Goal: Use online tool/utility: Utilize a website feature to perform a specific function

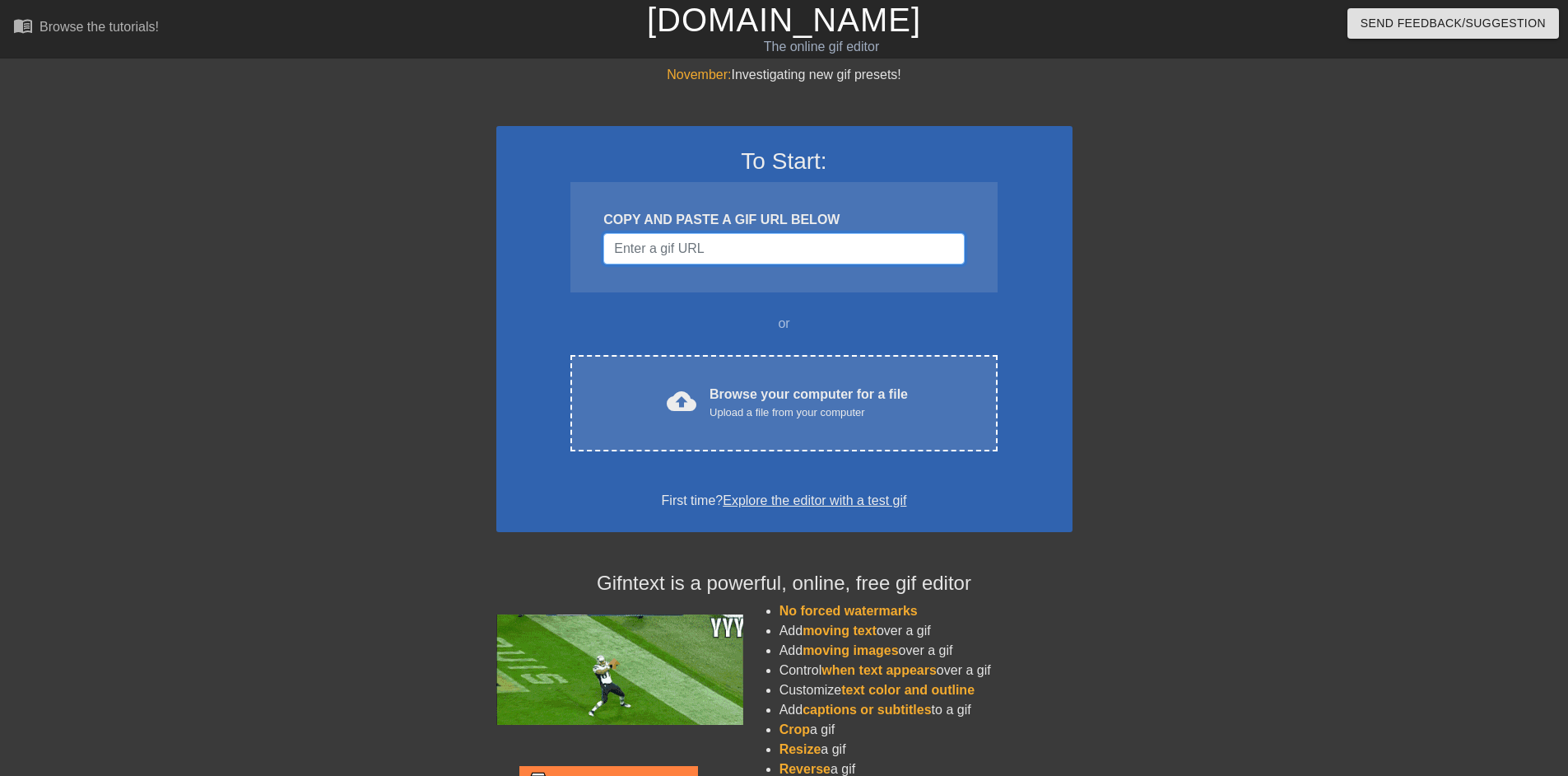
click at [668, 243] on input "Username" at bounding box center [784, 249] width 360 height 32
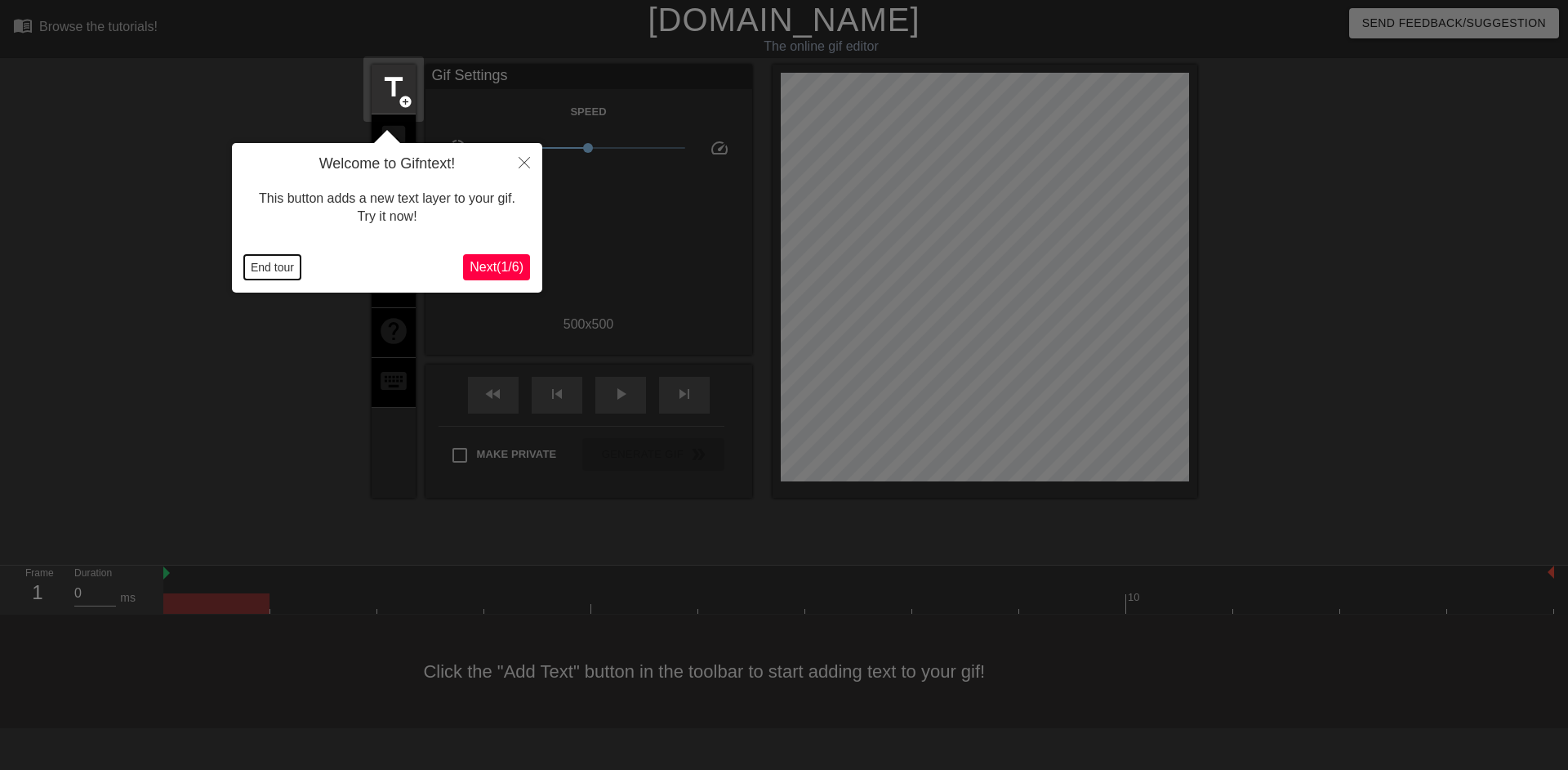
click at [260, 263] on button "End tour" at bounding box center [272, 267] width 56 height 24
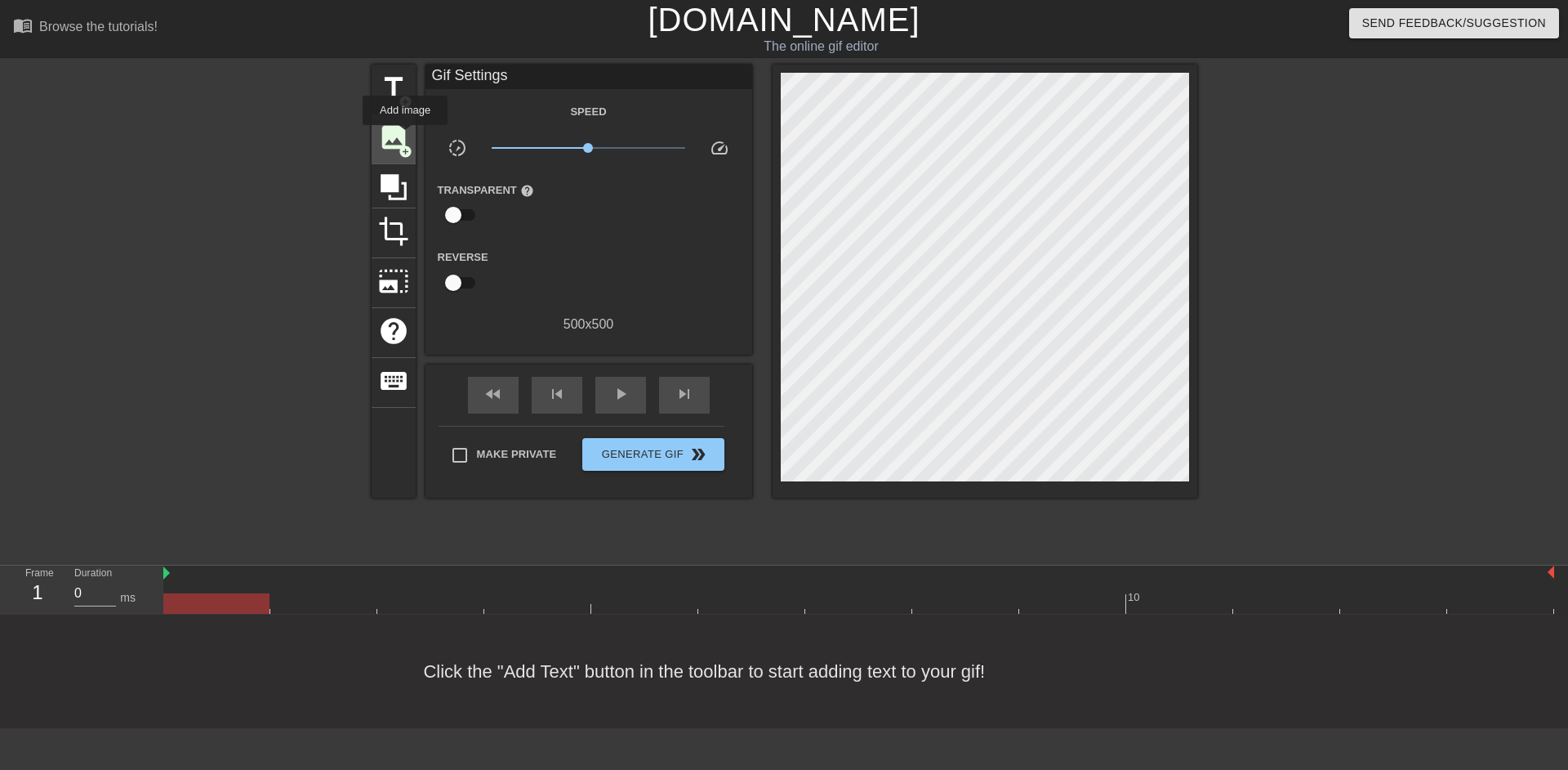
click at [392, 152] on div "image add_circle" at bounding box center [393, 140] width 44 height 50
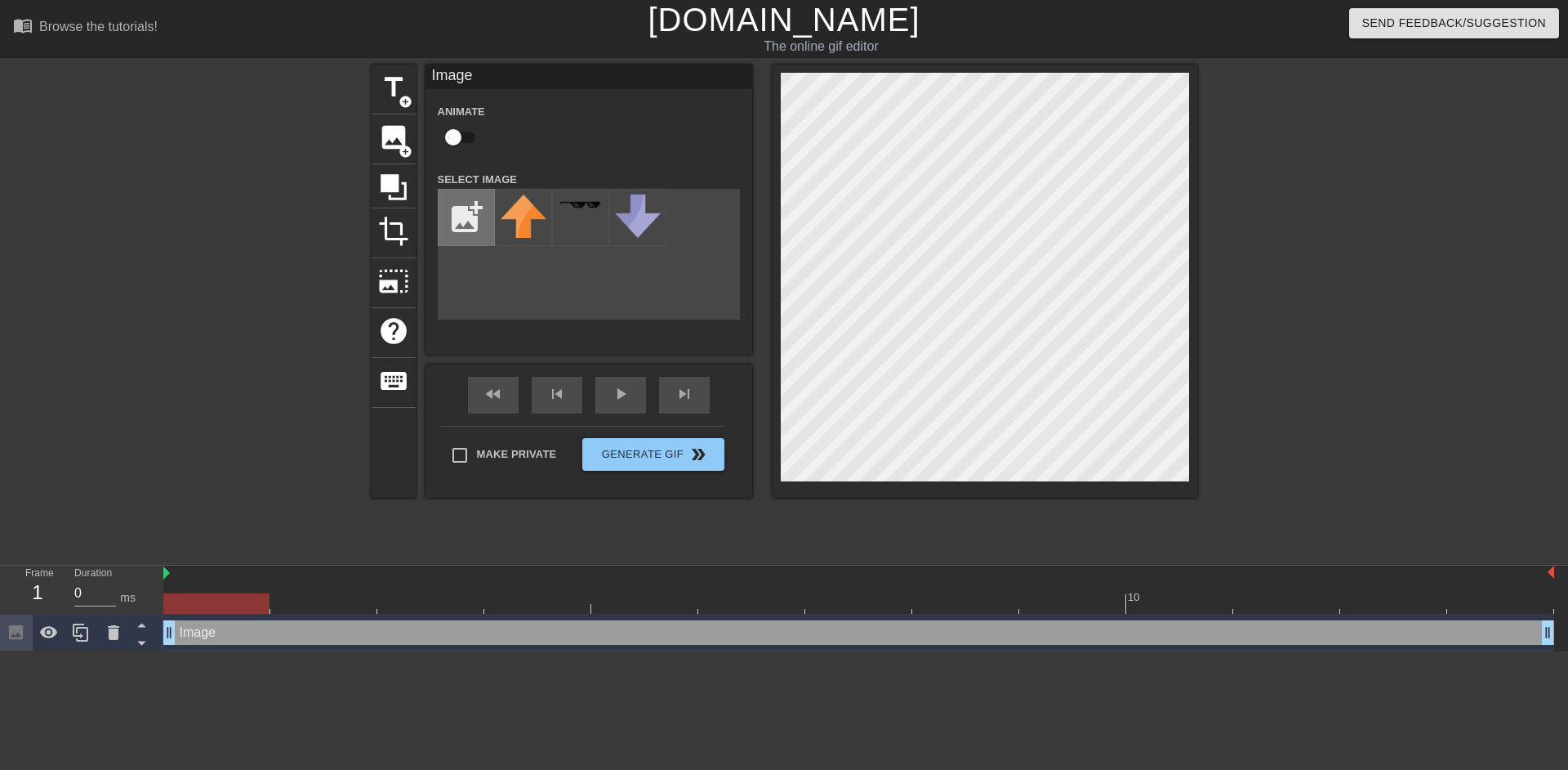
click at [467, 207] on input "file" at bounding box center [467, 217] width 55 height 55
type input "C:\fakepath\IMG_1072.png"
click at [477, 216] on input "file" at bounding box center [467, 217] width 55 height 55
click at [529, 209] on img at bounding box center [523, 216] width 46 height 46
click at [454, 133] on input "checkbox" at bounding box center [453, 137] width 93 height 31
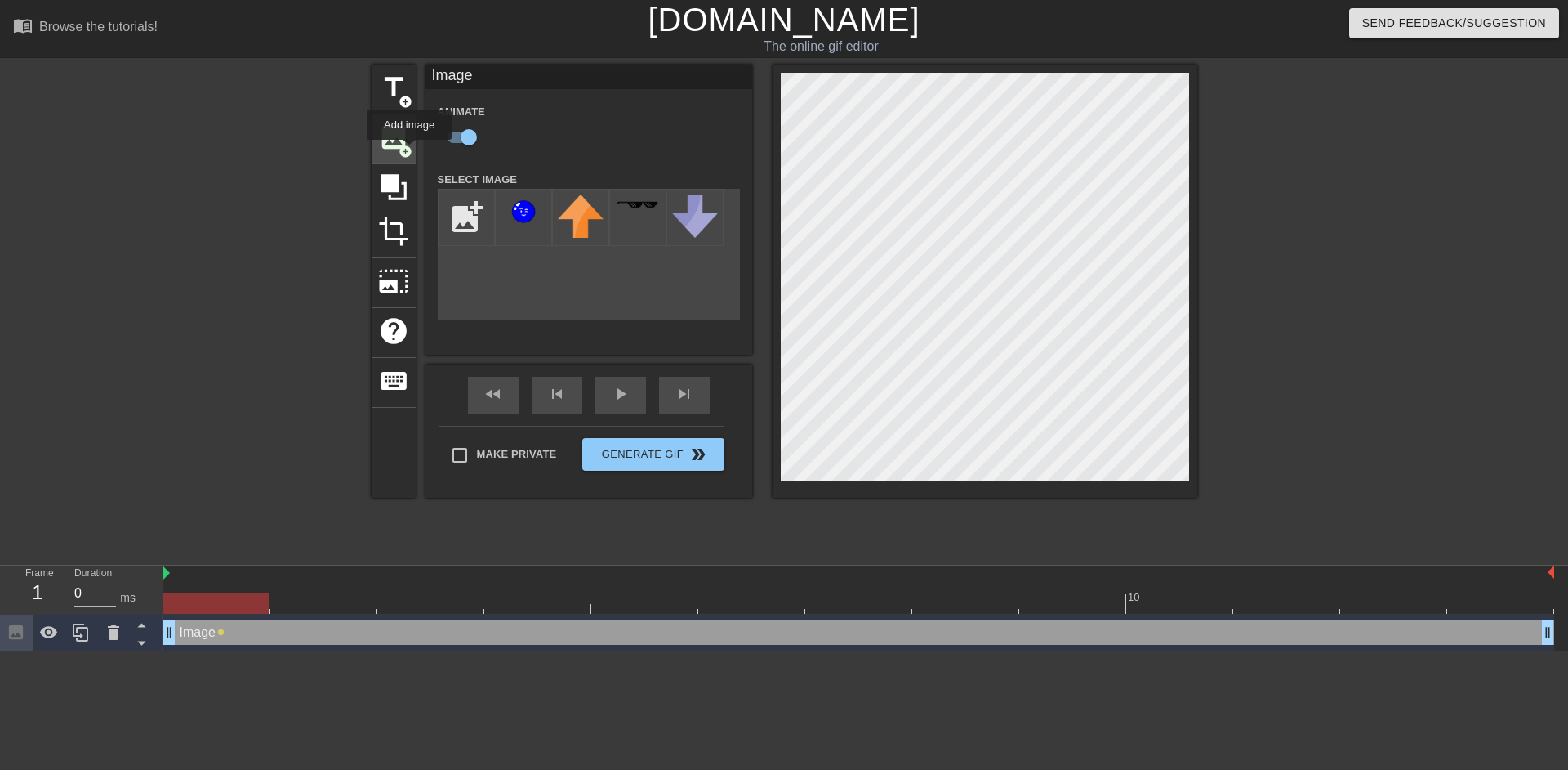
click at [409, 151] on span "add_circle" at bounding box center [406, 152] width 14 height 14
checkbox input "false"
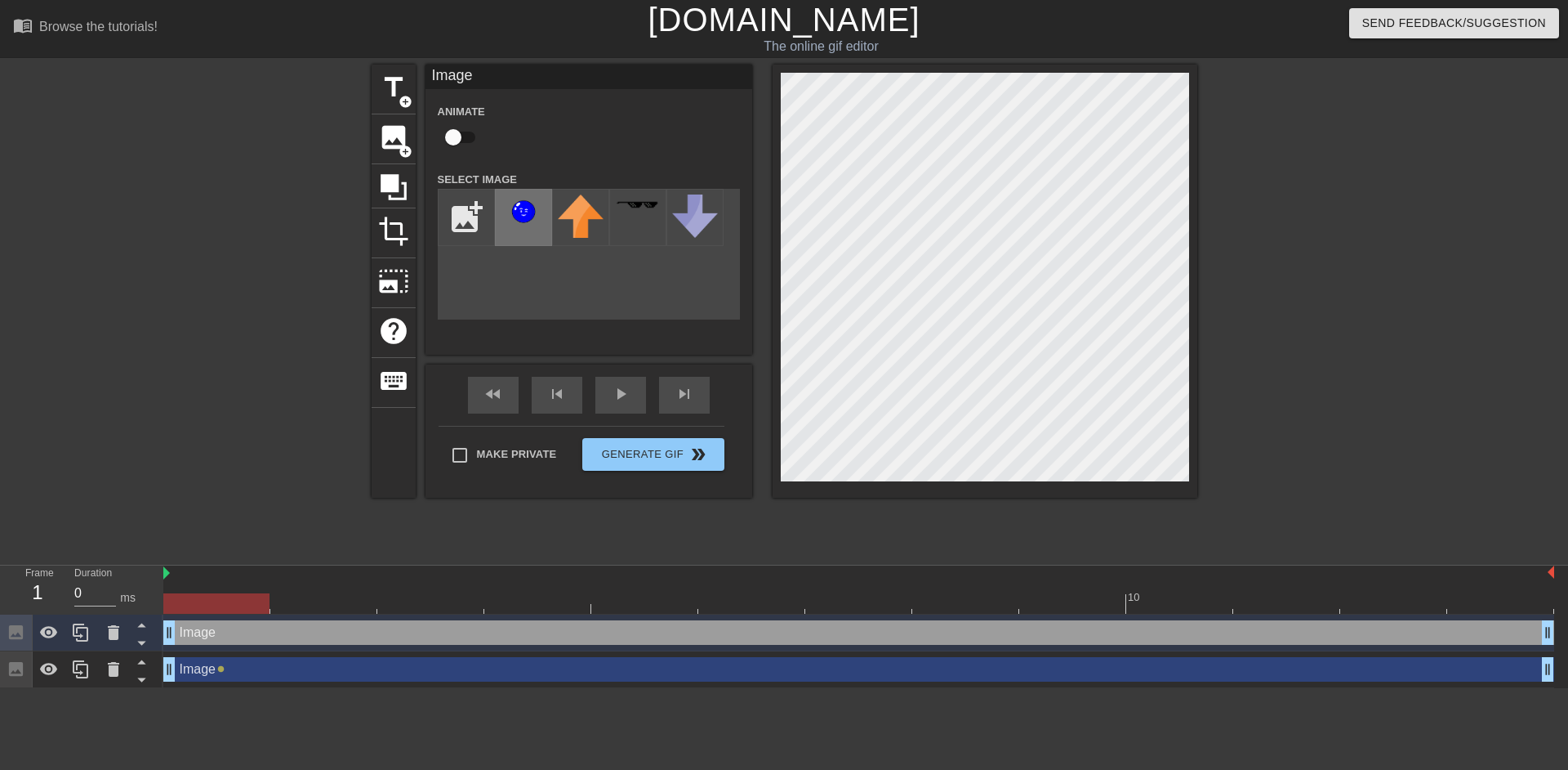
click at [513, 216] on img at bounding box center [523, 216] width 46 height 46
click at [459, 128] on input "checkbox" at bounding box center [453, 137] width 93 height 31
checkbox input "true"
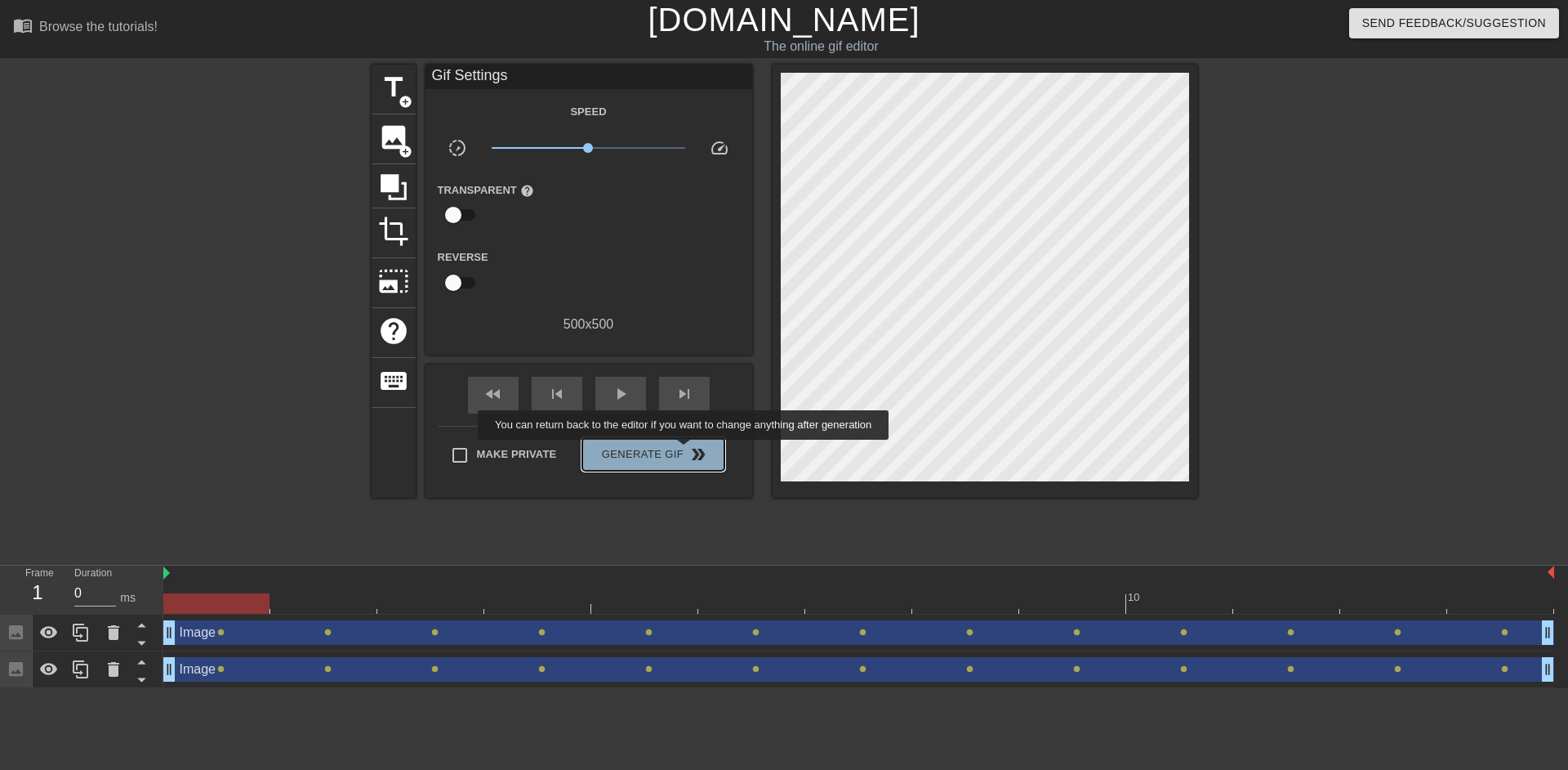
click at [688, 451] on span "double_arrow" at bounding box center [698, 454] width 20 height 20
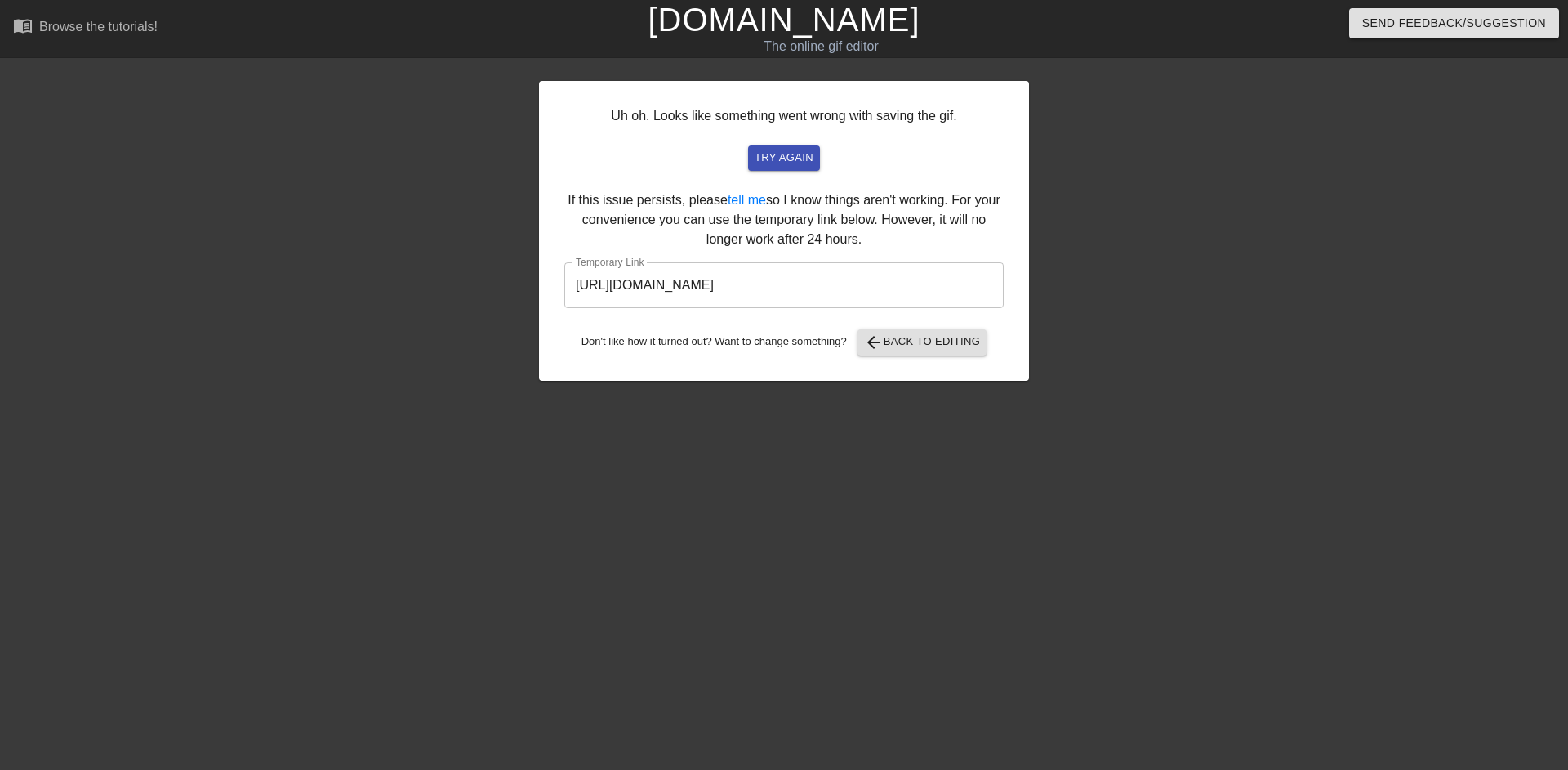
click at [891, 295] on input "https://www.gifntext.com/temp_generations/gm89hcn8.gif" at bounding box center [783, 284] width 439 height 46
click at [761, 33] on link "[DOMAIN_NAME]" at bounding box center [783, 20] width 272 height 36
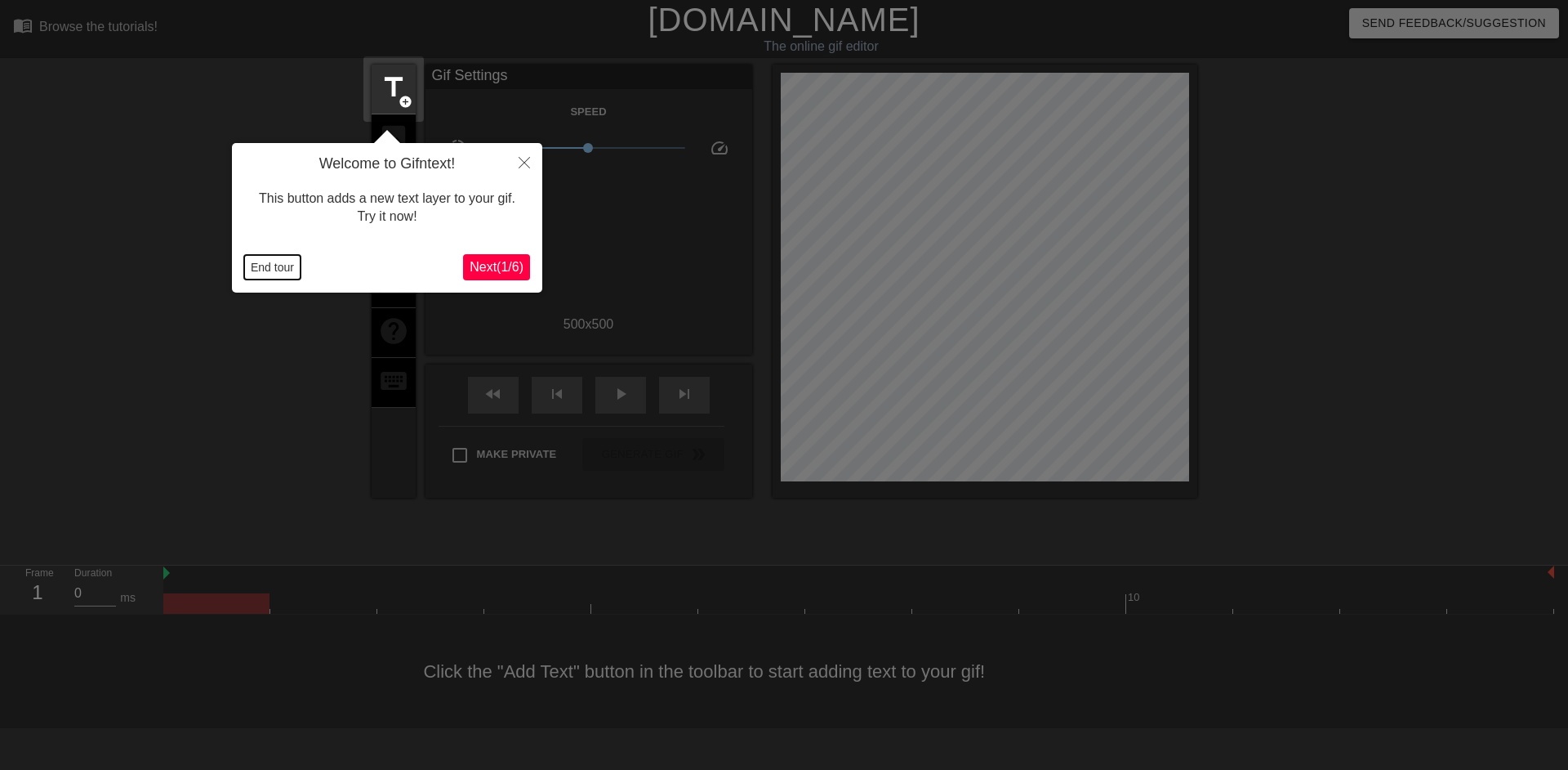
click at [267, 269] on button "End tour" at bounding box center [272, 267] width 56 height 24
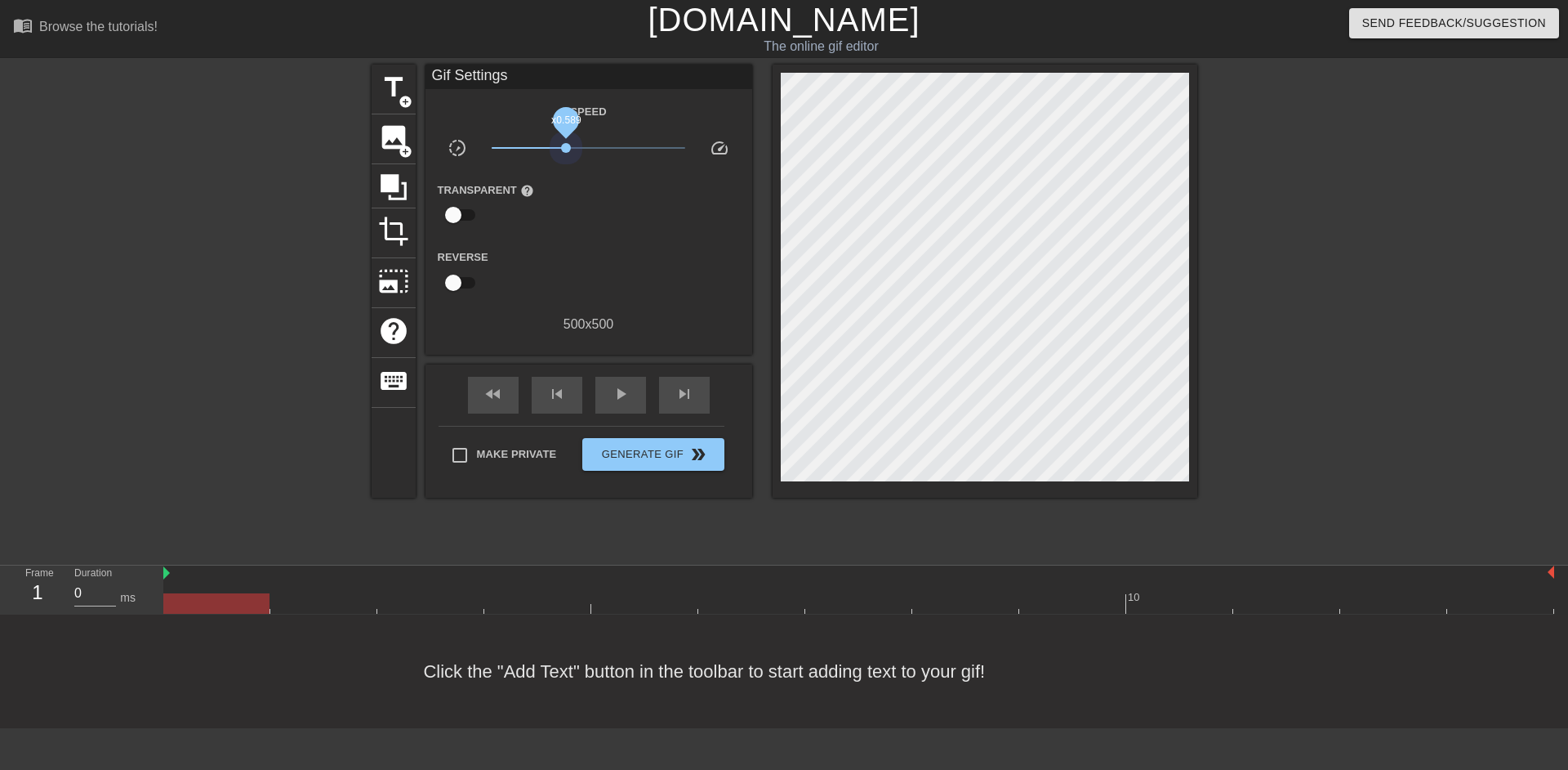
drag, startPoint x: 581, startPoint y: 150, endPoint x: 566, endPoint y: 155, distance: 15.8
click at [566, 155] on span "x0.589" at bounding box center [588, 148] width 194 height 20
click at [560, 156] on span "x0.501" at bounding box center [588, 148] width 194 height 20
click at [614, 394] on span "play_arrow" at bounding box center [620, 393] width 20 height 20
click at [615, 389] on span "pause" at bounding box center [620, 393] width 20 height 20
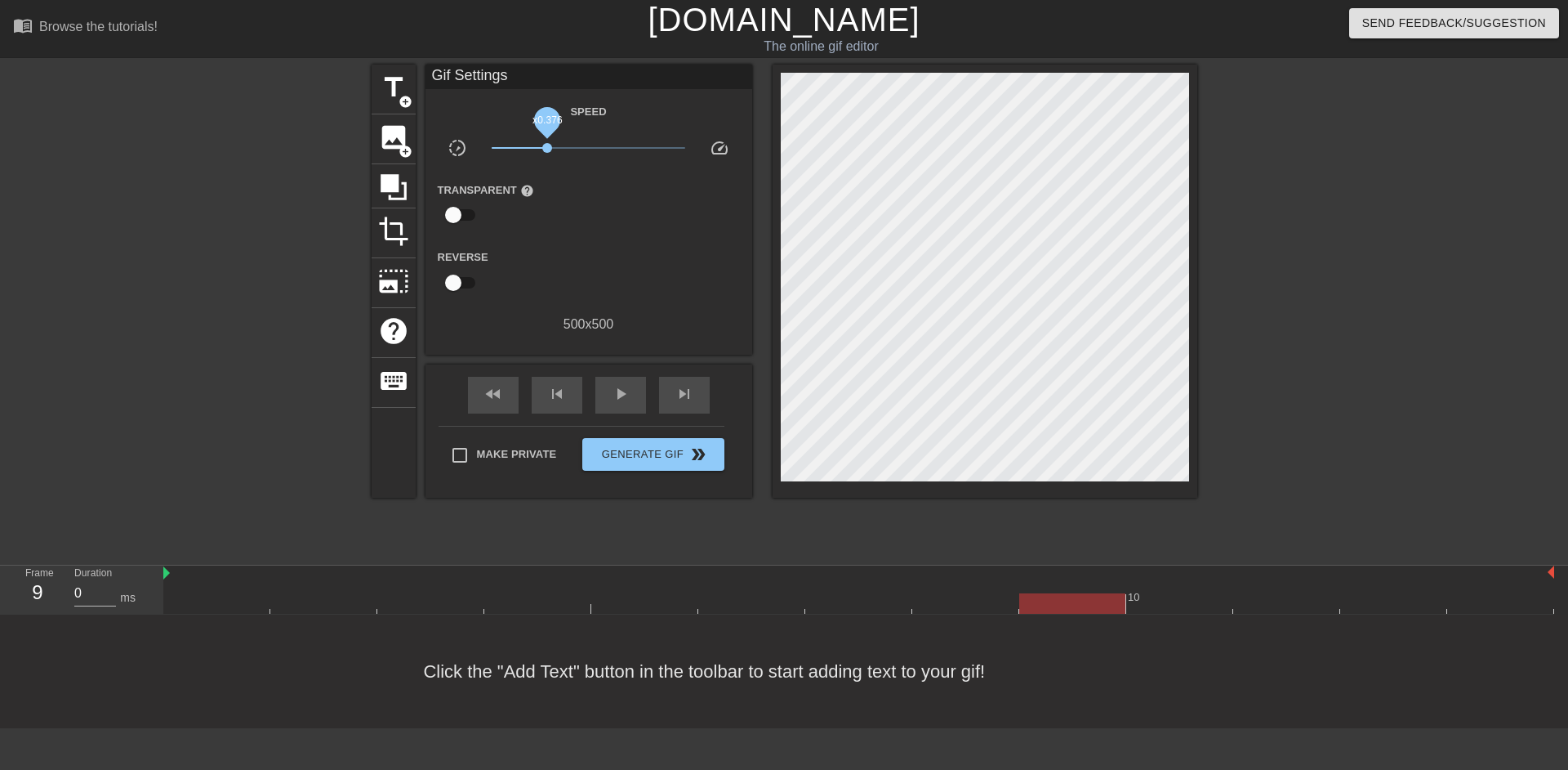
drag, startPoint x: 555, startPoint y: 146, endPoint x: 547, endPoint y: 151, distance: 9.4
click at [547, 151] on span "x0.376" at bounding box center [547, 148] width 10 height 10
click at [624, 387] on span "play_arrow" at bounding box center [620, 393] width 20 height 20
click at [625, 387] on span "pause" at bounding box center [620, 393] width 20 height 20
click at [486, 391] on span "fast_rewind" at bounding box center [493, 393] width 20 height 20
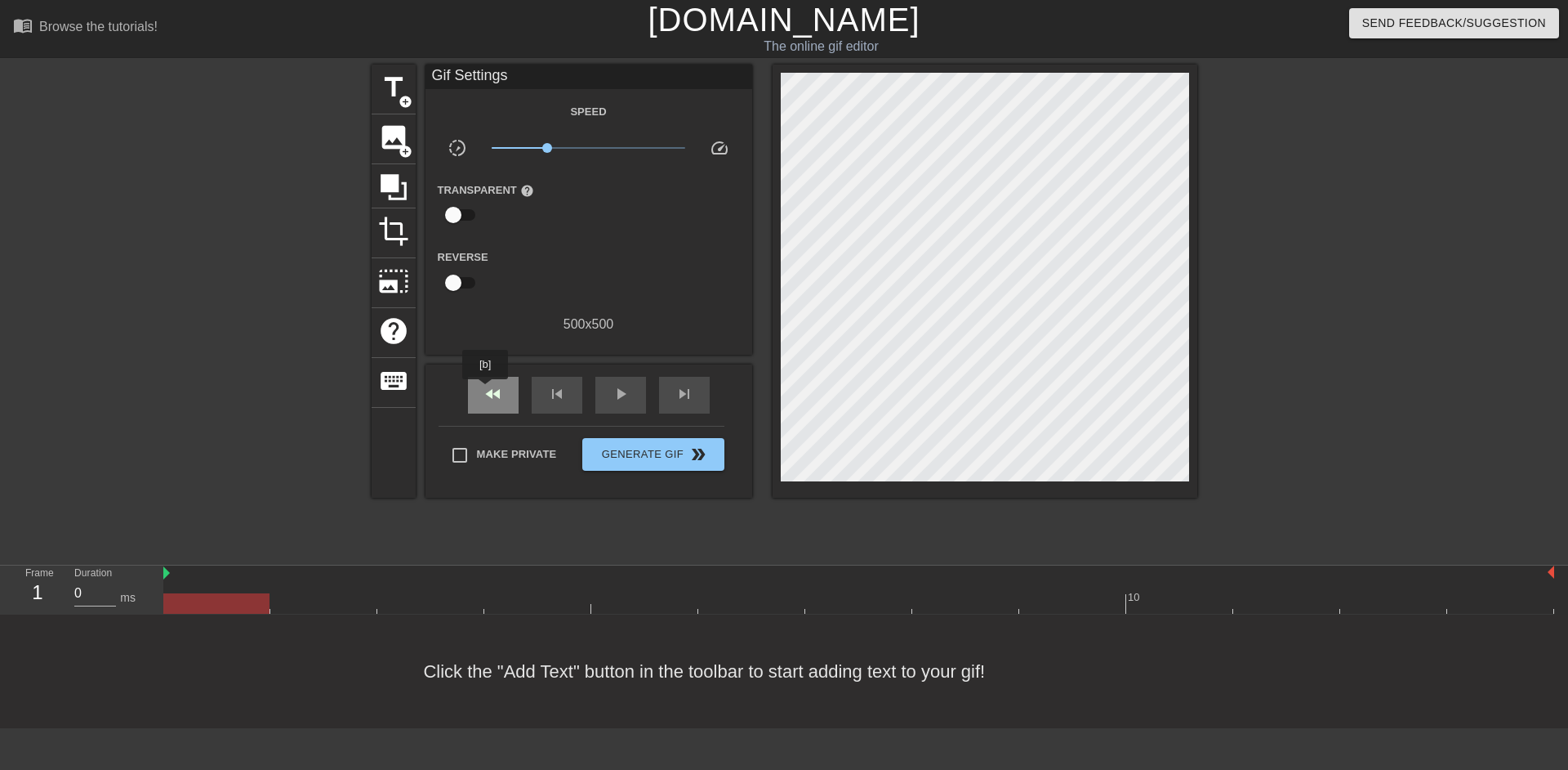
click at [486, 391] on span "fast_rewind" at bounding box center [493, 393] width 20 height 20
click at [408, 131] on span "image" at bounding box center [393, 137] width 31 height 31
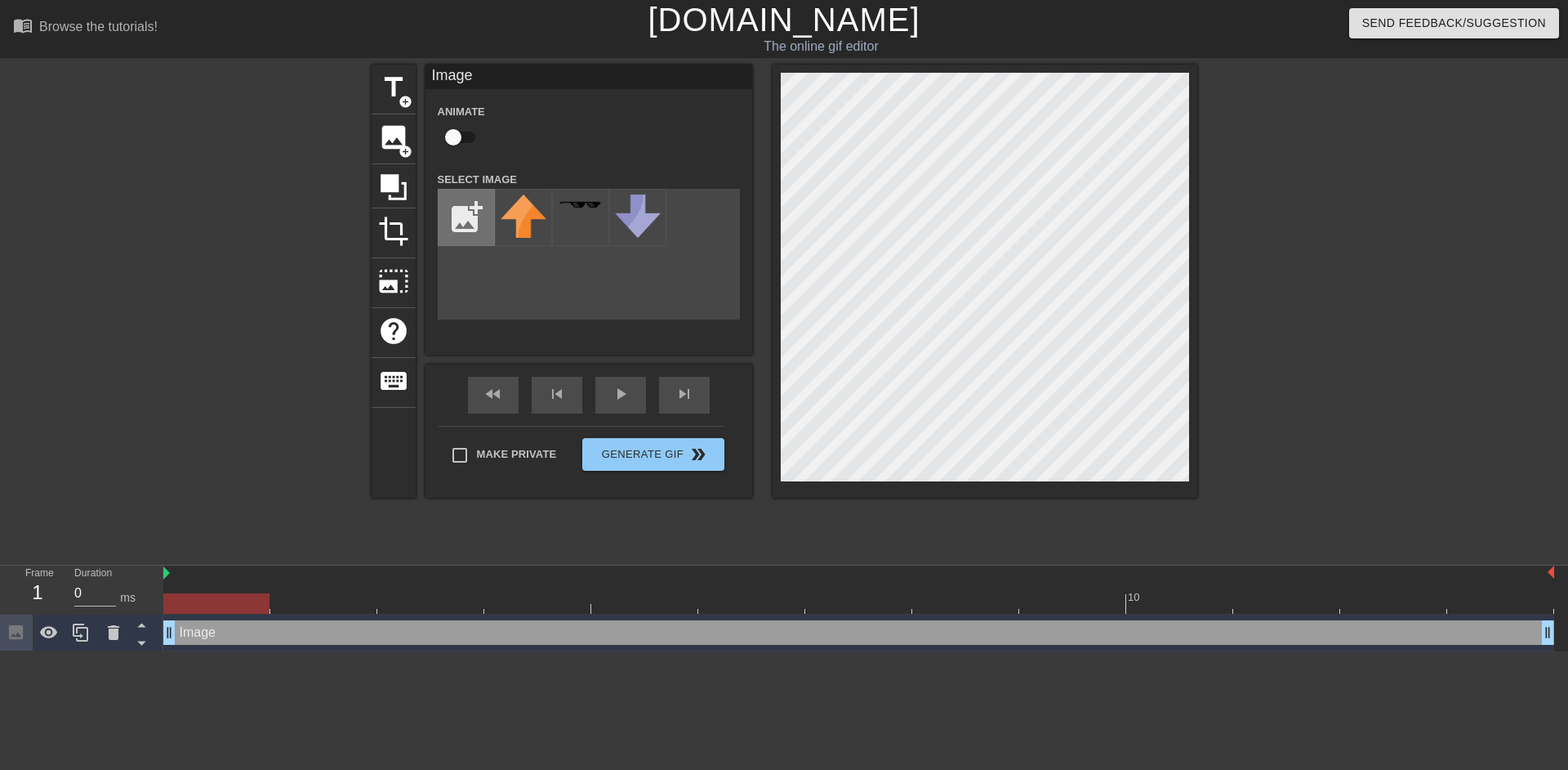
click at [469, 214] on input "file" at bounding box center [467, 217] width 55 height 55
type input "C:\fakepath\IMG_1072 2.png"
click at [478, 215] on input "file" at bounding box center [467, 217] width 55 height 55
click at [531, 207] on img at bounding box center [523, 216] width 46 height 43
click at [449, 139] on input "checkbox" at bounding box center [453, 137] width 93 height 31
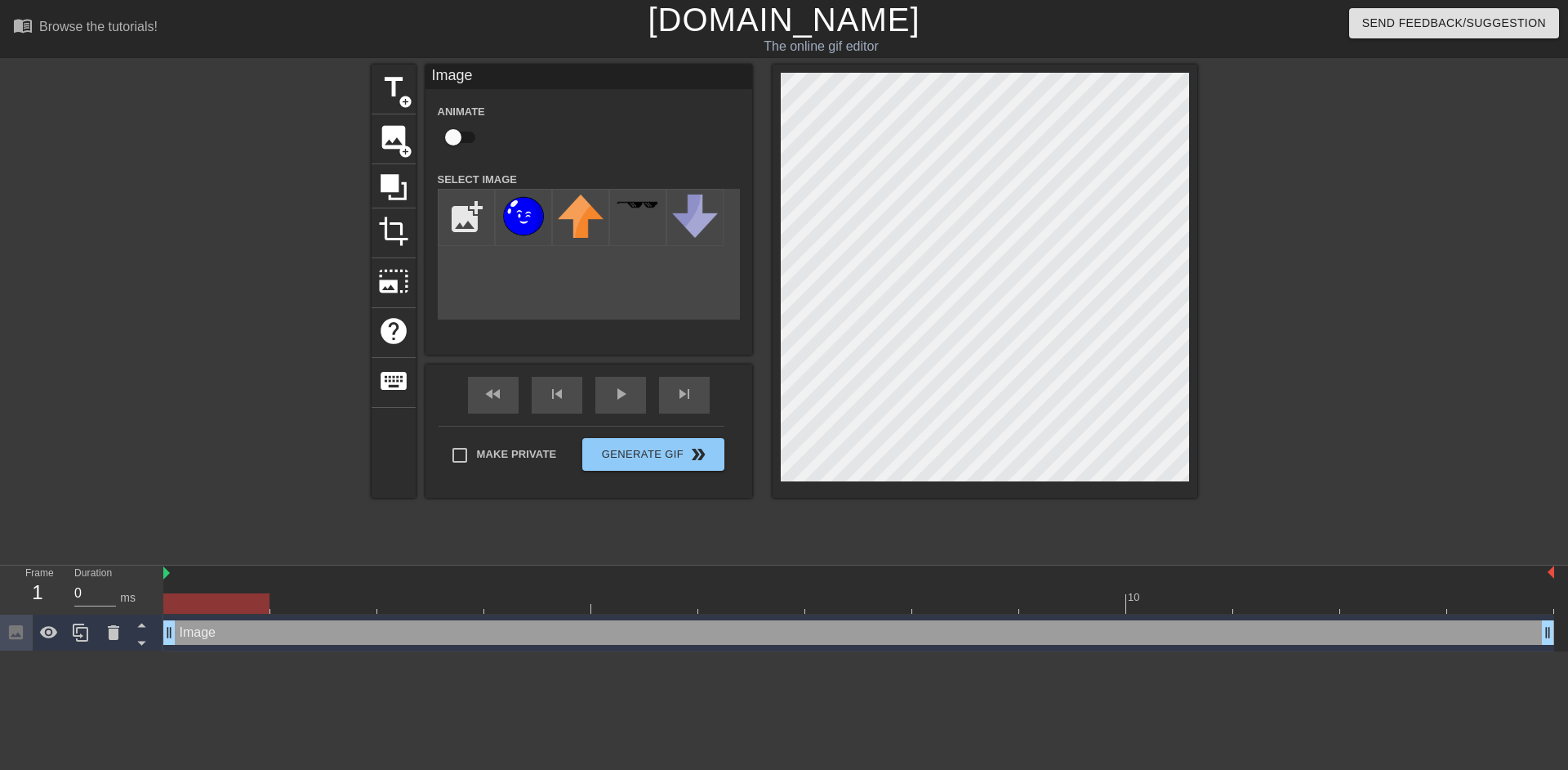
checkbox input "true"
click at [468, 223] on input "file" at bounding box center [467, 217] width 55 height 55
type input "C:\fakepath\IMG_1072 2.png"
click at [518, 218] on img at bounding box center [523, 216] width 46 height 43
click at [471, 221] on input "file" at bounding box center [467, 217] width 55 height 55
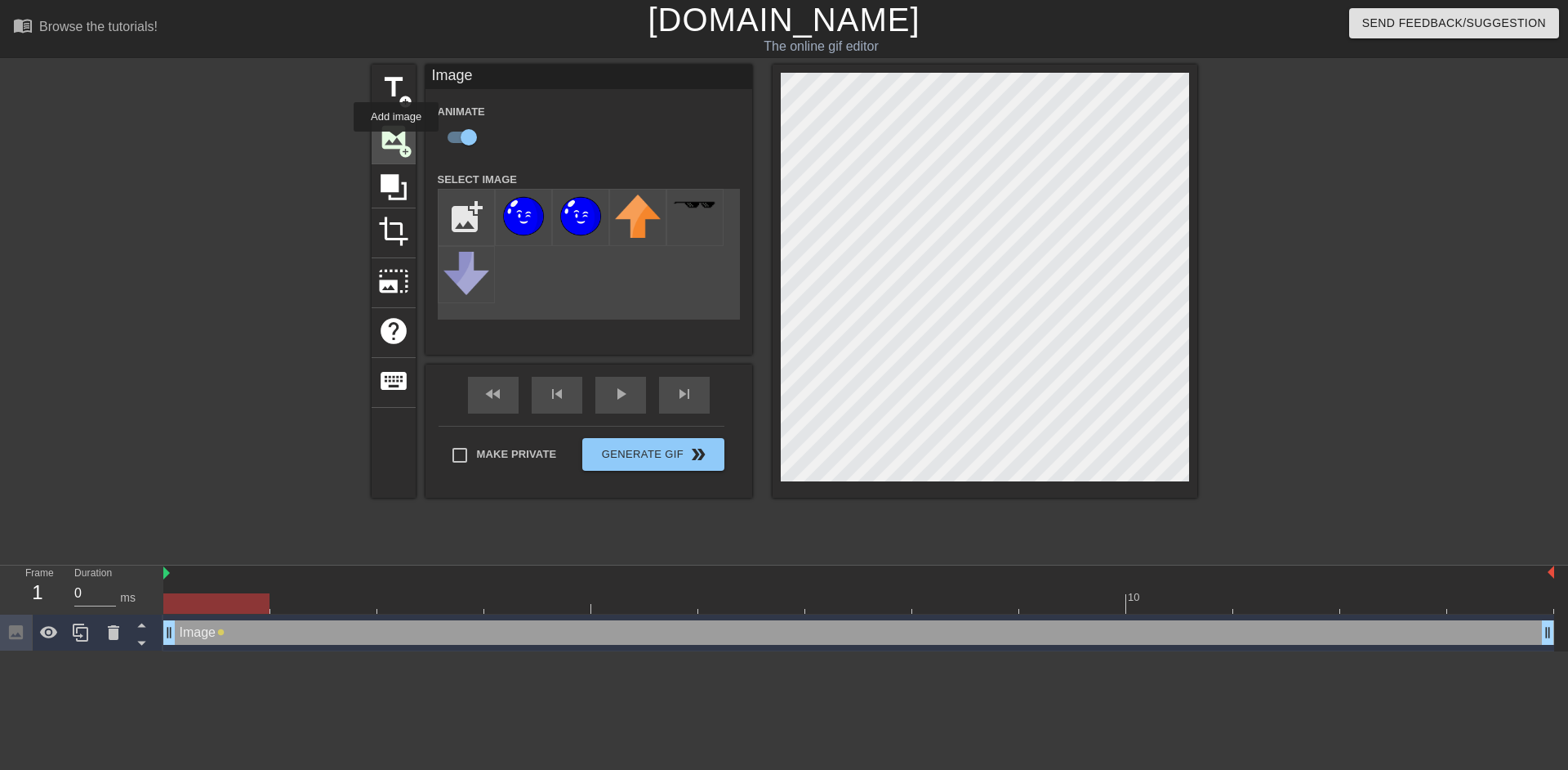
click at [392, 131] on span "image" at bounding box center [393, 137] width 31 height 31
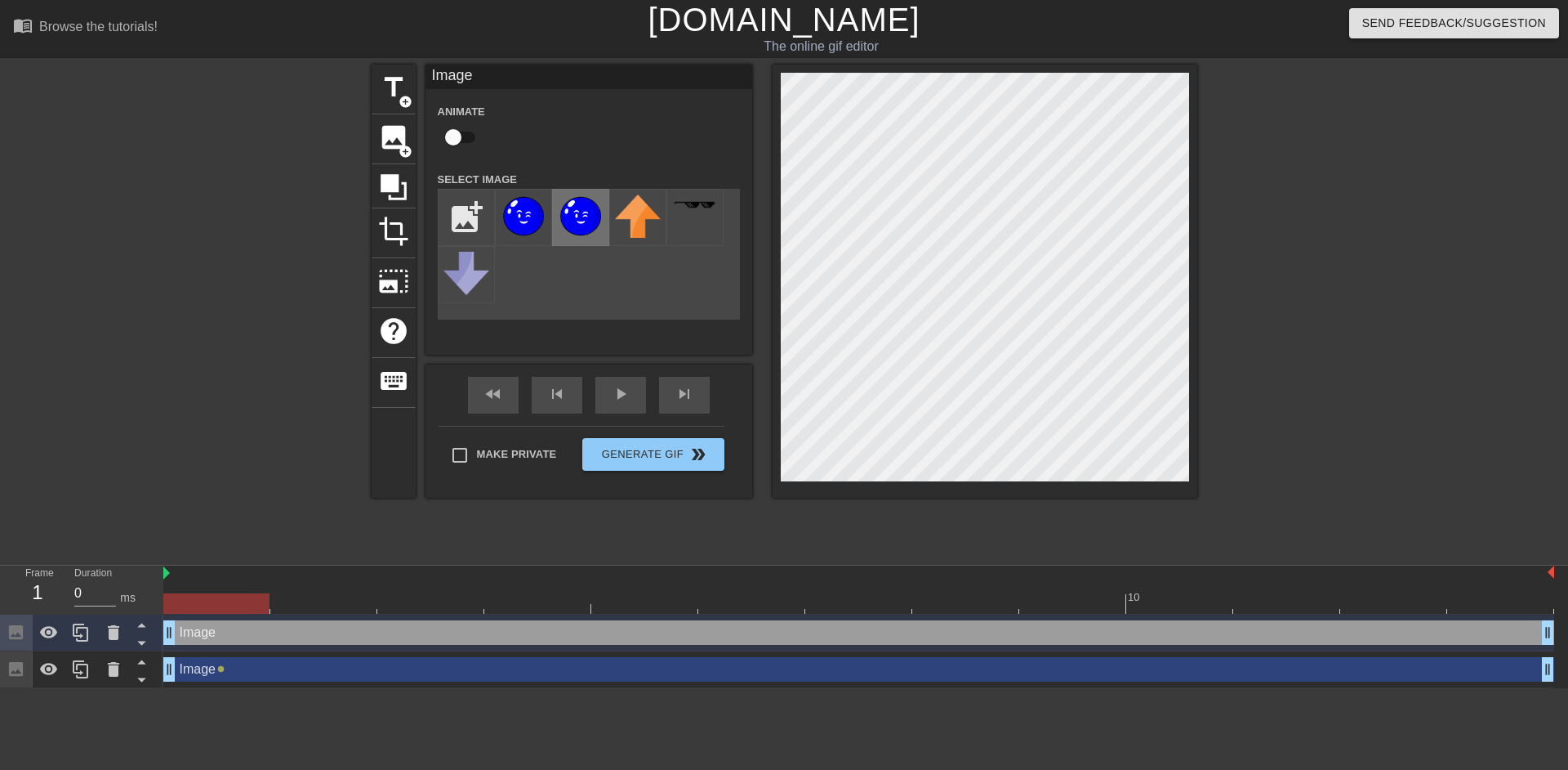
click at [584, 214] on img at bounding box center [580, 216] width 46 height 43
click at [466, 137] on input "checkbox" at bounding box center [453, 137] width 93 height 31
checkbox input "true"
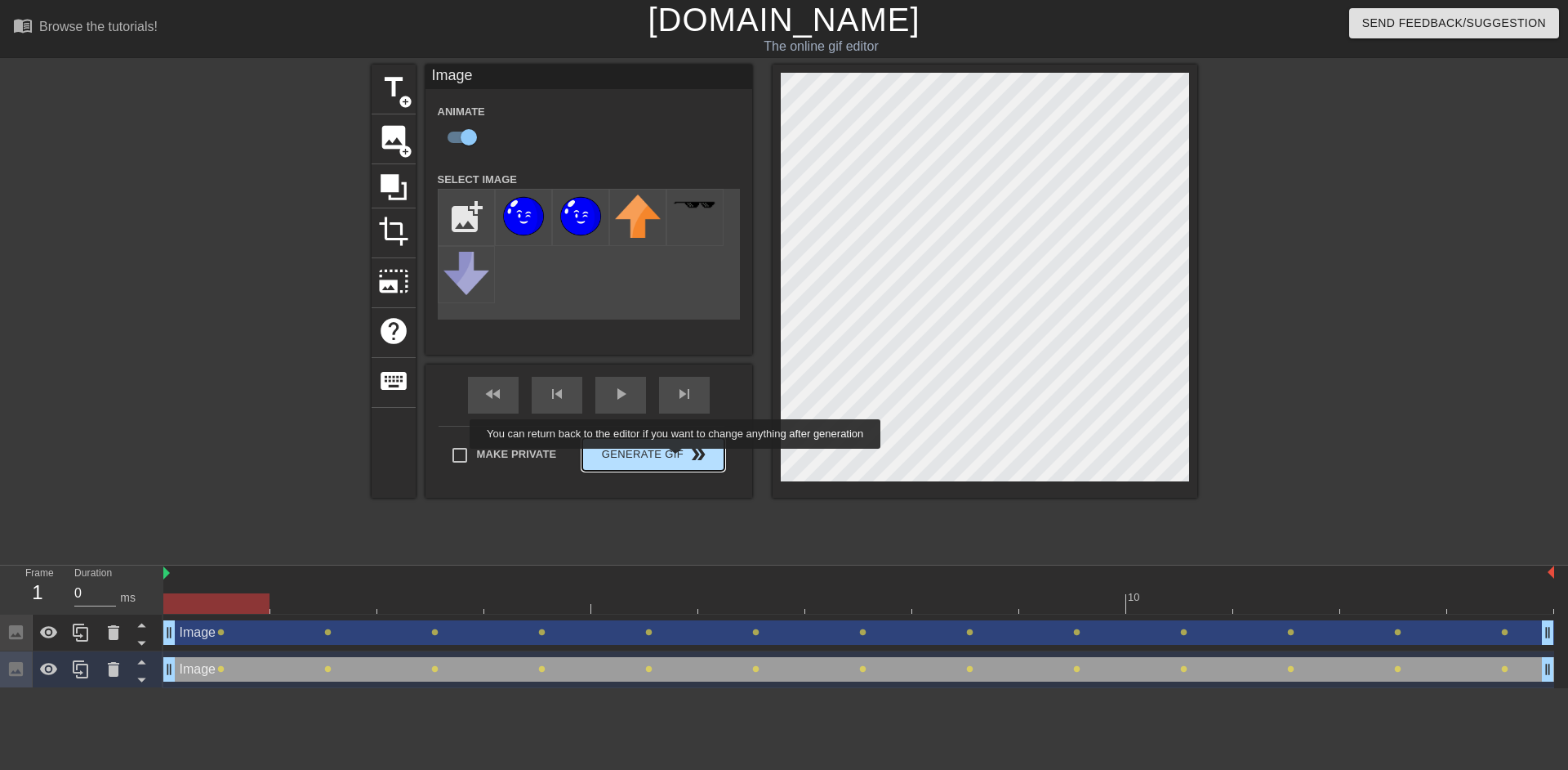
click at [677, 460] on span "Generate Gif double_arrow" at bounding box center [653, 454] width 128 height 20
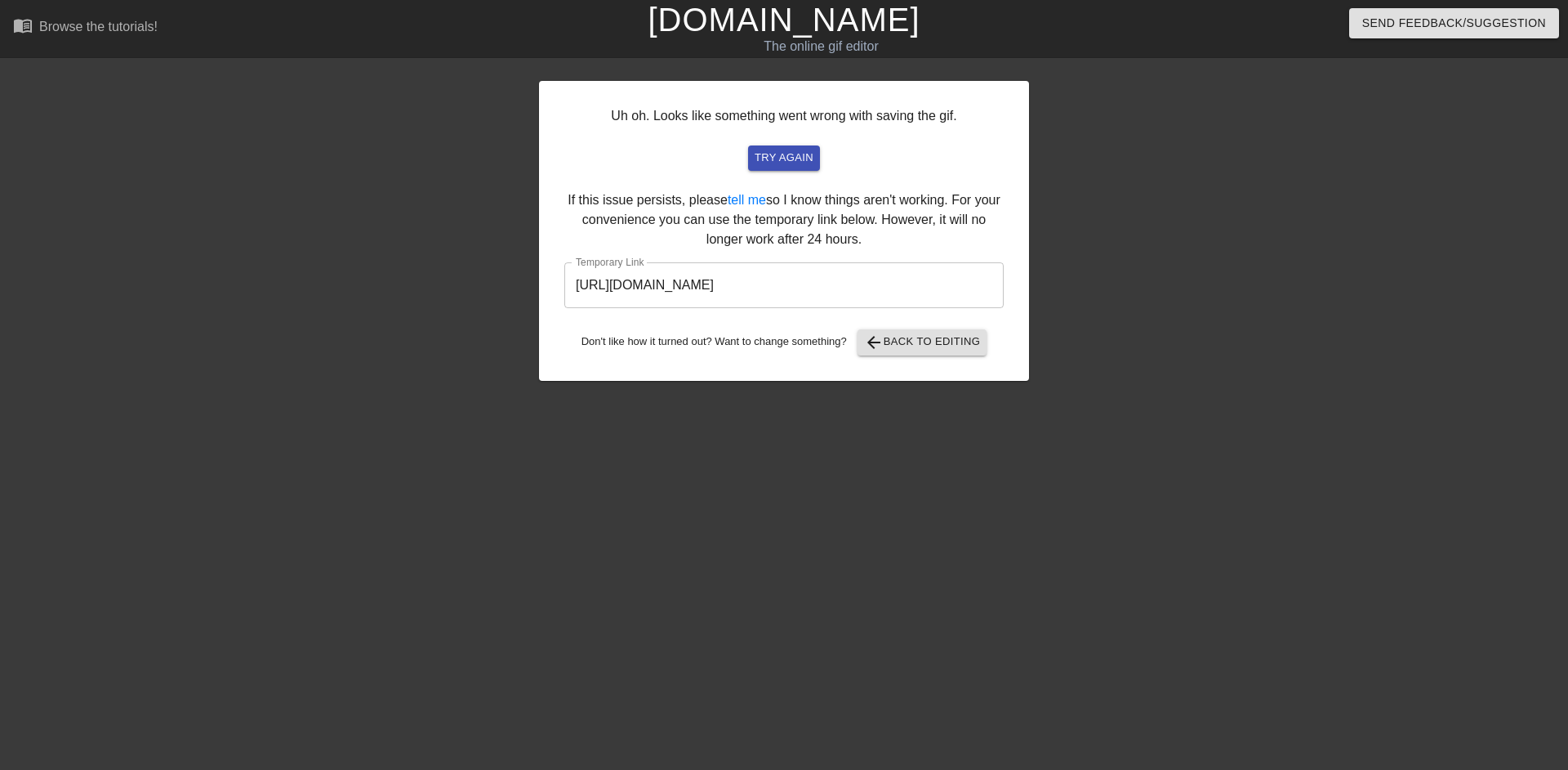
click at [732, 276] on input "https://www.gifntext.com/temp_generations/AUWFGoq5.gif" at bounding box center [783, 284] width 439 height 46
click at [770, 20] on link "[DOMAIN_NAME]" at bounding box center [783, 20] width 272 height 36
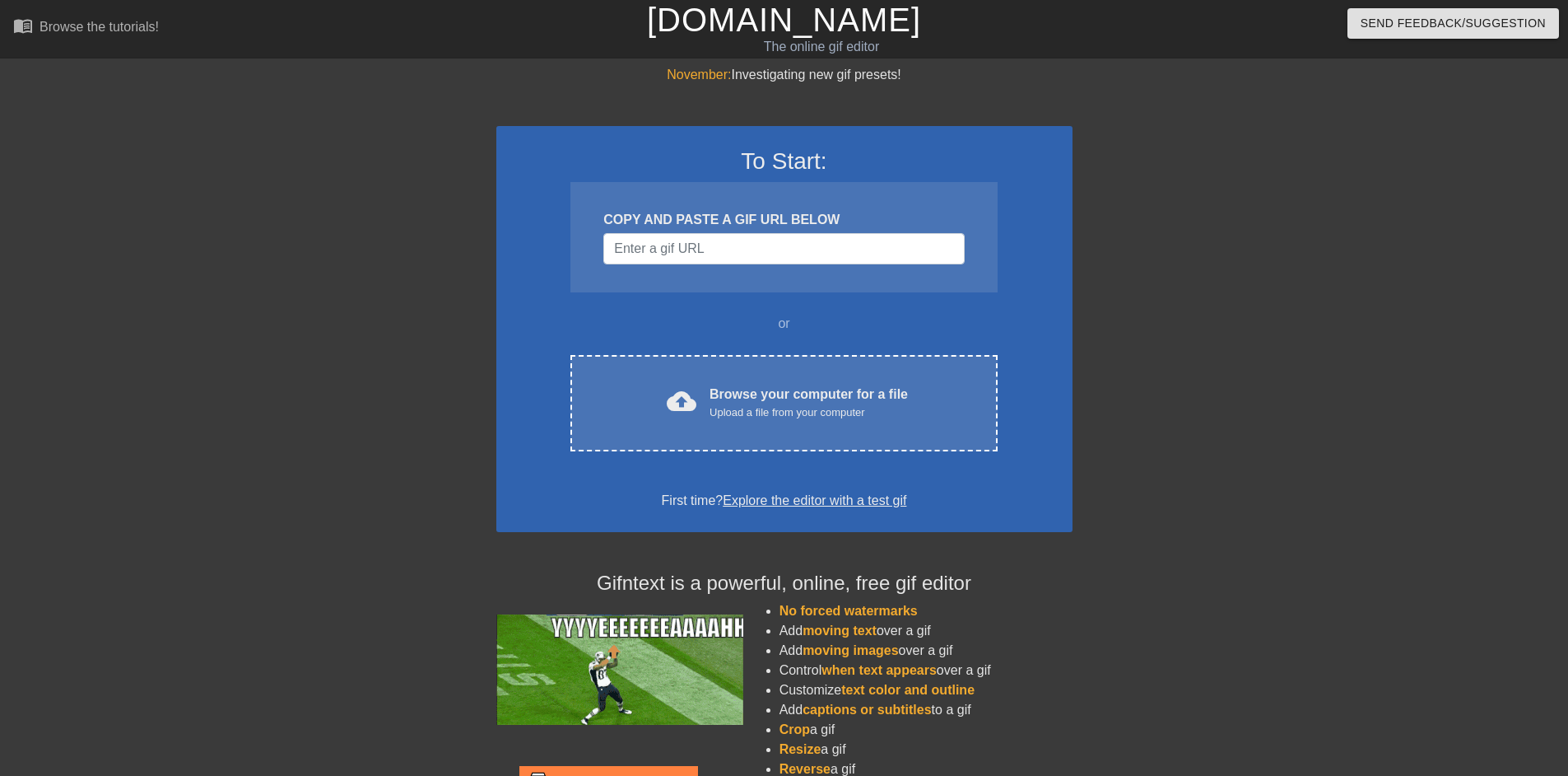
click at [715, 23] on link "[DOMAIN_NAME]" at bounding box center [784, 20] width 274 height 36
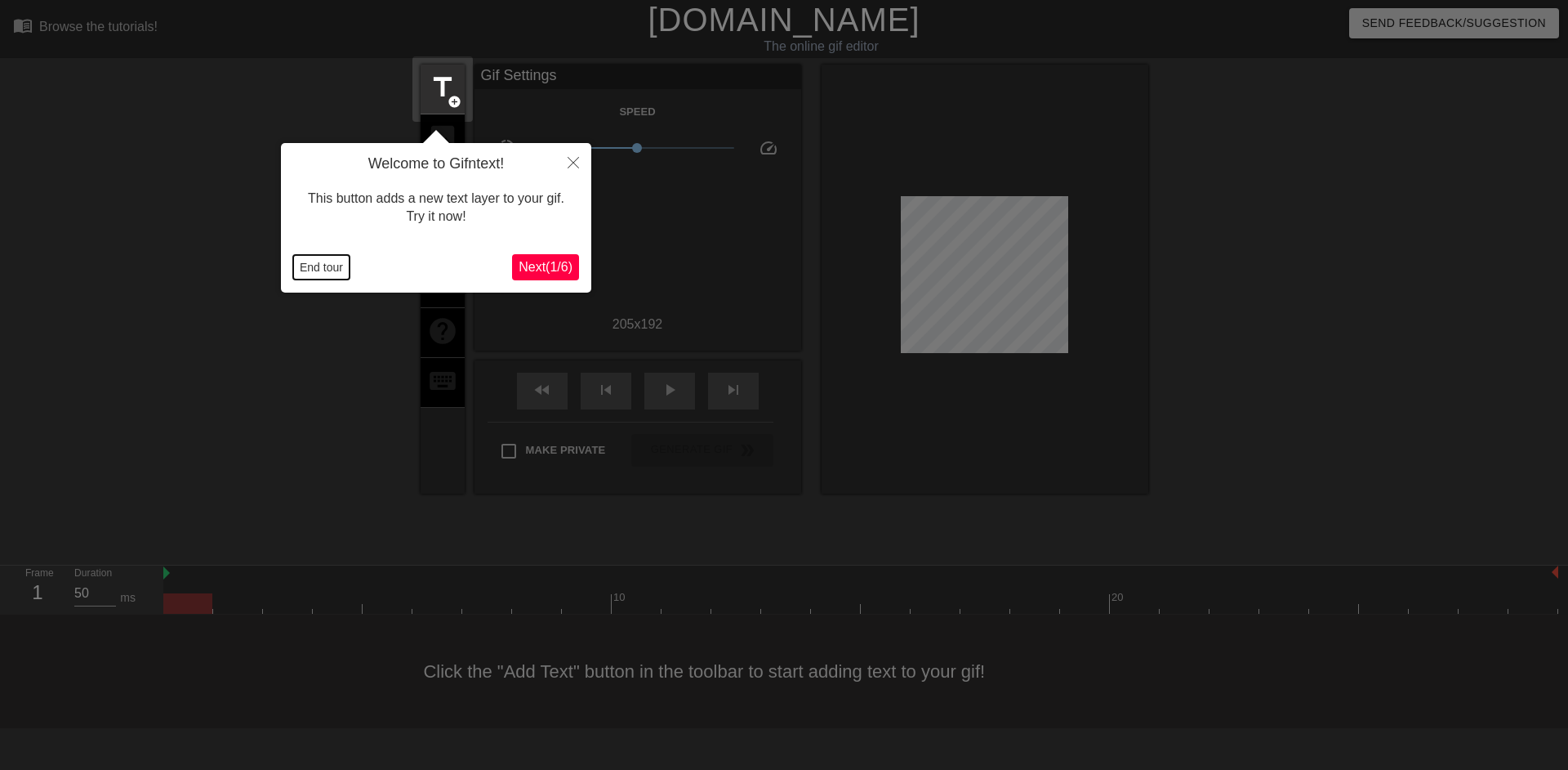
click at [333, 269] on button "End tour" at bounding box center [321, 267] width 56 height 24
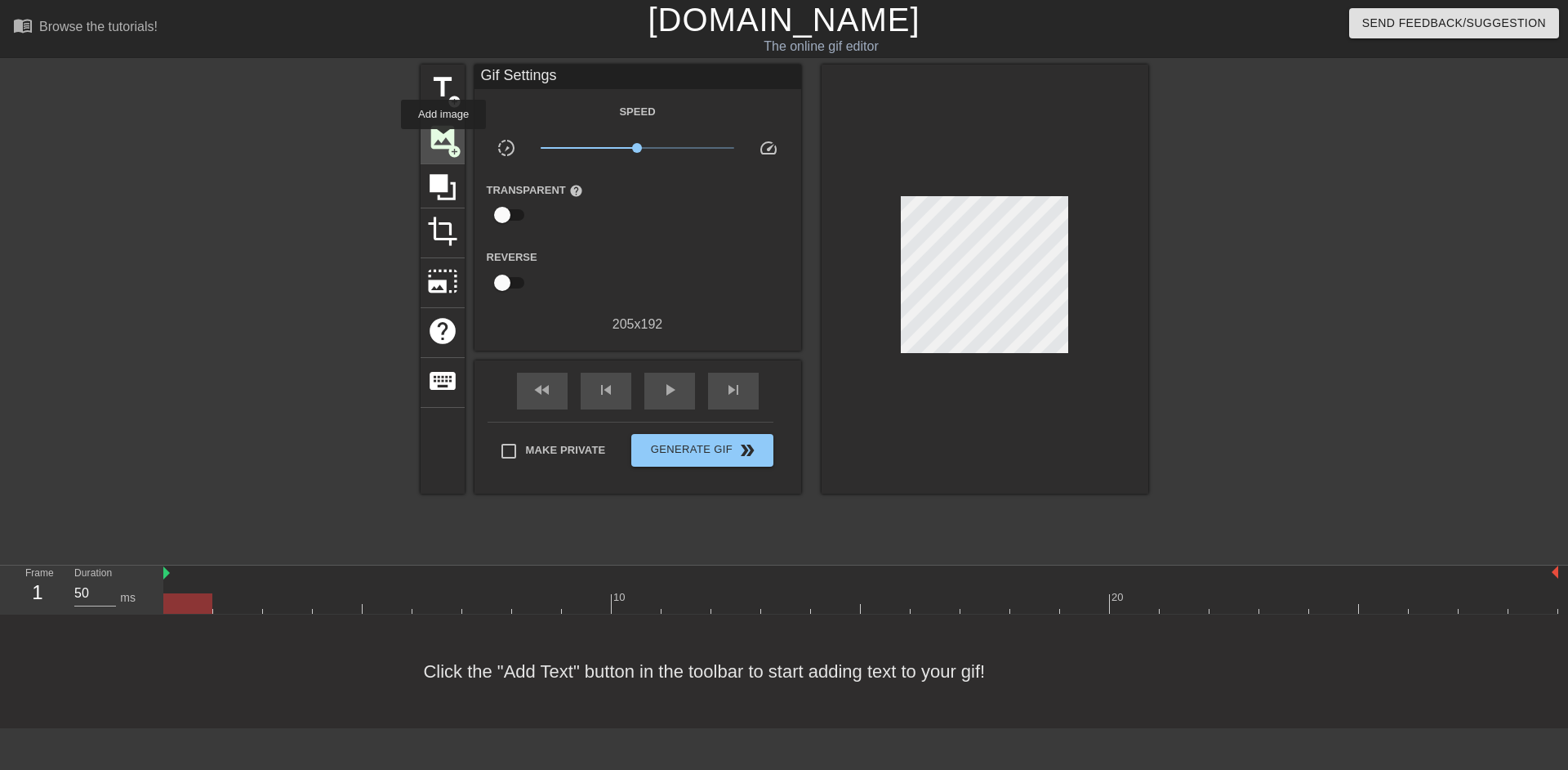
click at [443, 144] on span "image" at bounding box center [443, 137] width 31 height 31
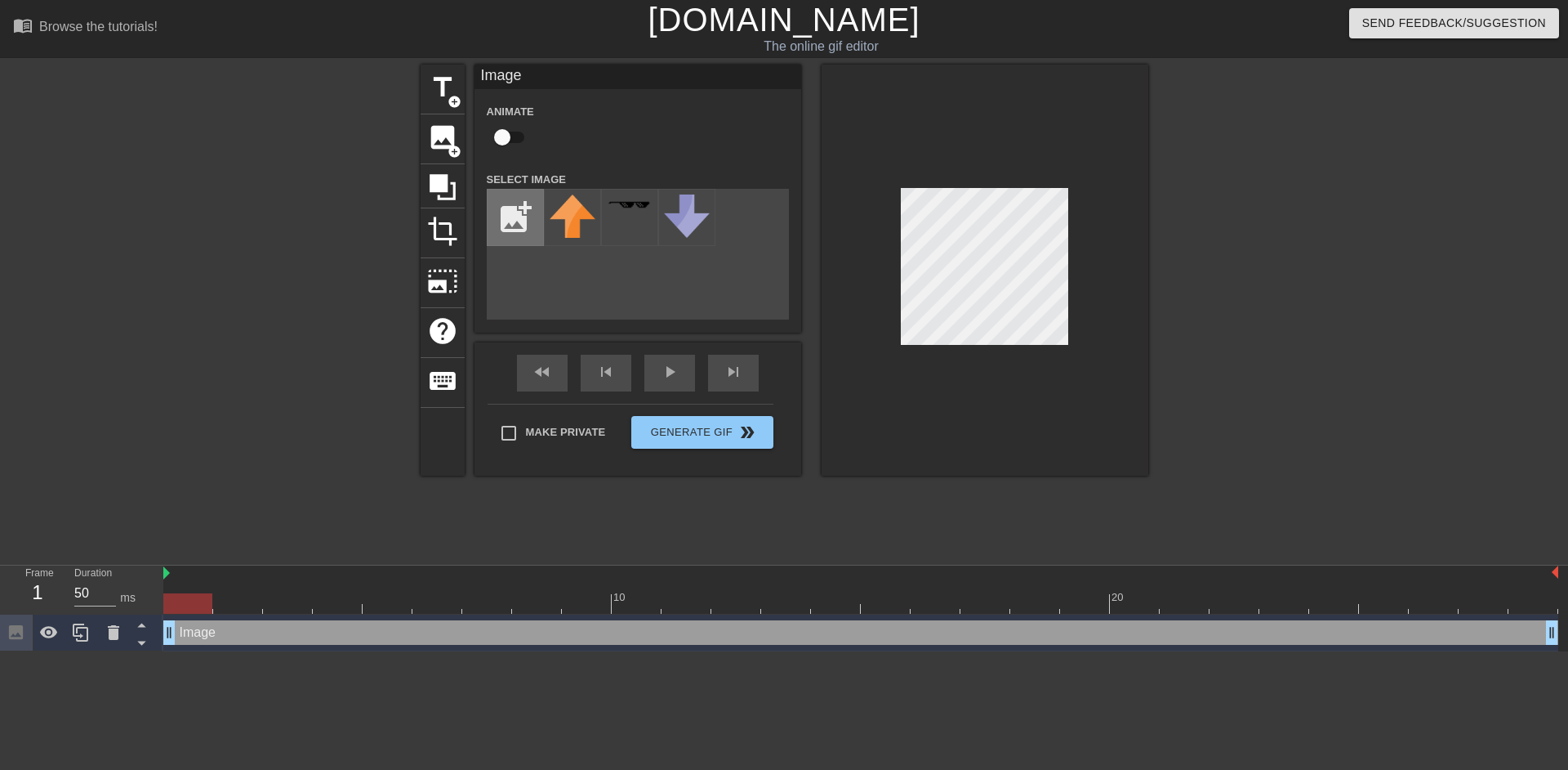
click at [527, 224] on input "file" at bounding box center [515, 217] width 55 height 55
type input "C:\fakepath\USE THIS LOGO! RESIZE IF NEED@2x.png"
click at [561, 221] on img at bounding box center [572, 220] width 46 height 52
click at [515, 140] on input "checkbox" at bounding box center [502, 137] width 93 height 31
checkbox input "true"
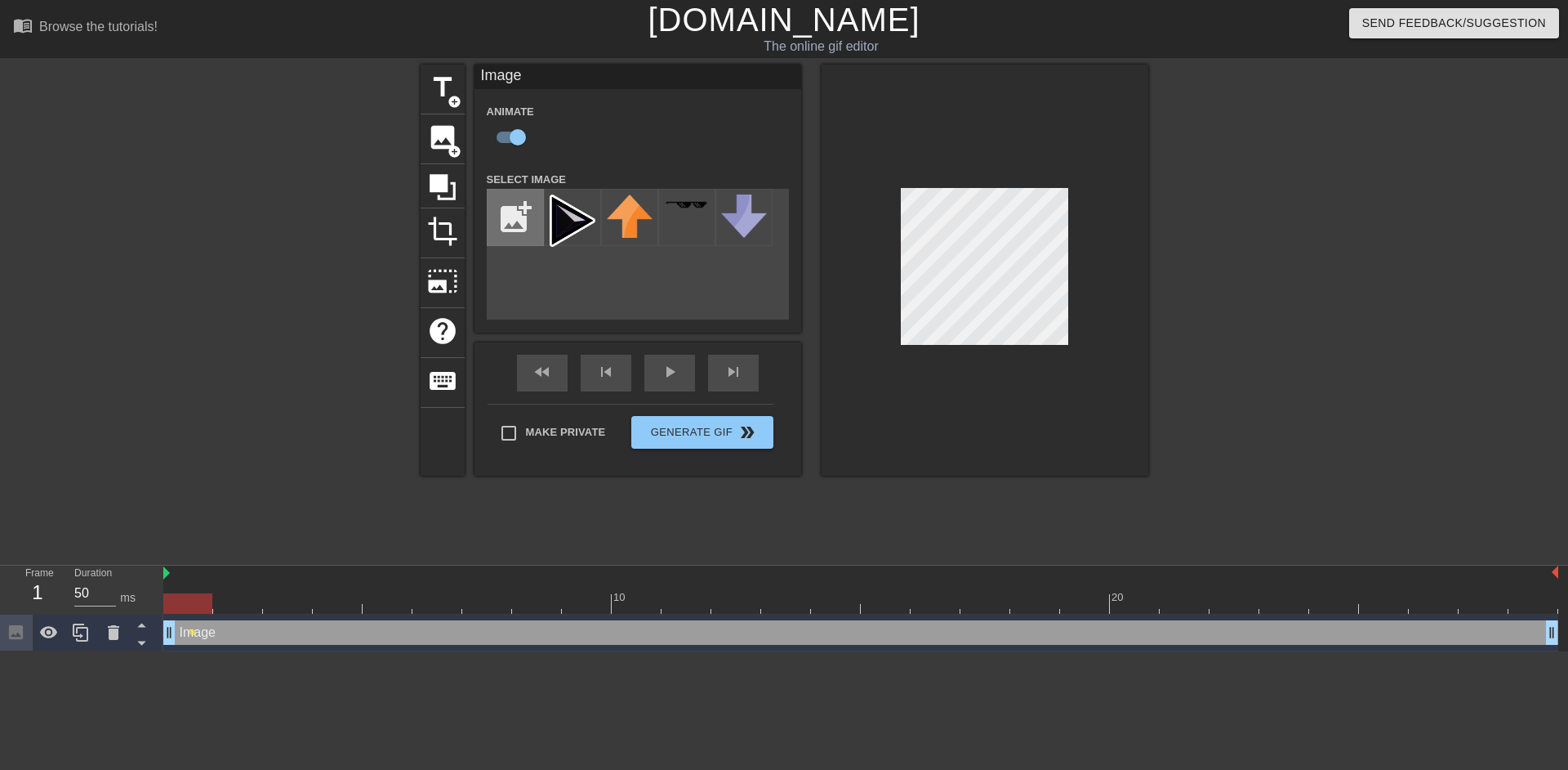
click at [511, 221] on input "file" at bounding box center [515, 217] width 55 height 55
click at [458, 148] on span "add_circle" at bounding box center [455, 152] width 14 height 14
checkbox input "false"
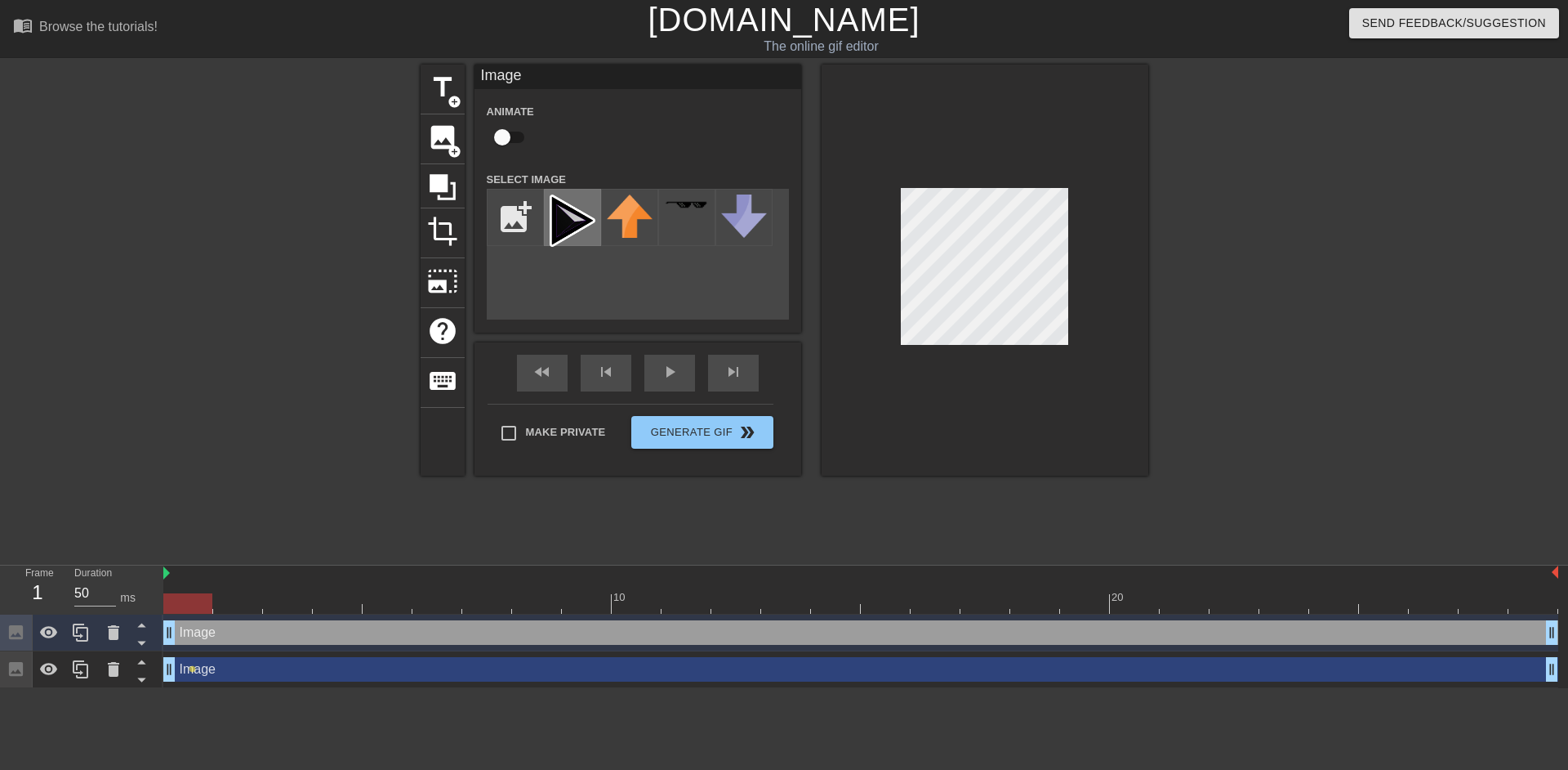
click at [561, 213] on img at bounding box center [572, 220] width 46 height 52
click at [517, 134] on input "checkbox" at bounding box center [502, 137] width 93 height 31
checkbox input "true"
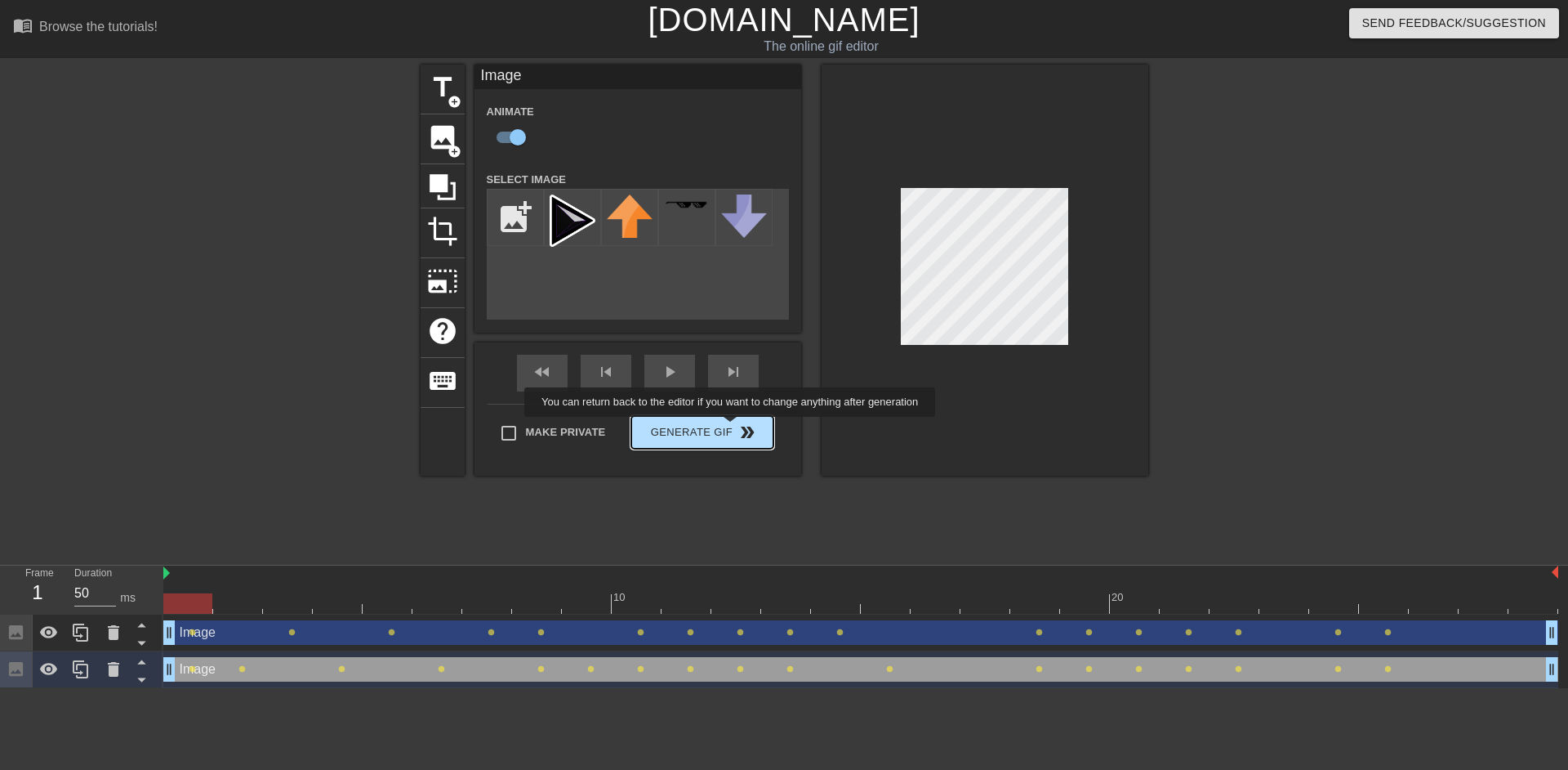
click at [732, 428] on div "Make Private Generate Gif double_arrow" at bounding box center [630, 436] width 286 height 64
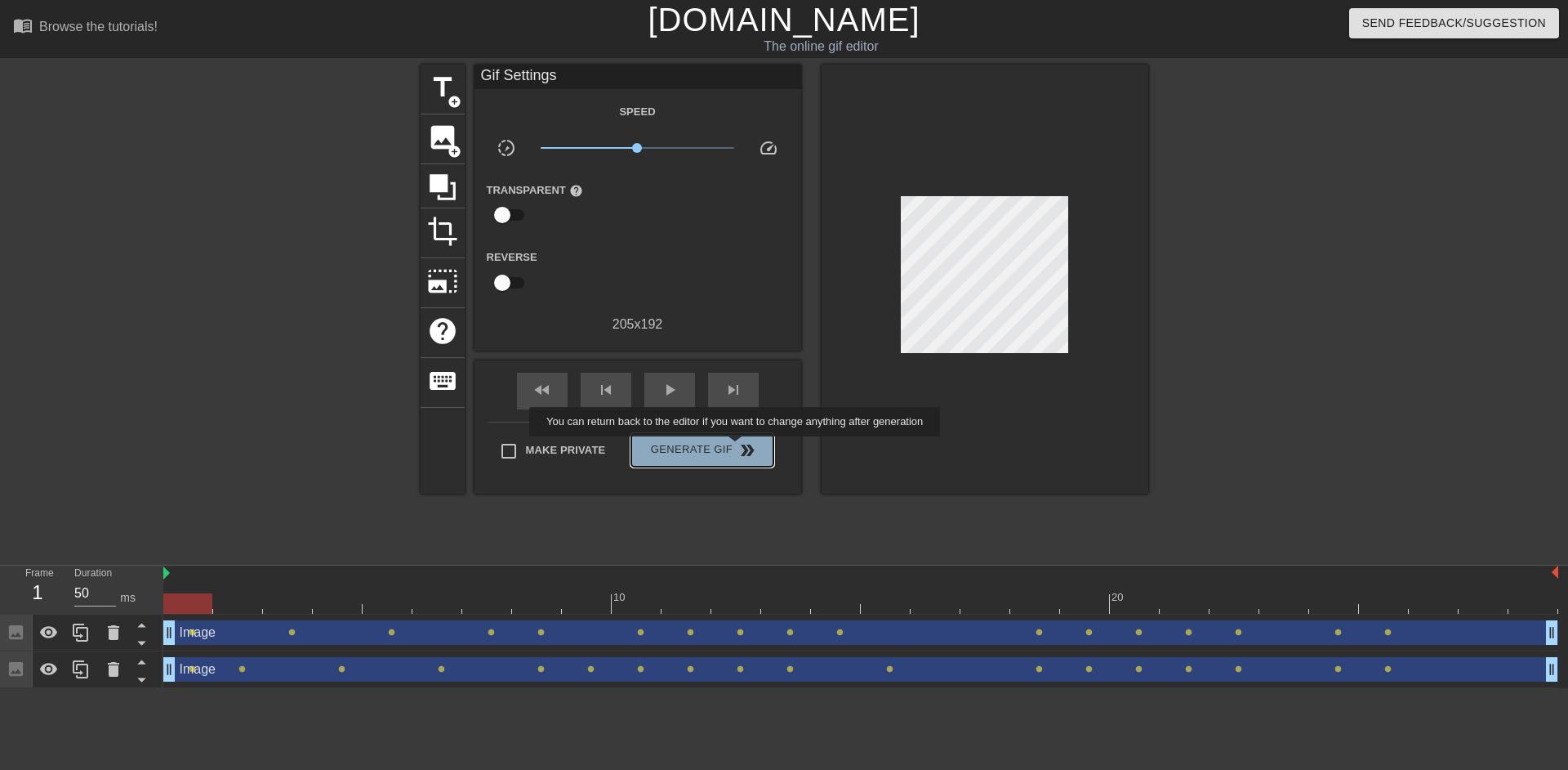
click at [738, 448] on span "double_arrow" at bounding box center [747, 450] width 20 height 20
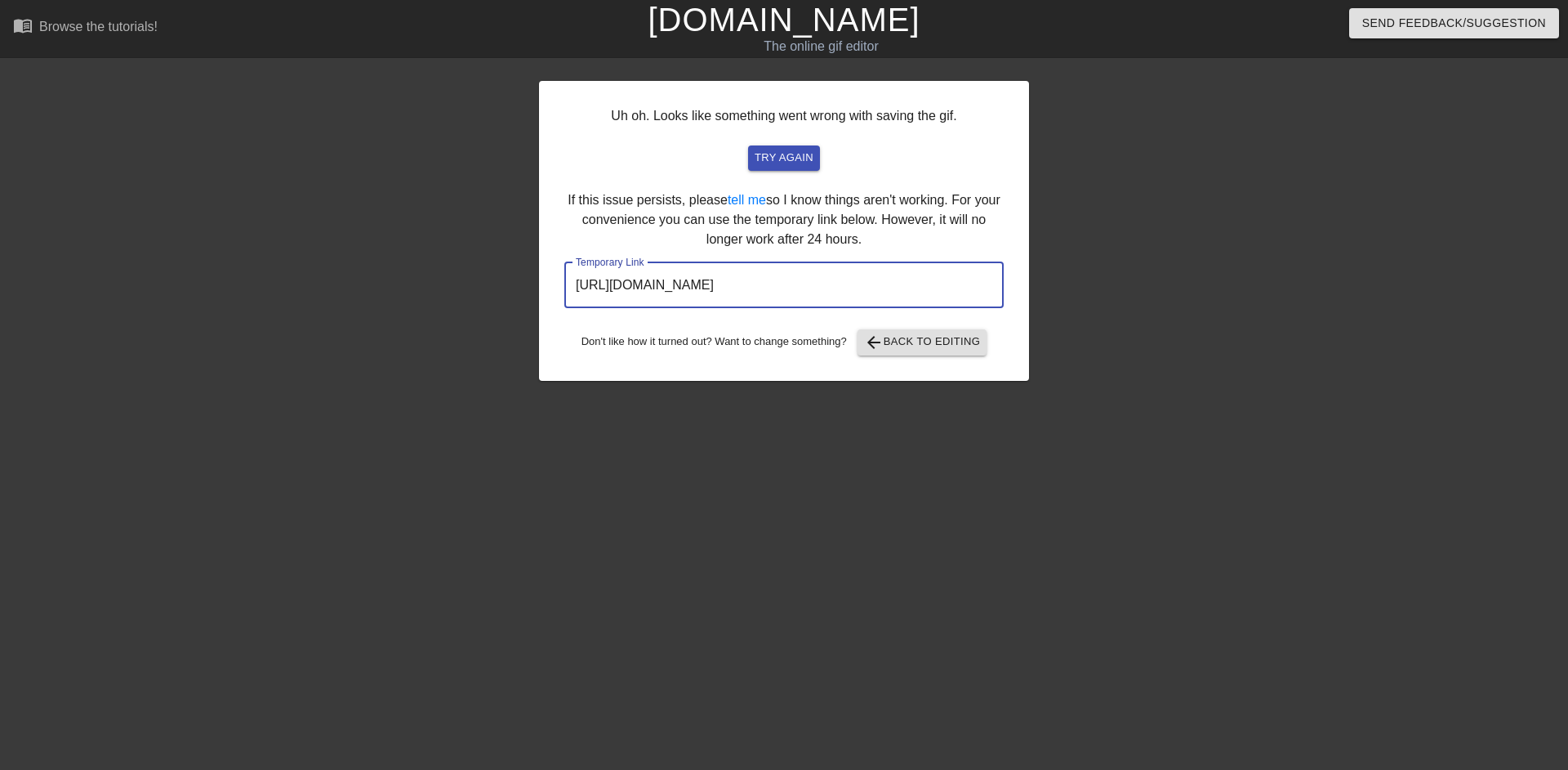
click at [820, 289] on input "https://www.gifntext.com/temp_generations/uO0C7S3T.gif" at bounding box center [783, 284] width 439 height 46
drag, startPoint x: 820, startPoint y: 289, endPoint x: 811, endPoint y: 289, distance: 9.0
click at [811, 289] on input "https://www.gifntext.com/temp_generations/uO0C7S3T.gif" at bounding box center [783, 284] width 439 height 46
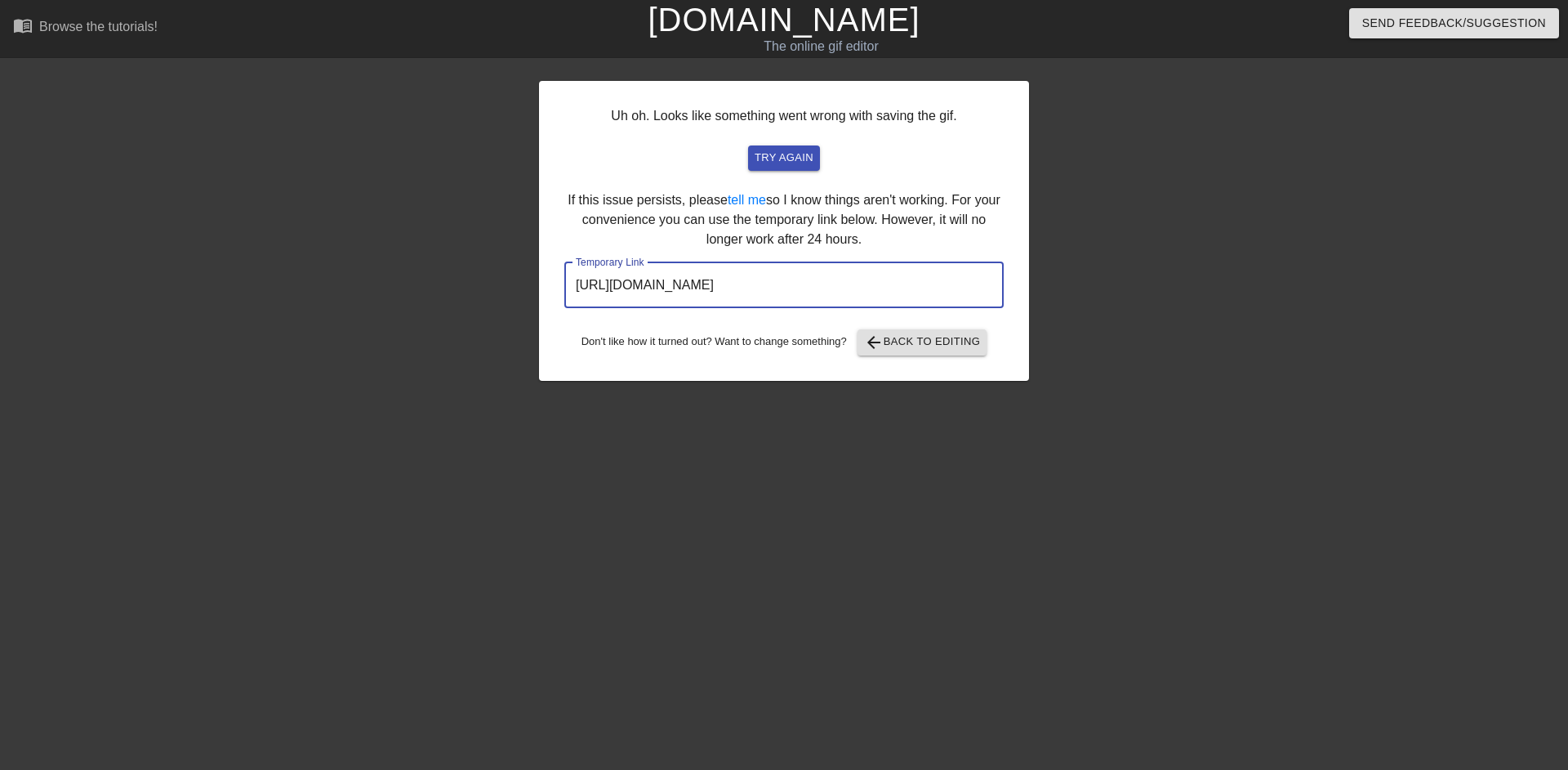
click at [811, 289] on input "https://www.gifntext.com/temp_generations/uO0C7S3T.gif" at bounding box center [783, 284] width 439 height 46
click at [754, 21] on link "[DOMAIN_NAME]" at bounding box center [783, 20] width 272 height 36
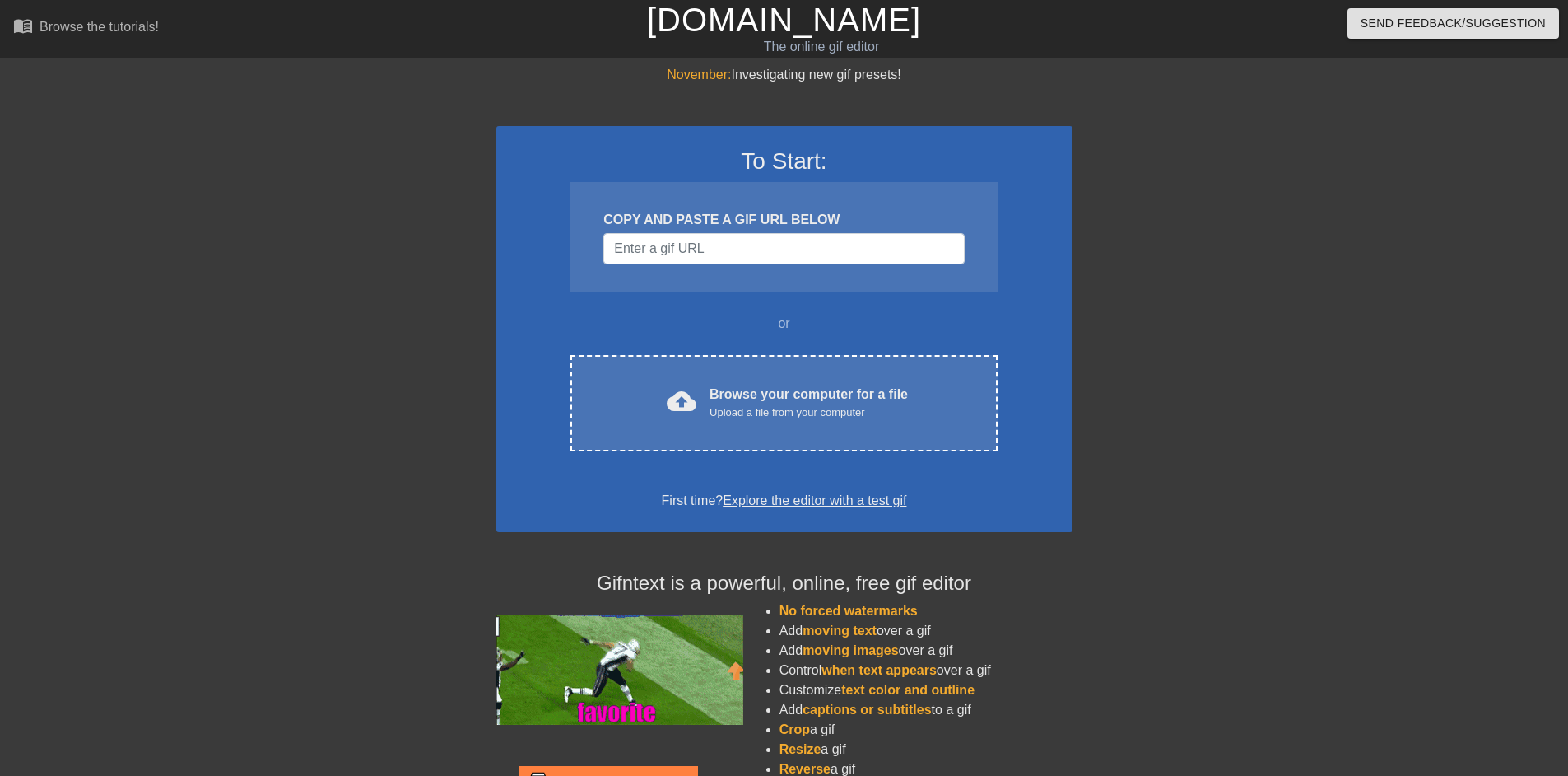
click at [825, 30] on link "[DOMAIN_NAME]" at bounding box center [784, 20] width 274 height 36
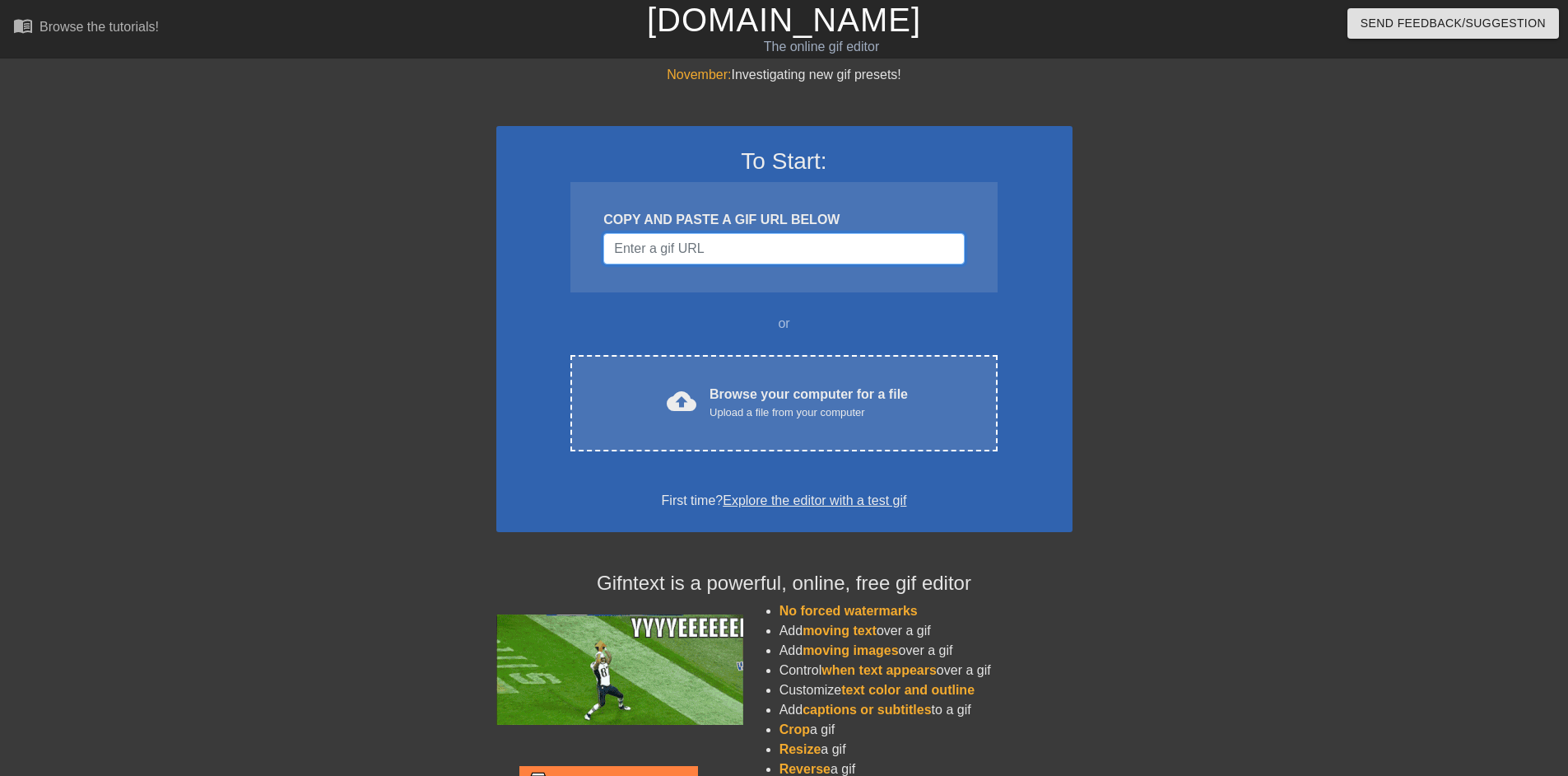
click at [693, 253] on input "Username" at bounding box center [784, 249] width 360 height 32
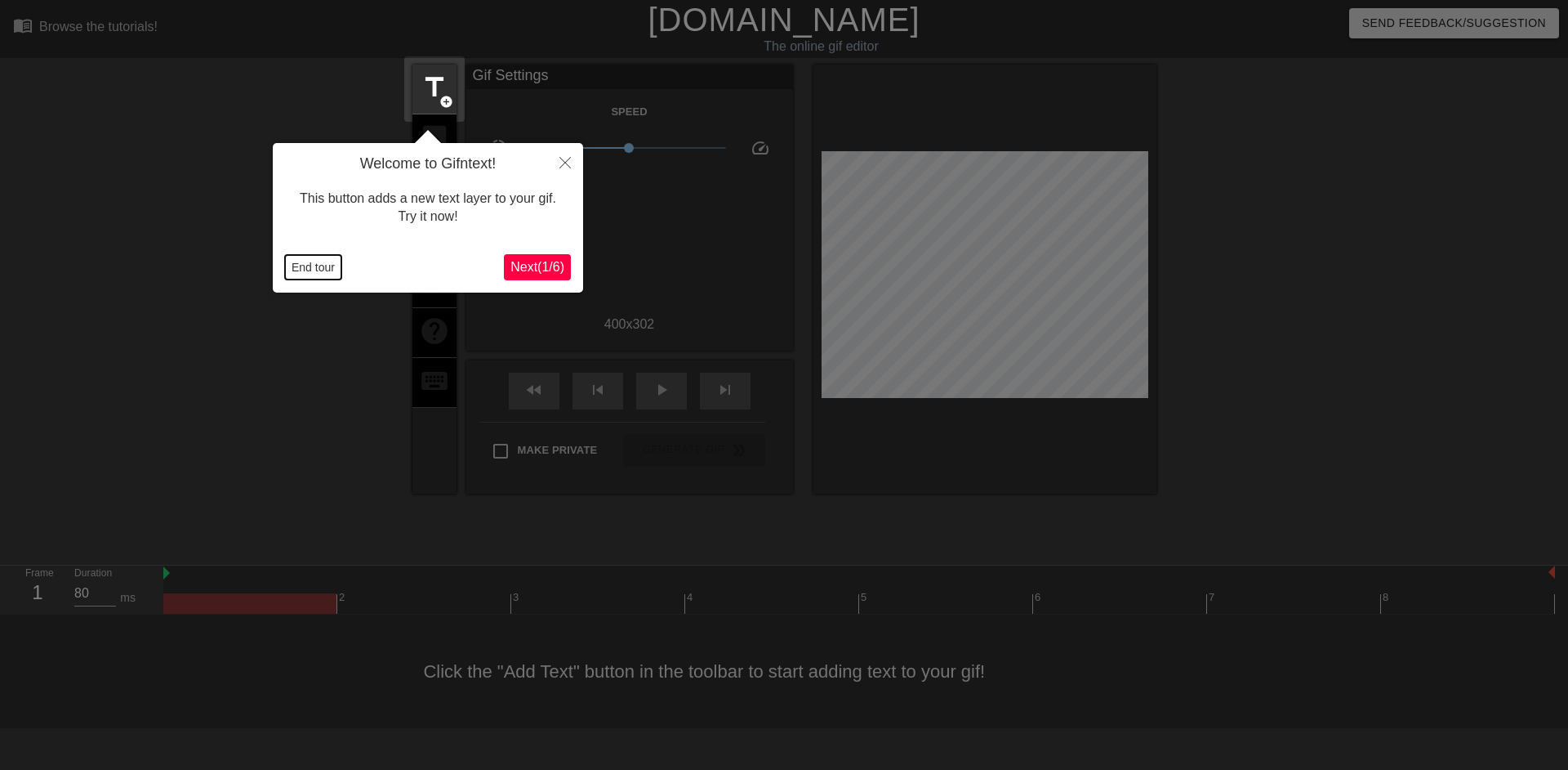
click at [311, 269] on button "End tour" at bounding box center [313, 267] width 56 height 24
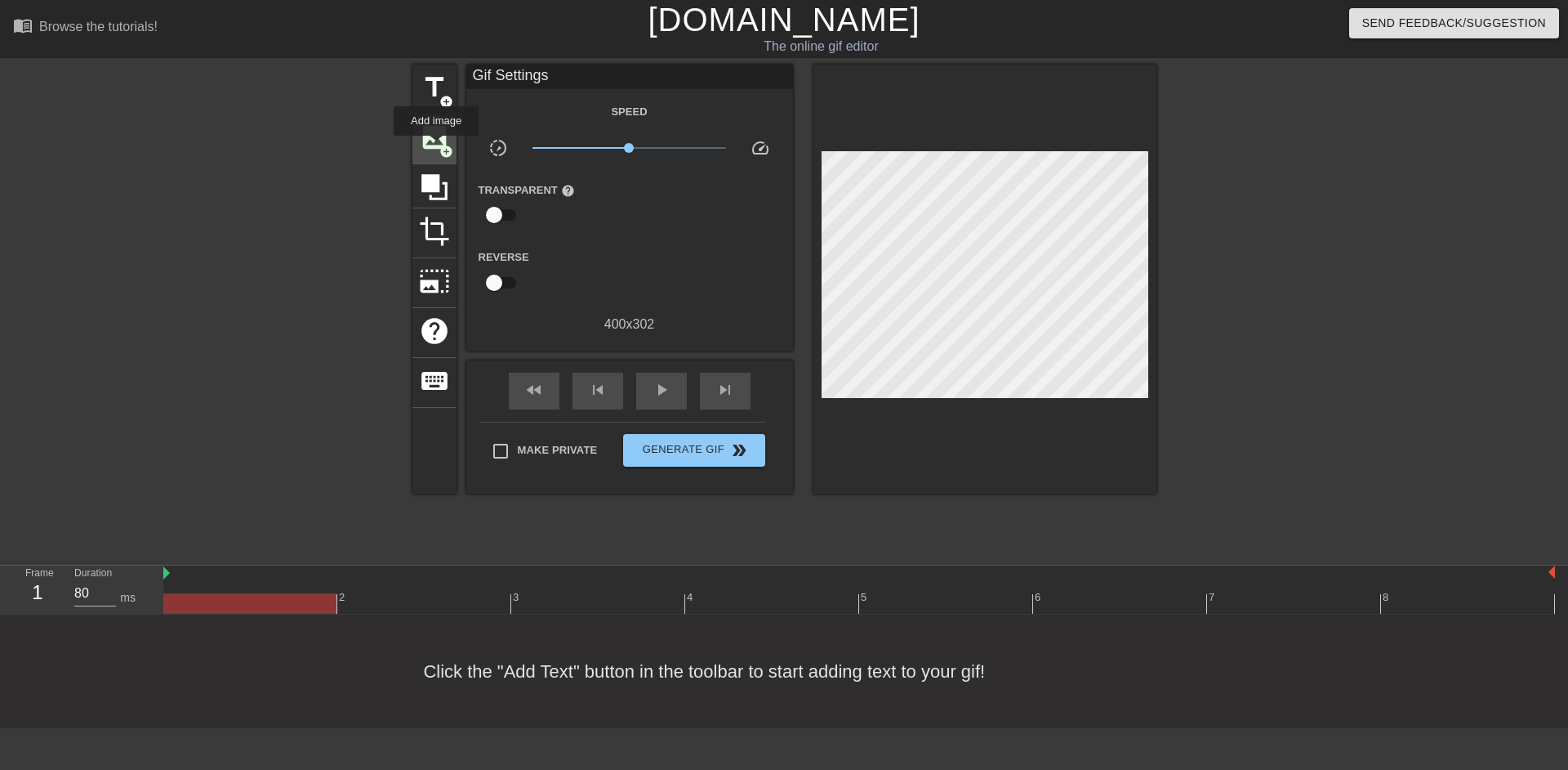
click at [439, 139] on span "image" at bounding box center [434, 137] width 31 height 31
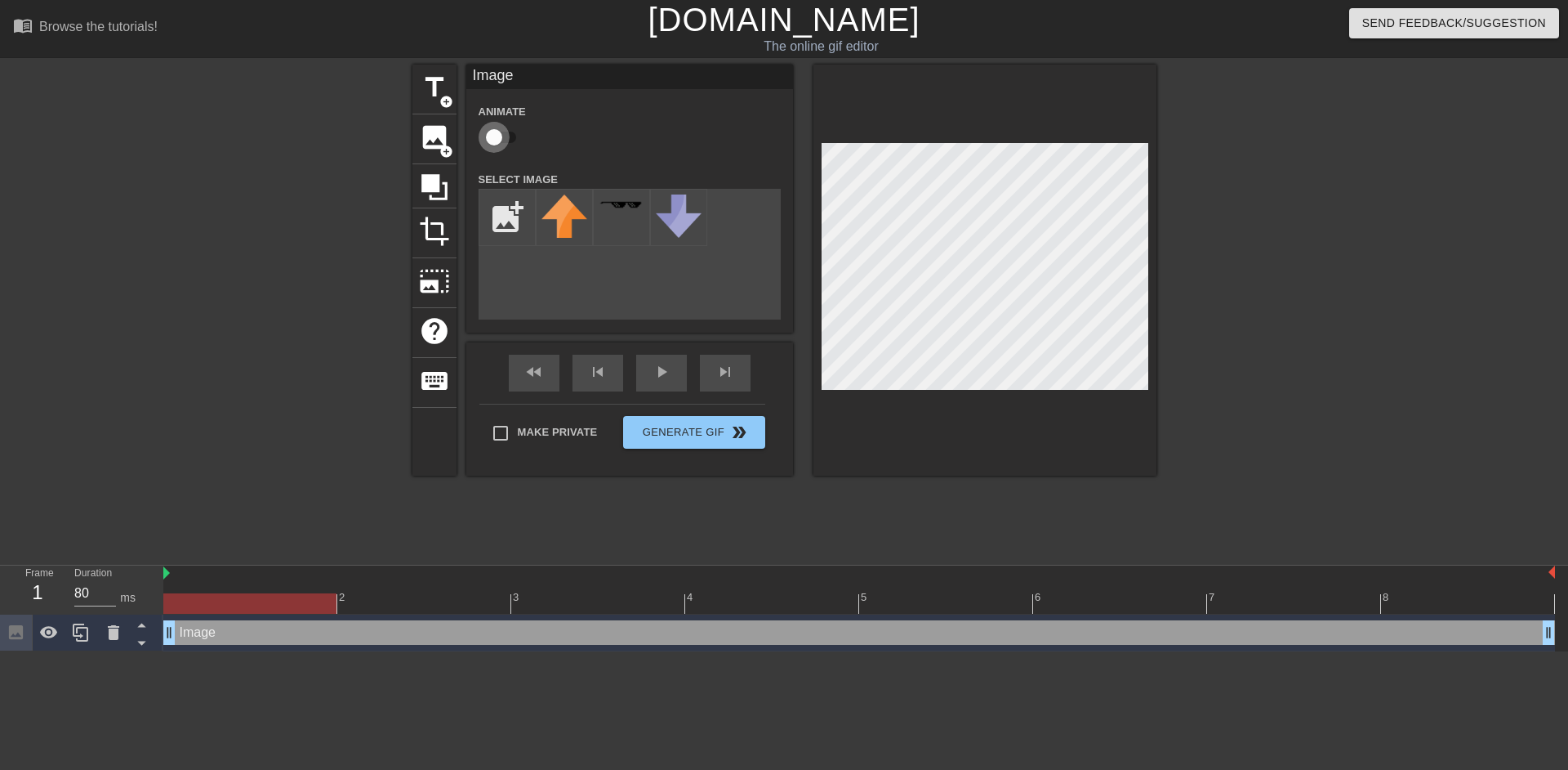
click at [505, 135] on input "checkbox" at bounding box center [494, 137] width 93 height 31
checkbox input "true"
click at [510, 211] on input "file" at bounding box center [507, 217] width 55 height 55
type input "C:\fakepath\USE THIS LOGO! RESIZE IF NEED@2x.png"
click at [553, 229] on img at bounding box center [564, 220] width 46 height 52
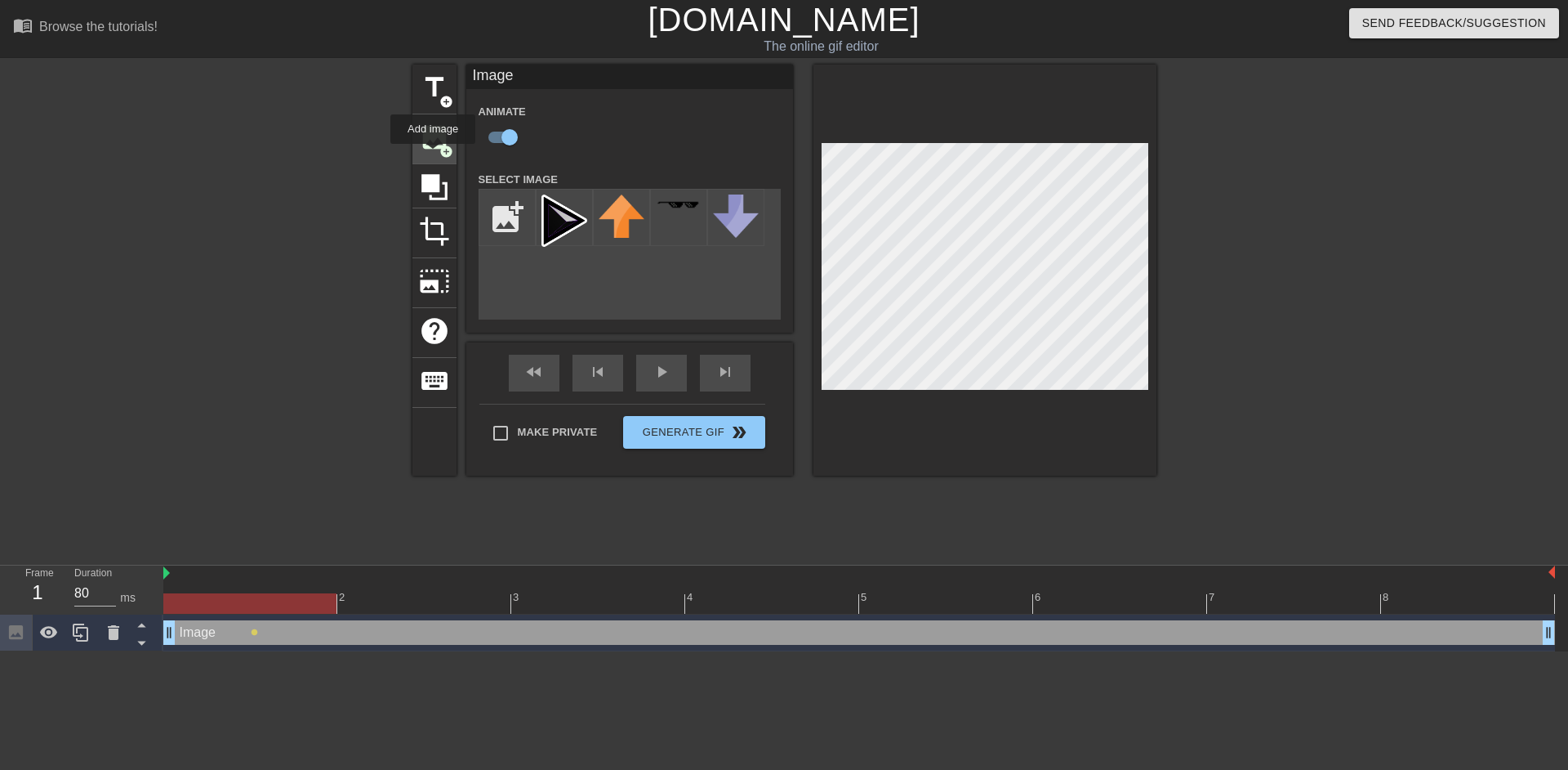
click at [433, 156] on div "image add_circle" at bounding box center [434, 140] width 44 height 50
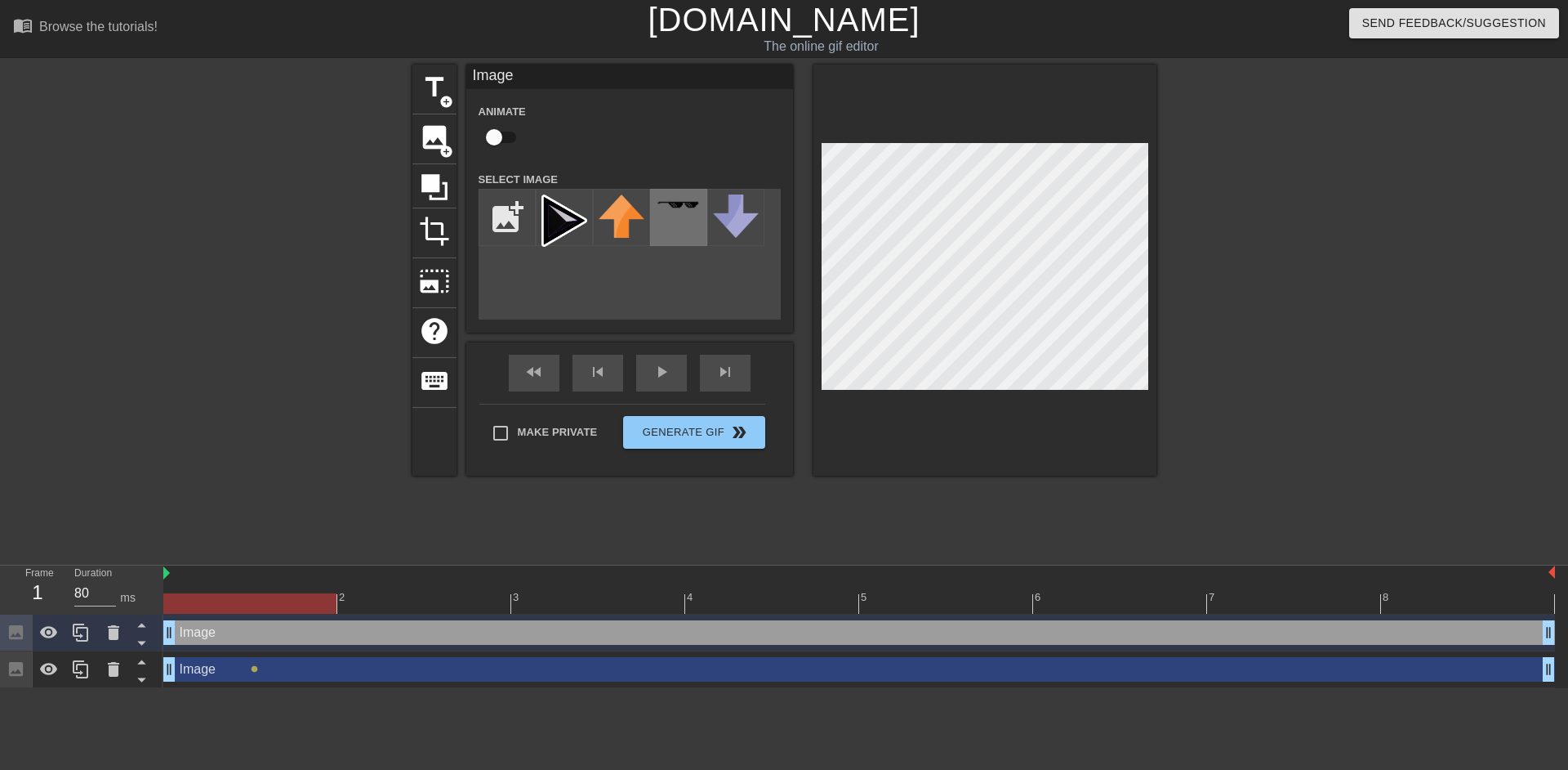
drag, startPoint x: 571, startPoint y: 233, endPoint x: 662, endPoint y: 244, distance: 91.7
click at [571, 232] on img at bounding box center [564, 220] width 46 height 52
click at [505, 130] on input "checkbox" at bounding box center [494, 137] width 93 height 31
checkbox input "true"
click at [717, 431] on button "Generate Gif double_arrow" at bounding box center [694, 432] width 141 height 33
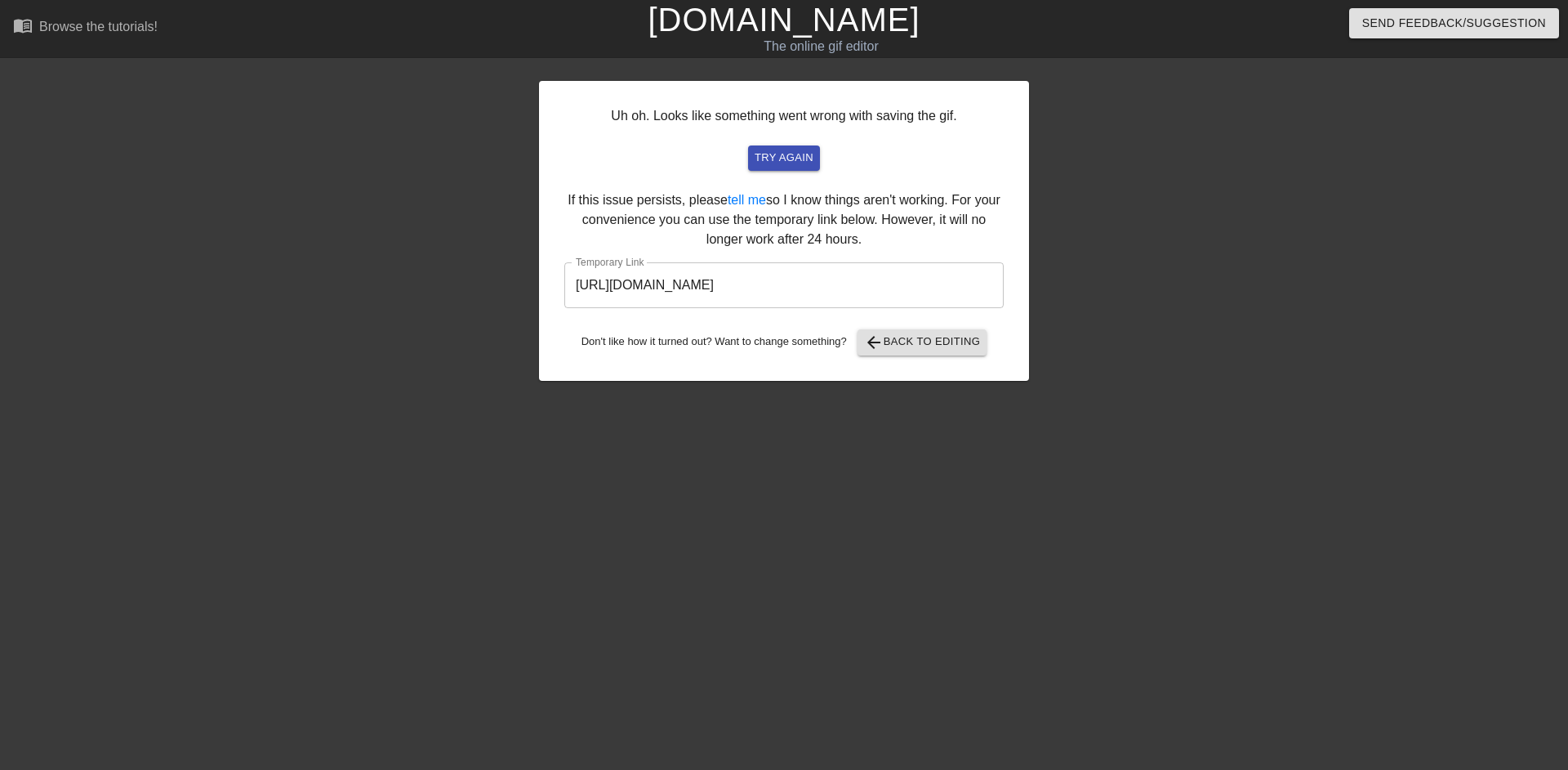
click at [868, 298] on input "[URL][DOMAIN_NAME]" at bounding box center [783, 284] width 439 height 46
click at [868, 292] on input "[URL][DOMAIN_NAME]" at bounding box center [783, 284] width 439 height 46
click at [868, 286] on input "[URL][DOMAIN_NAME]" at bounding box center [783, 284] width 439 height 46
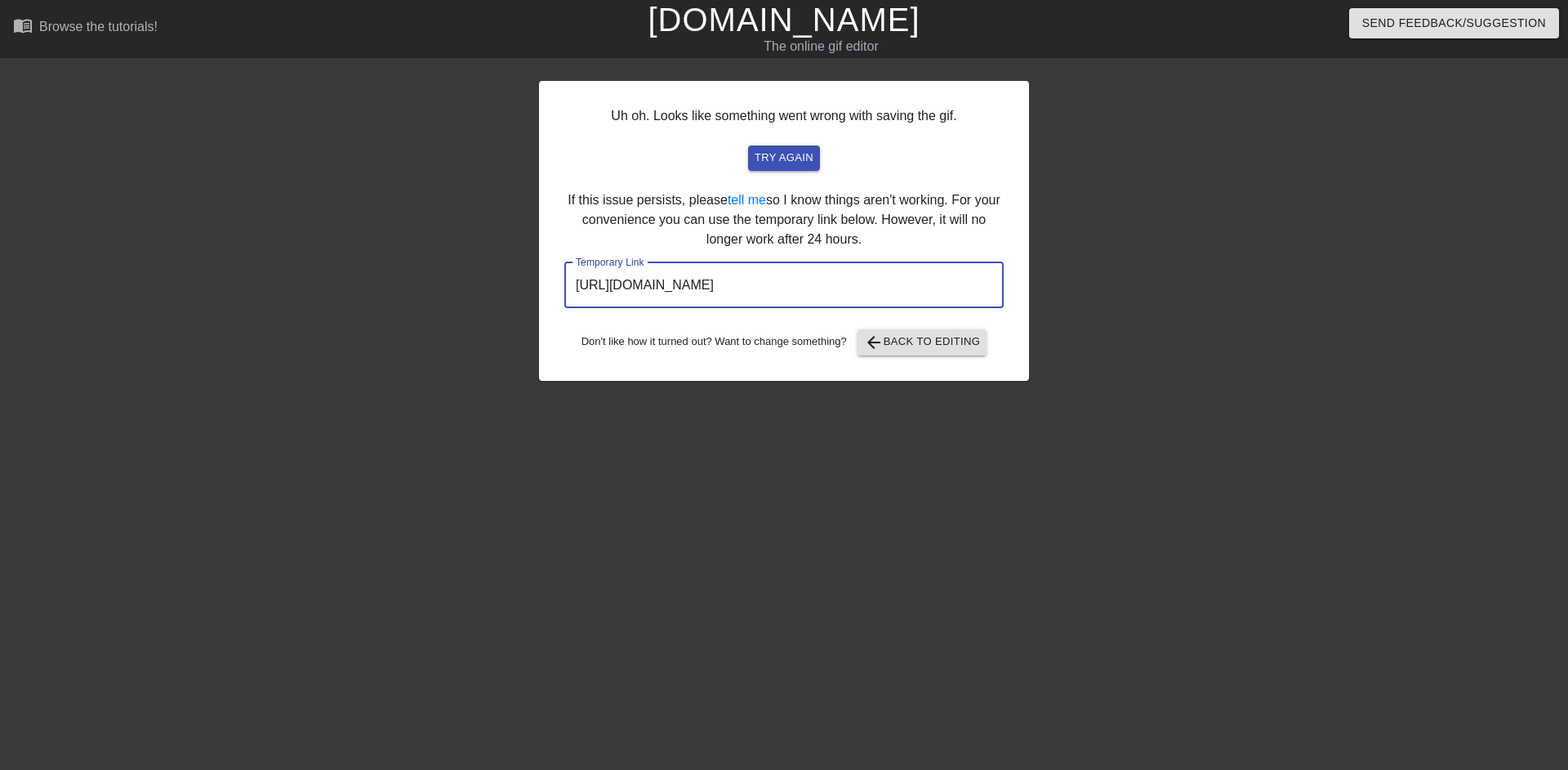
click at [868, 286] on input "[URL][DOMAIN_NAME]" at bounding box center [783, 284] width 439 height 46
click at [773, 10] on link "[DOMAIN_NAME]" at bounding box center [783, 20] width 272 height 36
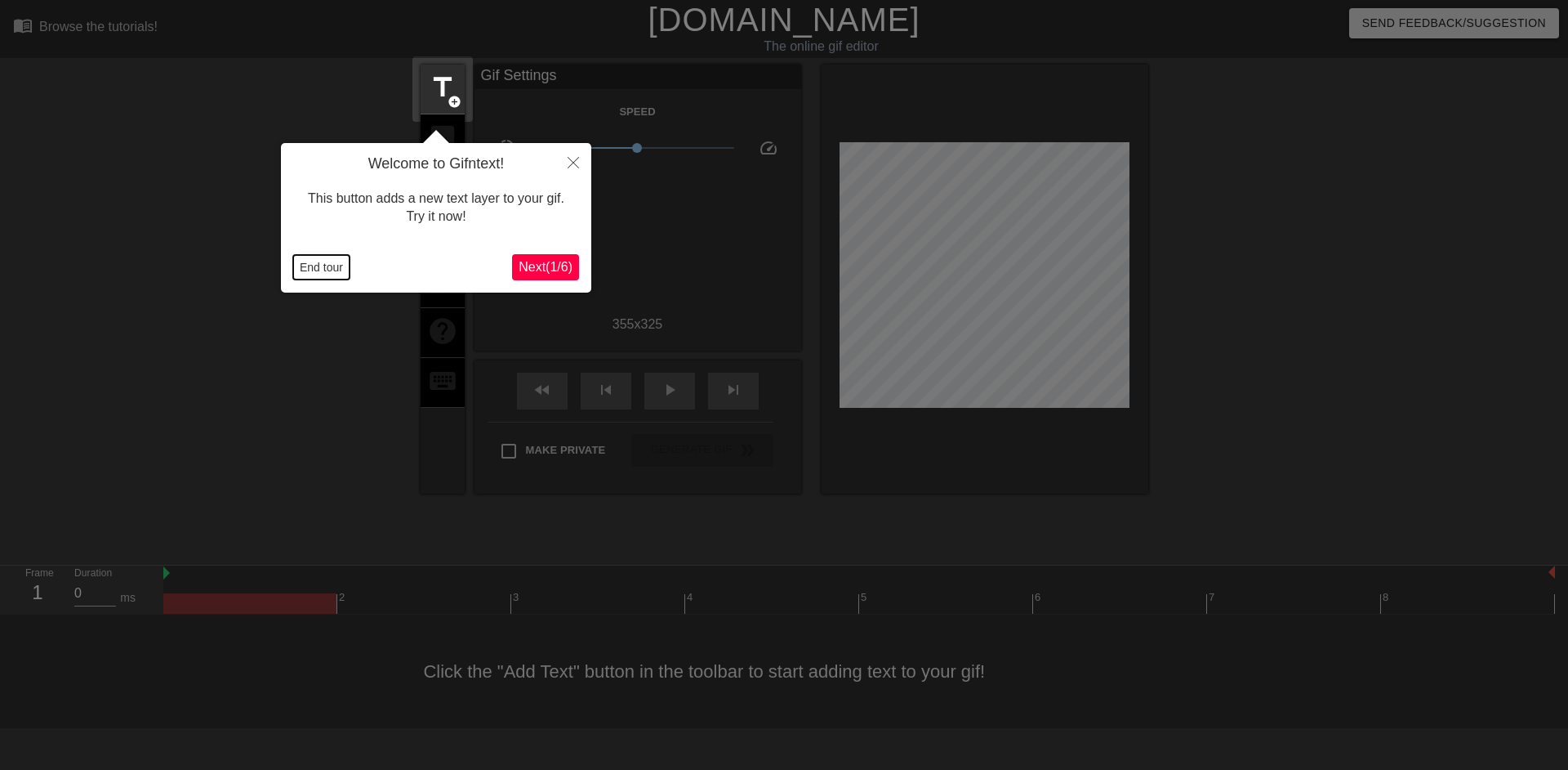
click at [328, 276] on button "End tour" at bounding box center [321, 267] width 56 height 24
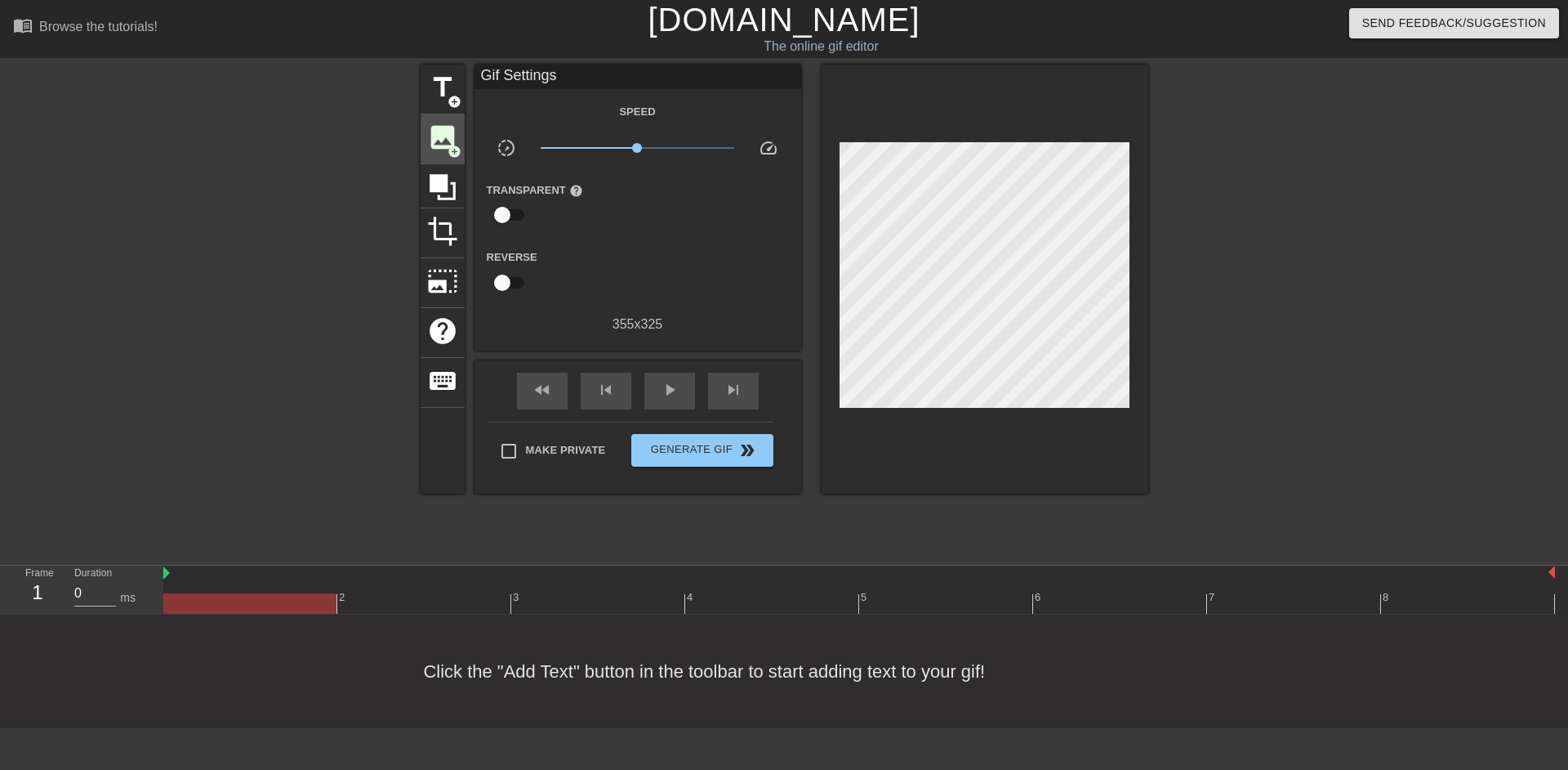
click at [449, 145] on span "add_circle" at bounding box center [455, 152] width 14 height 14
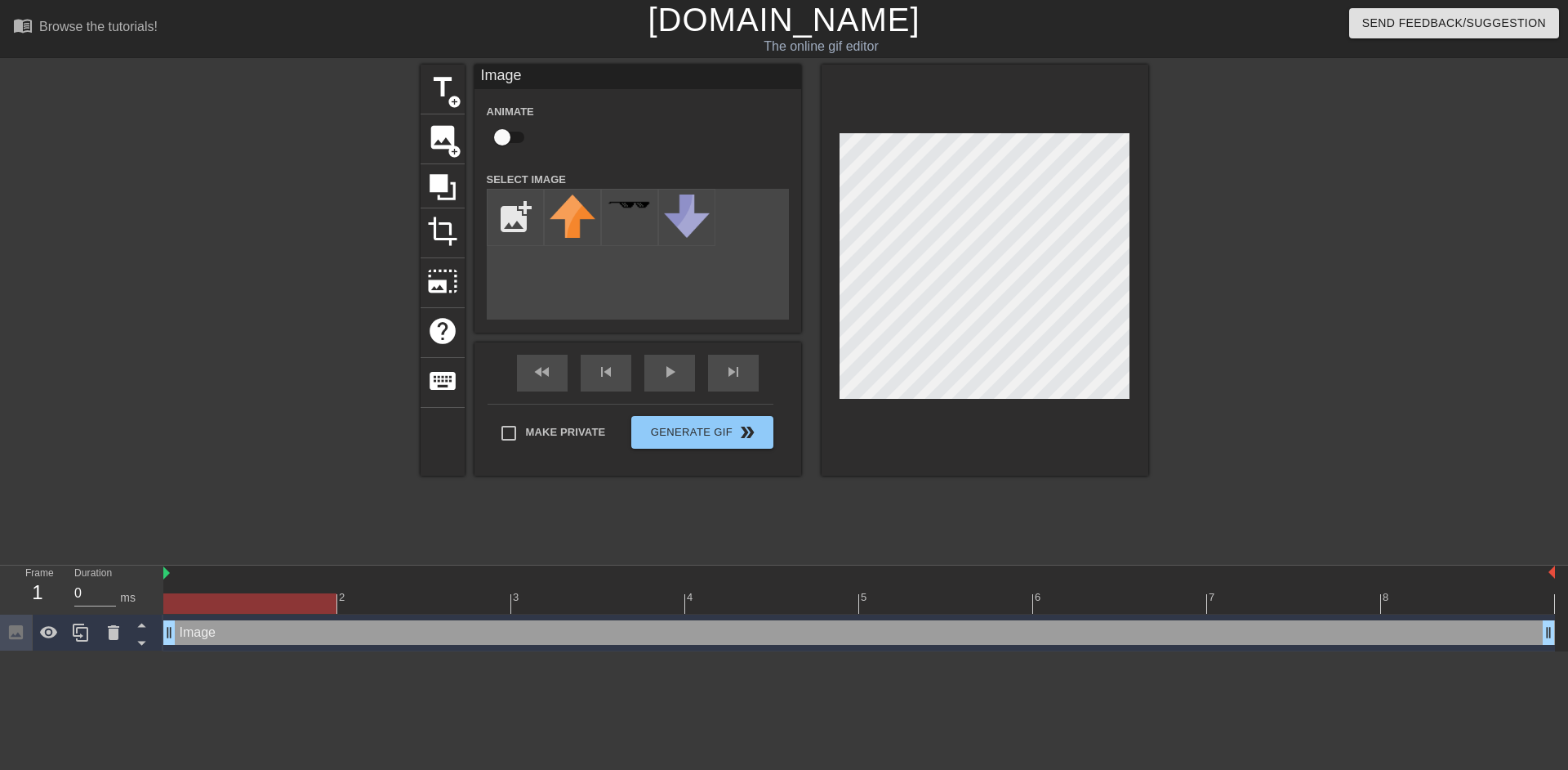
click at [505, 137] on input "checkbox" at bounding box center [502, 137] width 93 height 31
checkbox input "true"
click at [511, 203] on input "file" at bounding box center [515, 217] width 55 height 55
type input "C:\fakepath\USE THIS LOGO! RESIZE IF NEED@2x.png"
click at [580, 222] on img at bounding box center [572, 220] width 46 height 52
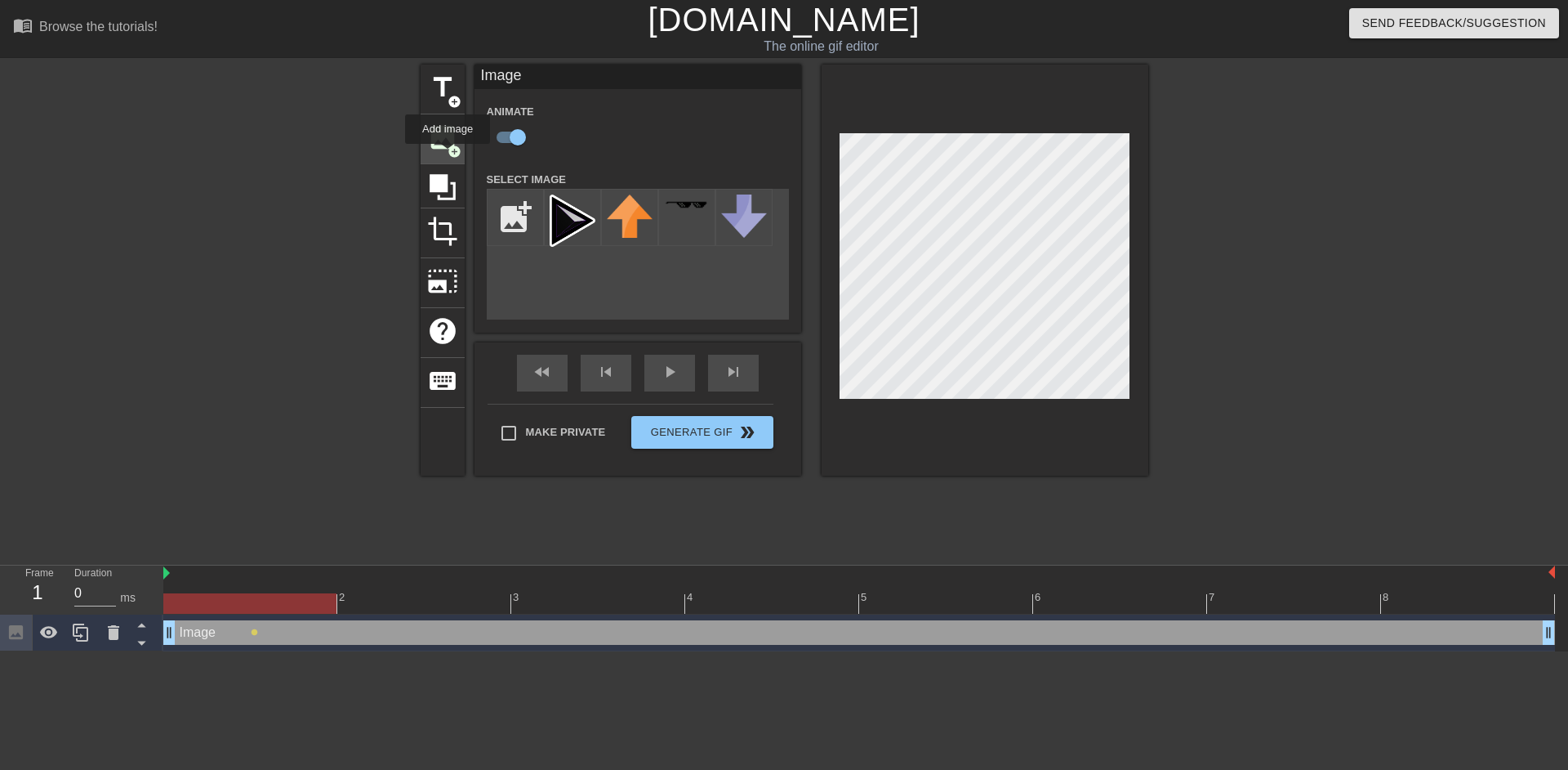
click at [446, 143] on span "image" at bounding box center [443, 137] width 31 height 31
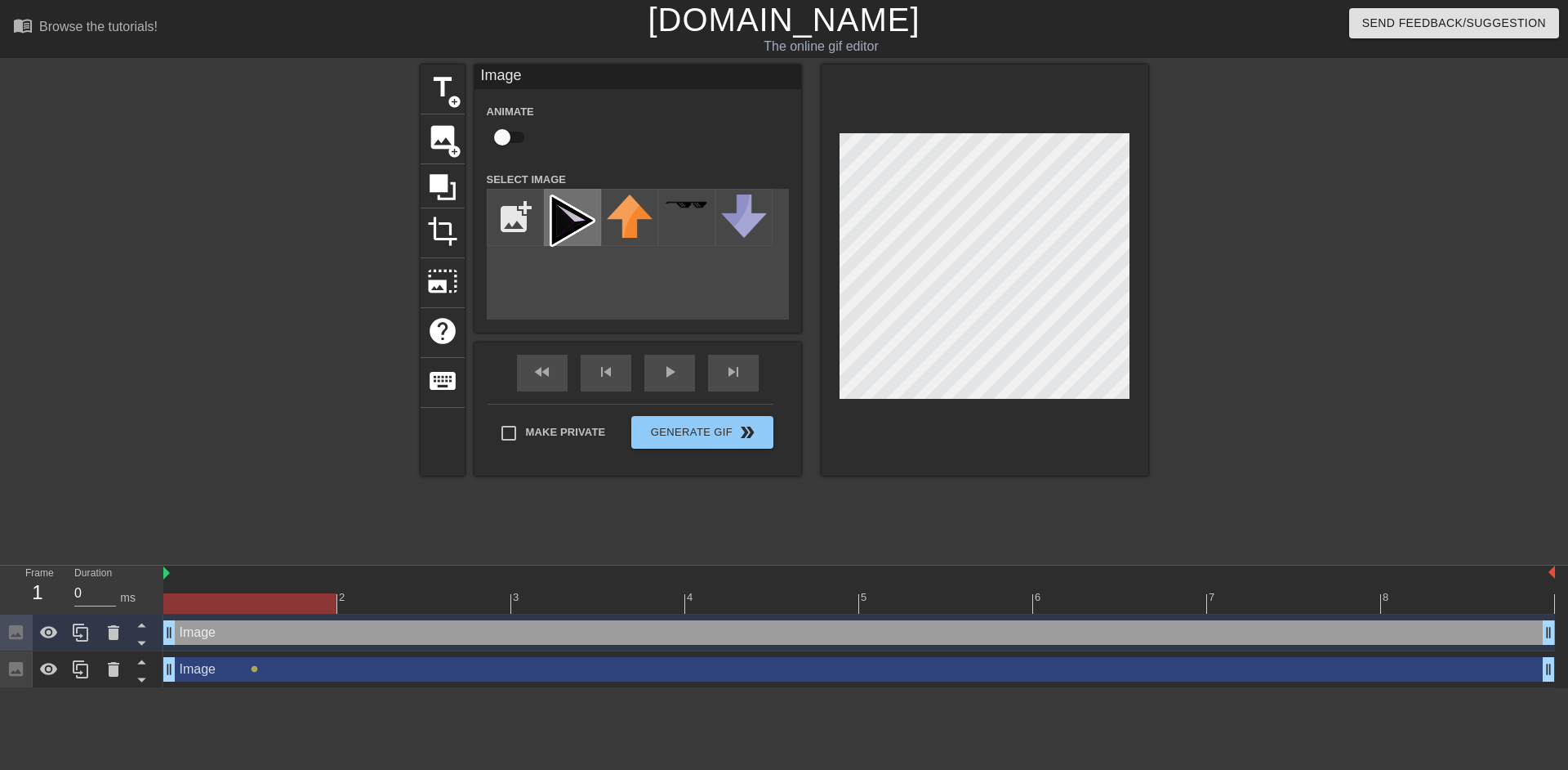
click at [577, 222] on img at bounding box center [572, 220] width 46 height 52
click at [515, 139] on input "checkbox" at bounding box center [502, 137] width 93 height 31
checkbox input "true"
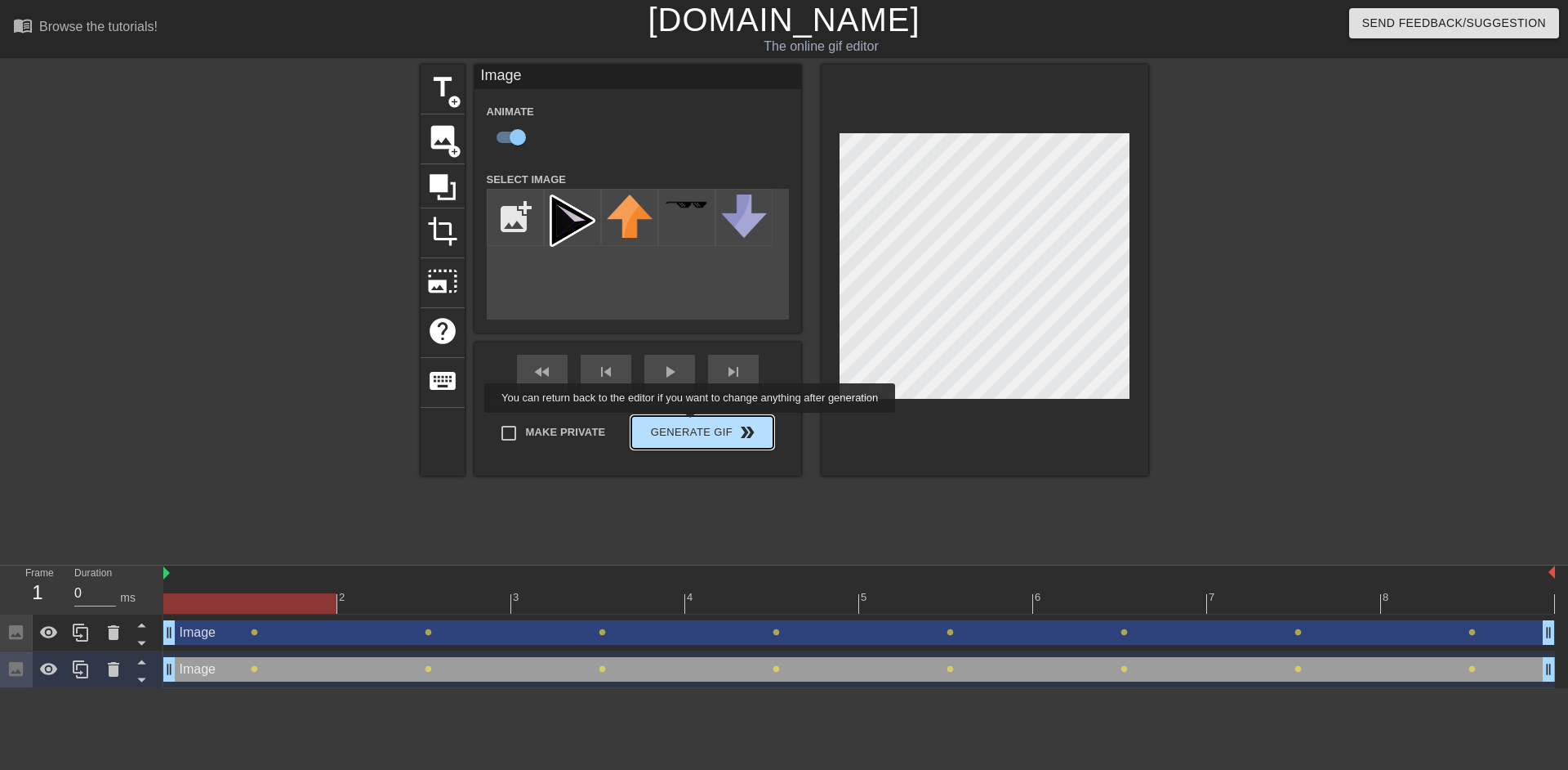
click at [692, 424] on div "Make Private Generate Gif double_arrow" at bounding box center [630, 436] width 286 height 64
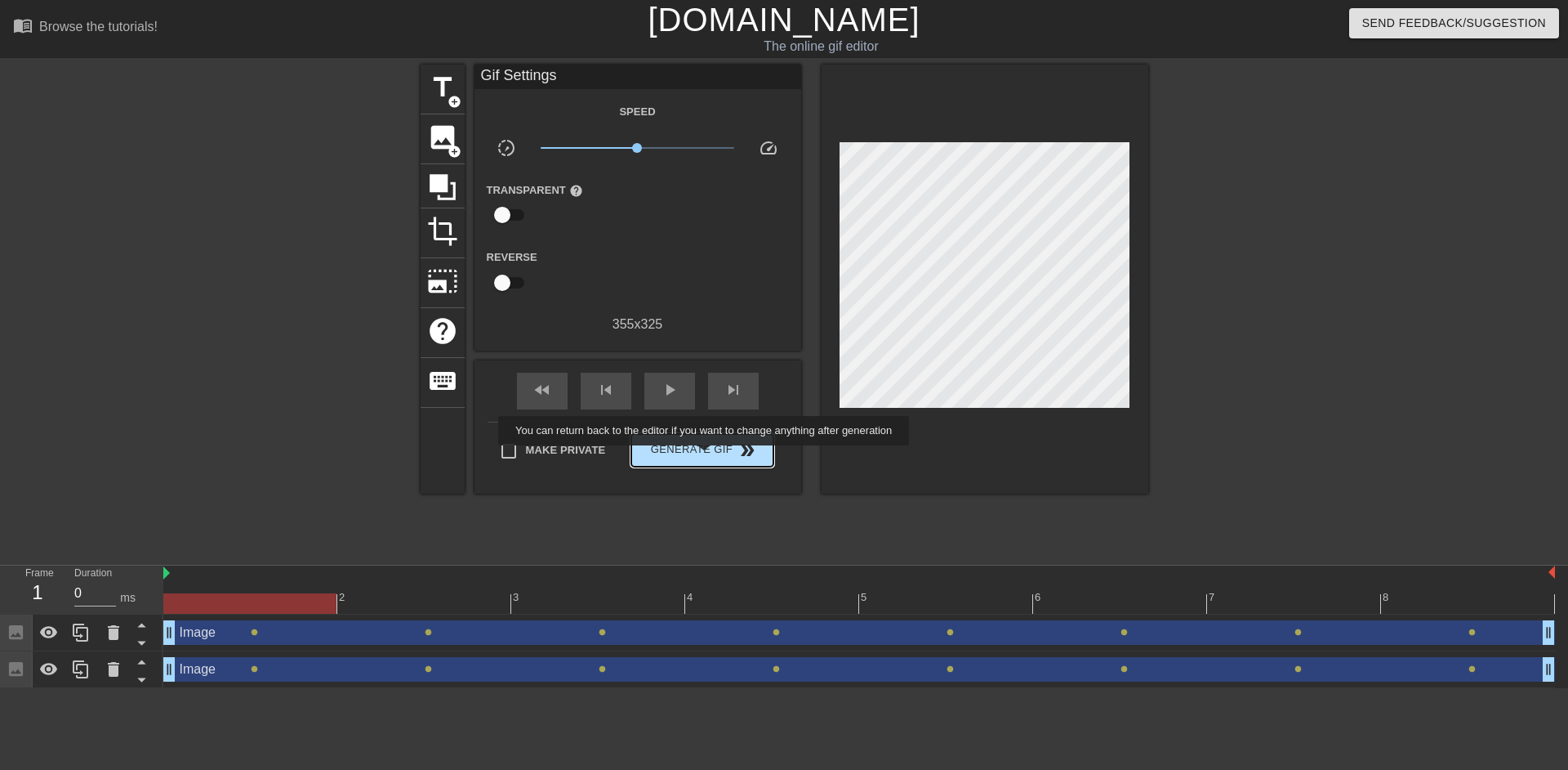
click at [705, 457] on span "Generate Gif double_arrow" at bounding box center [701, 450] width 128 height 20
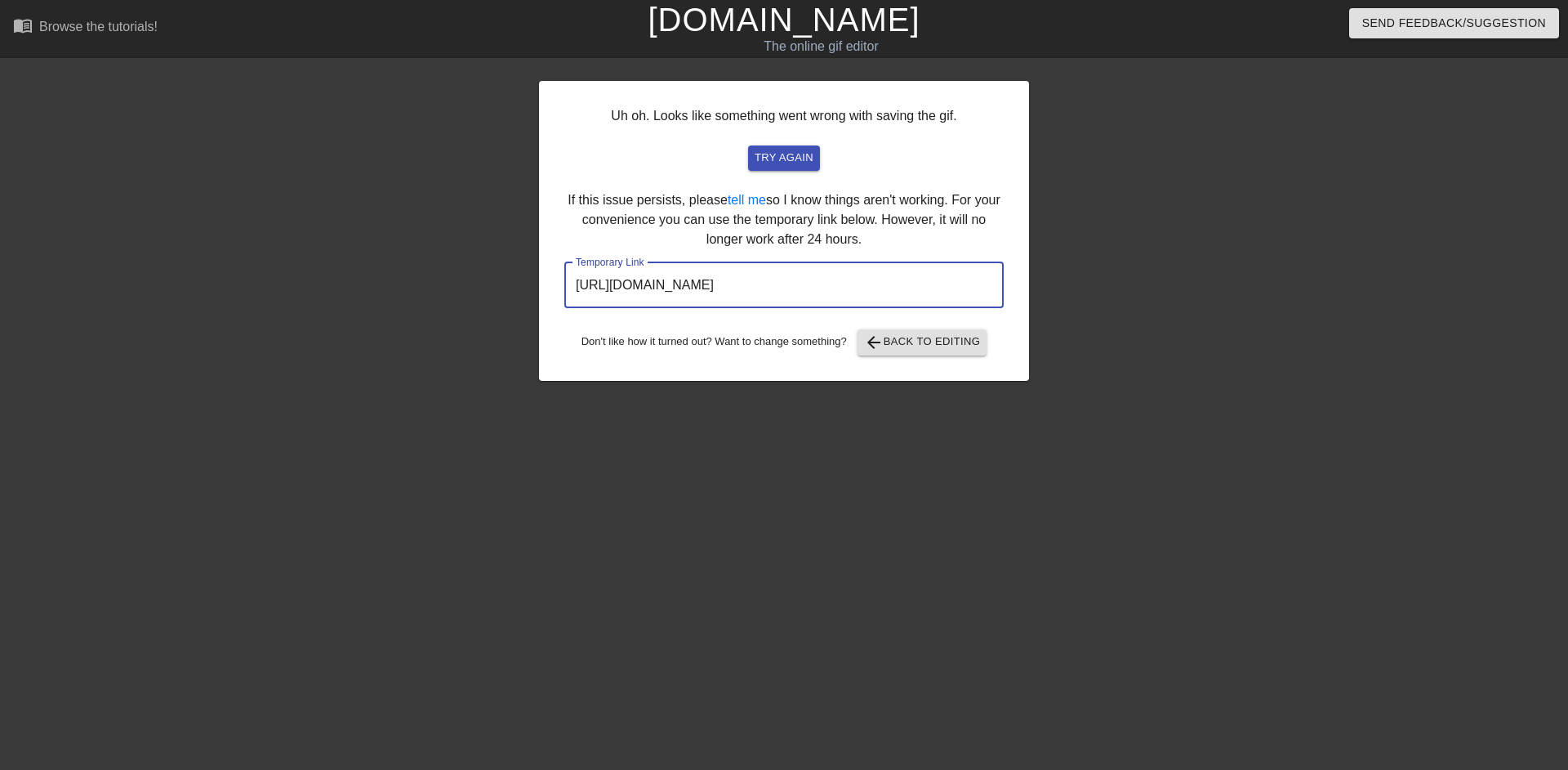
click at [752, 282] on input "https://www.gifntext.com/temp_generations/iGGG8Lwk.gif" at bounding box center [783, 284] width 439 height 46
click at [787, 11] on link "[DOMAIN_NAME]" at bounding box center [783, 20] width 272 height 36
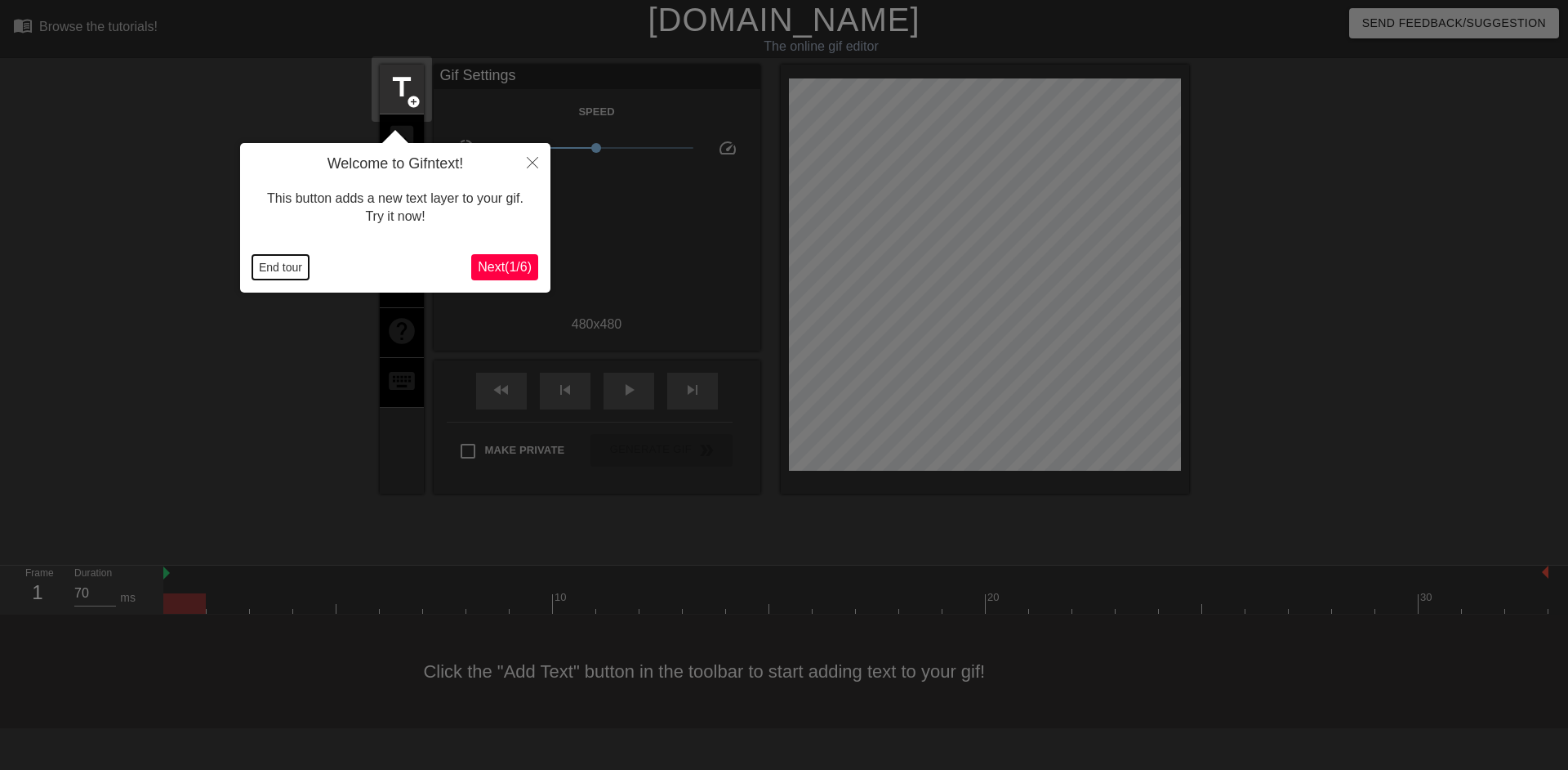
click at [302, 257] on button "End tour" at bounding box center [280, 267] width 56 height 24
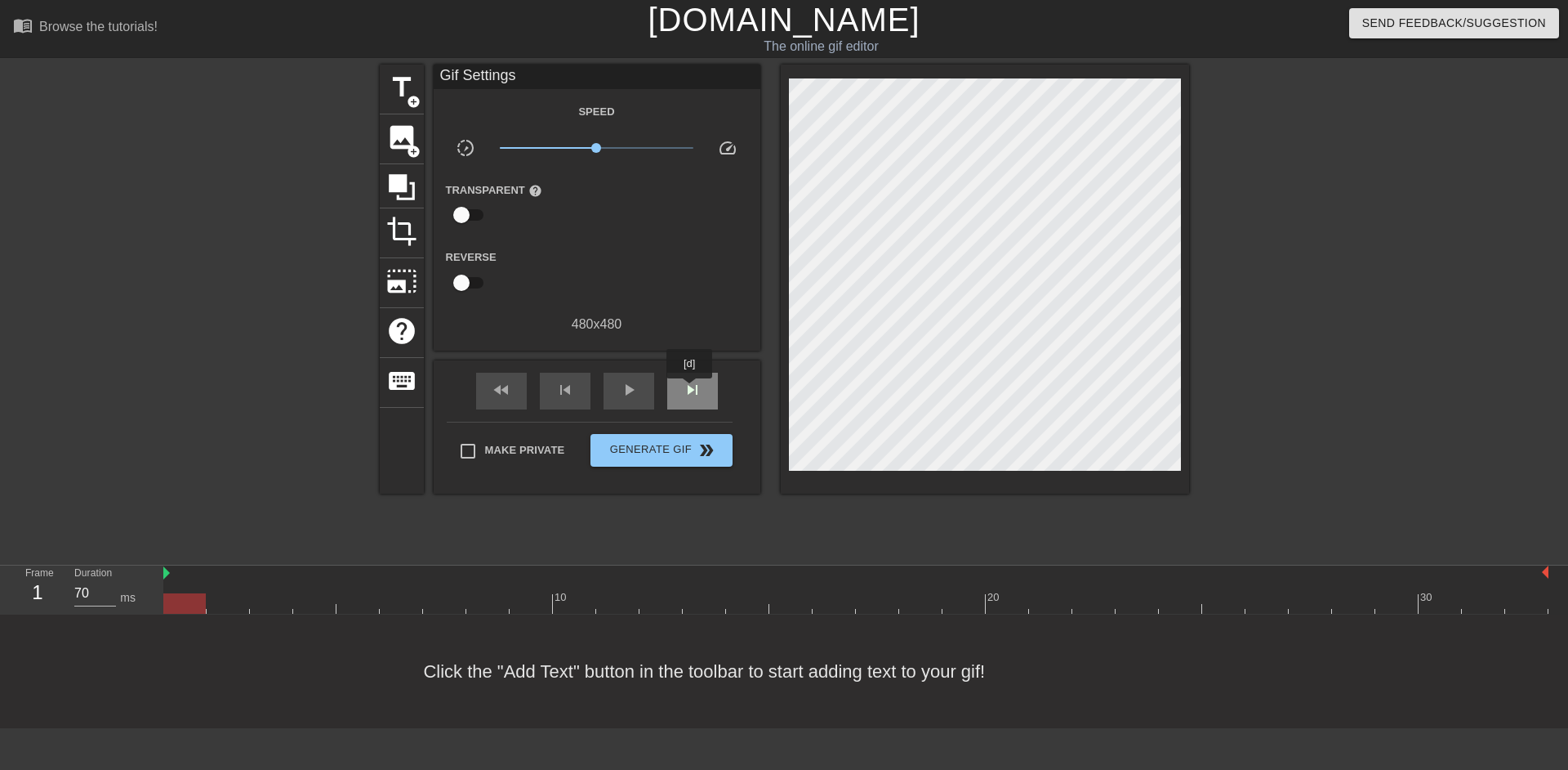
click at [690, 390] on span "skip_next" at bounding box center [693, 390] width 20 height 20
type input "60"
click at [404, 128] on span "image" at bounding box center [401, 137] width 31 height 31
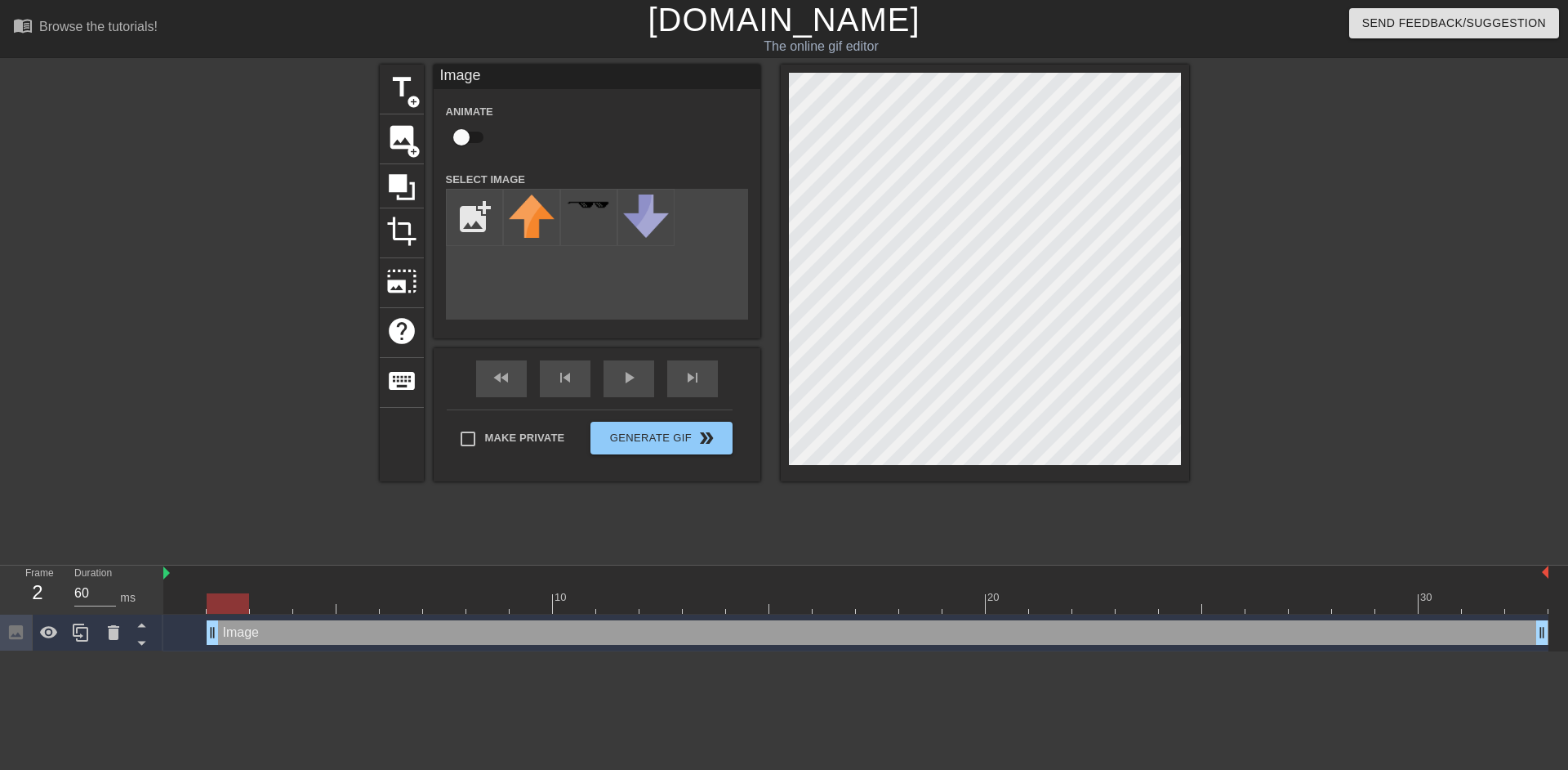
click at [467, 141] on input "checkbox" at bounding box center [461, 137] width 93 height 31
checkbox input "true"
click at [484, 218] on input "file" at bounding box center [475, 217] width 55 height 55
type input "C:\fakepath\USE THIS LOGO! RESIZE IF NEED@2x.png"
click at [536, 230] on img at bounding box center [531, 220] width 46 height 52
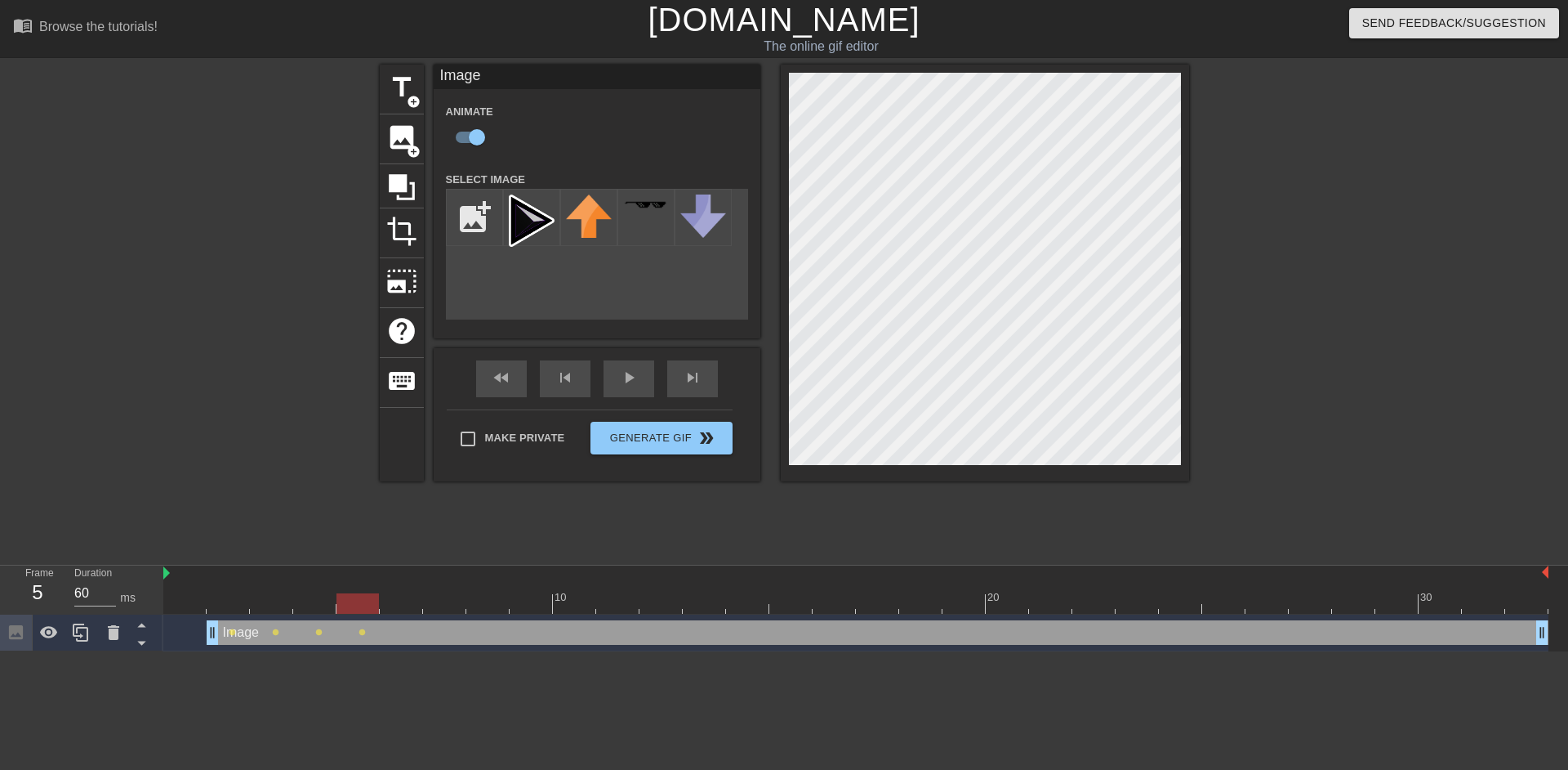
type input "70"
click at [414, 142] on span "image" at bounding box center [401, 137] width 31 height 31
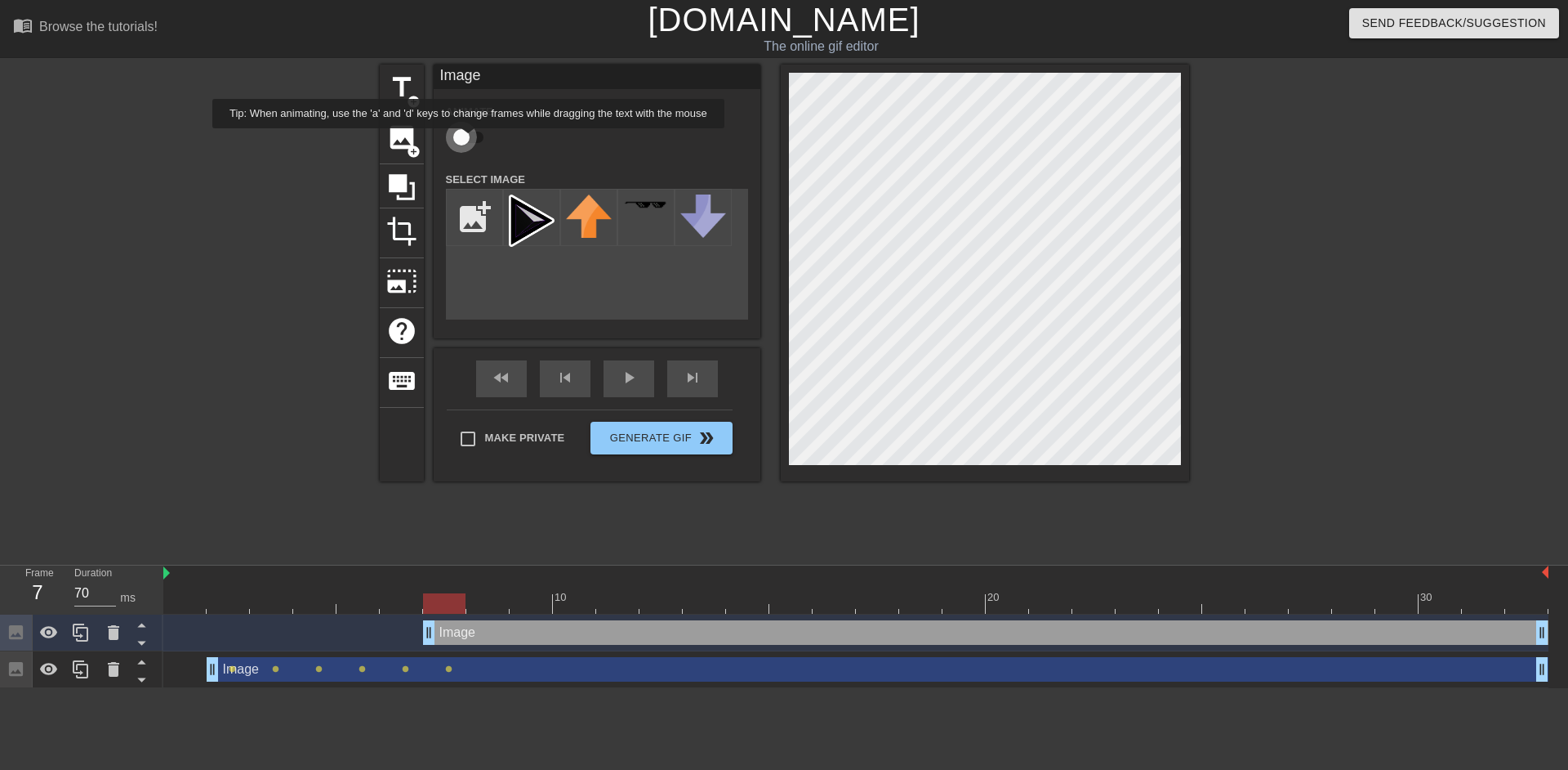
click at [468, 140] on input "checkbox" at bounding box center [461, 137] width 93 height 31
checkbox input "true"
click at [522, 221] on img at bounding box center [531, 220] width 46 height 52
type input "70"
click at [465, 383] on div "fast_rewind skip_previous play_arrow skip_next" at bounding box center [597, 378] width 266 height 62
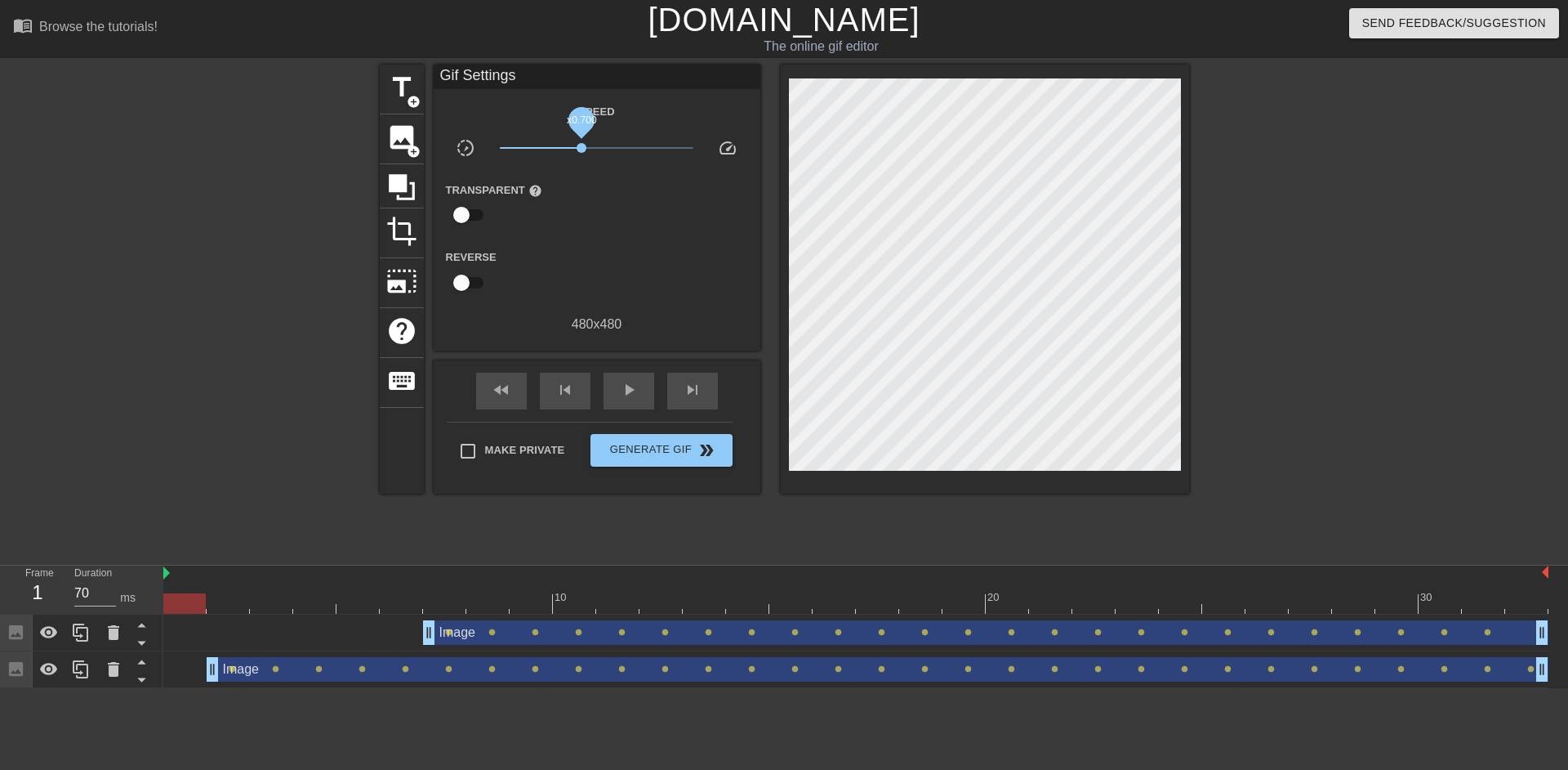
drag, startPoint x: 594, startPoint y: 143, endPoint x: 581, endPoint y: 165, distance: 25.6
click at [581, 165] on div "Speed slow_motion_video x0.700 speed Transparent help Reverse 480 x 480" at bounding box center [597, 217] width 302 height 233
click at [673, 446] on span "Generate Gif double_arrow" at bounding box center [661, 450] width 128 height 20
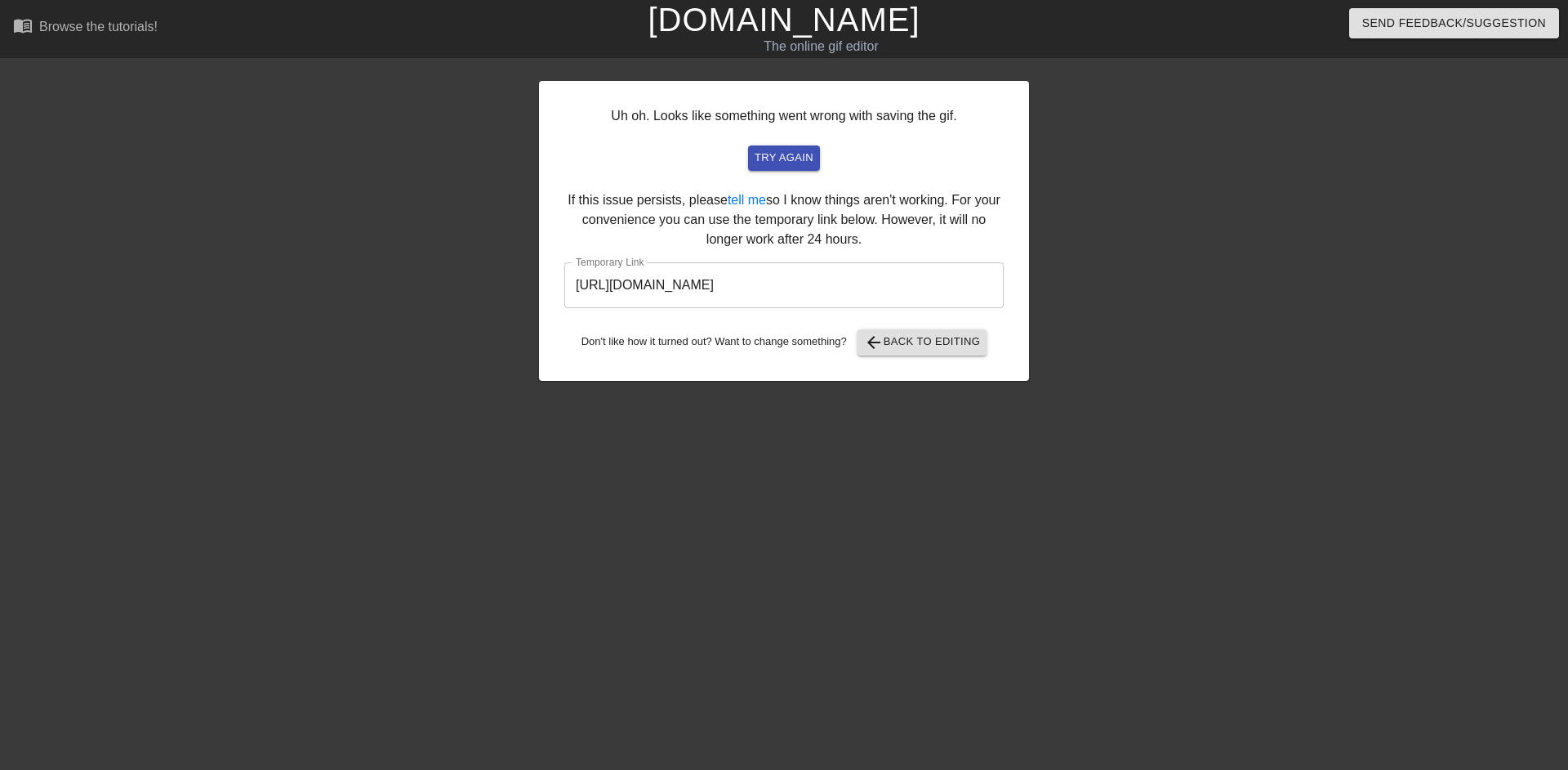
click at [799, 280] on input "[URL][DOMAIN_NAME]" at bounding box center [783, 284] width 439 height 46
click at [722, 33] on link "[DOMAIN_NAME]" at bounding box center [783, 20] width 272 height 36
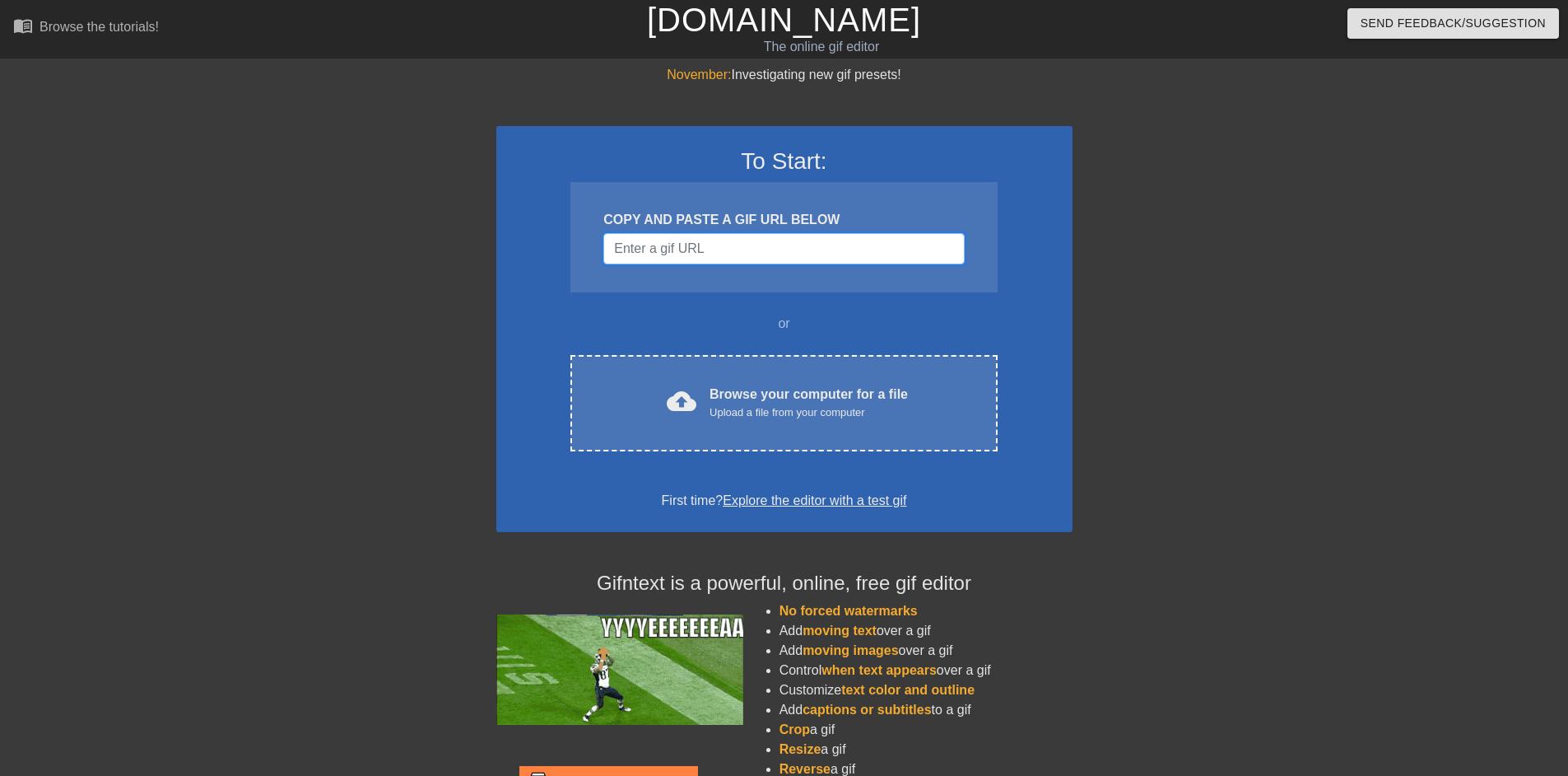
click at [666, 260] on input "Username" at bounding box center [784, 249] width 360 height 32
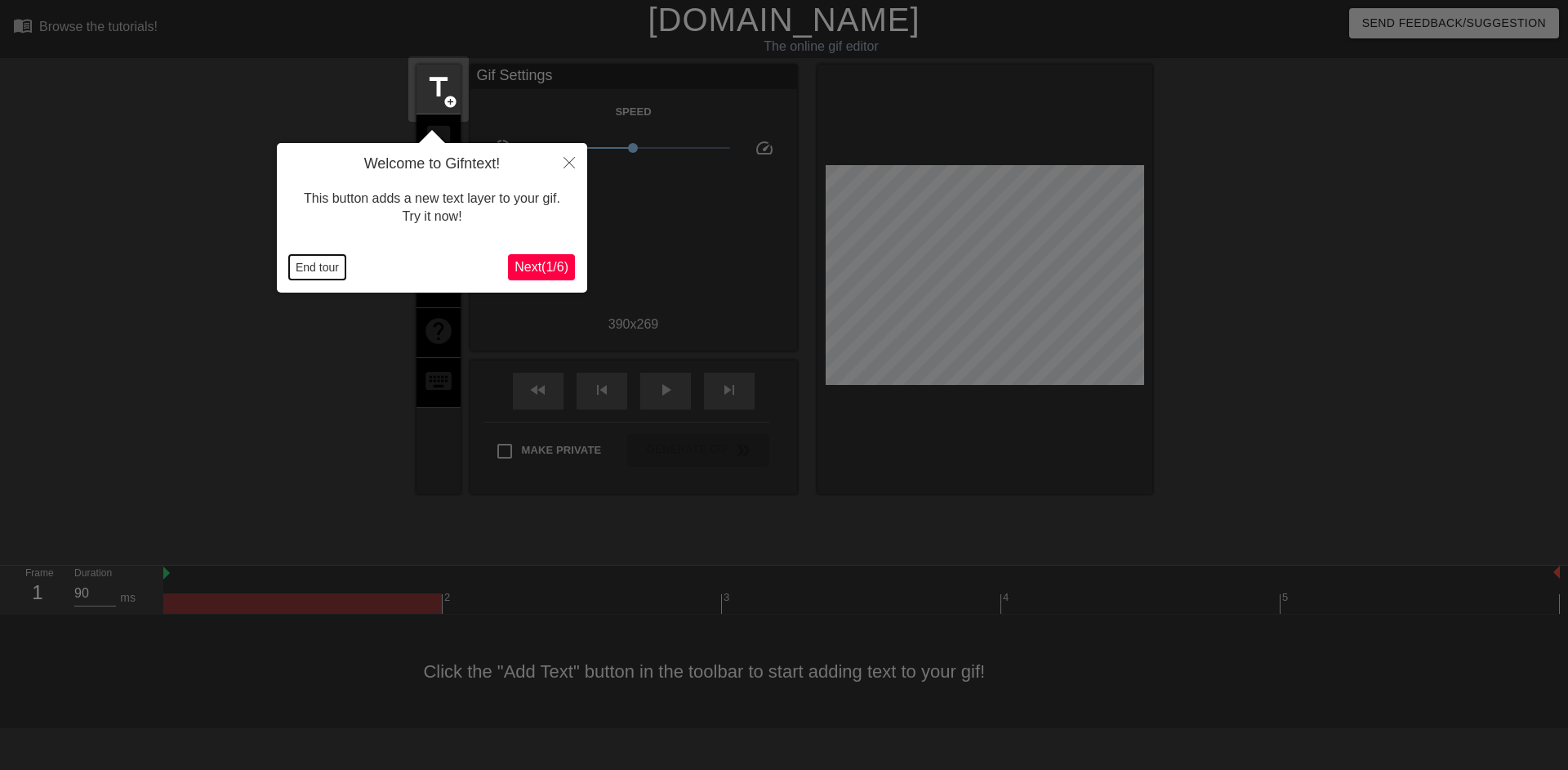
click at [318, 270] on button "End tour" at bounding box center [316, 267] width 56 height 24
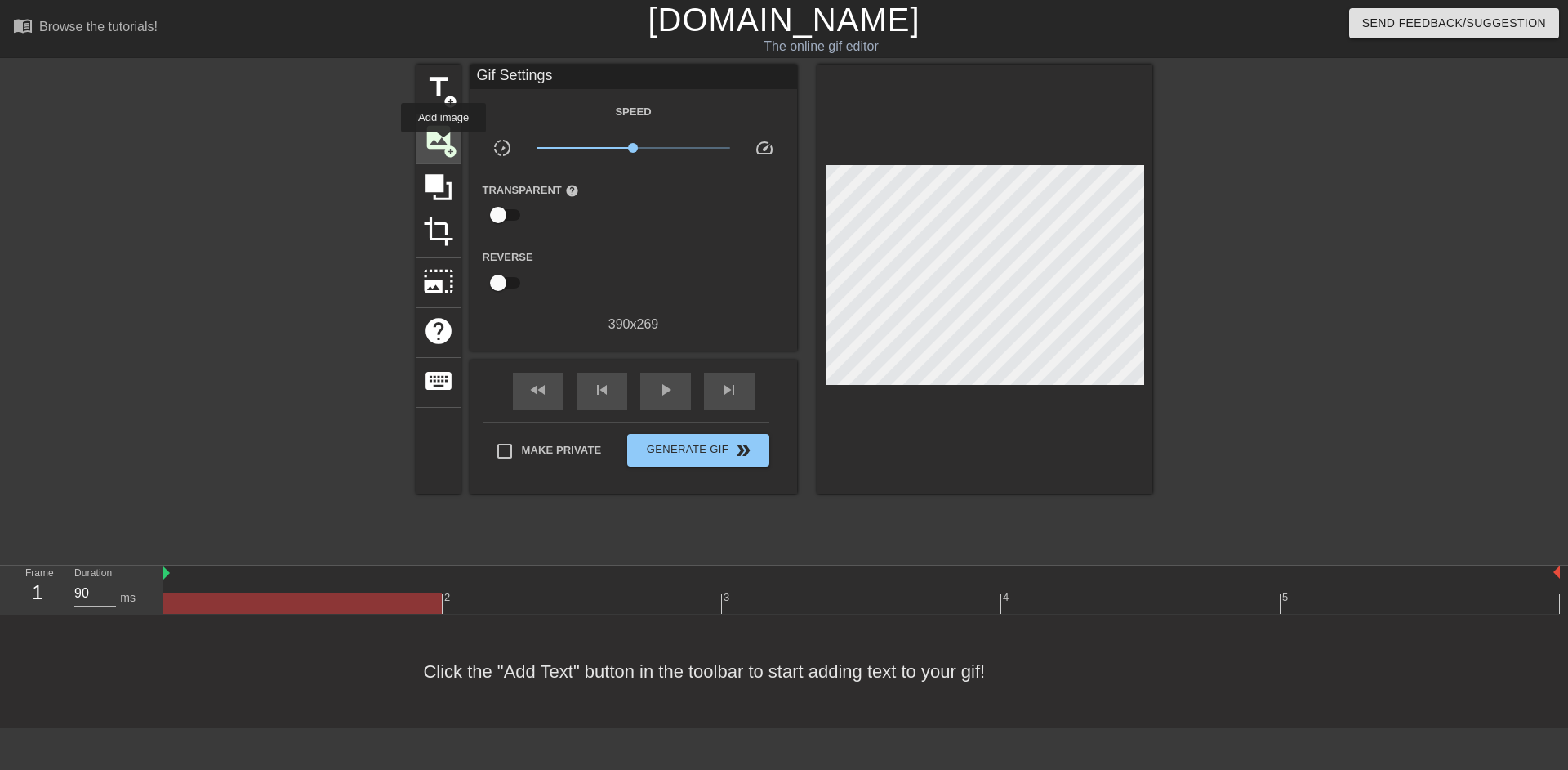
click at [443, 145] on span "add_circle" at bounding box center [451, 152] width 14 height 14
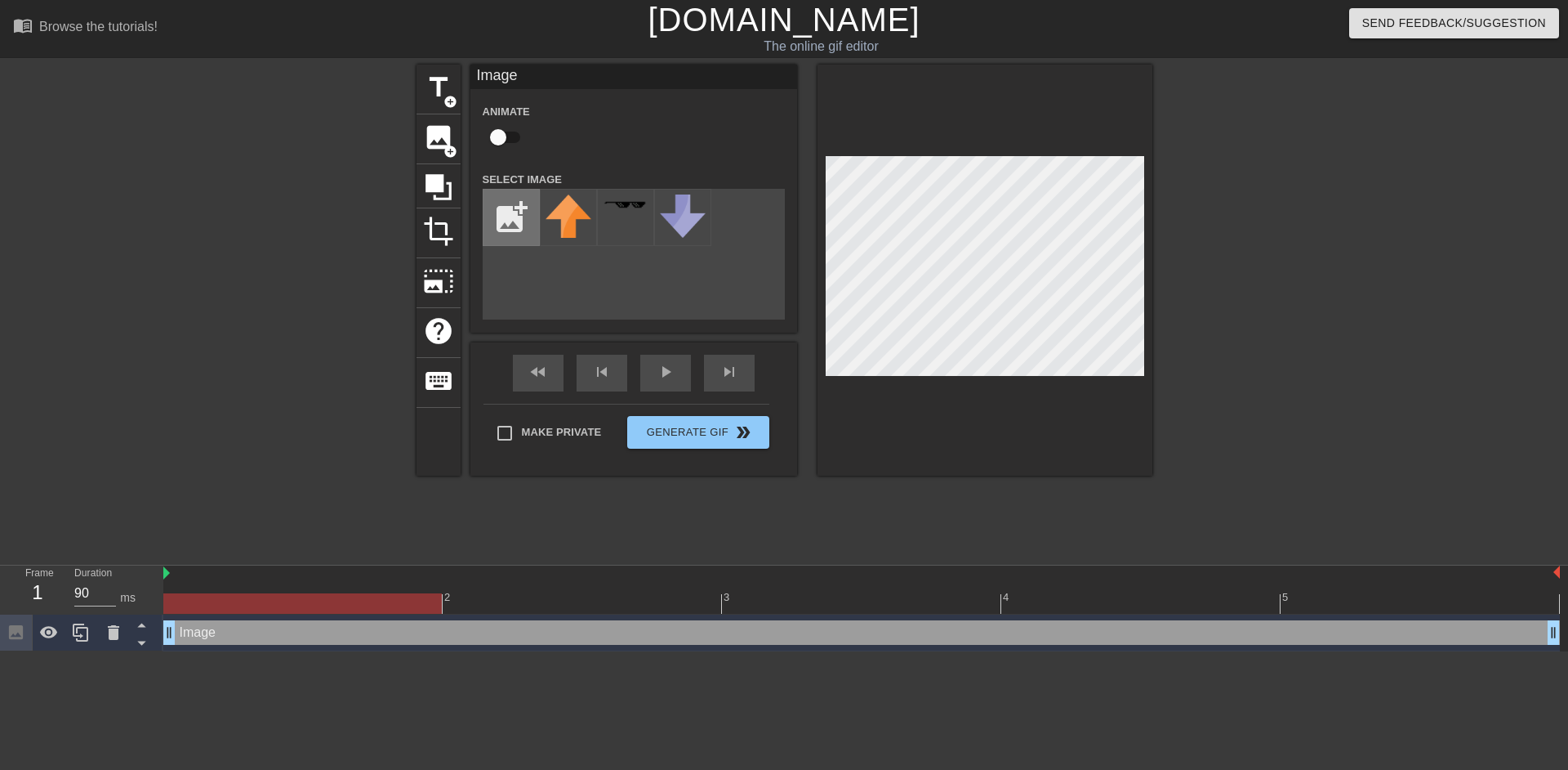
click at [512, 217] on input "file" at bounding box center [511, 217] width 55 height 55
type input "C:\fakepath\USE THIS LOGO! RESIZE IF NEED@2x.png"
click at [507, 137] on input "checkbox" at bounding box center [498, 137] width 93 height 31
click at [552, 234] on img at bounding box center [568, 220] width 46 height 52
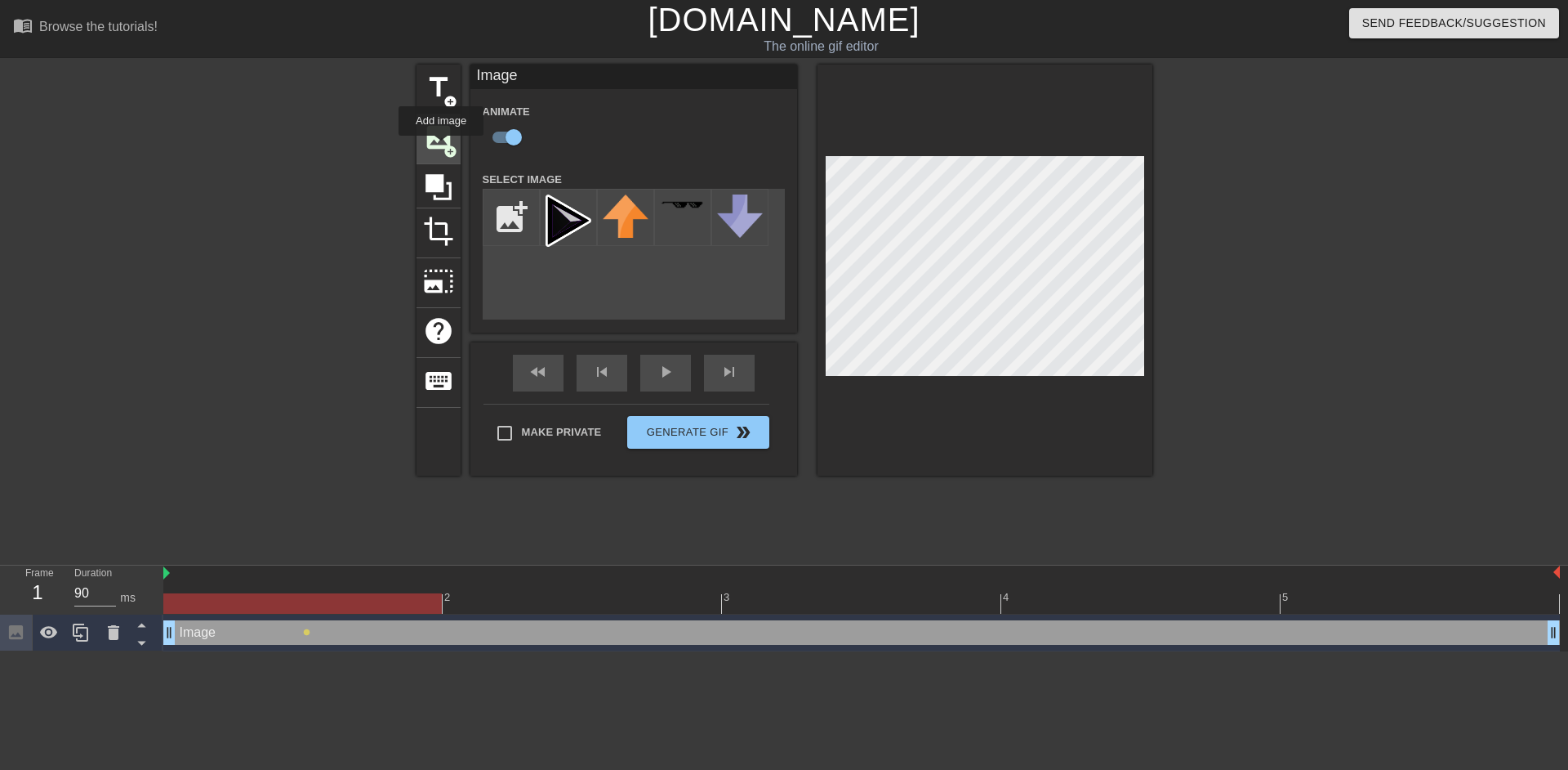
click at [441, 147] on span "image" at bounding box center [438, 137] width 31 height 31
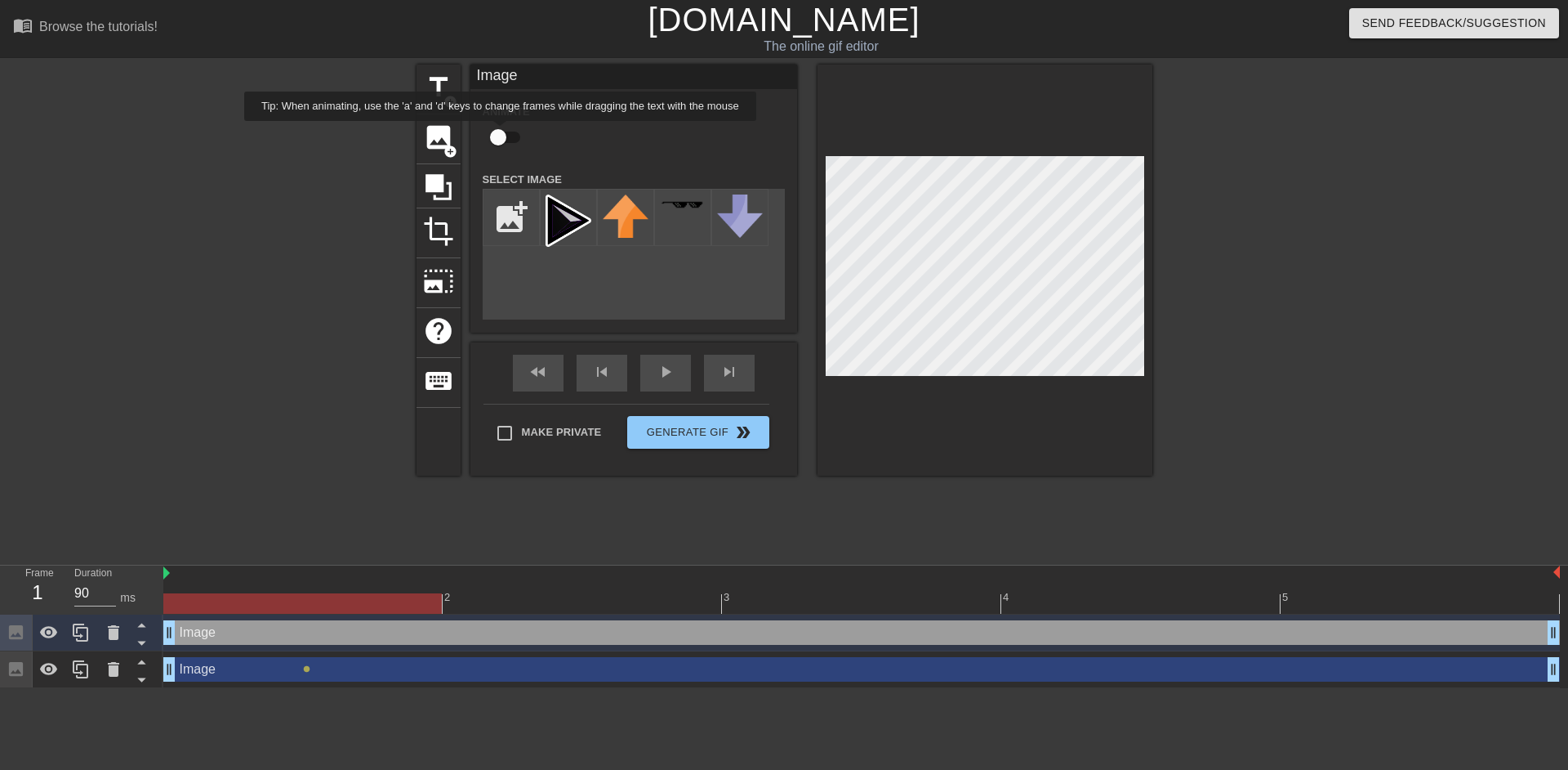
click at [500, 132] on input "checkbox" at bounding box center [498, 137] width 93 height 31
checkbox input "true"
click at [567, 222] on img at bounding box center [568, 220] width 46 height 52
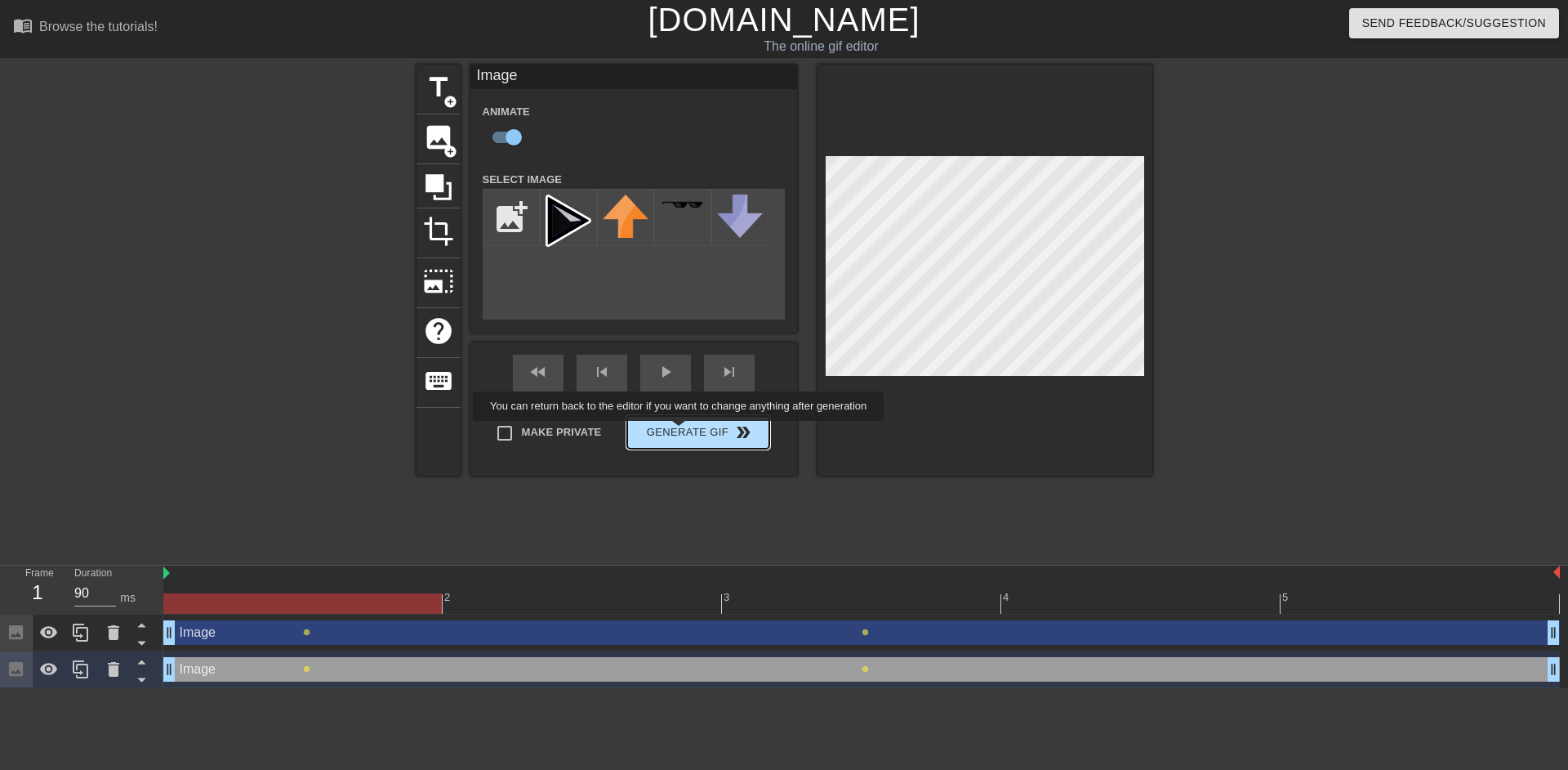
click at [680, 432] on button "Generate Gif double_arrow" at bounding box center [698, 432] width 141 height 33
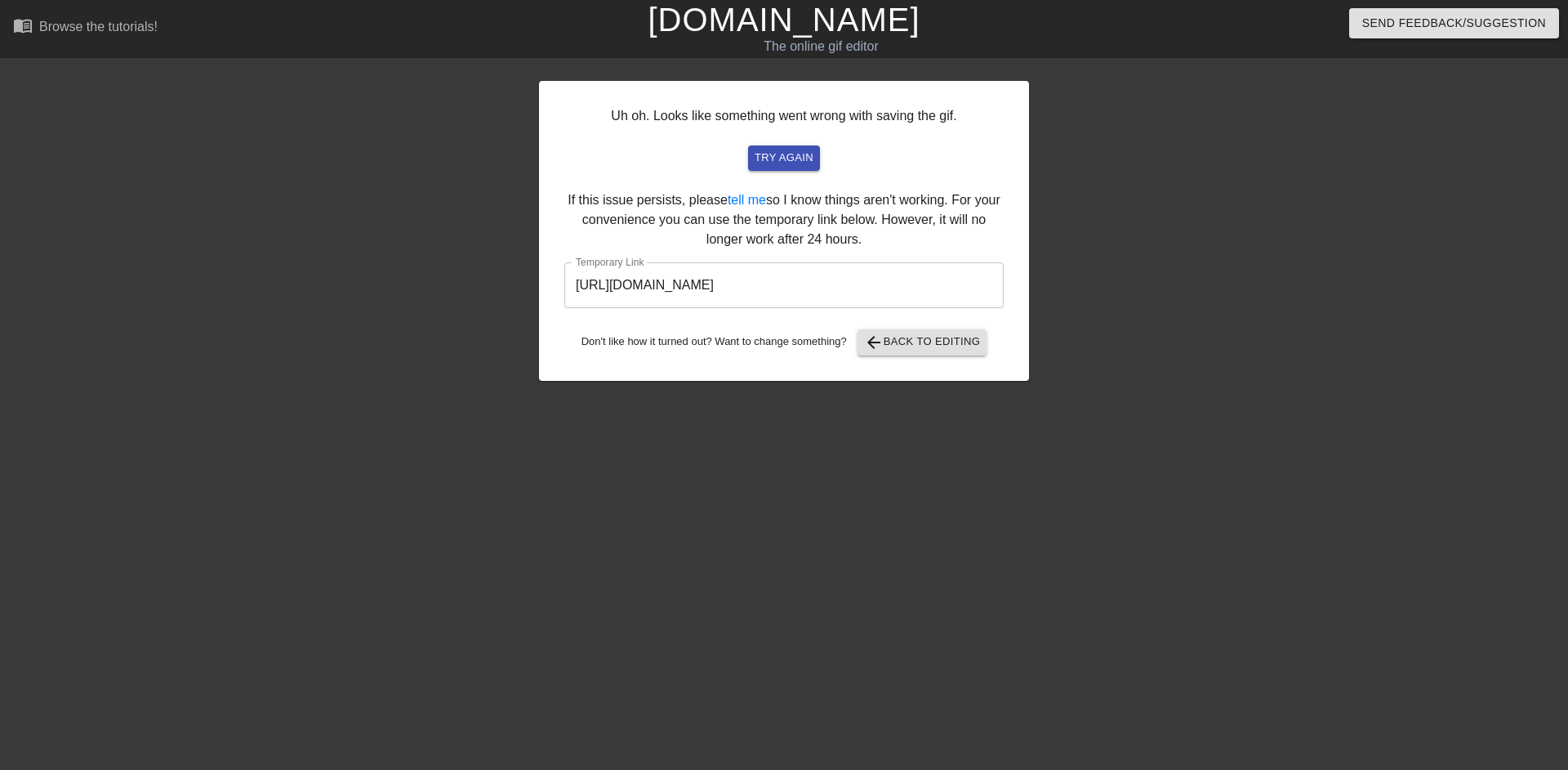
click input "https://www.gifntext.com/temp_generations/ZHYFDC0W.gif"
click link "[DOMAIN_NAME]"
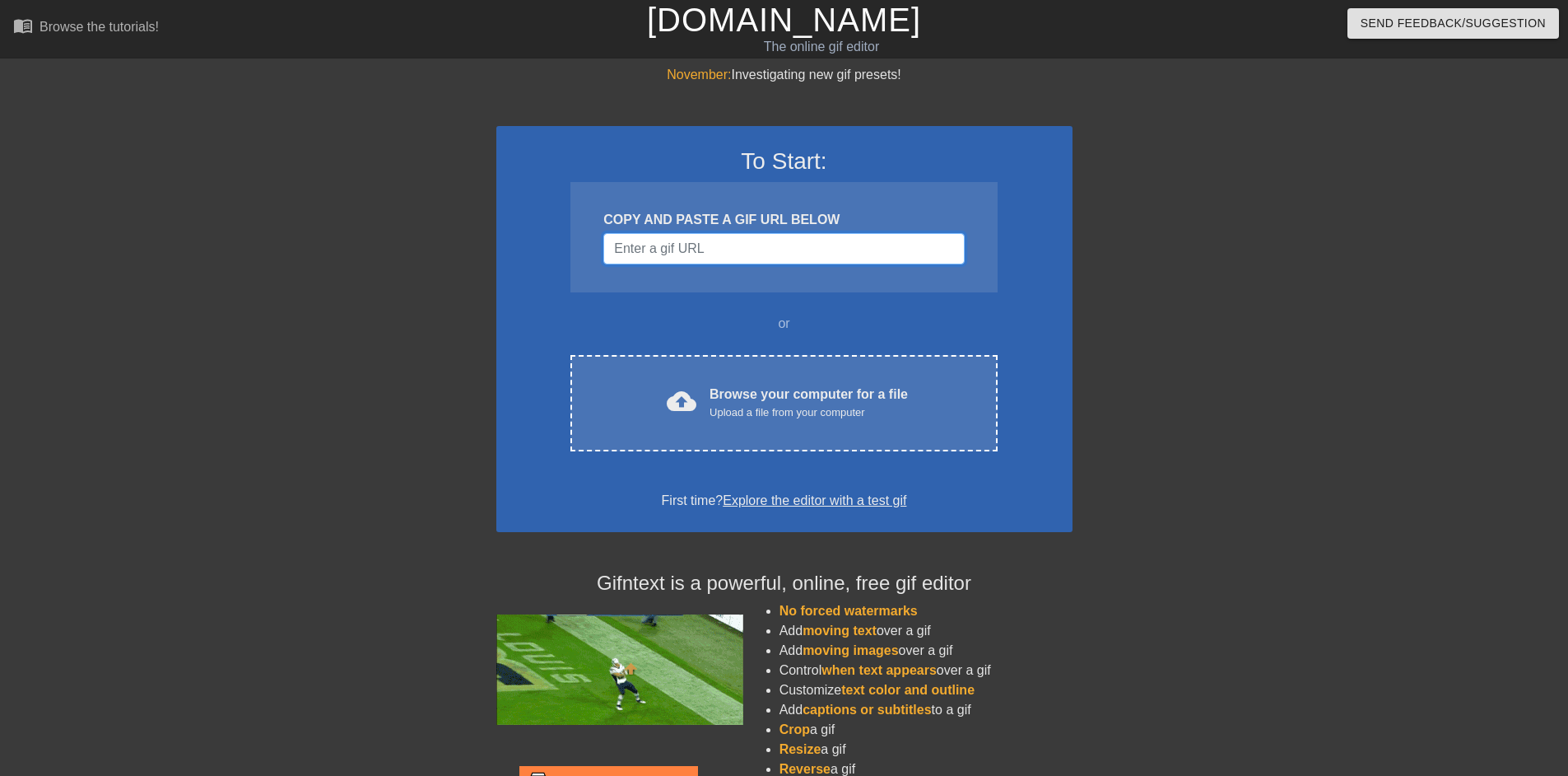
click at [670, 253] on input "Username" at bounding box center [784, 249] width 360 height 32
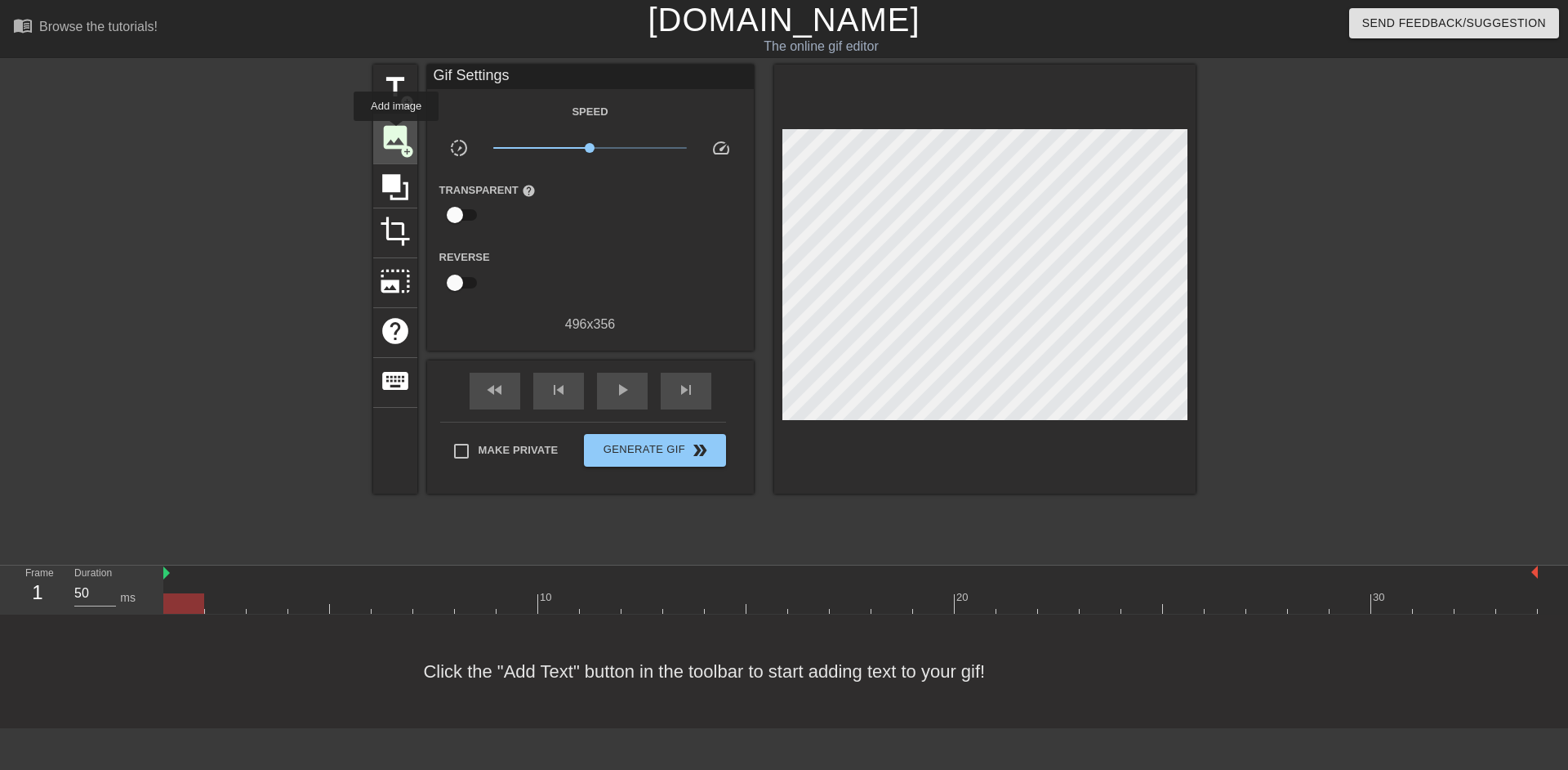
click at [396, 132] on span "image" at bounding box center [395, 137] width 31 height 31
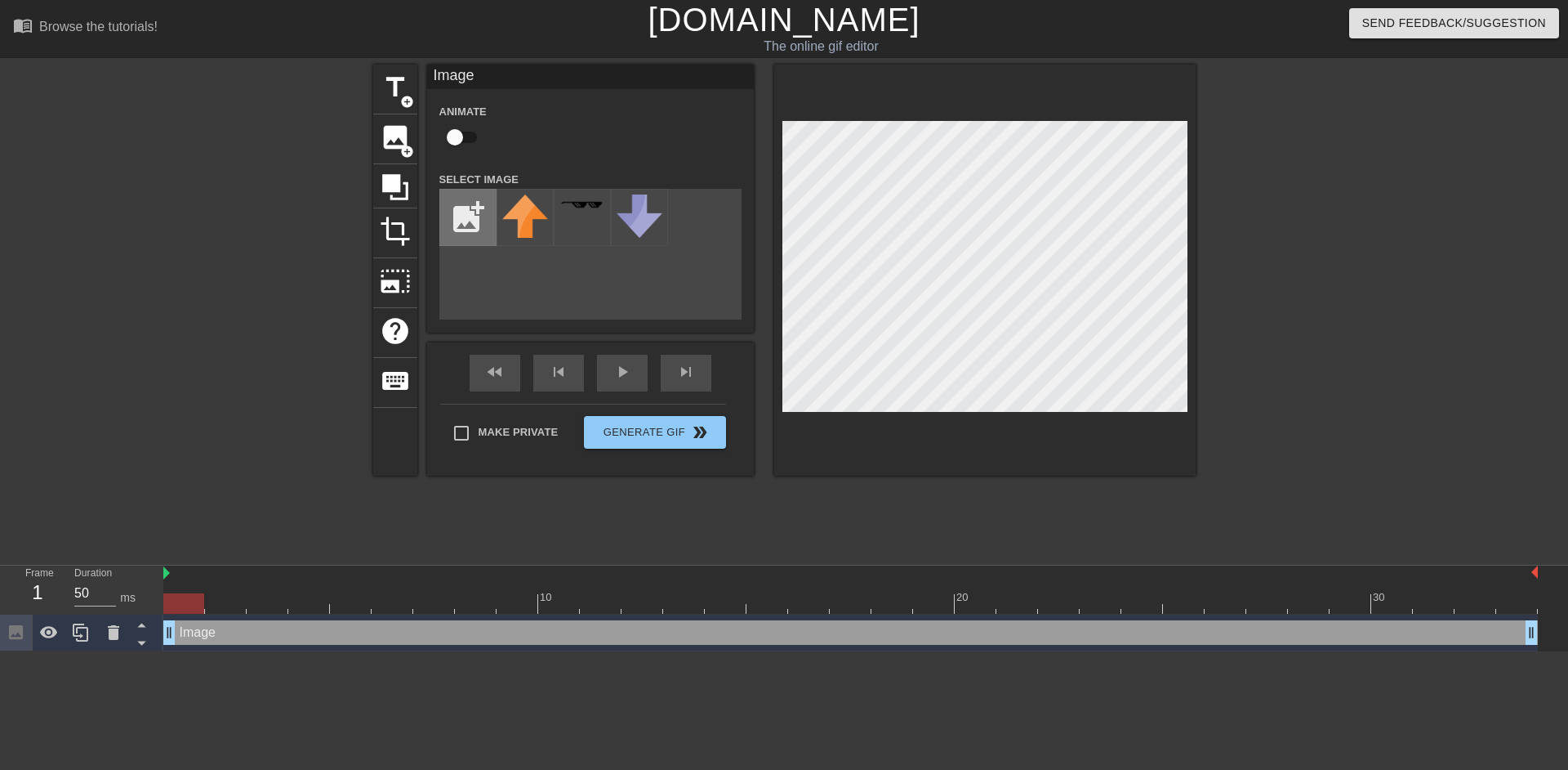
click at [465, 221] on input "file" at bounding box center [468, 217] width 55 height 55
type input "C:\fakepath\USE THIS LOGO! RESIZE IF NEED@2x.png"
click at [528, 202] on img at bounding box center [525, 220] width 46 height 52
click at [467, 131] on input "checkbox" at bounding box center [455, 137] width 93 height 31
click at [395, 159] on div "image add_circle" at bounding box center [394, 140] width 44 height 50
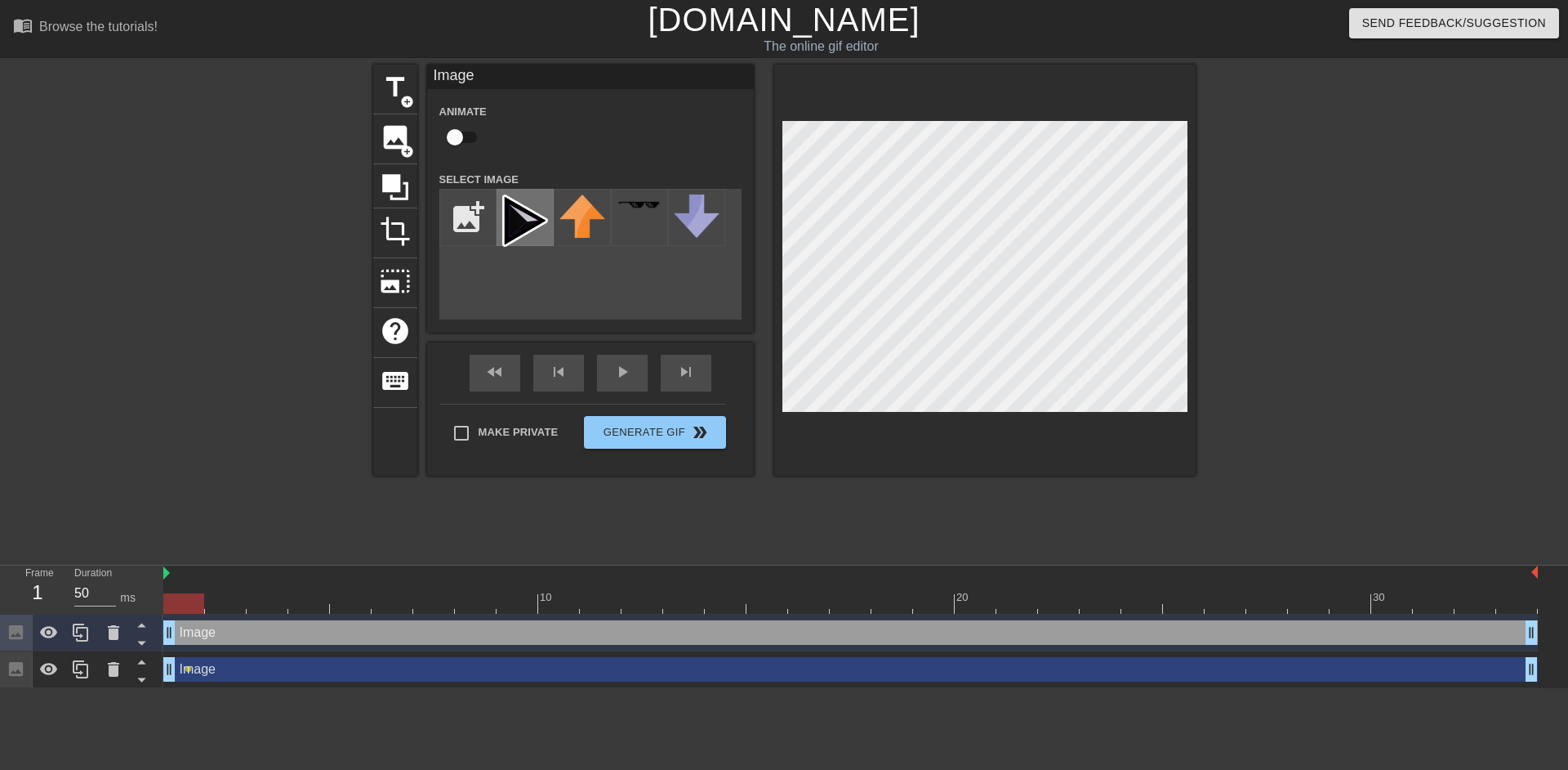
click at [518, 236] on img at bounding box center [525, 220] width 46 height 52
click at [477, 147] on input "checkbox" at bounding box center [455, 137] width 93 height 31
checkbox input "true"
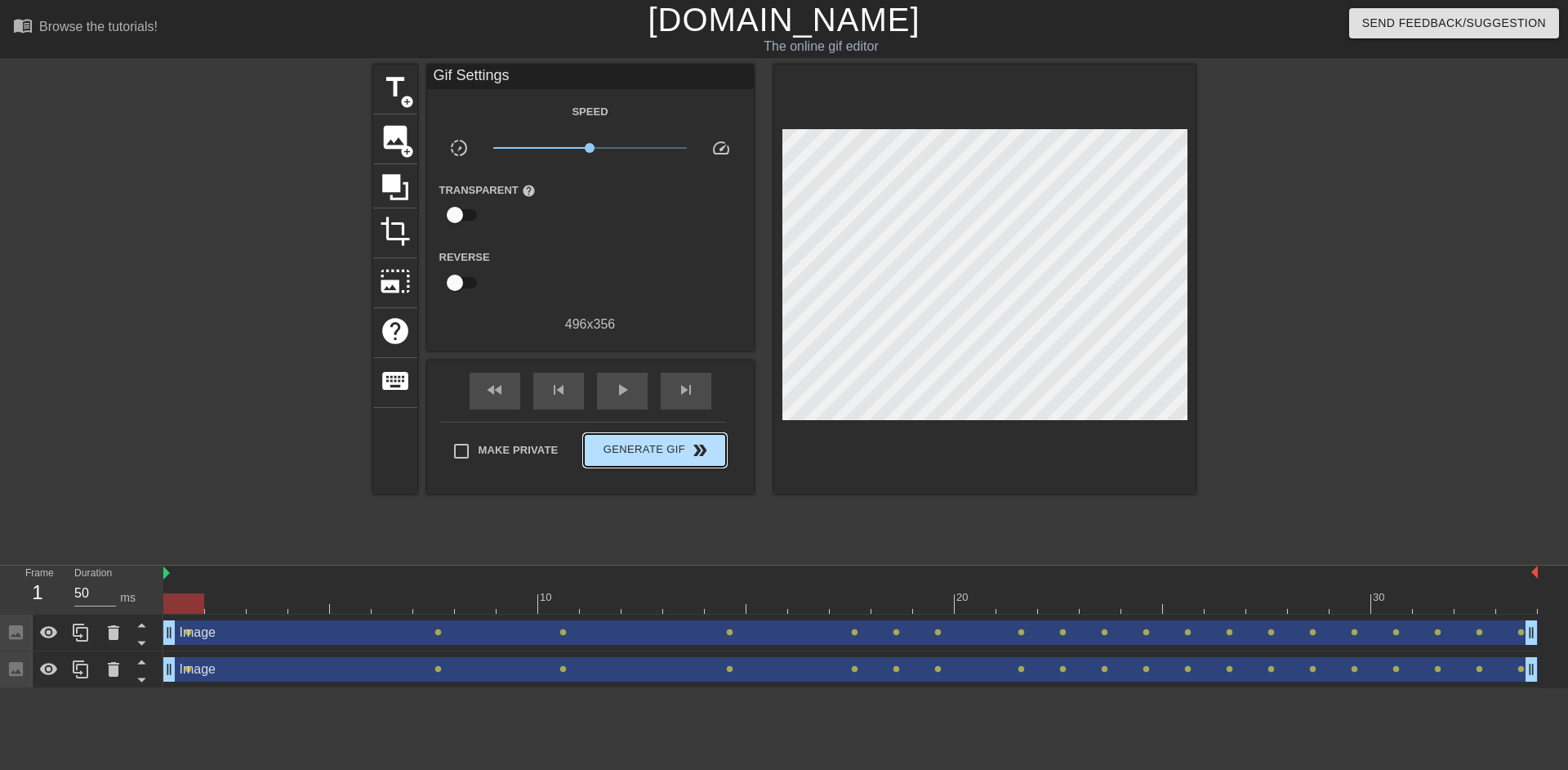
click at [613, 428] on div "Make Private Generate Gif double_arrow" at bounding box center [583, 453] width 286 height 64
click at [690, 454] on span "double_arrow" at bounding box center [700, 450] width 20 height 20
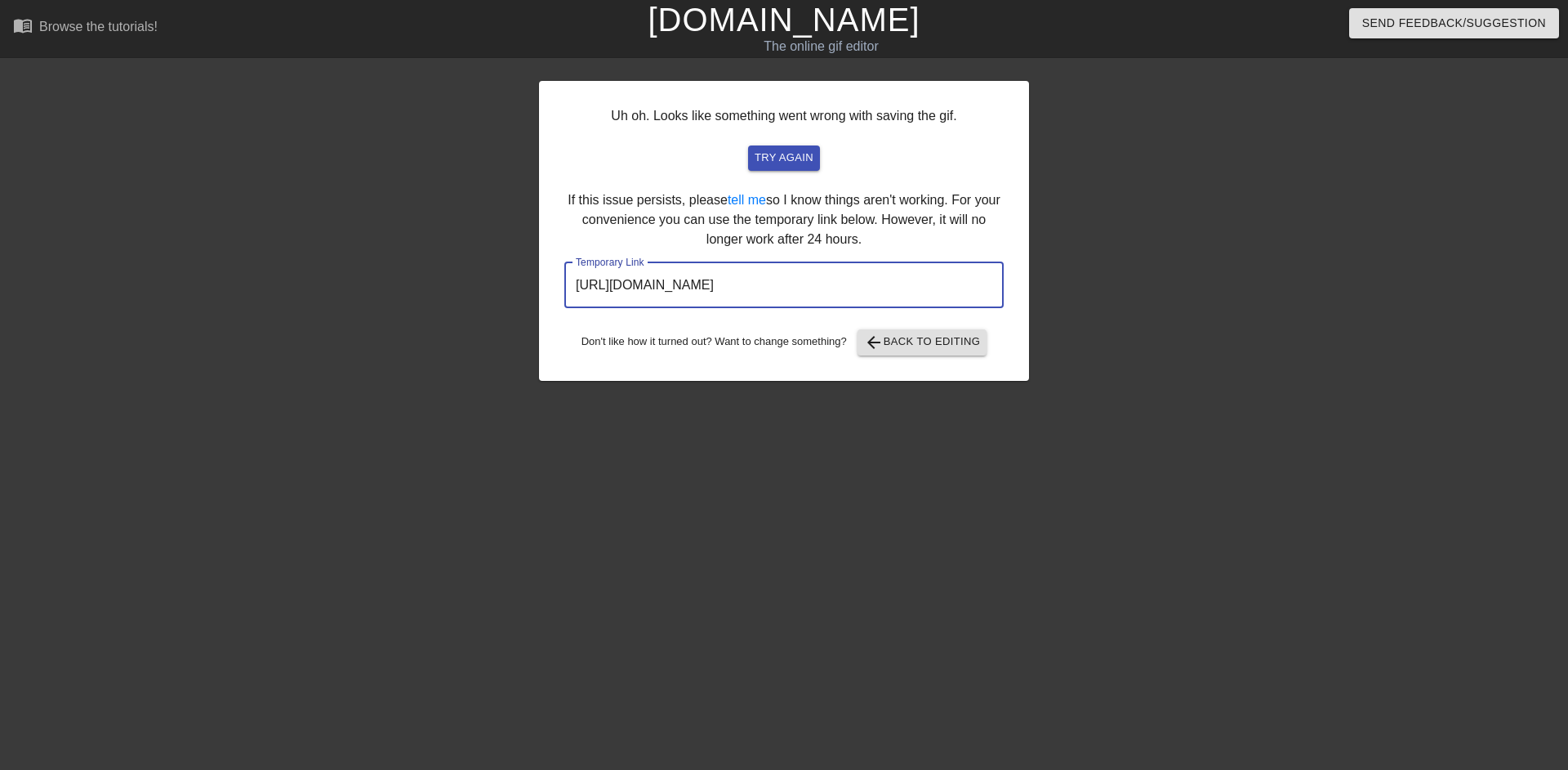
click at [821, 285] on input "https://www.gifntext.com/temp_generations/koWtIRgt.gif" at bounding box center [783, 284] width 439 height 46
click at [780, 30] on link "[DOMAIN_NAME]" at bounding box center [783, 20] width 272 height 36
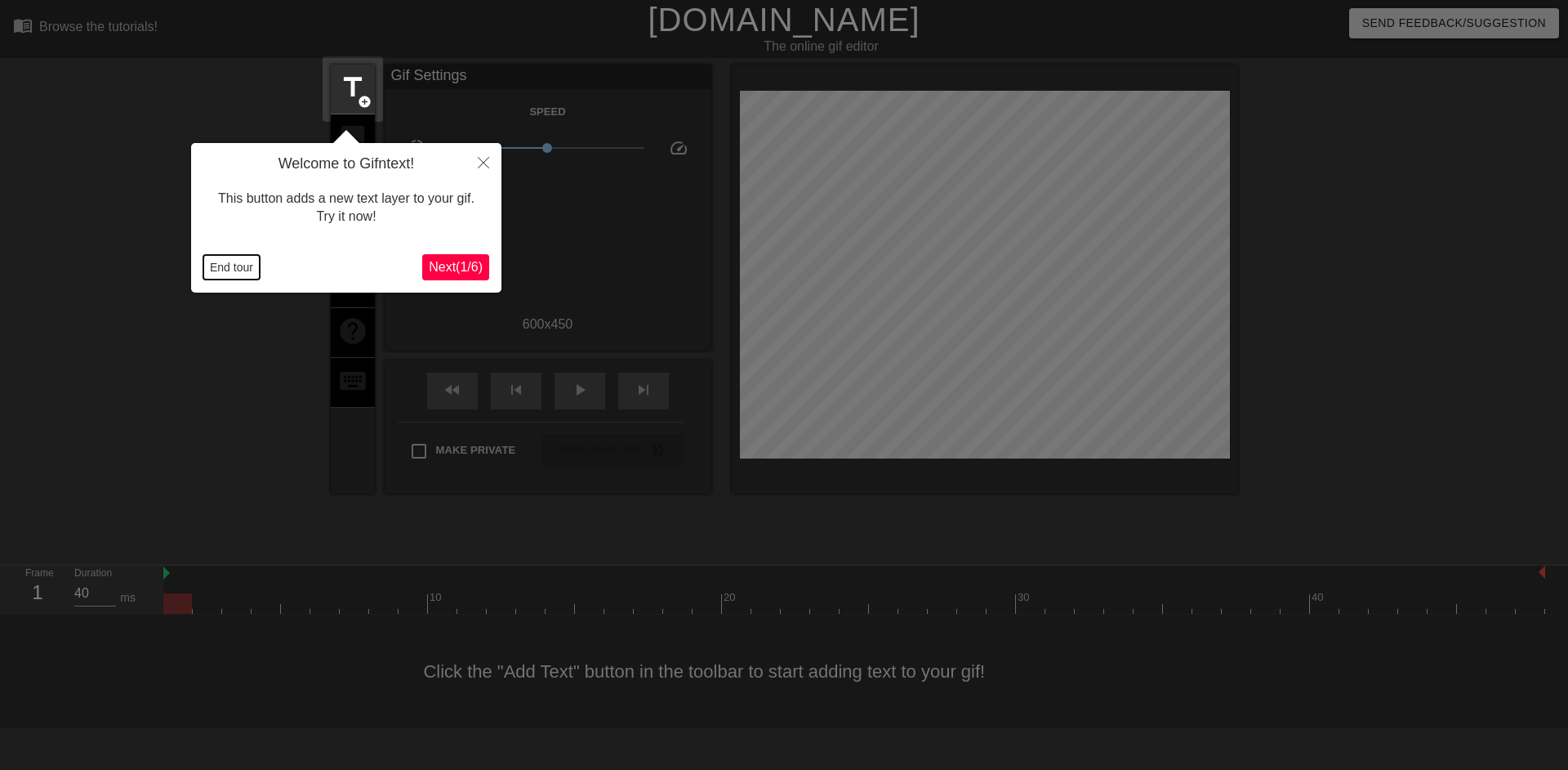
click at [250, 265] on button "End tour" at bounding box center [231, 267] width 56 height 24
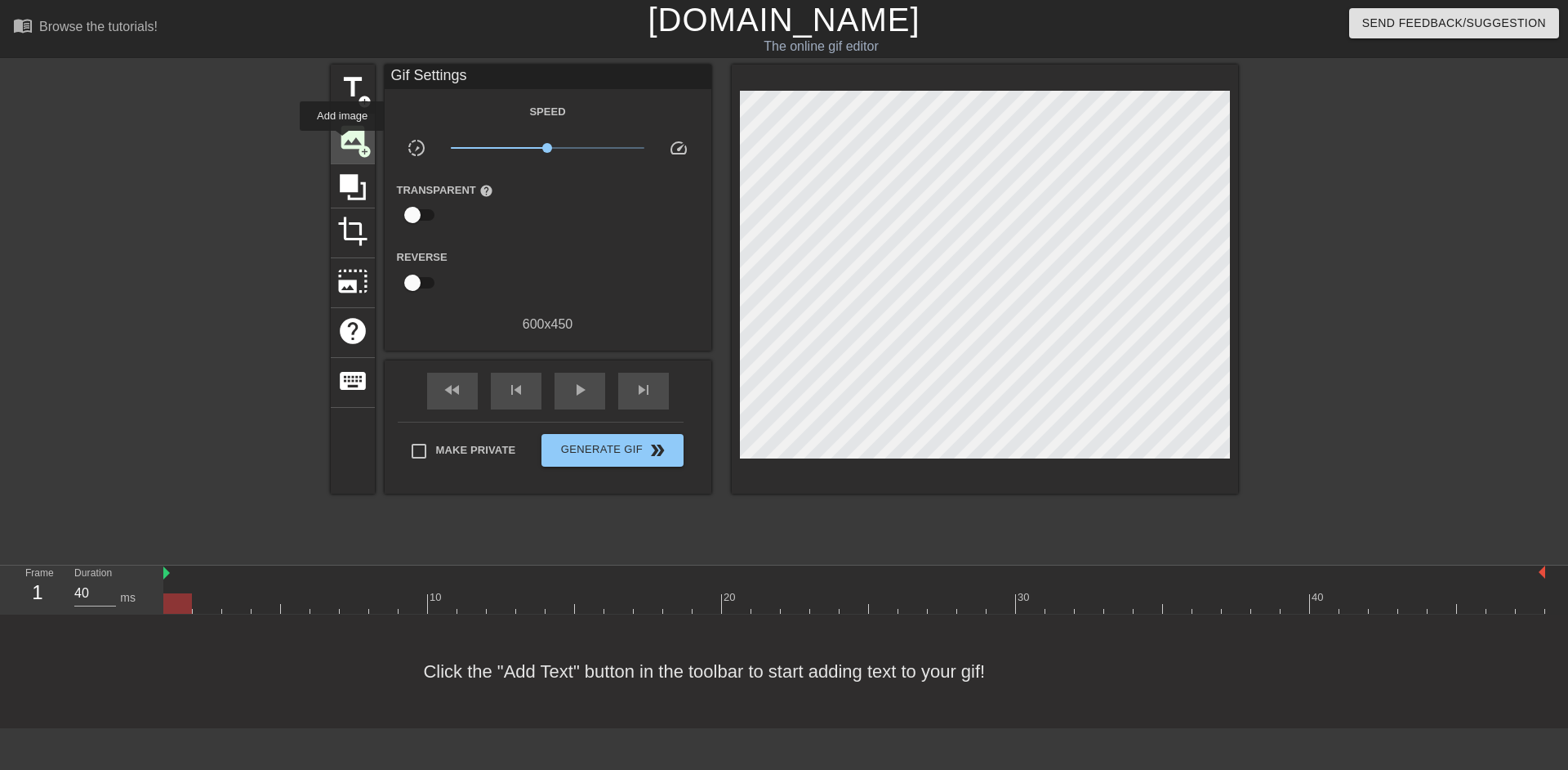
click at [342, 142] on span "image" at bounding box center [352, 137] width 31 height 31
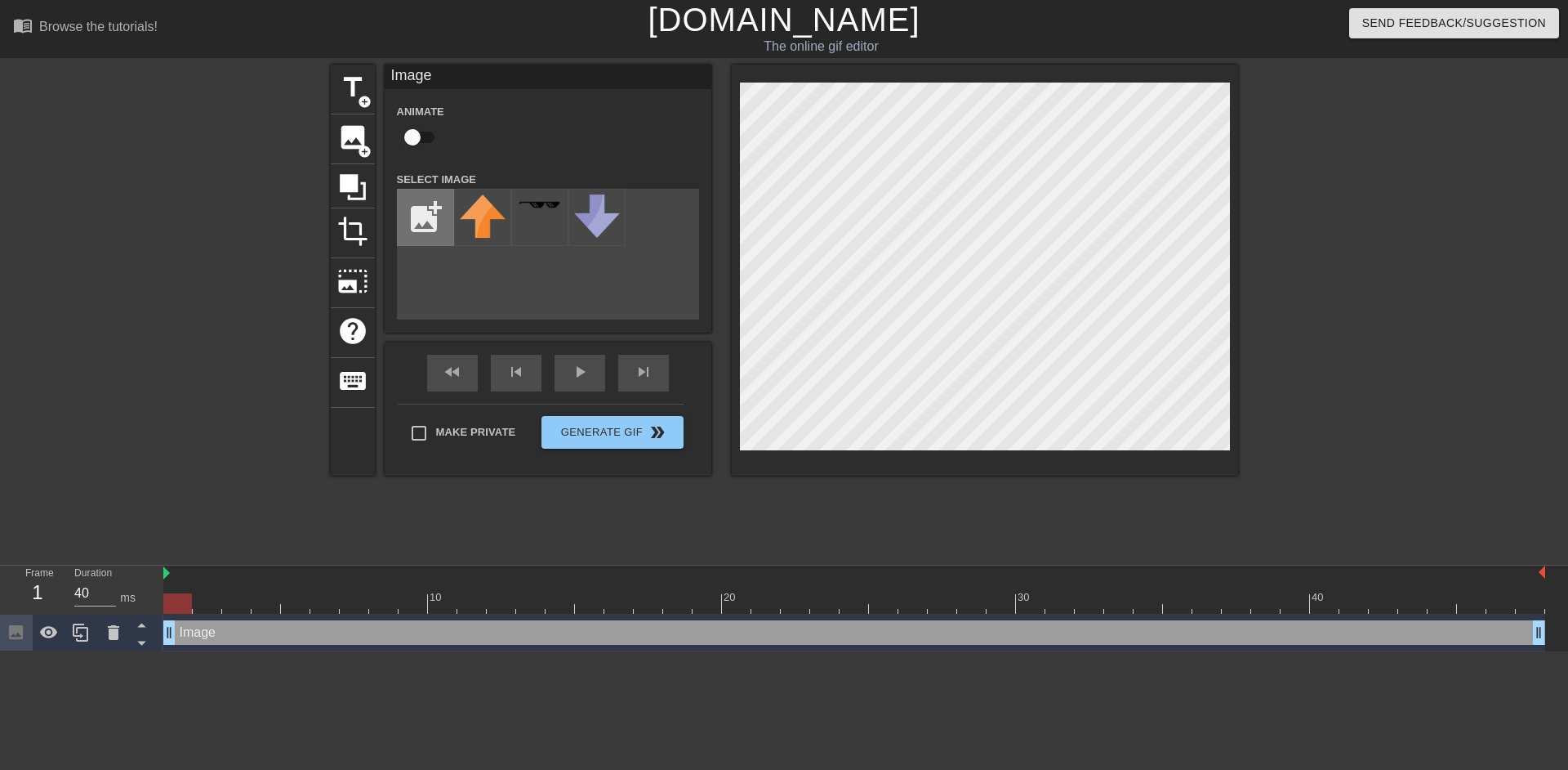
click at [430, 224] on input "file" at bounding box center [426, 217] width 55 height 55
type input "C:\fakepath\splash 1.png"
click at [420, 143] on input "checkbox" at bounding box center [412, 137] width 93 height 31
click at [465, 231] on img at bounding box center [482, 220] width 46 height 52
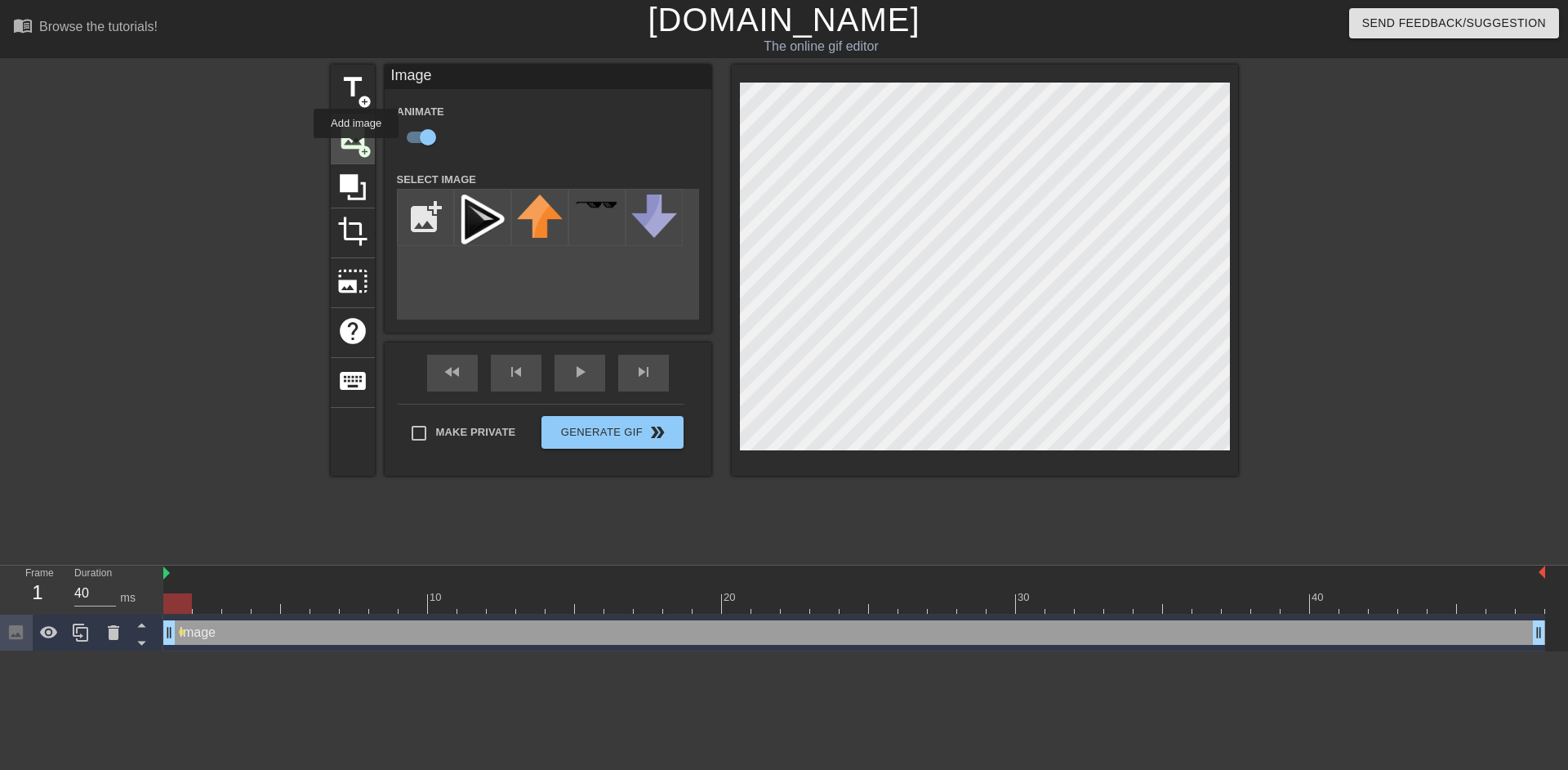
click at [356, 149] on span "image" at bounding box center [352, 137] width 31 height 31
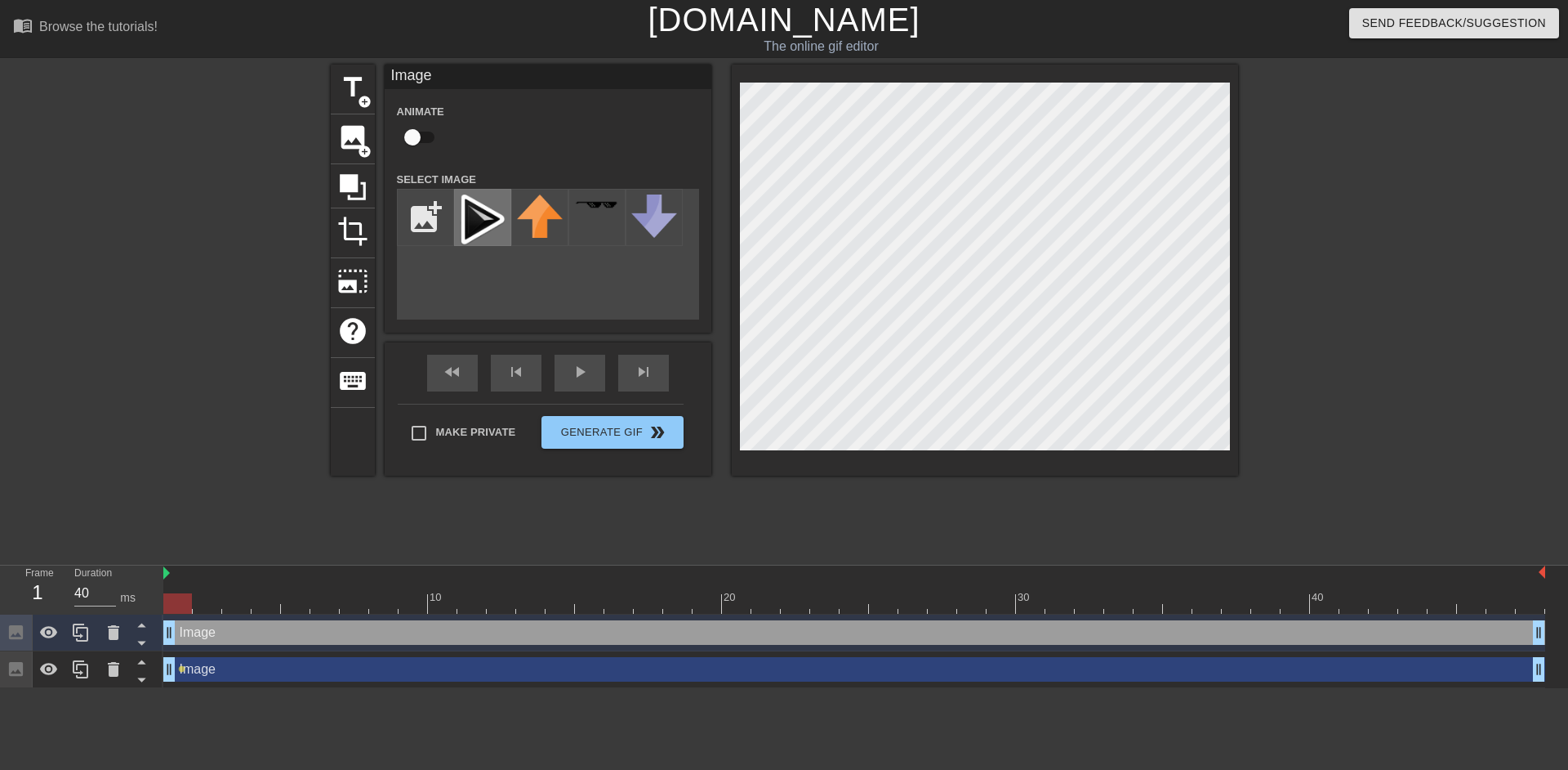
click at [486, 223] on img at bounding box center [482, 220] width 46 height 52
click at [426, 142] on input "checkbox" at bounding box center [412, 137] width 93 height 31
checkbox input "true"
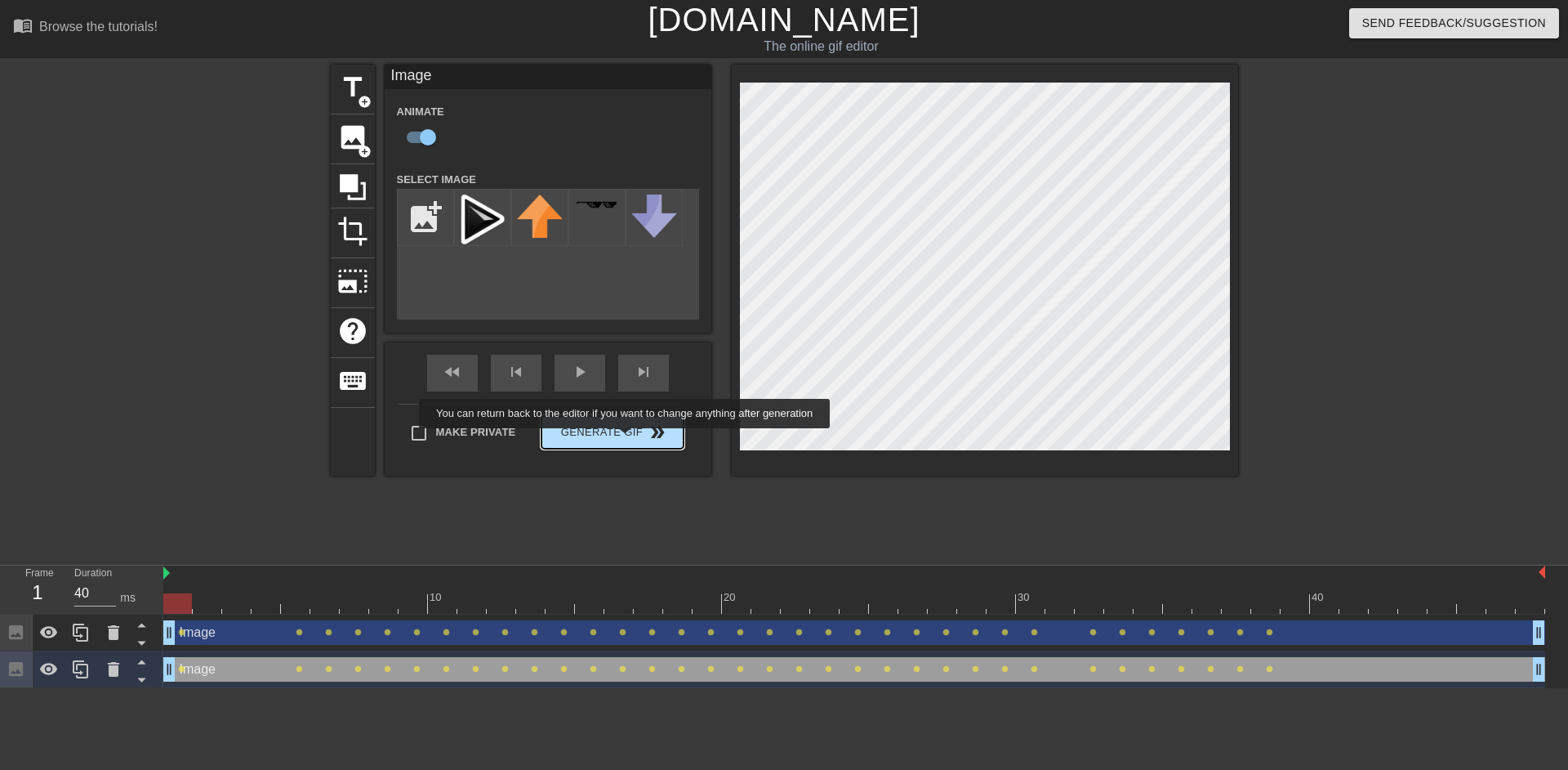
click at [627, 439] on span "Generate Gif double_arrow" at bounding box center [611, 432] width 128 height 20
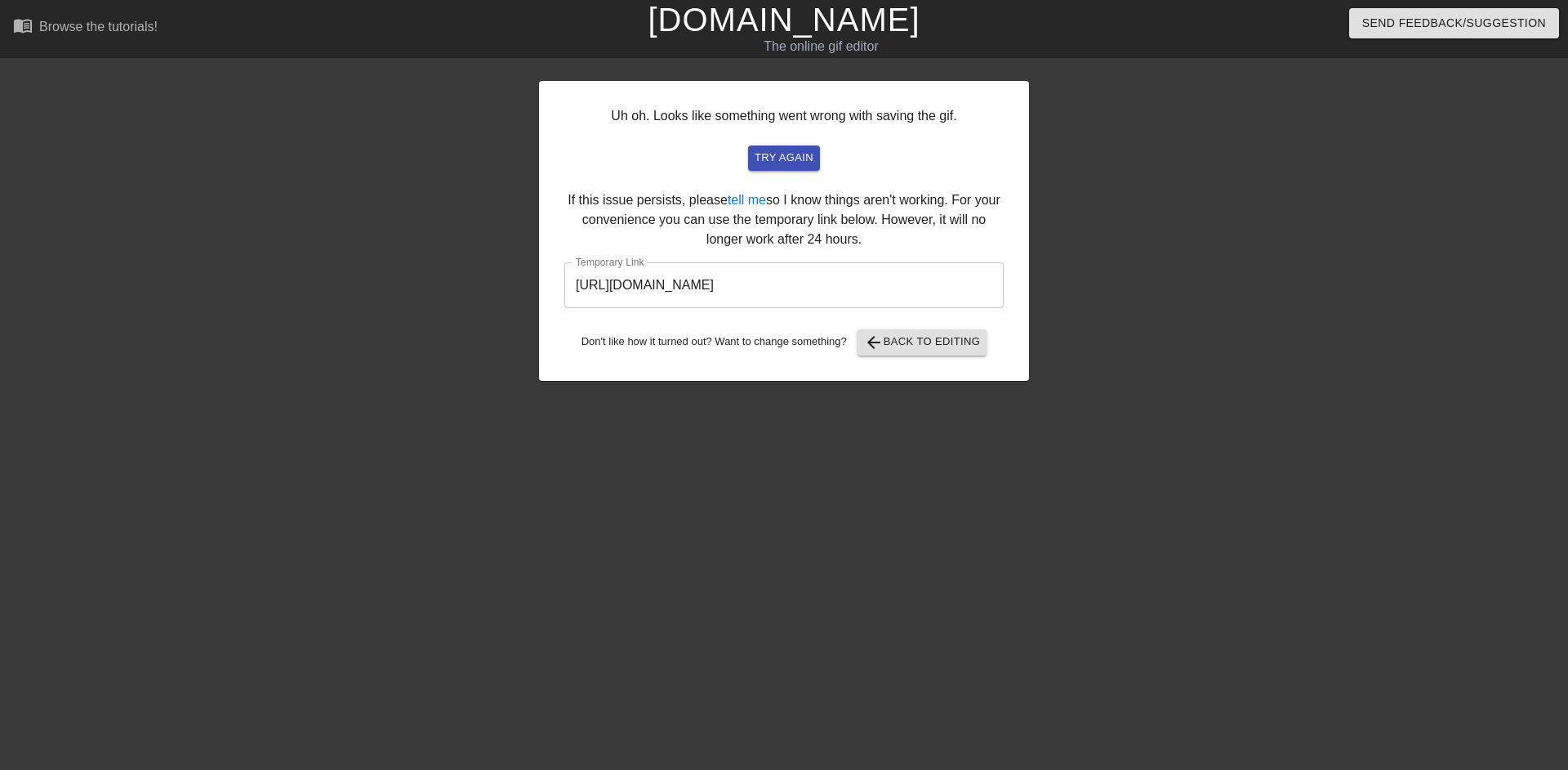
click at [795, 293] on input "[URL][DOMAIN_NAME]" at bounding box center [783, 284] width 439 height 46
click at [818, 23] on link "[DOMAIN_NAME]" at bounding box center [783, 20] width 272 height 36
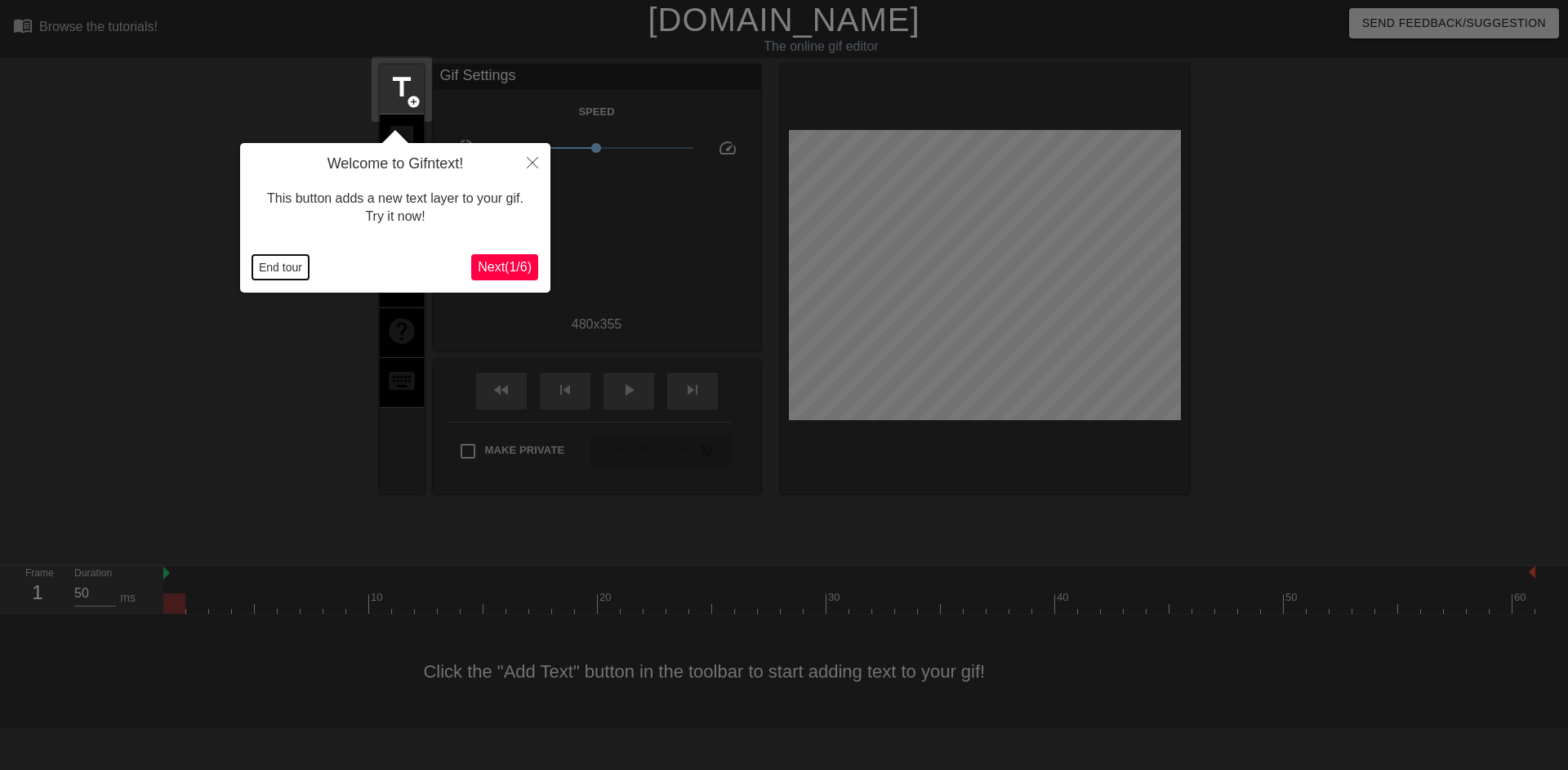
click at [275, 267] on button "End tour" at bounding box center [280, 267] width 56 height 24
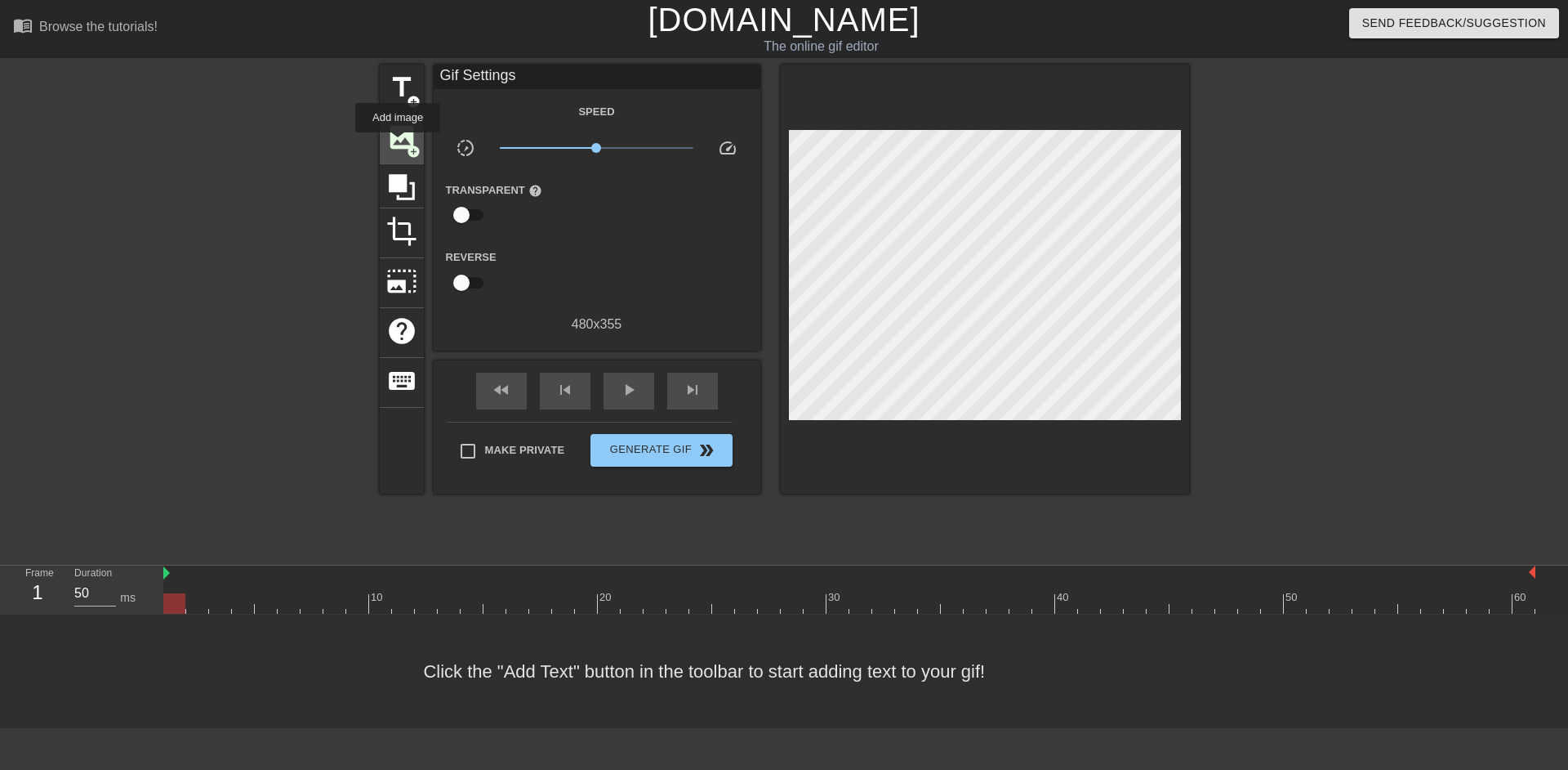
click at [398, 144] on span "image" at bounding box center [401, 137] width 31 height 31
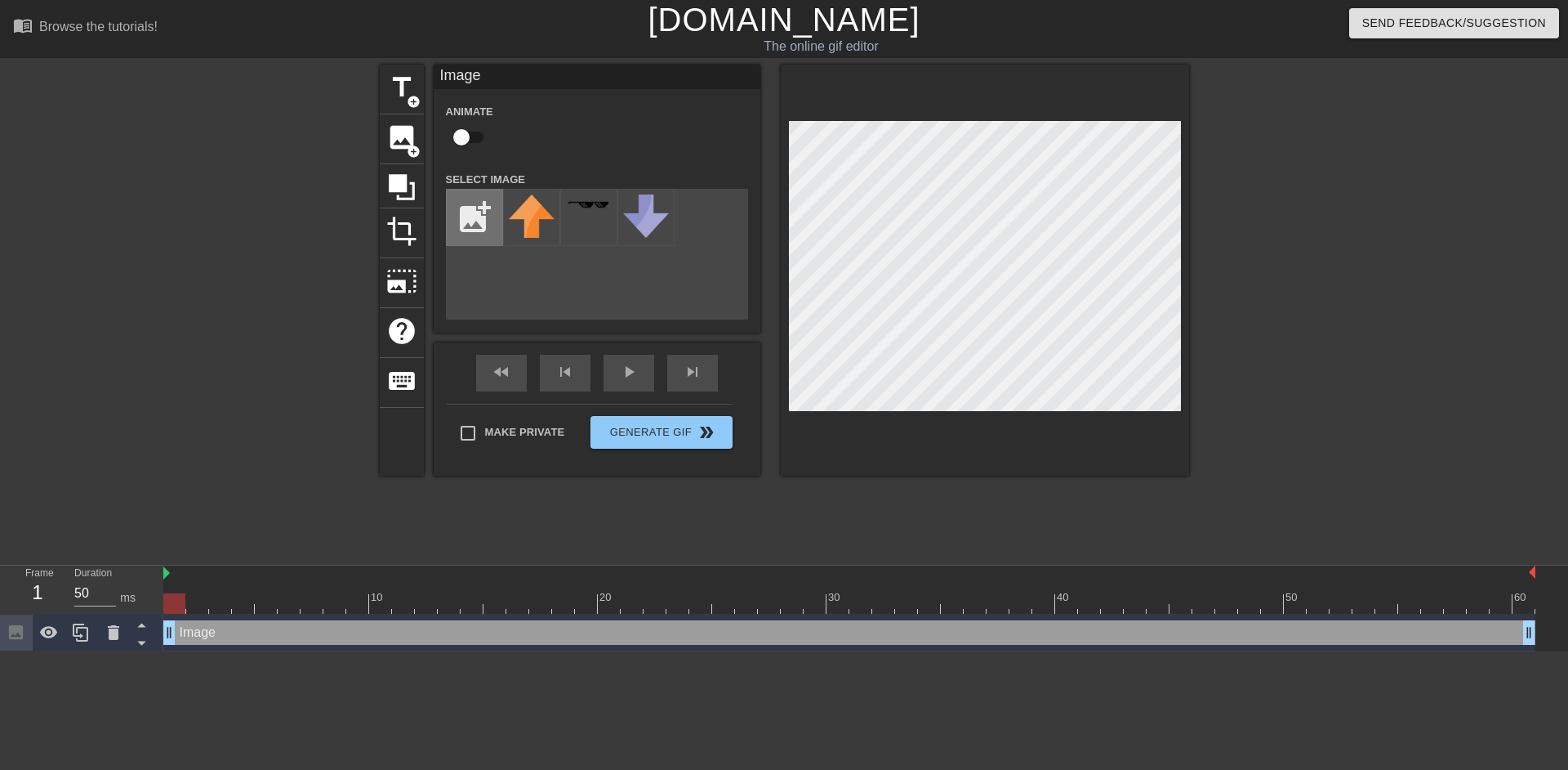
click at [478, 222] on input "file" at bounding box center [475, 217] width 55 height 55
type input "C:\fakepath\USE THIS LOGO! RESIZE IF NEED@2x.png"
click at [474, 138] on input "checkbox" at bounding box center [461, 137] width 93 height 31
click at [525, 220] on img at bounding box center [531, 220] width 46 height 52
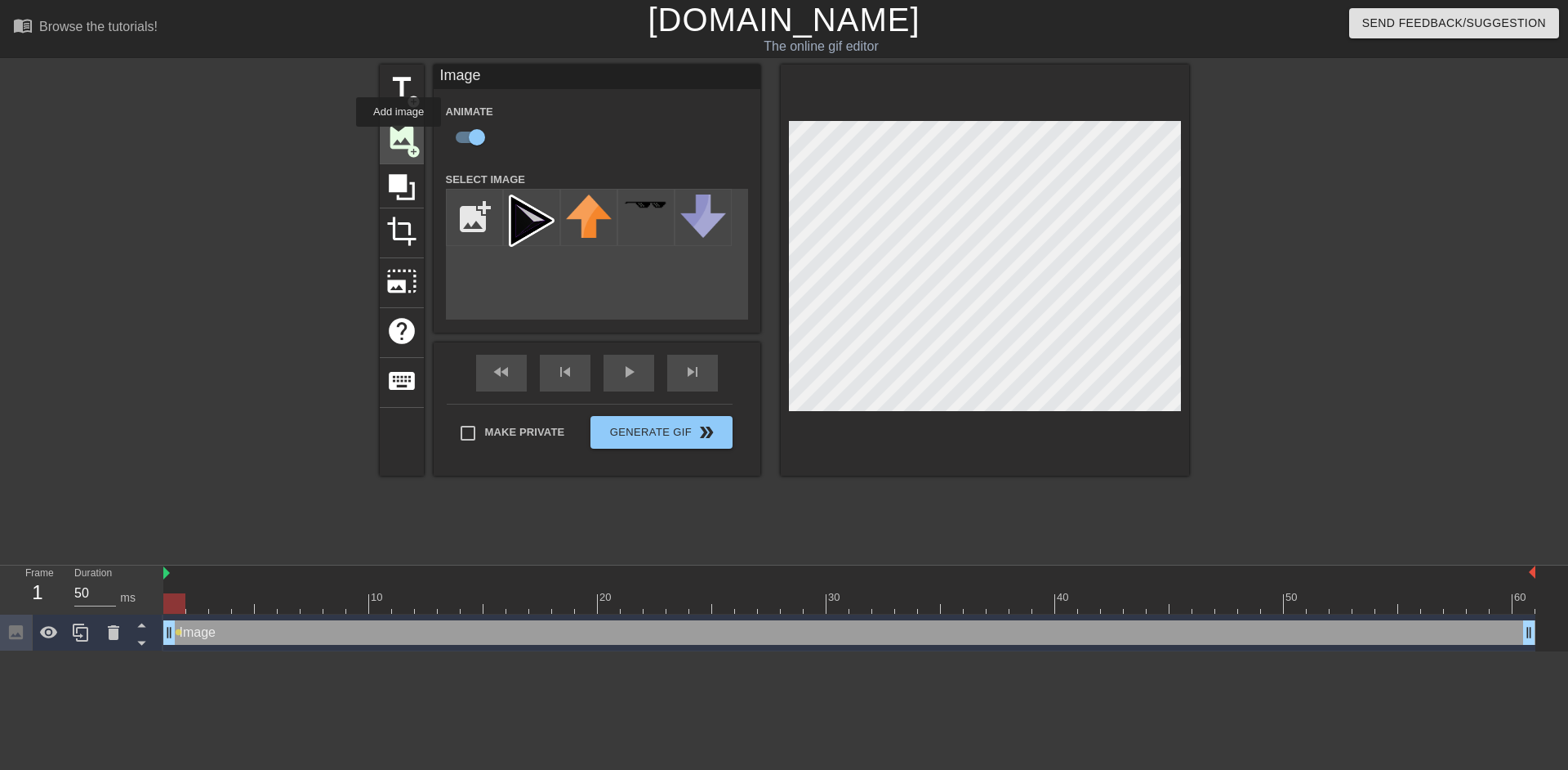
click at [399, 138] on span "image" at bounding box center [401, 137] width 31 height 31
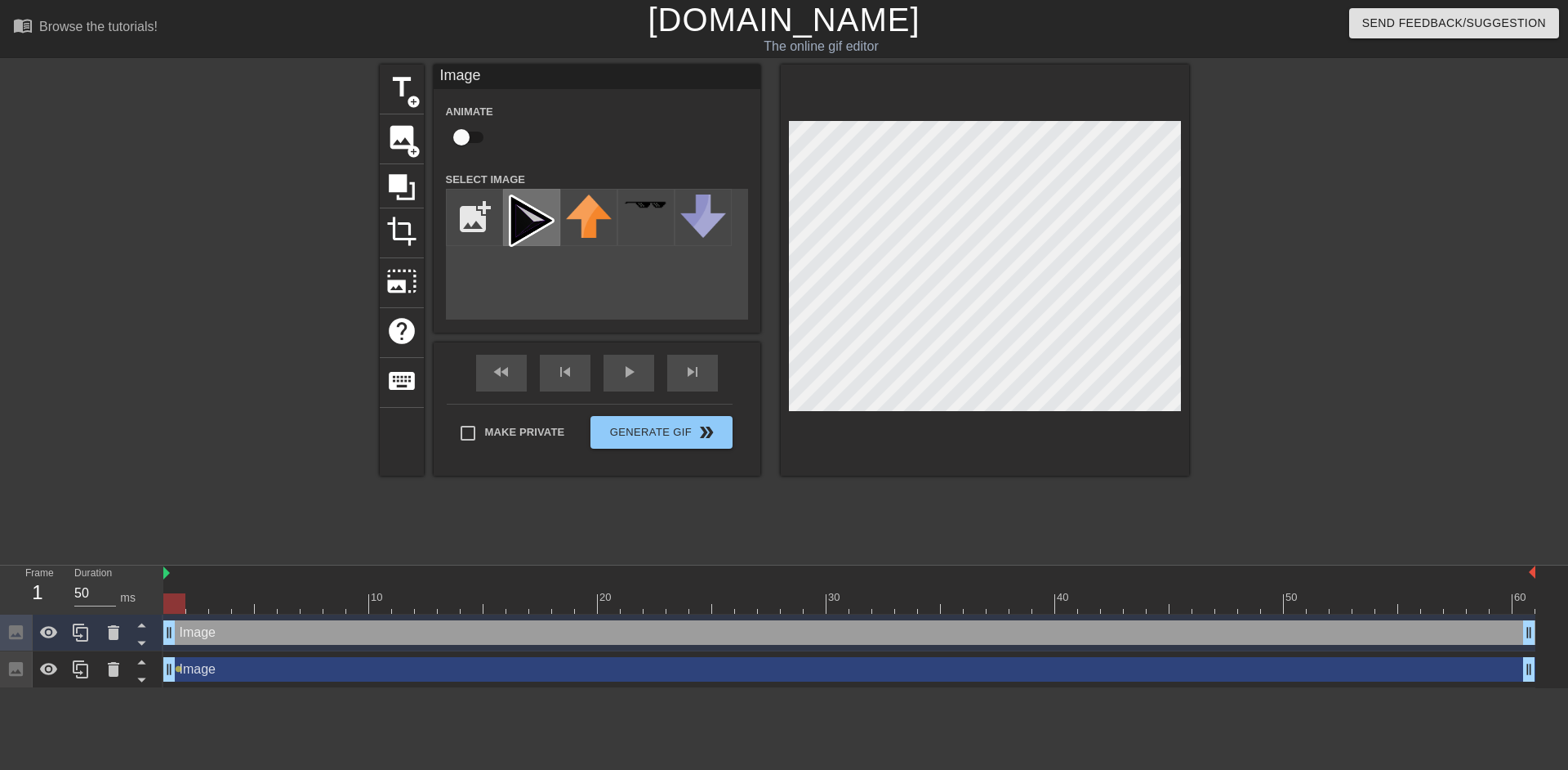
click at [544, 218] on img at bounding box center [531, 220] width 46 height 52
click at [457, 135] on input "checkbox" at bounding box center [461, 137] width 93 height 31
checkbox input "true"
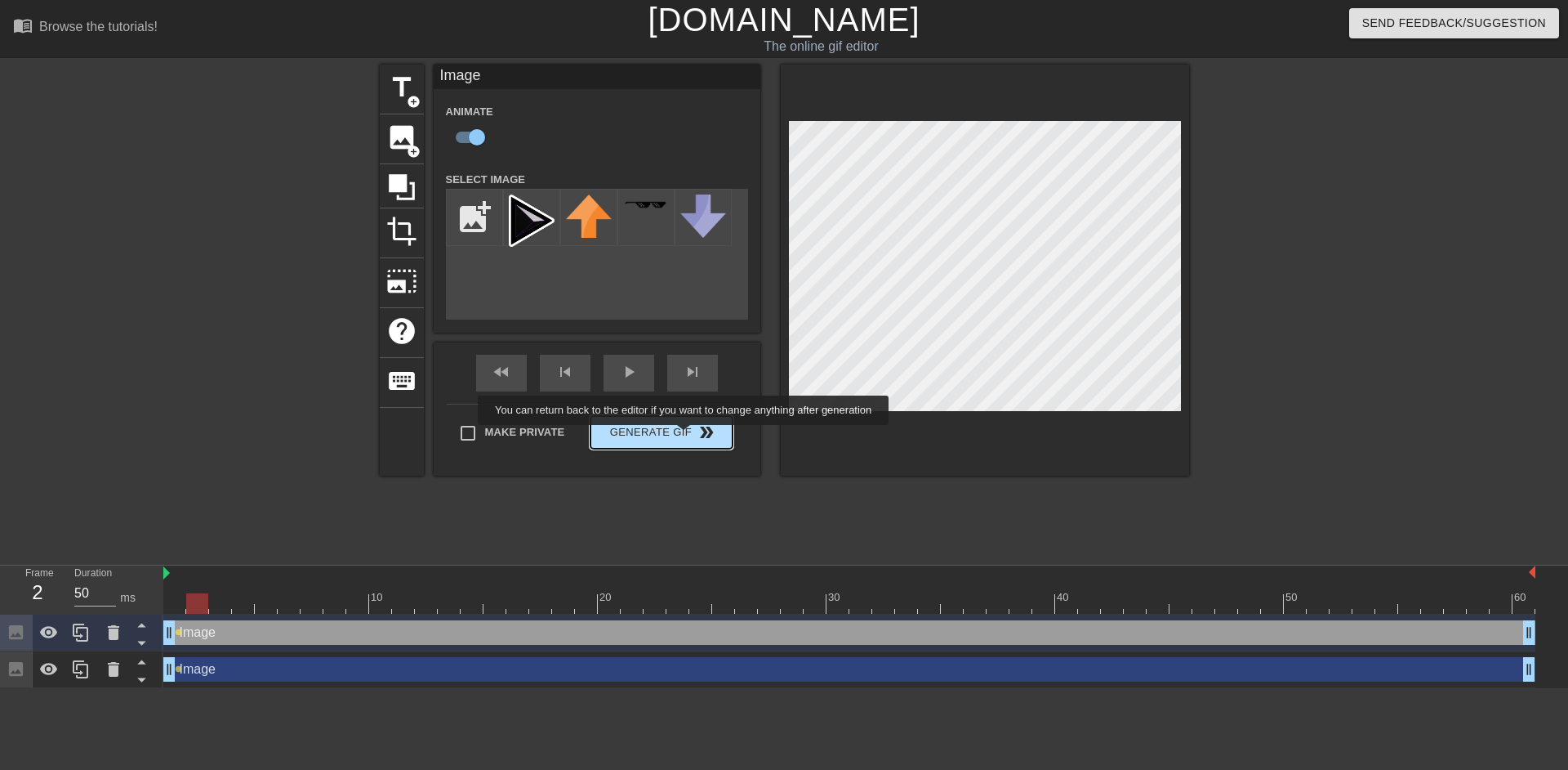
click at [687, 436] on button "Generate Gif double_arrow" at bounding box center [661, 432] width 141 height 33
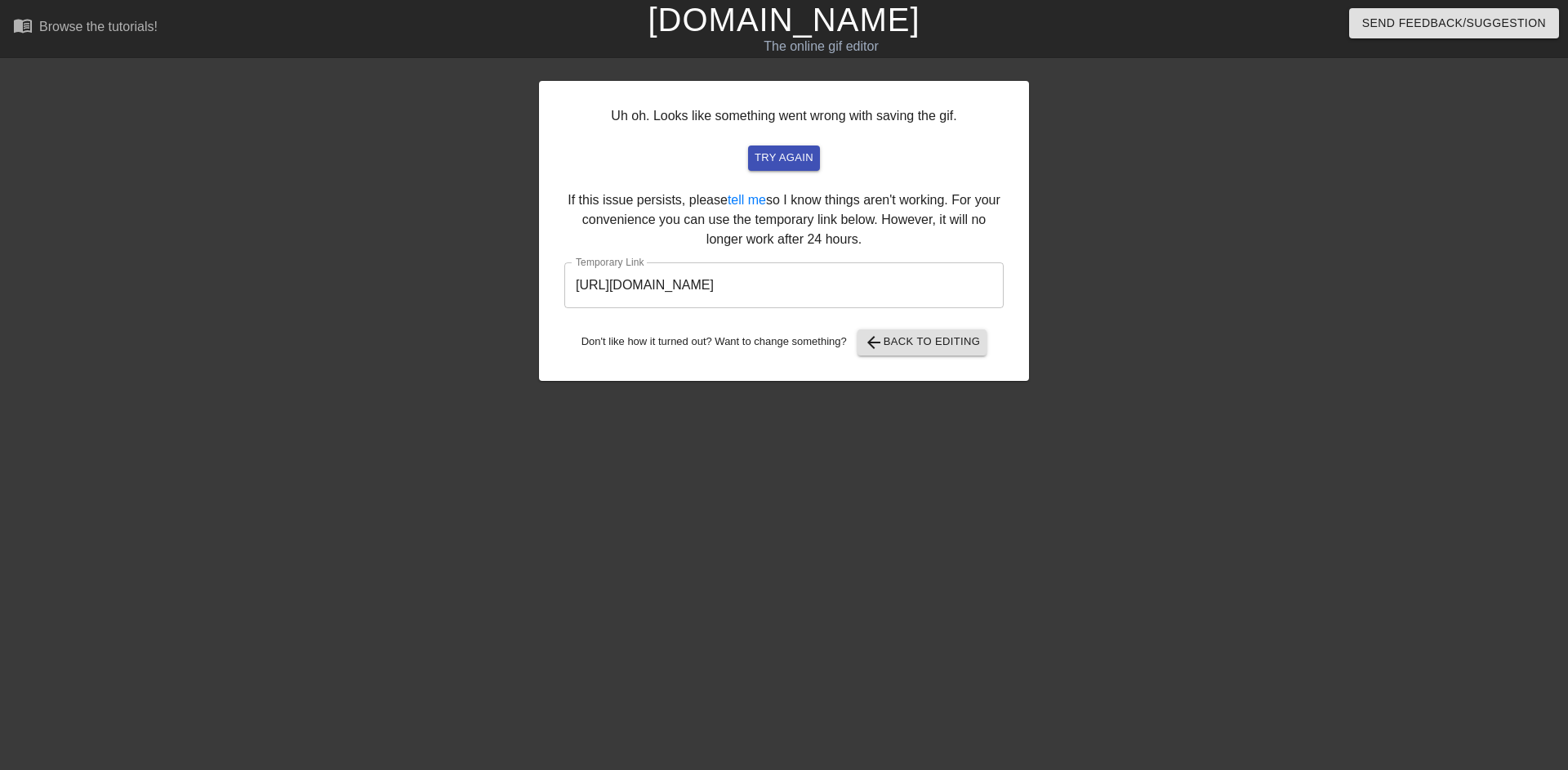
click at [769, 289] on input "https://www.gifntext.com/temp_generations/R0ZaQvYn.gif" at bounding box center [783, 284] width 439 height 46
click at [746, 34] on link "[DOMAIN_NAME]" at bounding box center [783, 20] width 272 height 36
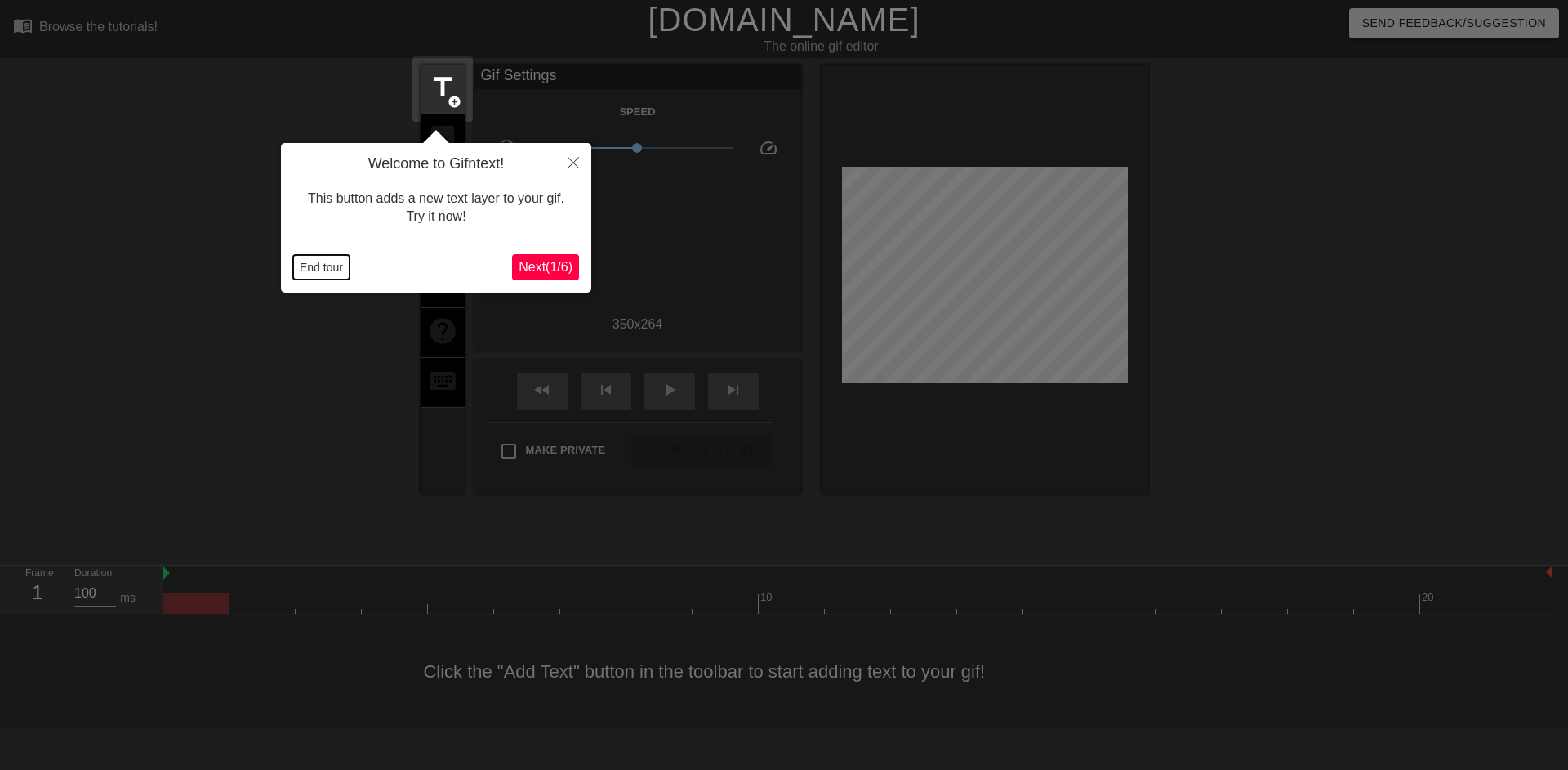
click at [304, 266] on button "End tour" at bounding box center [321, 267] width 56 height 24
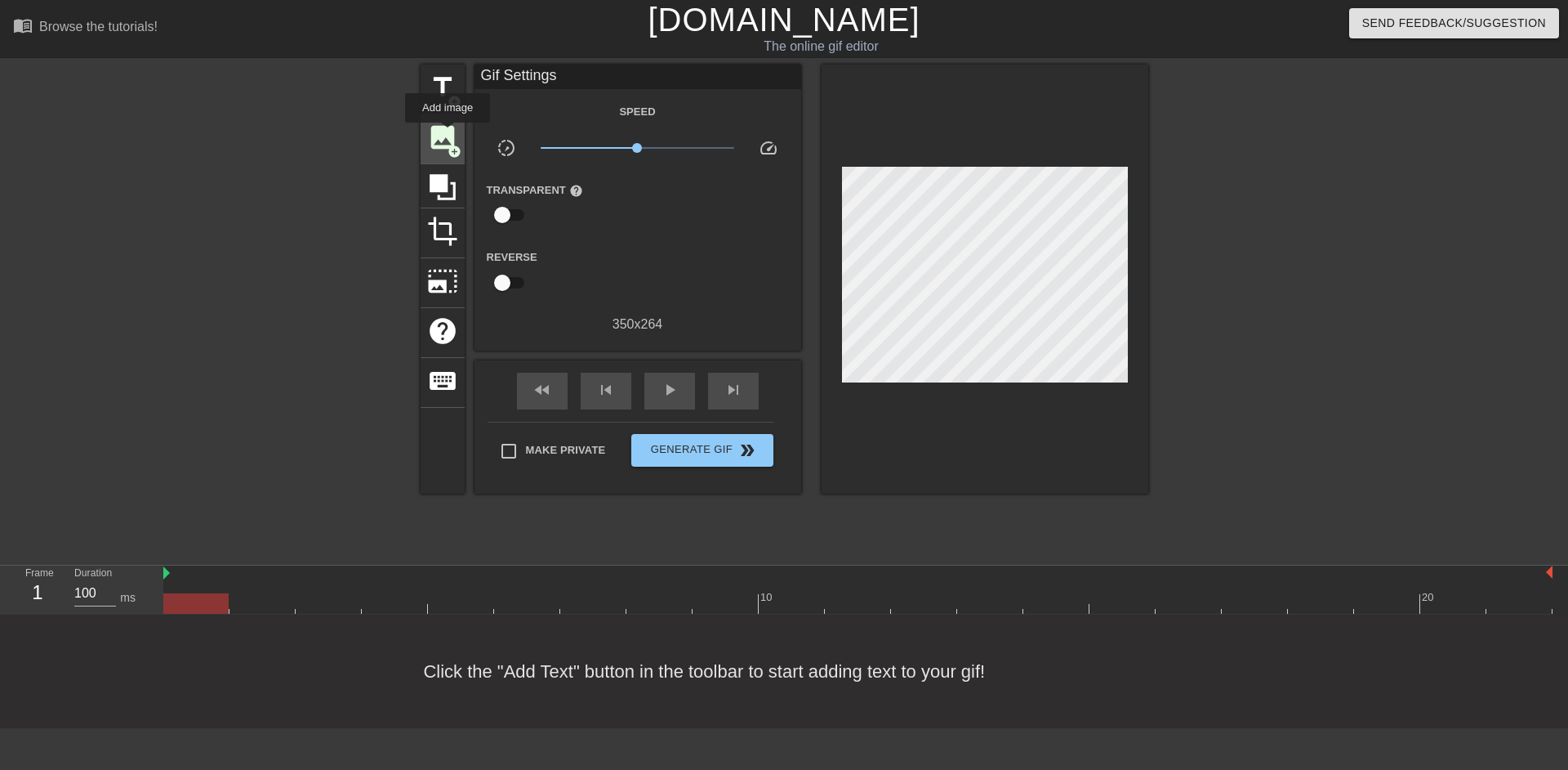
click at [448, 134] on span "image" at bounding box center [443, 137] width 31 height 31
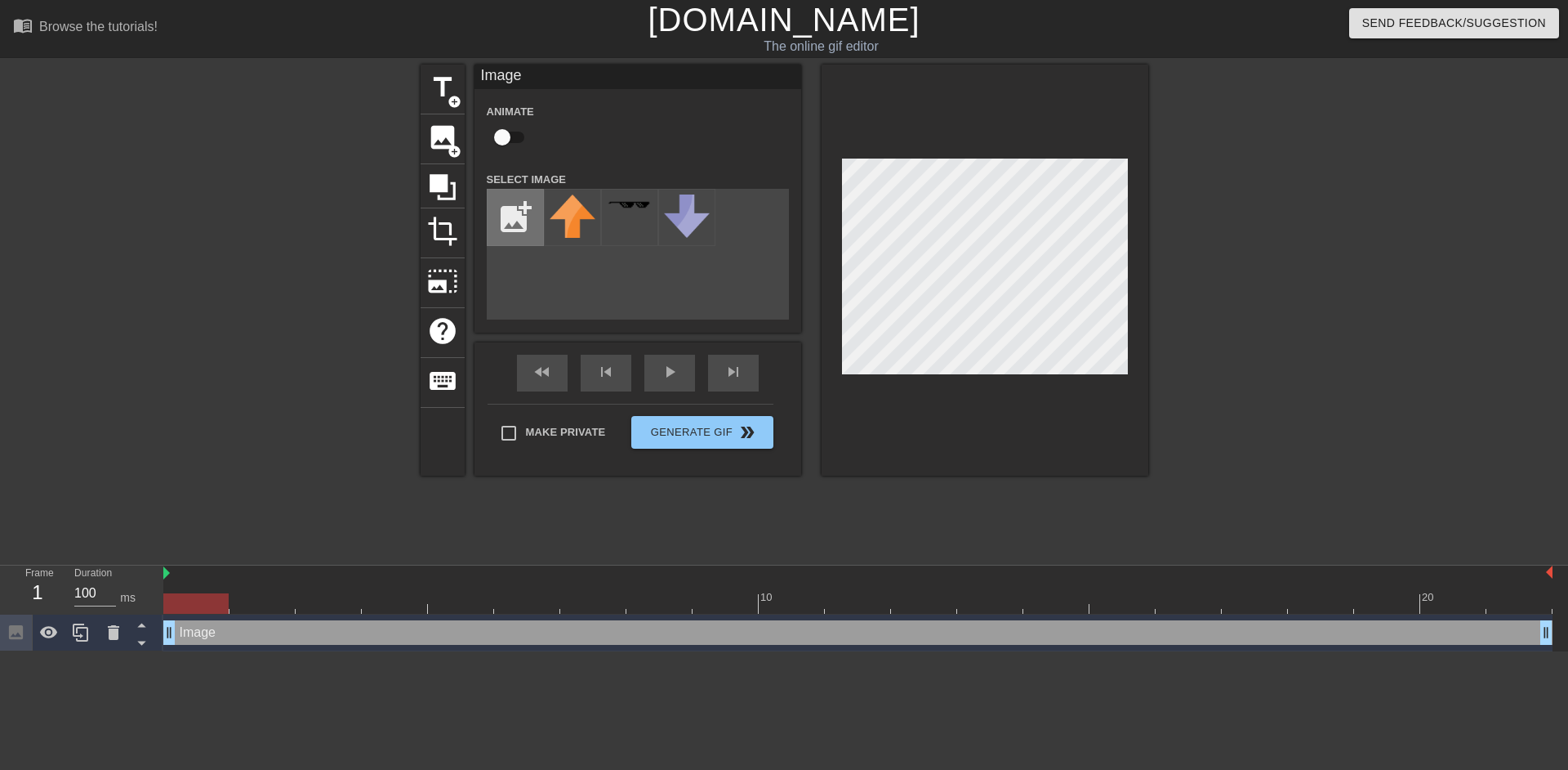
click at [508, 213] on input "file" at bounding box center [515, 217] width 55 height 55
type input "C:\fakepath\splash 1.png"
click at [577, 214] on img at bounding box center [572, 220] width 46 height 52
click at [518, 131] on input "checkbox" at bounding box center [502, 137] width 93 height 31
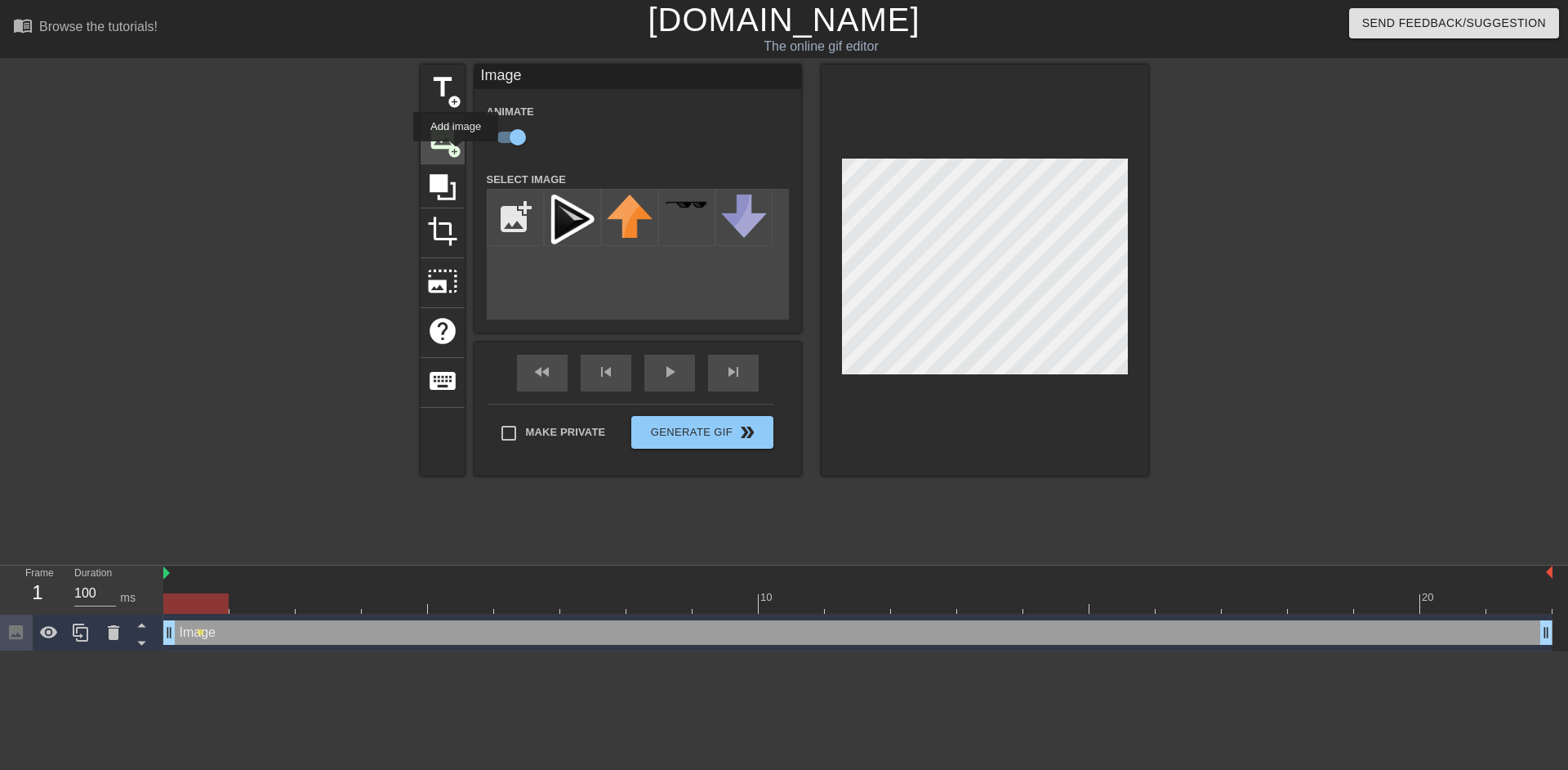
click at [456, 148] on span "add_circle" at bounding box center [455, 152] width 14 height 14
checkbox input "false"
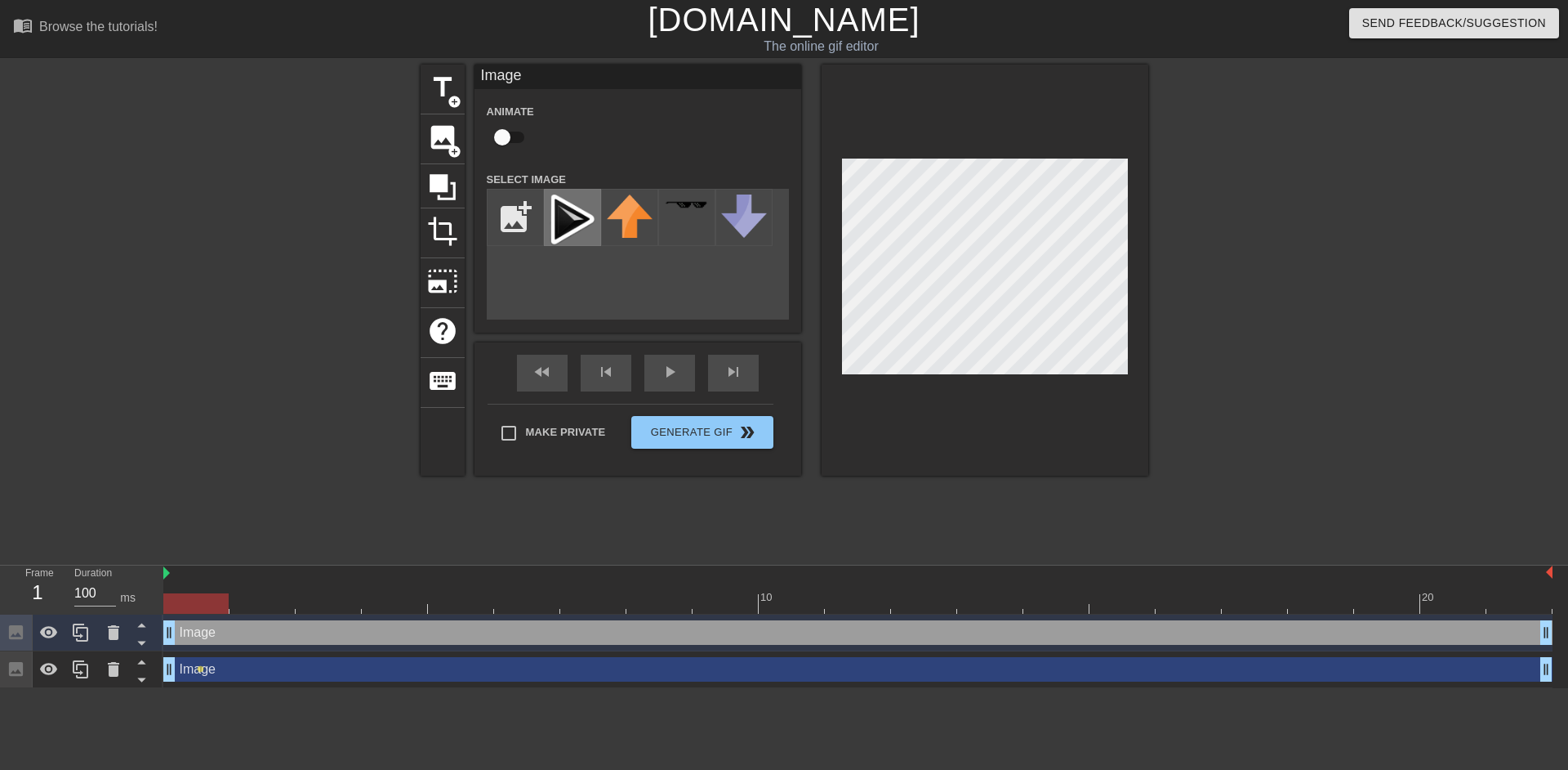
click at [565, 226] on img at bounding box center [572, 220] width 46 height 52
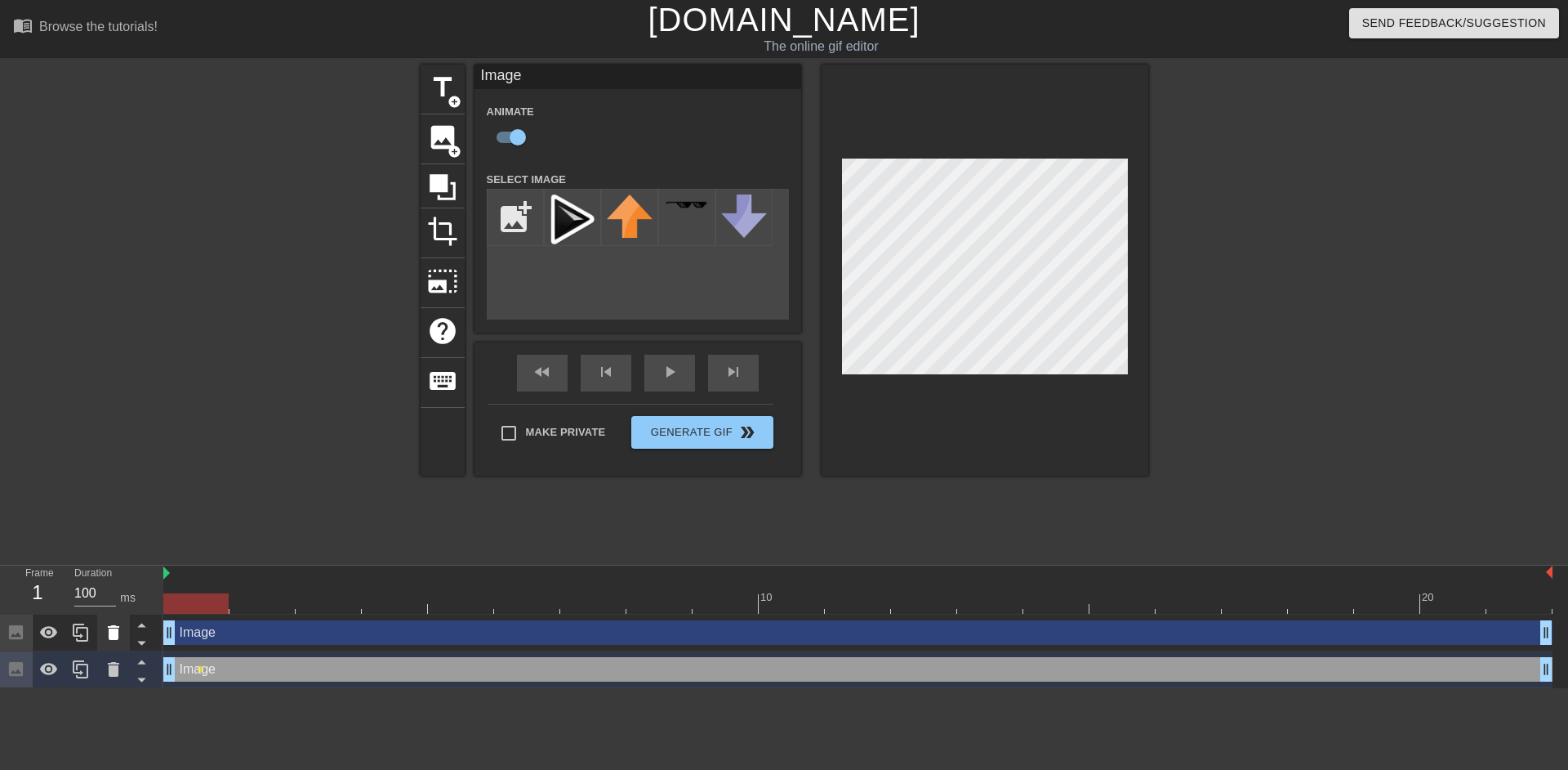
click at [117, 630] on icon at bounding box center [114, 632] width 12 height 14
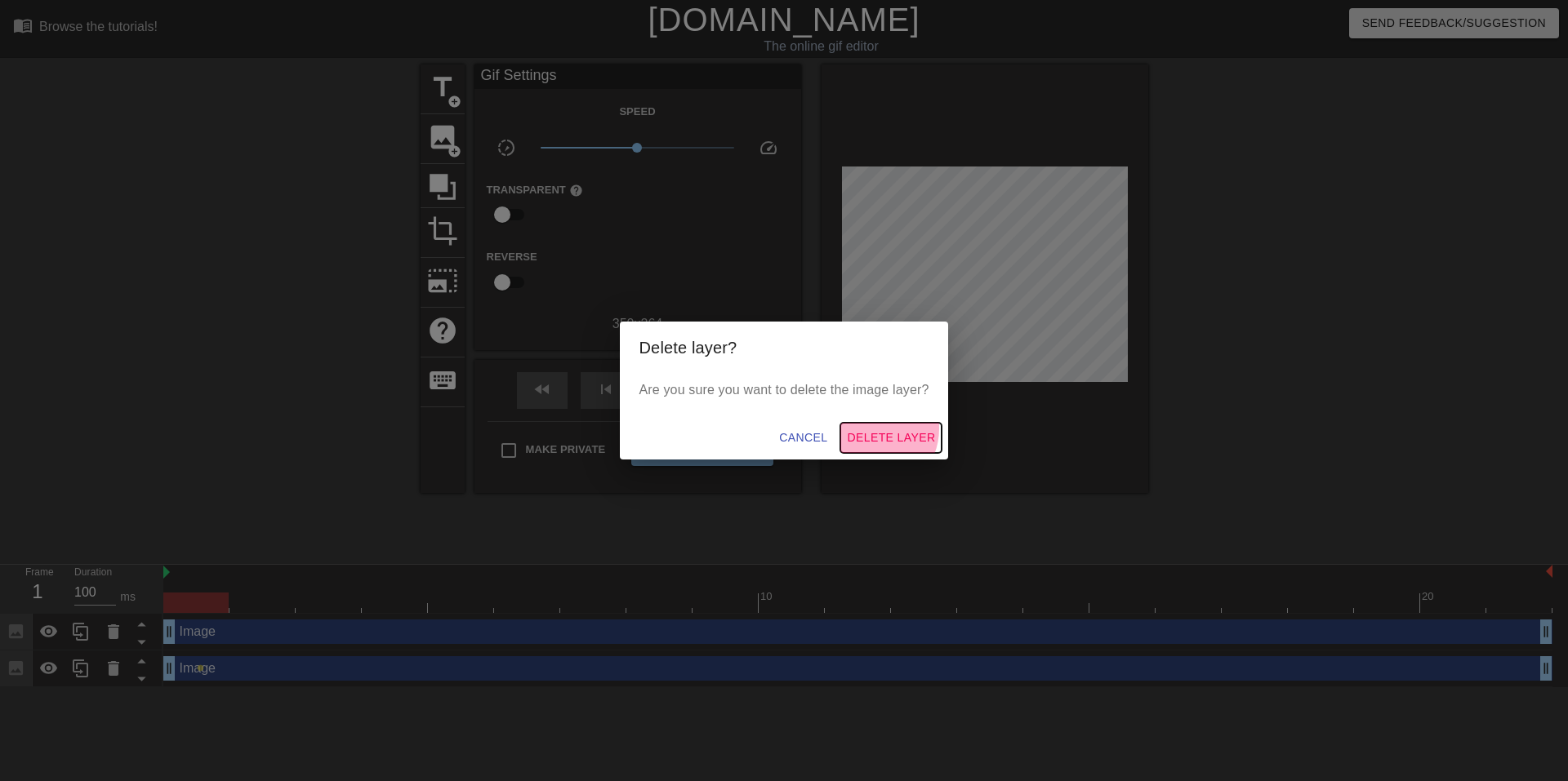
click at [875, 429] on span "Delete Layer" at bounding box center [890, 438] width 89 height 21
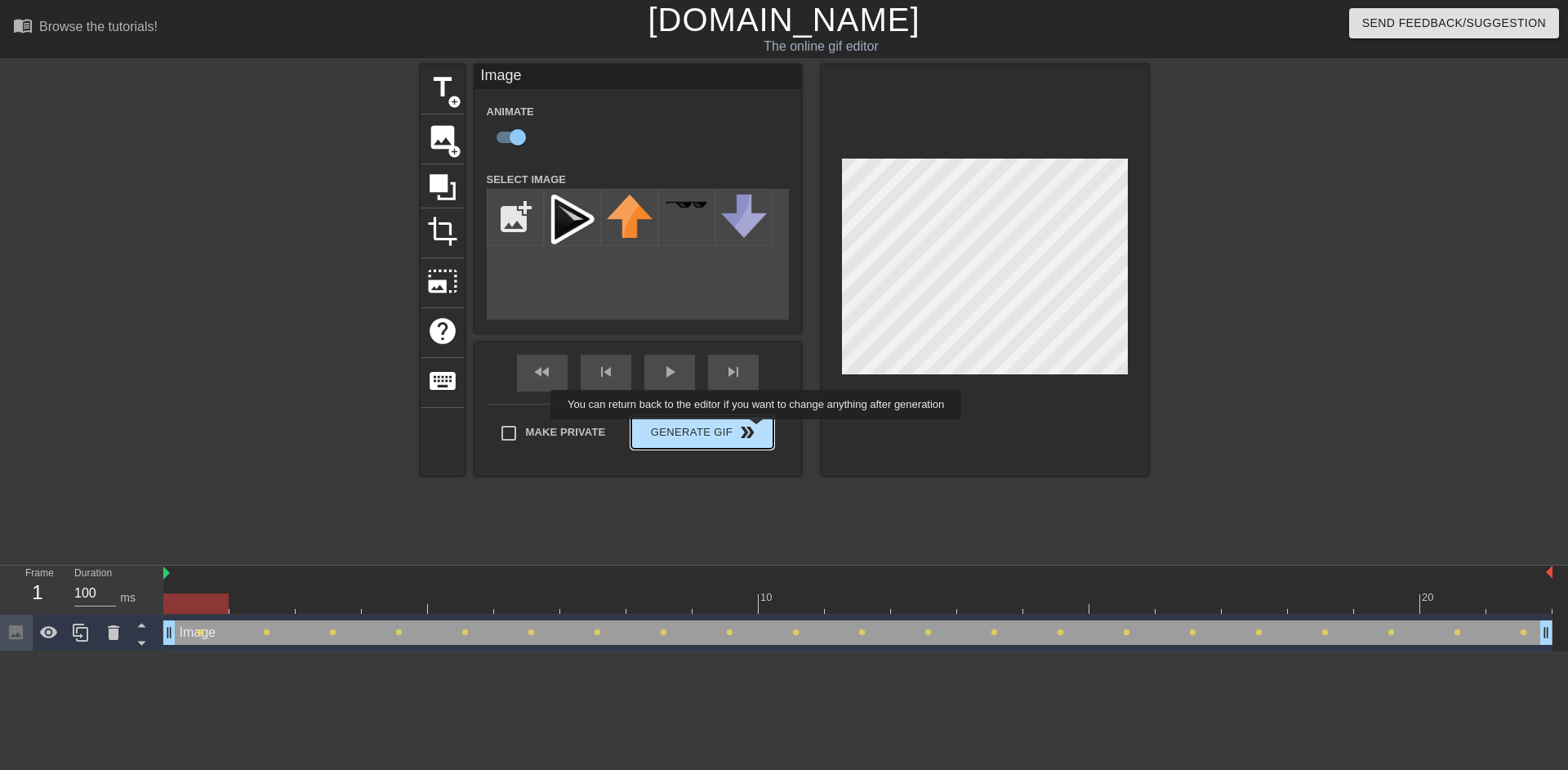
click at [758, 430] on div "Make Private Generate Gif double_arrow" at bounding box center [630, 436] width 286 height 64
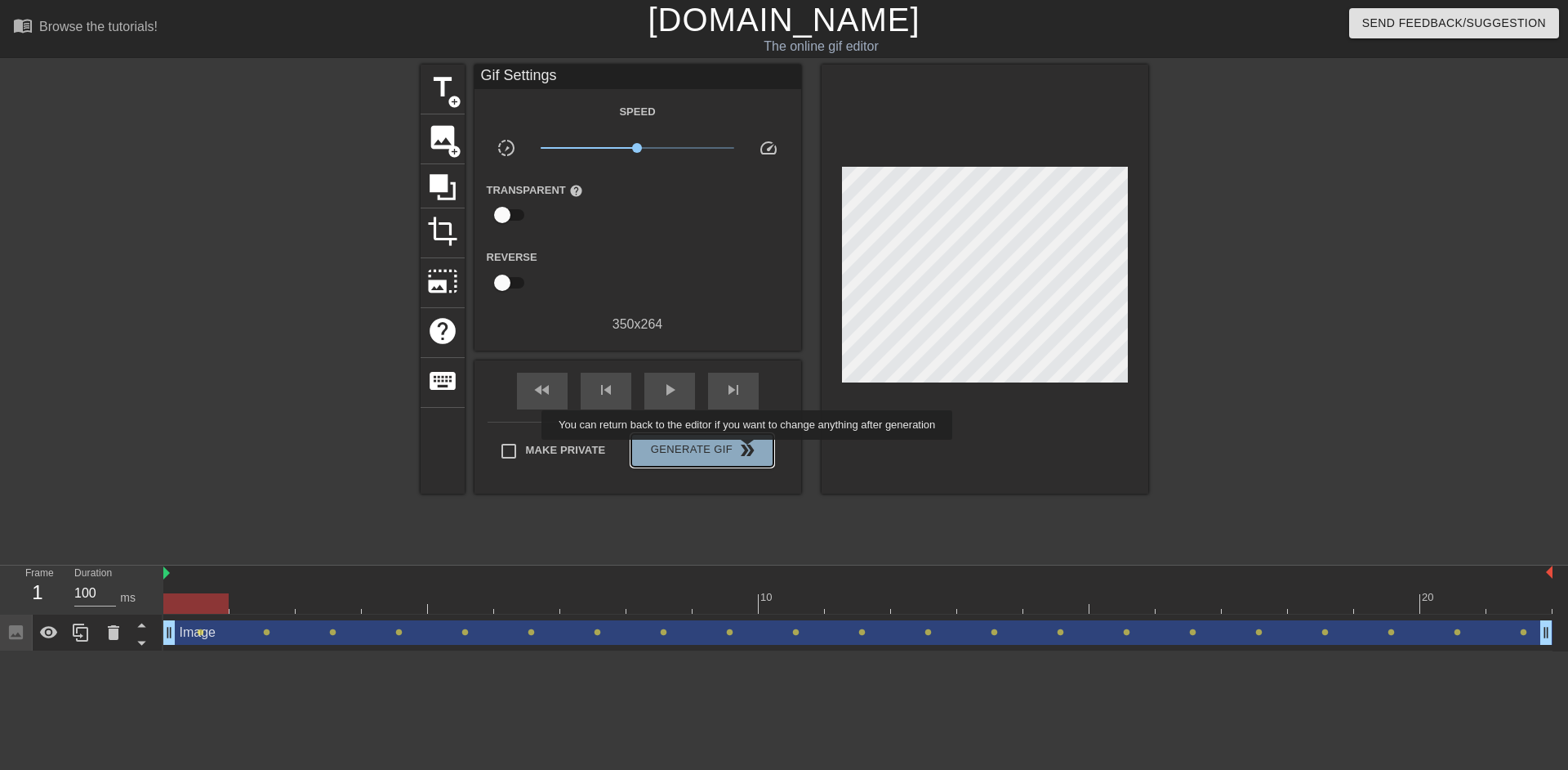
click at [749, 451] on span "double_arrow" at bounding box center [747, 450] width 20 height 20
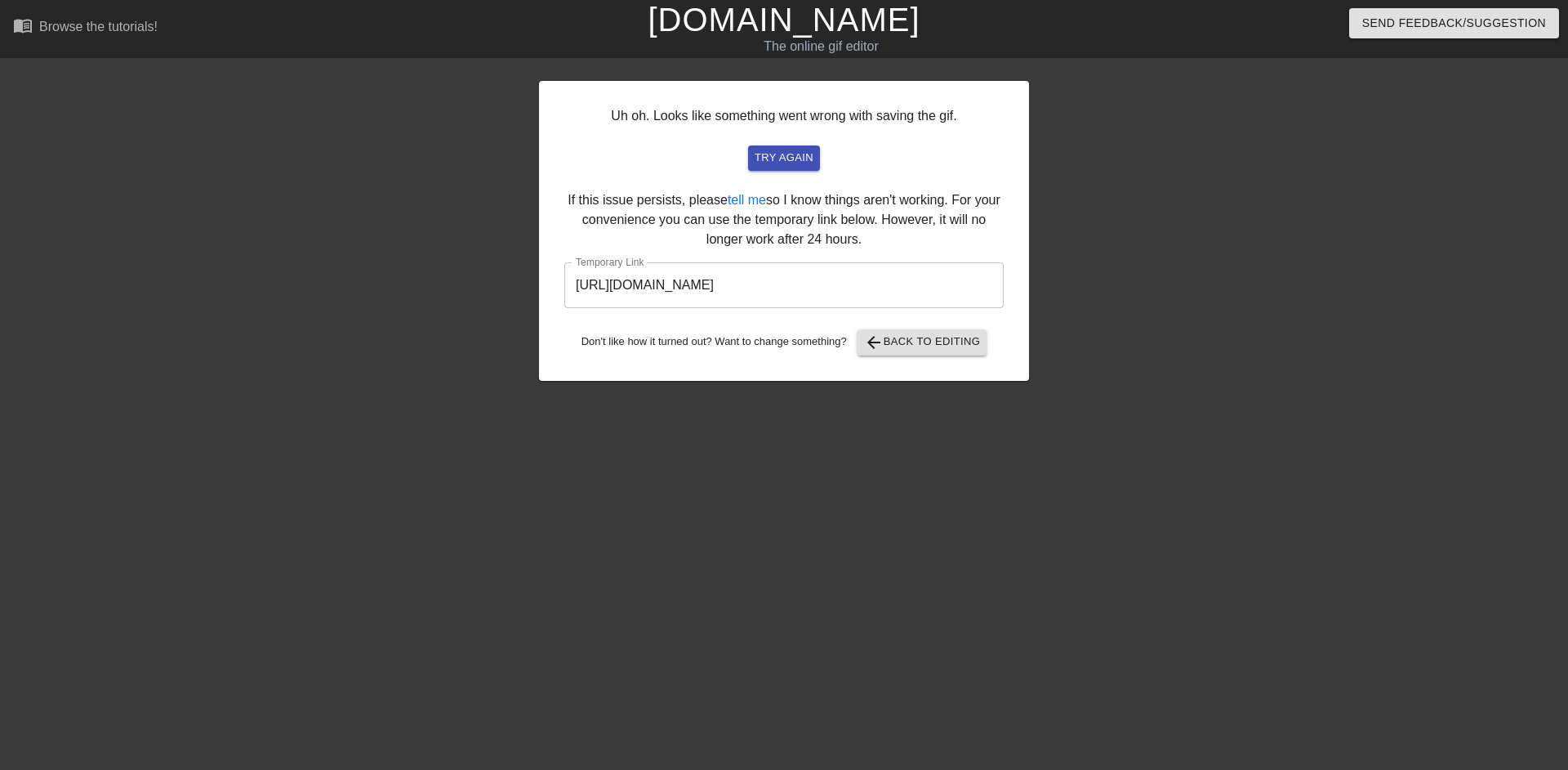
click at [773, 284] on input "[URL][DOMAIN_NAME]" at bounding box center [783, 284] width 439 height 46
click at [748, 21] on link "[DOMAIN_NAME]" at bounding box center [783, 20] width 272 height 36
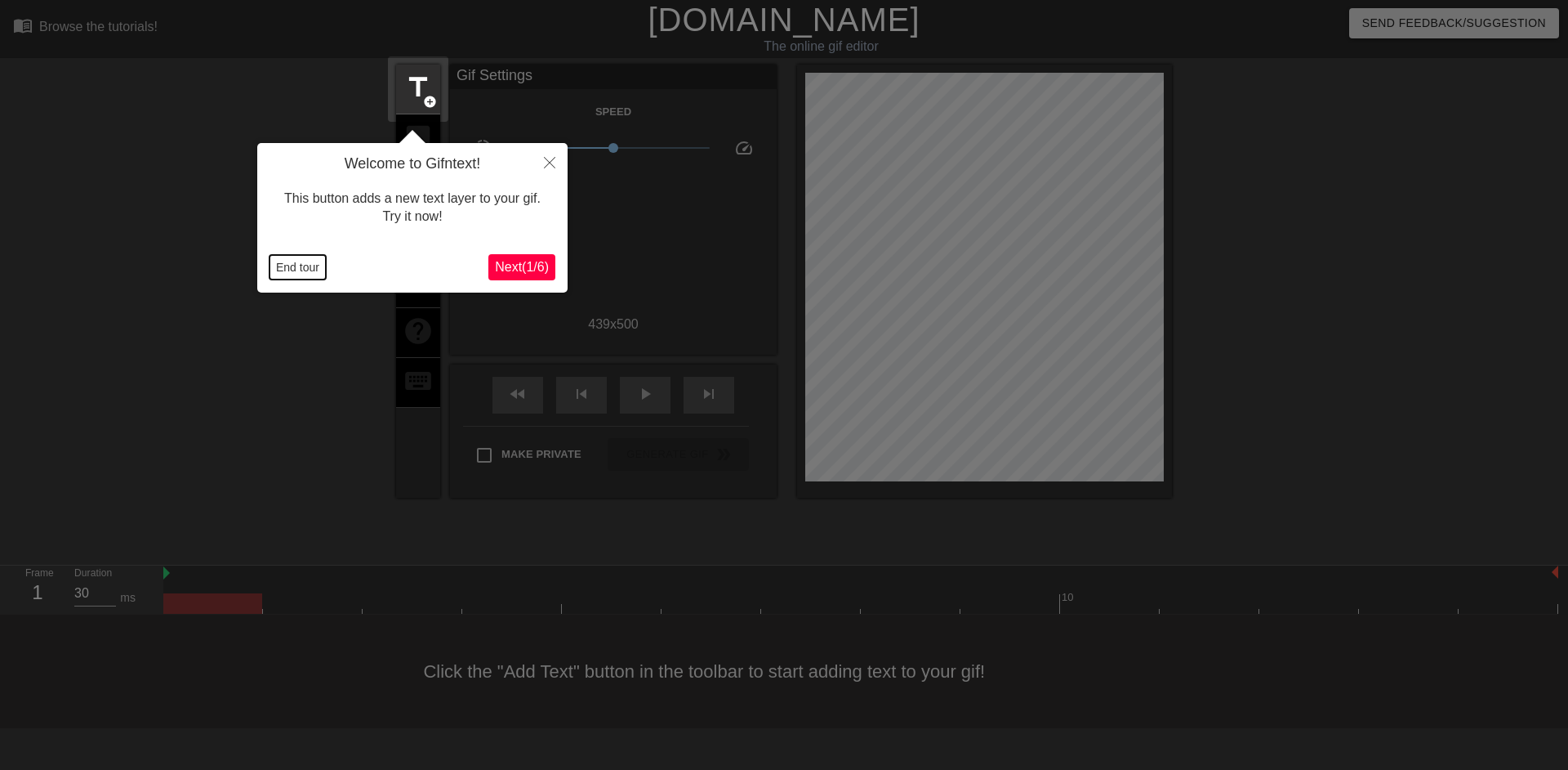
click at [317, 267] on button "End tour" at bounding box center [297, 267] width 56 height 24
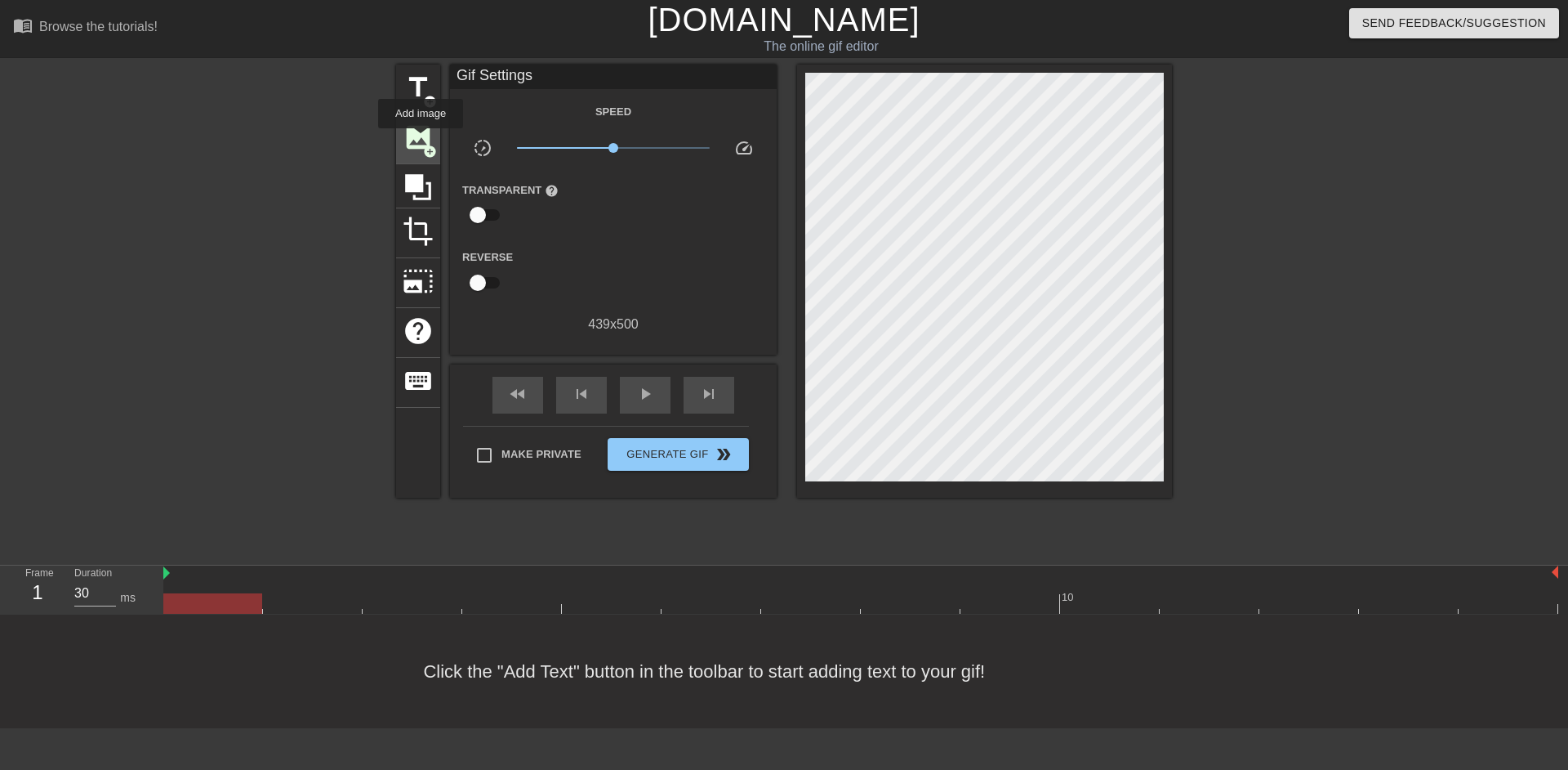
click at [420, 140] on span "image" at bounding box center [417, 137] width 31 height 31
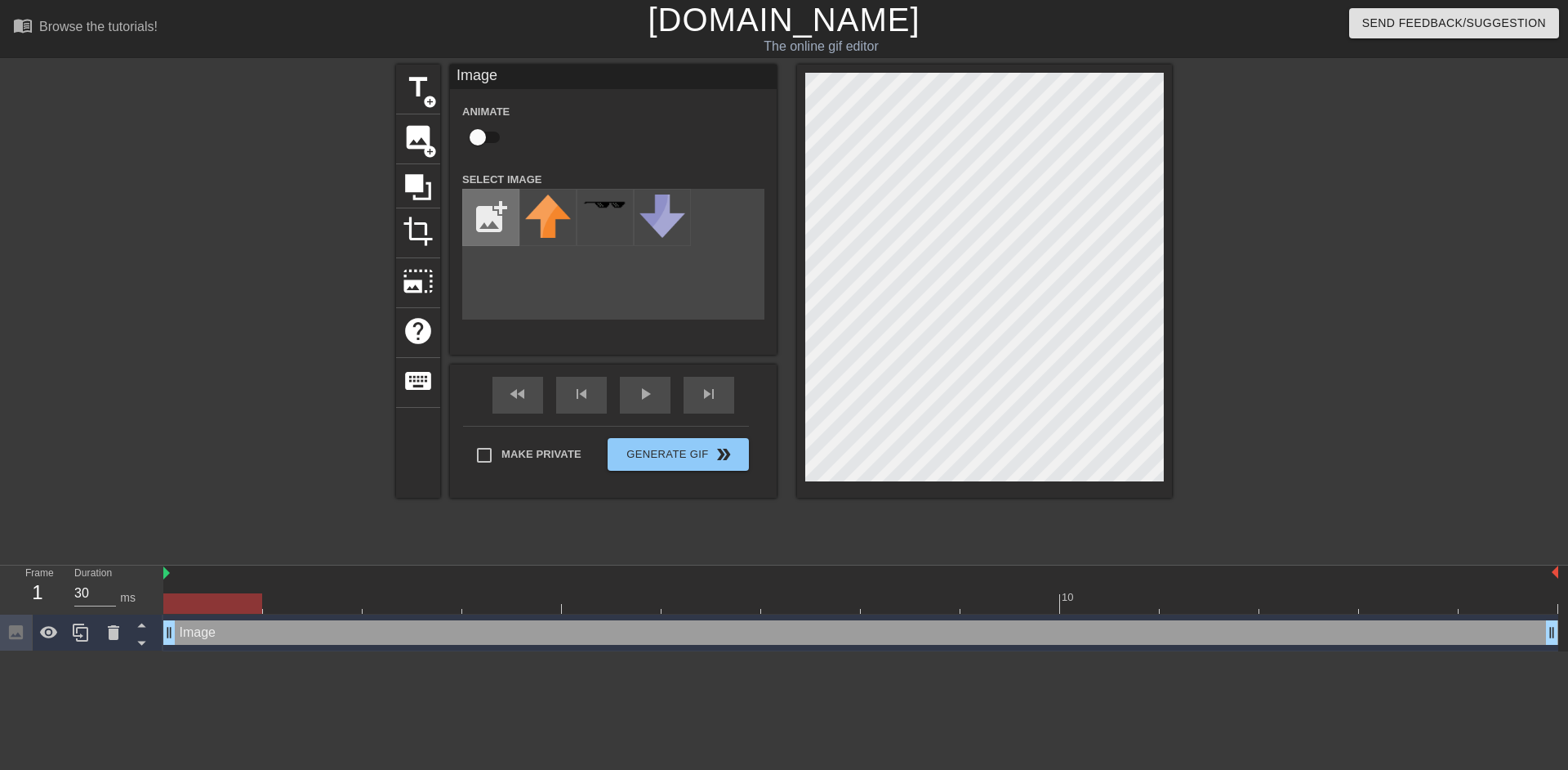
click at [482, 199] on input "file" at bounding box center [491, 217] width 55 height 55
click at [486, 222] on input "file" at bounding box center [491, 217] width 55 height 55
click at [489, 227] on input "file" at bounding box center [491, 217] width 55 height 55
click at [488, 226] on input "file" at bounding box center [491, 217] width 55 height 55
click at [476, 233] on input "file" at bounding box center [491, 217] width 55 height 55
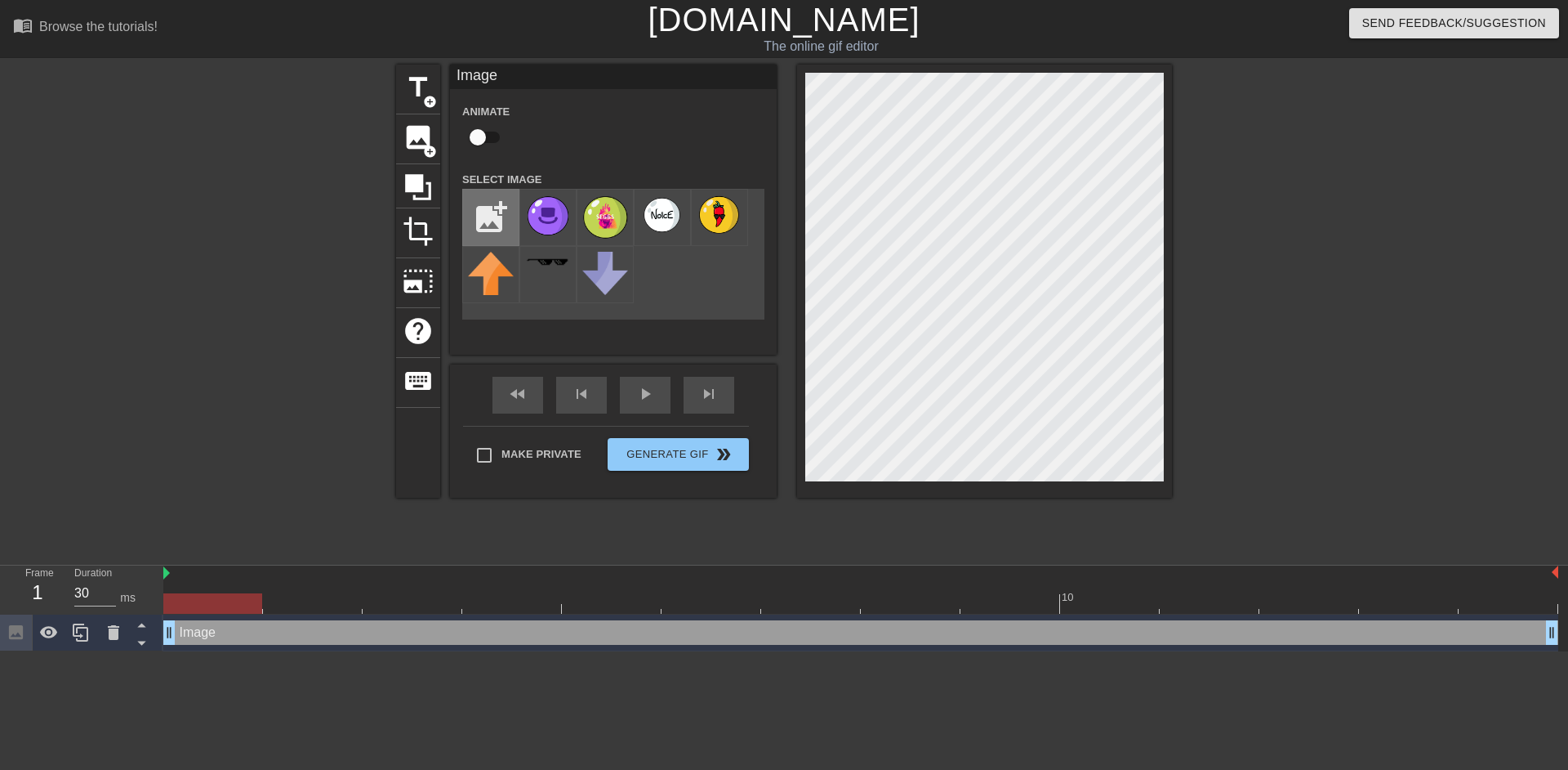
type input "C:\fakepath\IMG_1072 2.png"
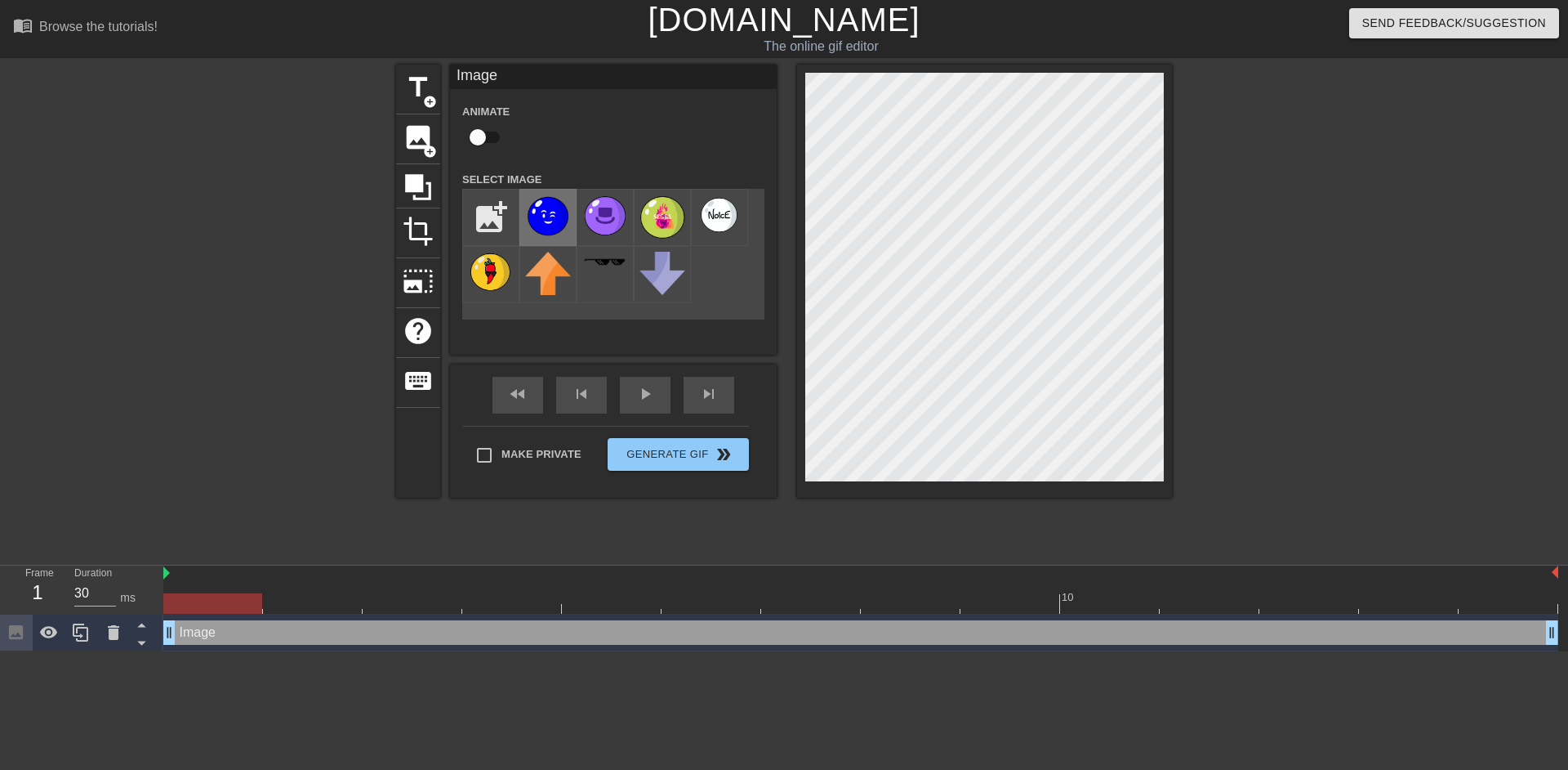
click at [558, 216] on img at bounding box center [547, 216] width 46 height 43
click at [412, 132] on span "image" at bounding box center [417, 137] width 31 height 31
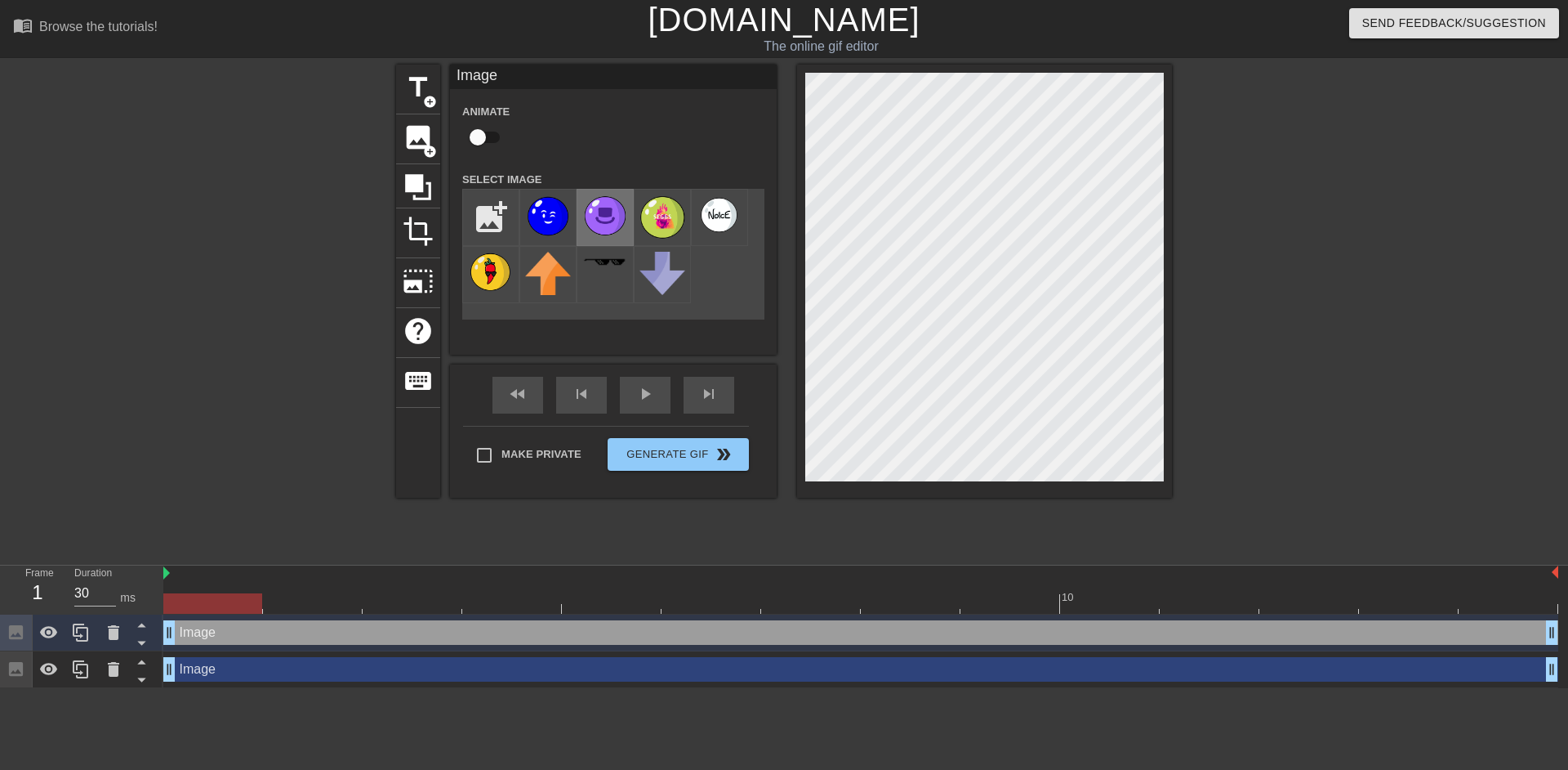
click at [610, 217] on img at bounding box center [604, 215] width 46 height 42
click at [433, 140] on span "image" at bounding box center [417, 137] width 31 height 31
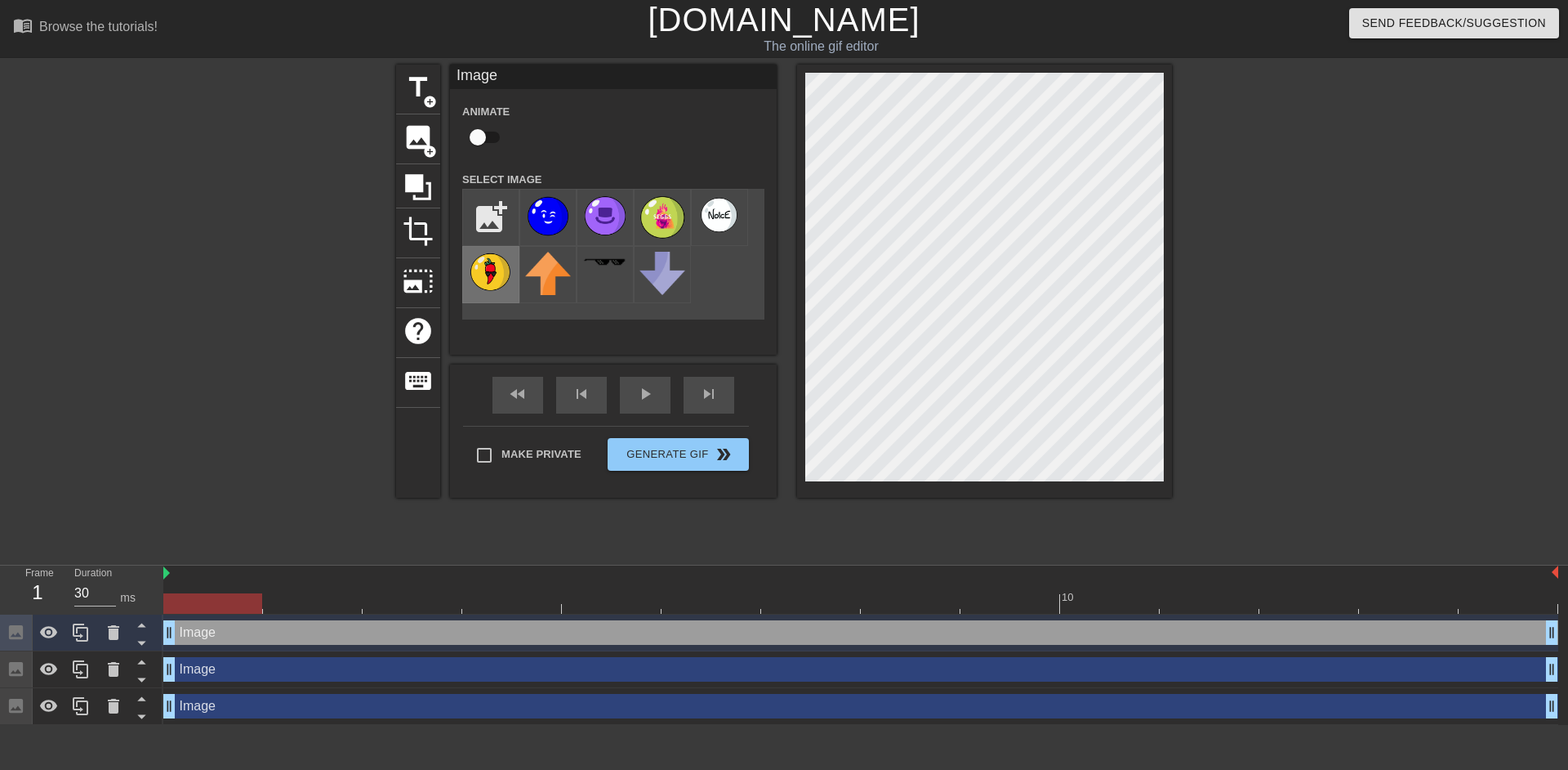
click at [489, 279] on img at bounding box center [490, 271] width 46 height 40
click at [420, 140] on span "image" at bounding box center [417, 137] width 31 height 31
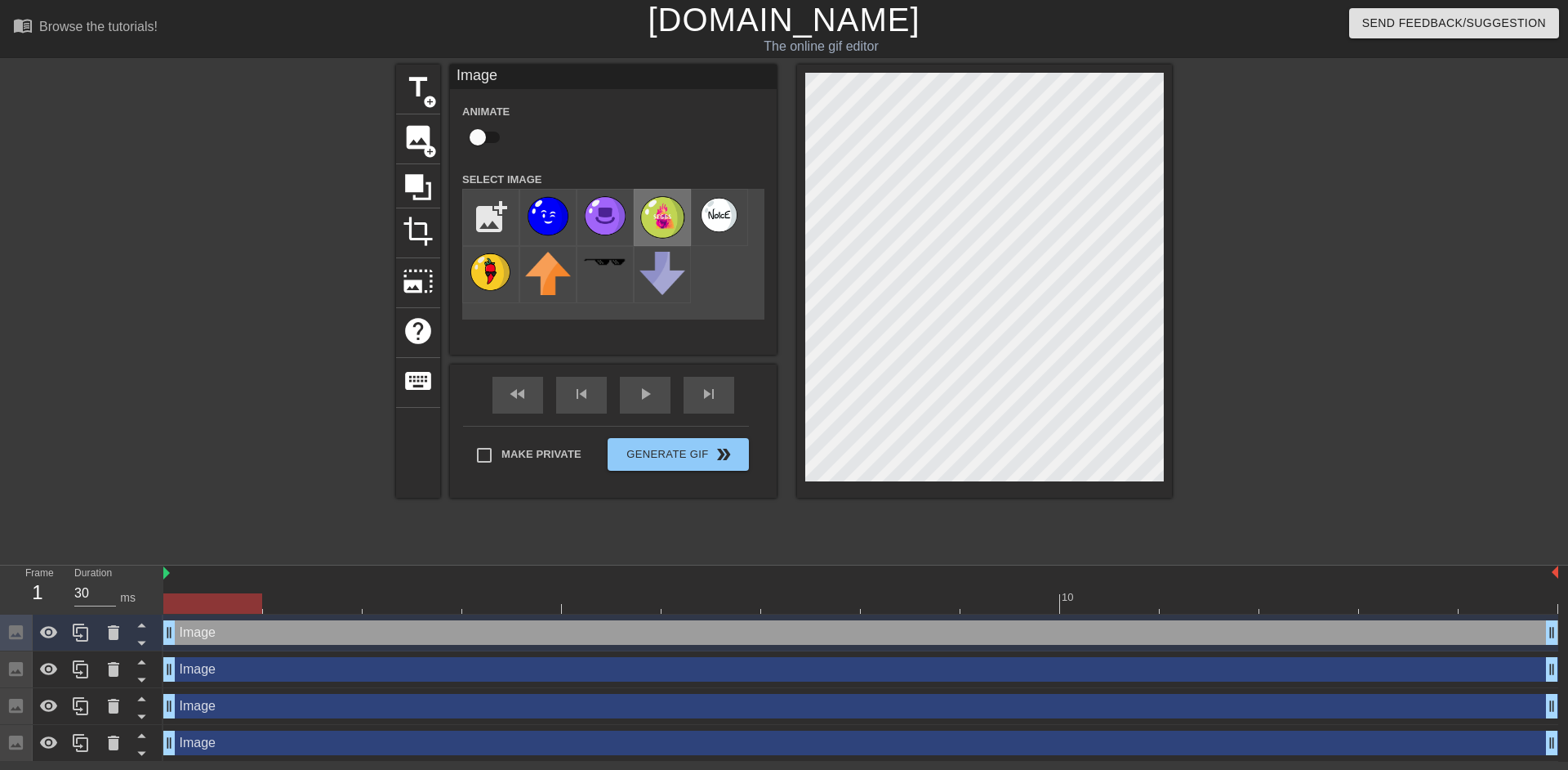
click at [657, 232] on img at bounding box center [662, 216] width 46 height 45
click at [418, 145] on span "image" at bounding box center [417, 137] width 31 height 31
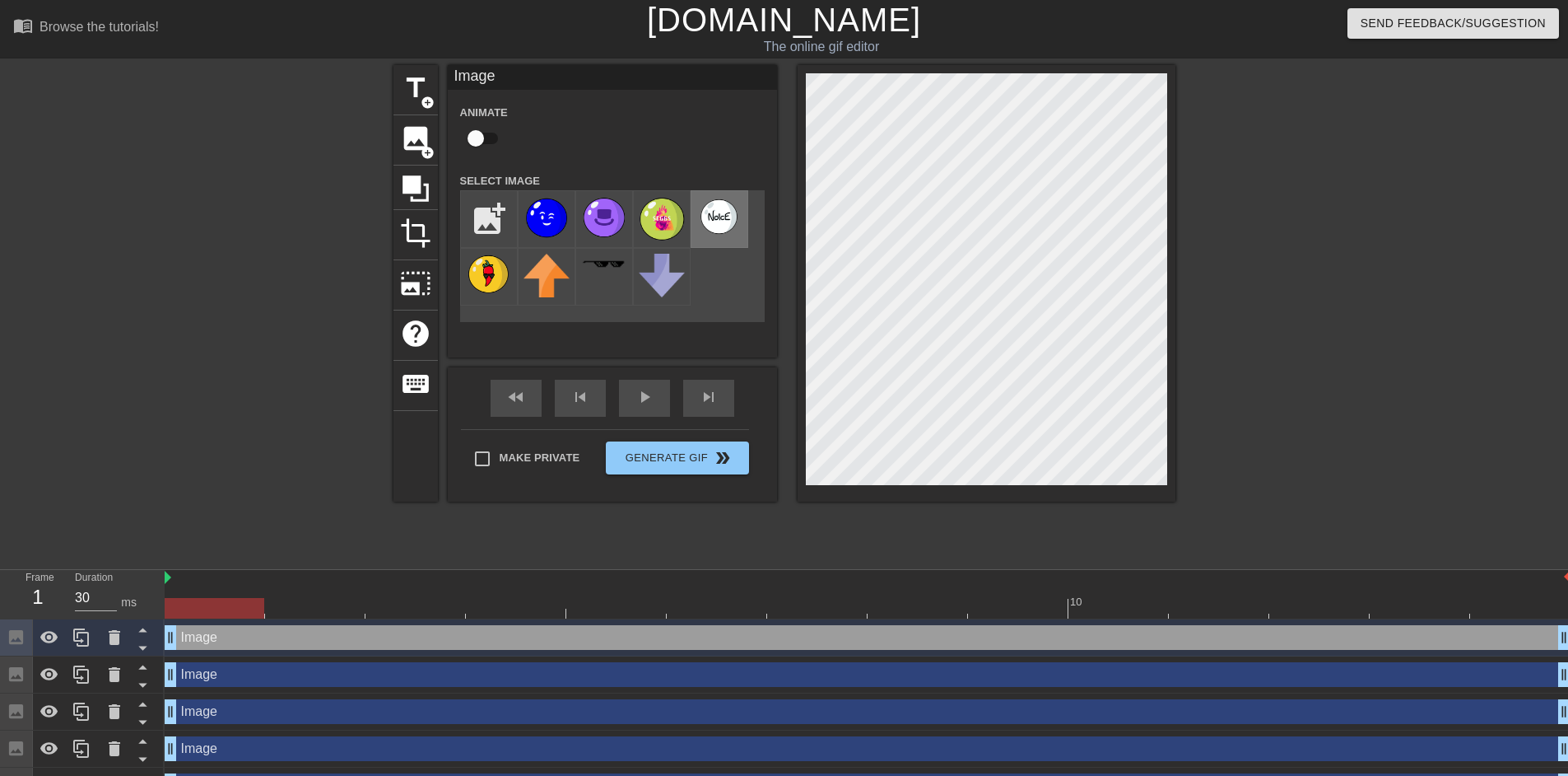
click at [715, 219] on img at bounding box center [719, 216] width 46 height 41
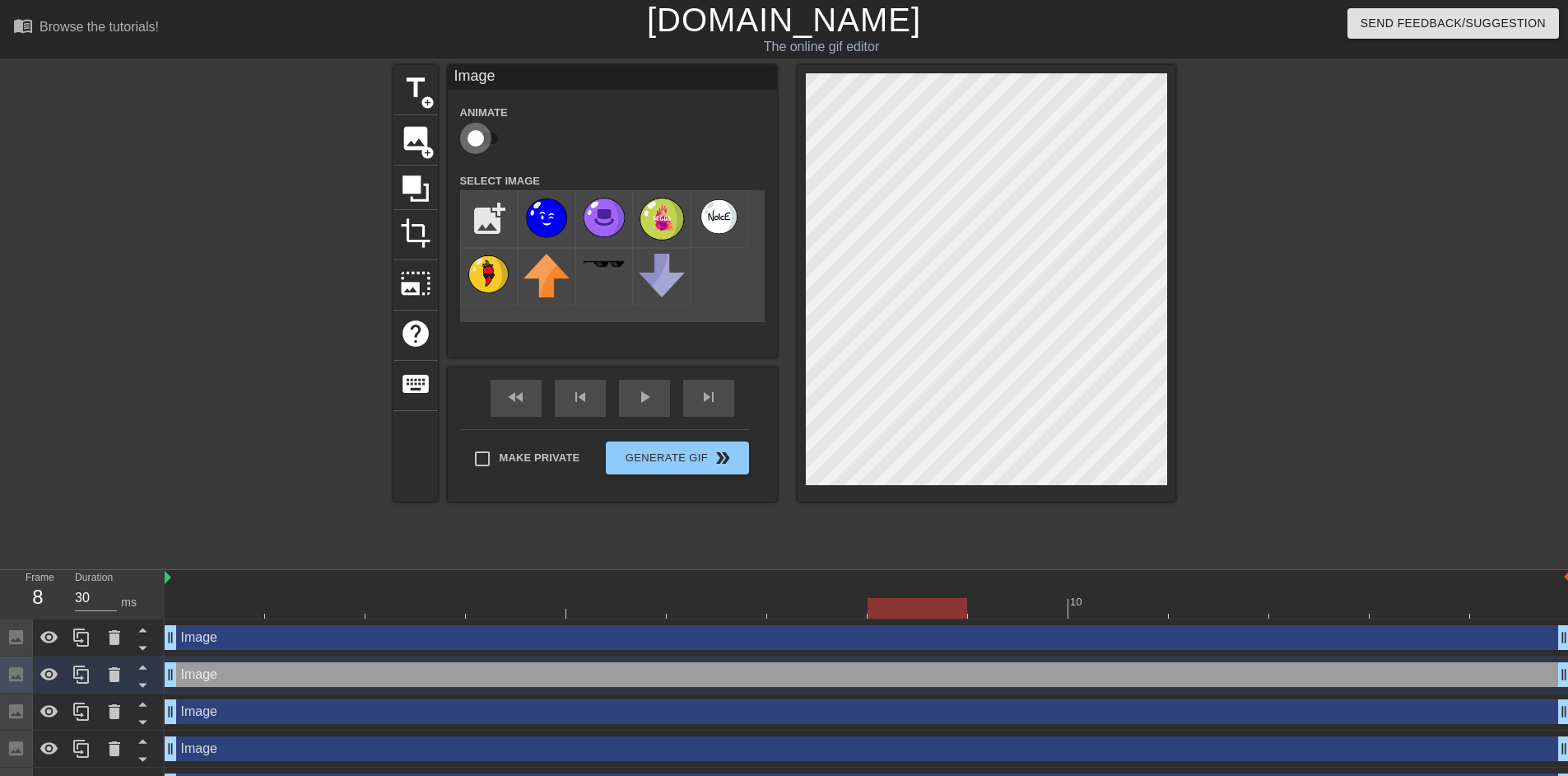
click at [490, 136] on input "checkbox" at bounding box center [476, 138] width 94 height 32
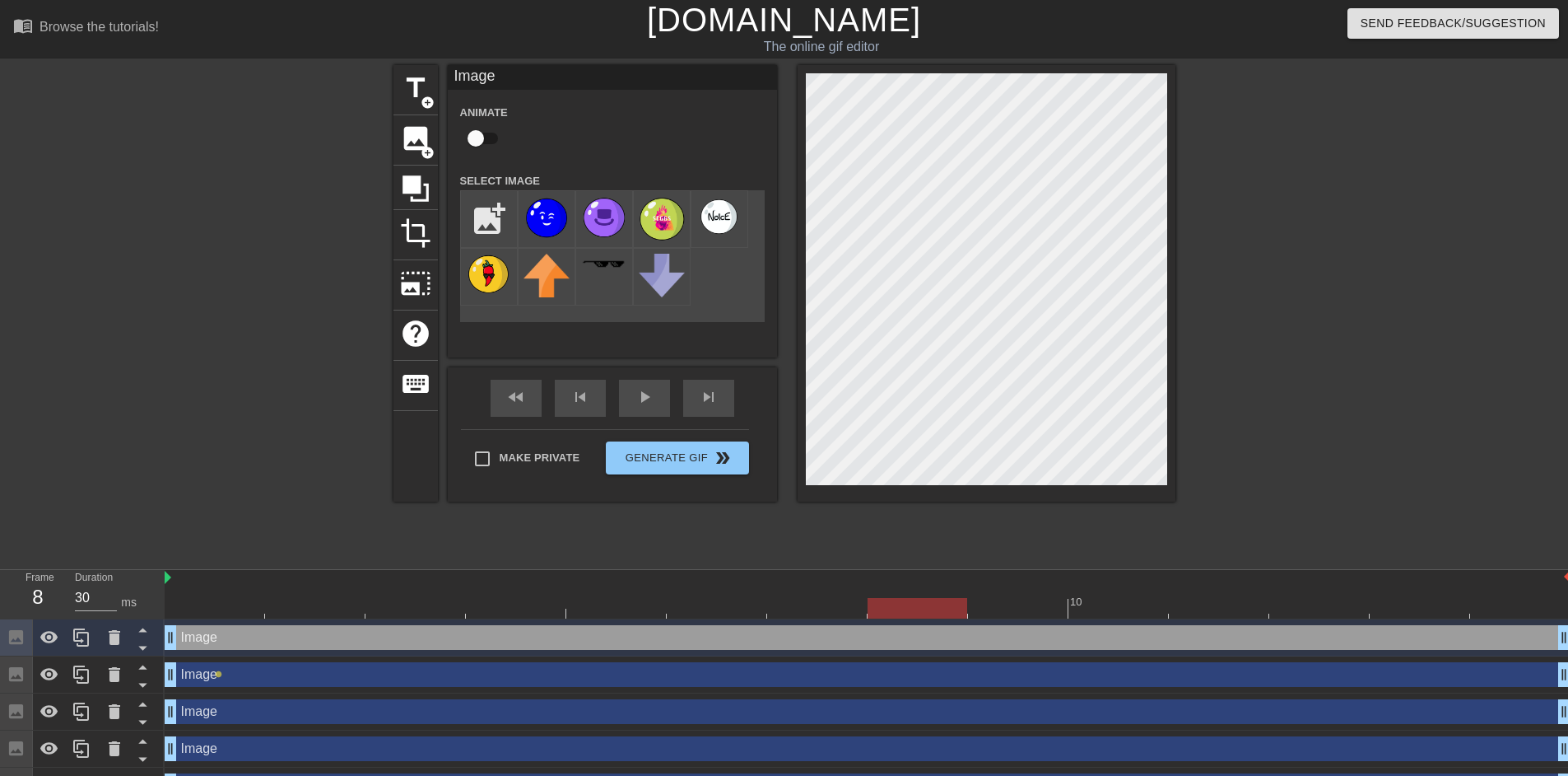
click at [494, 141] on input "checkbox" at bounding box center [476, 138] width 94 height 32
checkbox input "true"
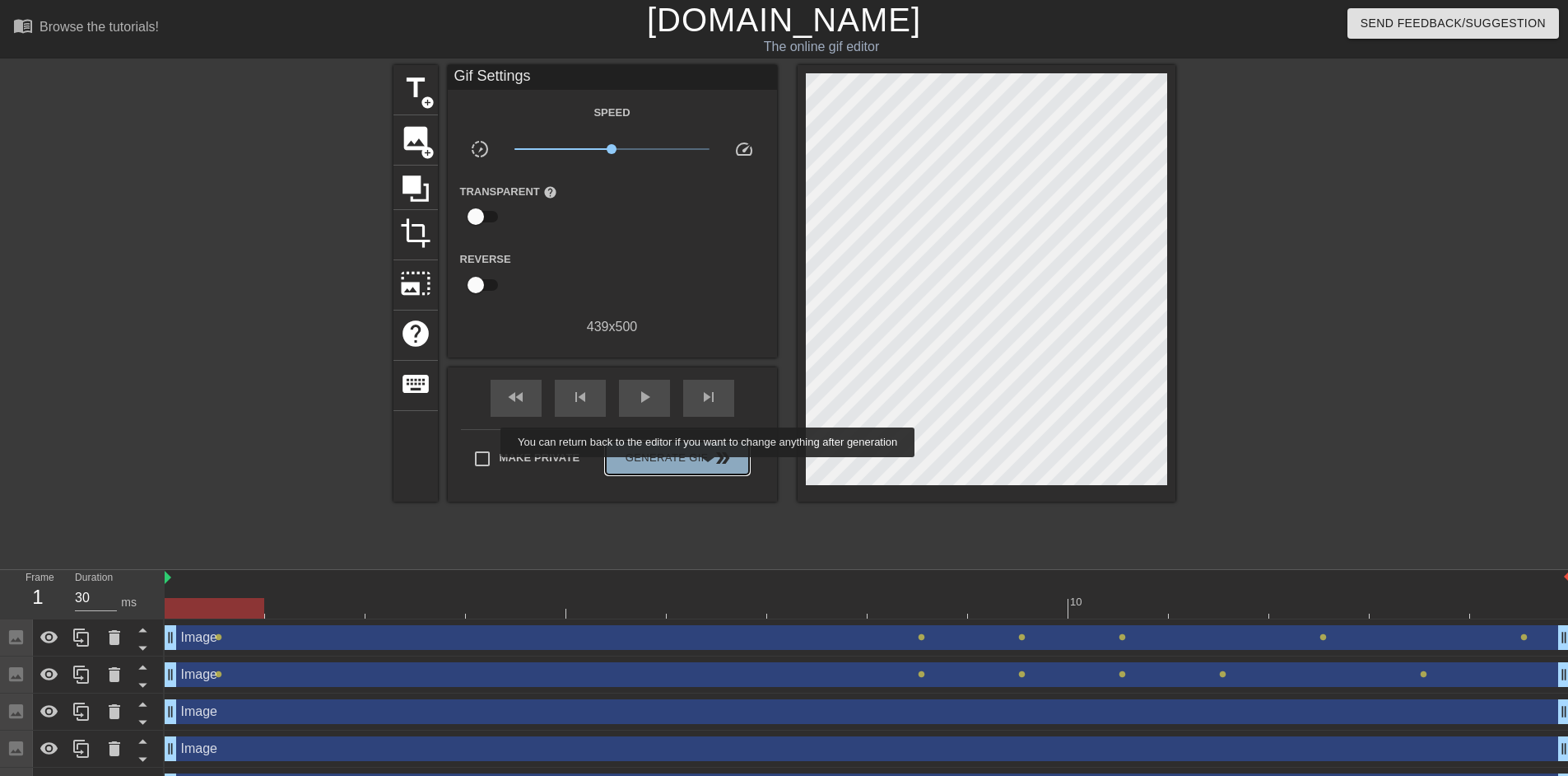
click at [709, 469] on button "Generate Gif double_arrow" at bounding box center [677, 458] width 142 height 33
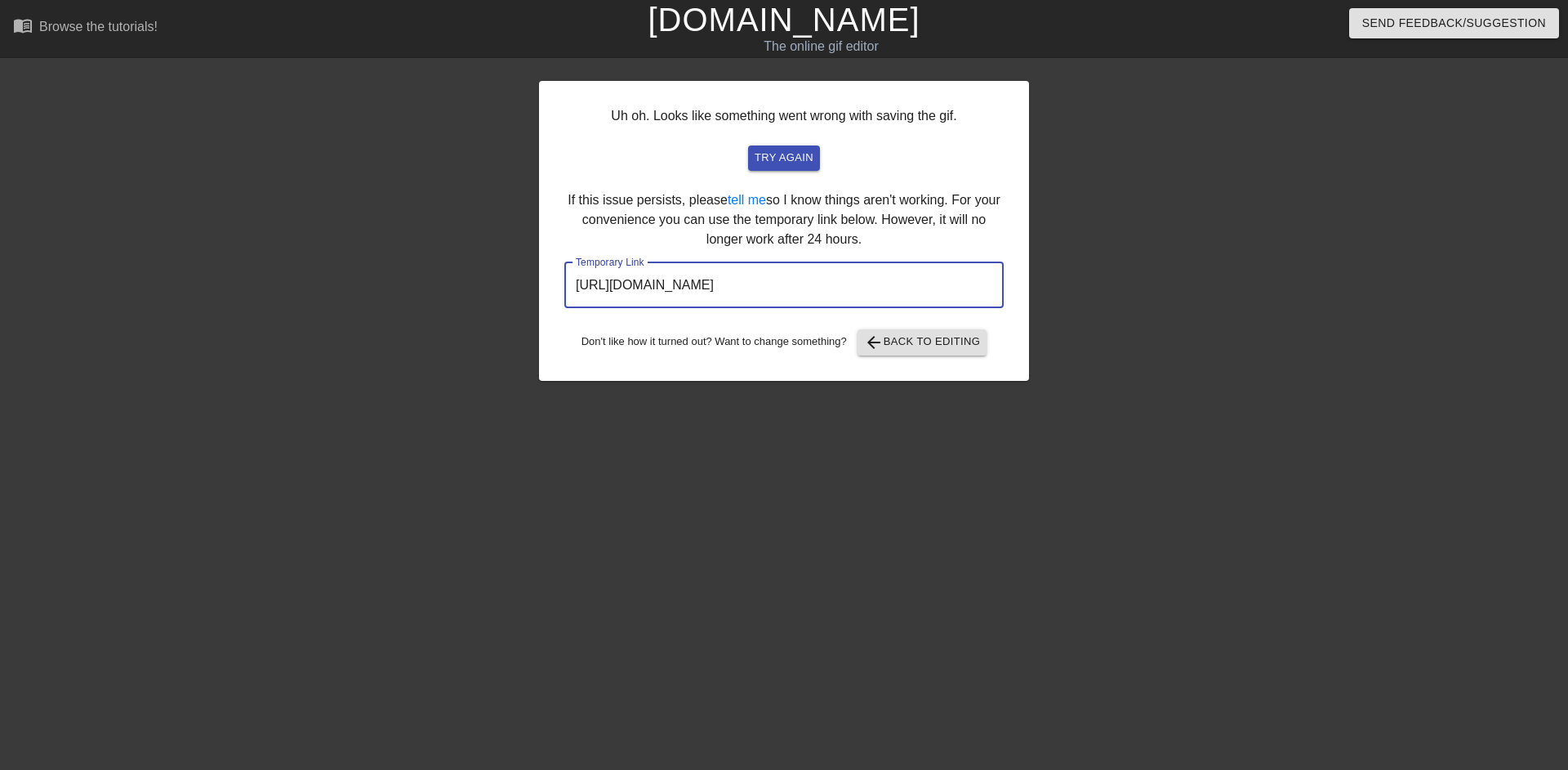
click at [747, 283] on input "https://www.gifntext.com/temp_generations/6mOl9M0N.gif" at bounding box center [783, 284] width 439 height 46
click at [805, 22] on link "[DOMAIN_NAME]" at bounding box center [783, 20] width 272 height 36
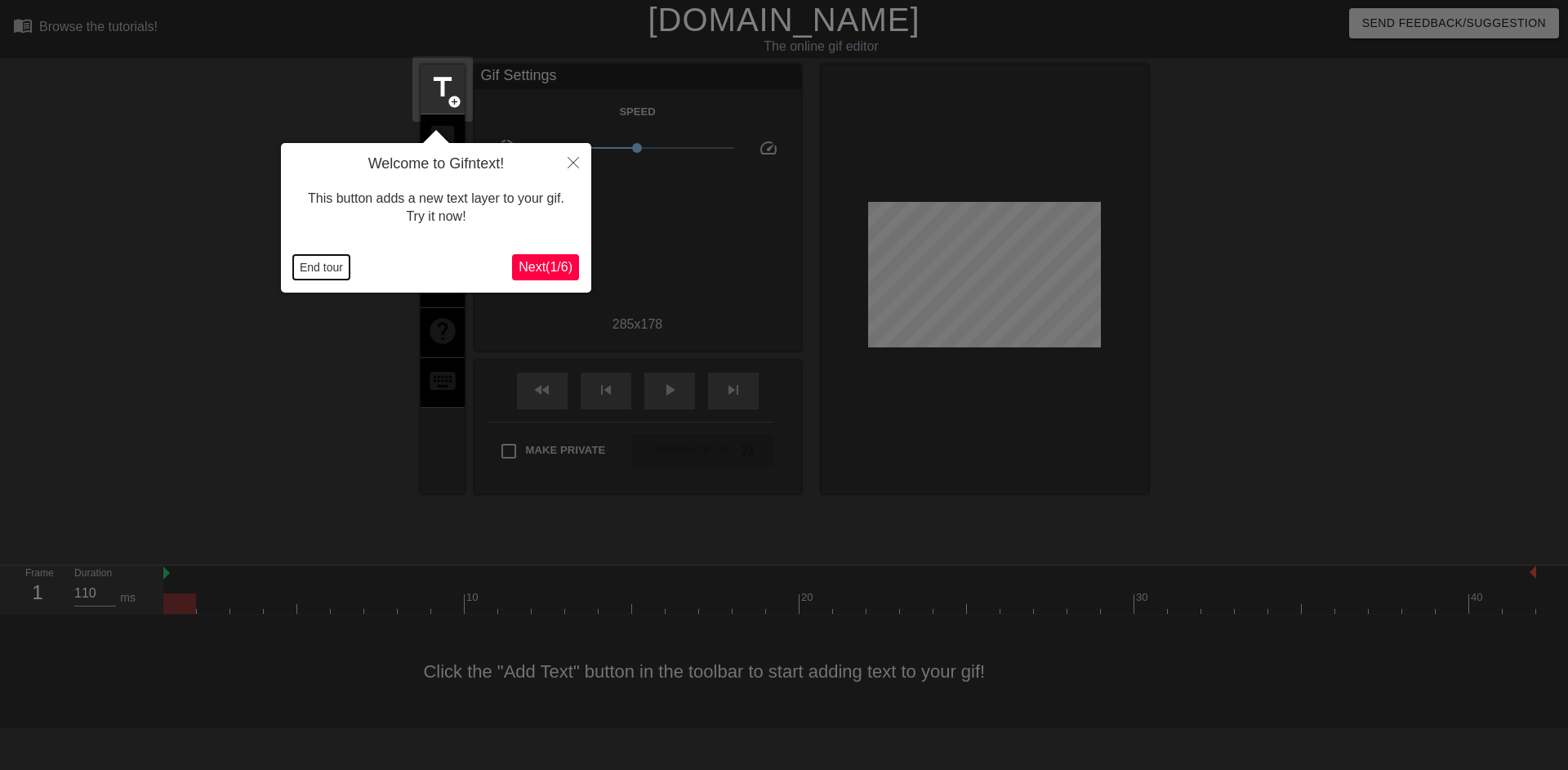
click at [314, 270] on button "End tour" at bounding box center [321, 267] width 56 height 24
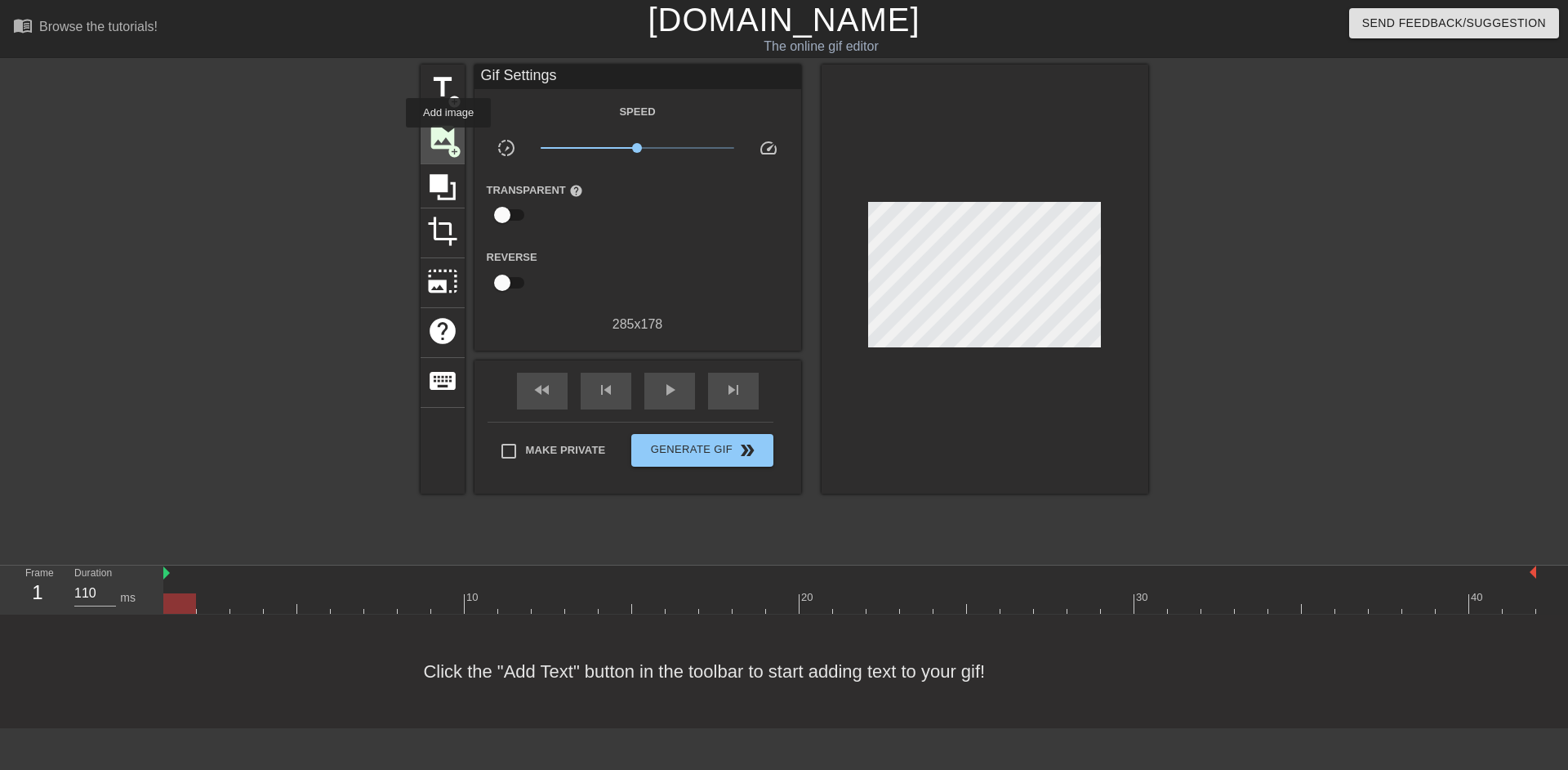
click at [449, 139] on span "image" at bounding box center [443, 137] width 31 height 31
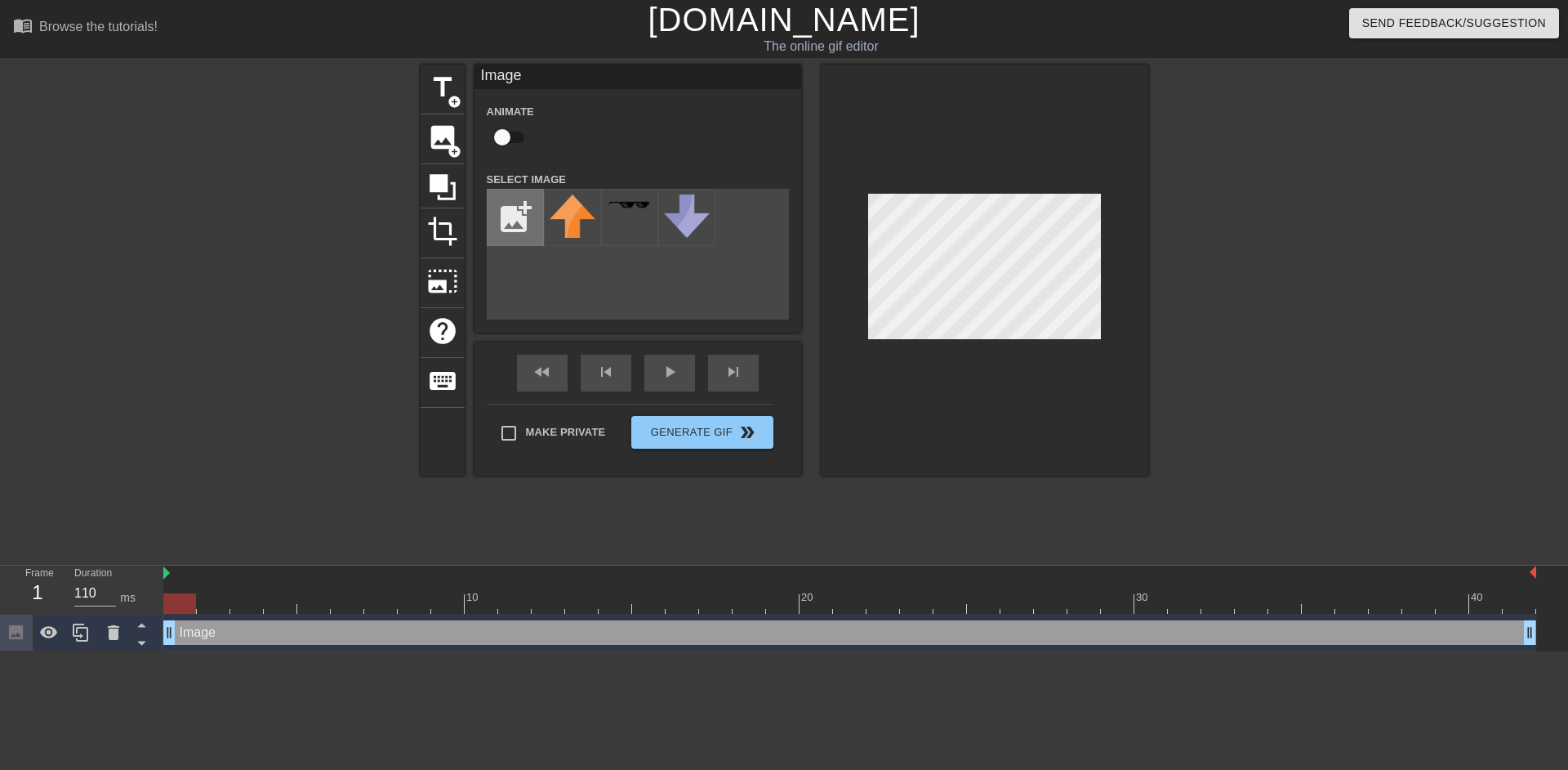
click at [526, 216] on input "file" at bounding box center [515, 217] width 55 height 55
type input "C:\fakepath\USE THIS LOGO! RESIZE IF NEED@2x.png"
click at [586, 218] on img at bounding box center [572, 220] width 46 height 52
click at [504, 141] on input "checkbox" at bounding box center [502, 137] width 93 height 31
click at [514, 211] on input "file" at bounding box center [515, 217] width 55 height 55
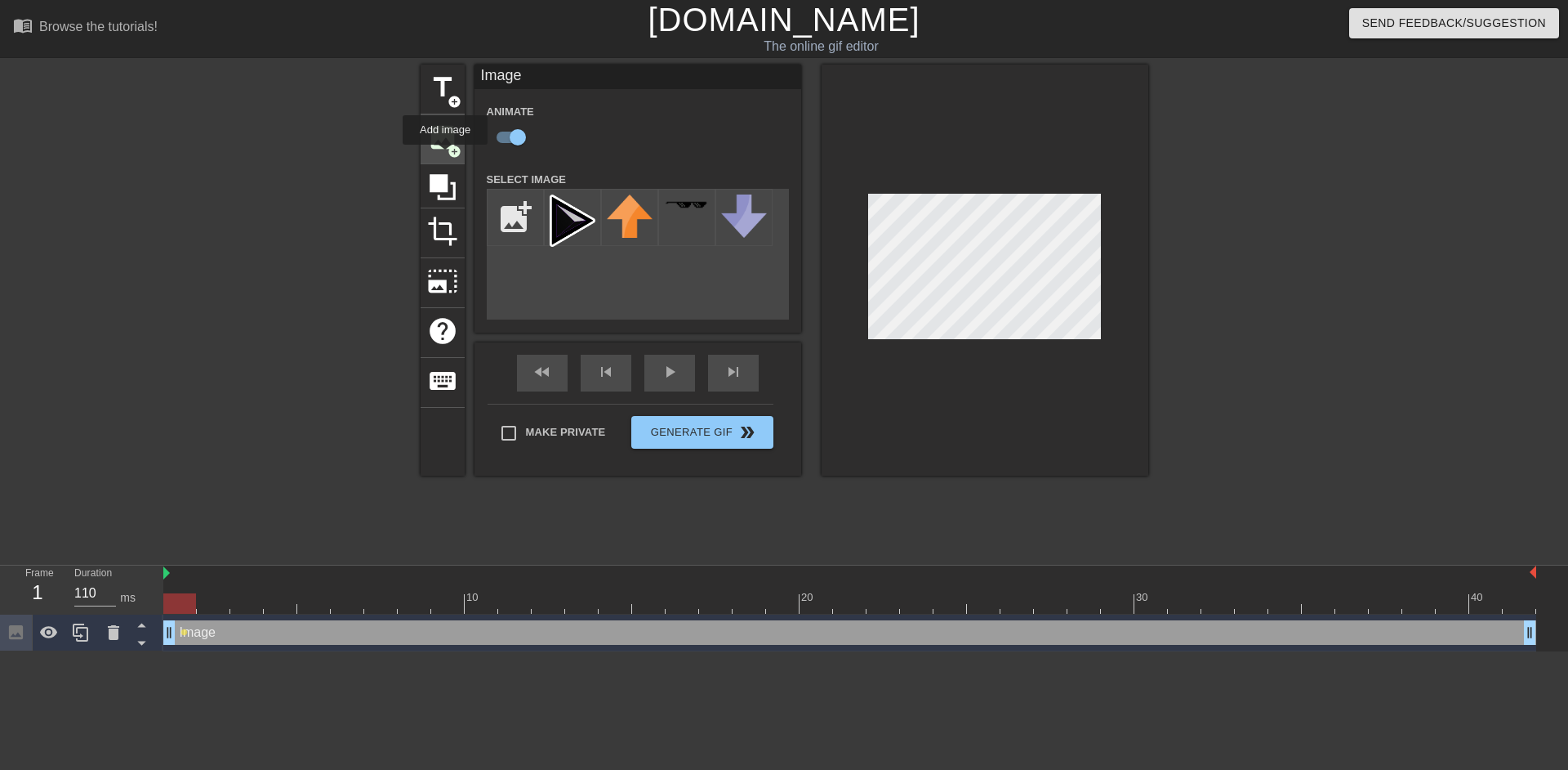
click at [444, 153] on div "image add_circle" at bounding box center [442, 140] width 44 height 50
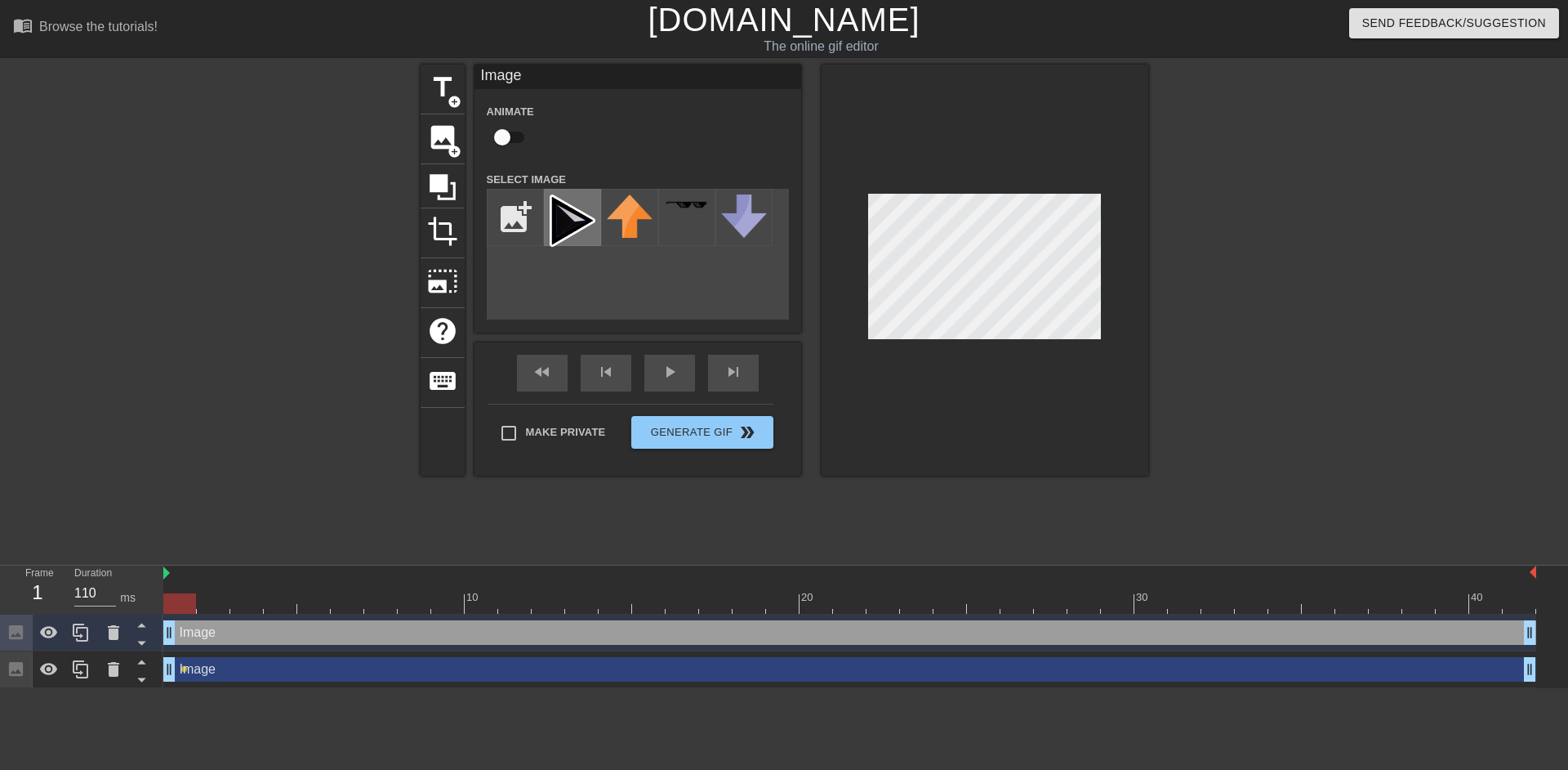
click at [574, 222] on img at bounding box center [572, 220] width 46 height 52
click at [513, 144] on input "checkbox" at bounding box center [502, 137] width 93 height 31
checkbox input "true"
click at [737, 422] on div "Make Private Generate Gif double_arrow" at bounding box center [630, 436] width 286 height 64
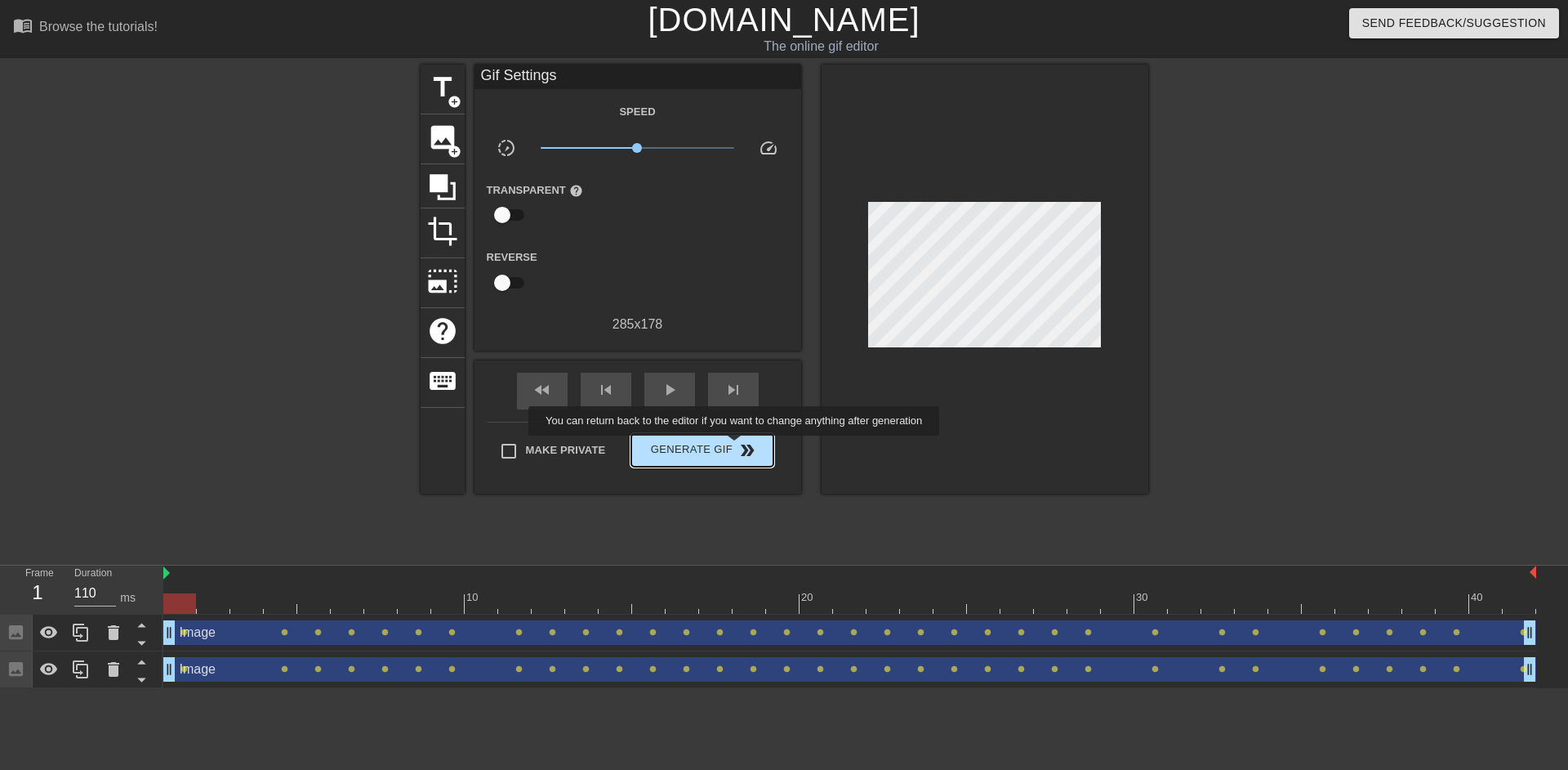
click at [738, 447] on span "double_arrow" at bounding box center [747, 450] width 20 height 20
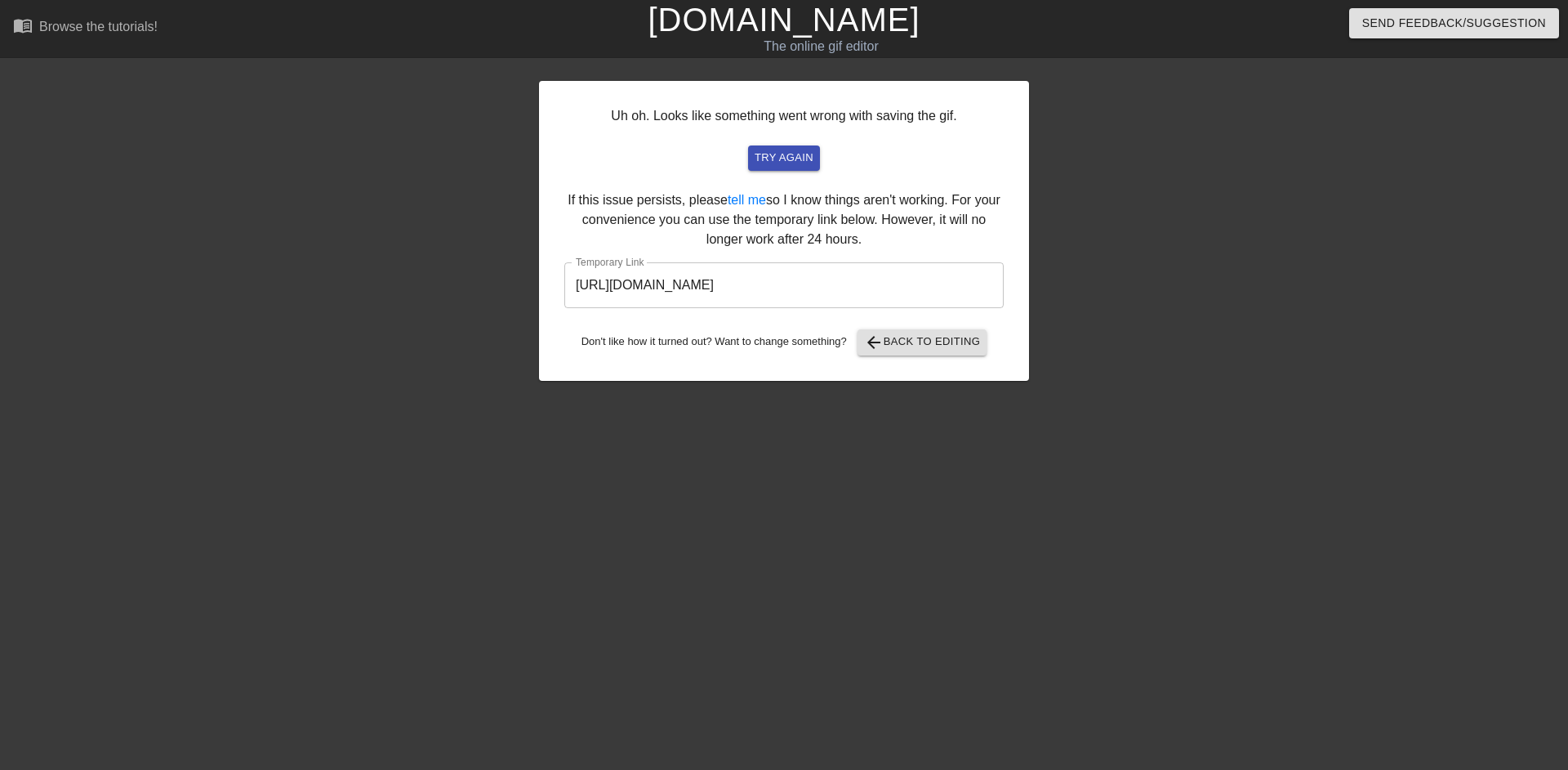
click at [847, 292] on input "[URL][DOMAIN_NAME]" at bounding box center [783, 284] width 439 height 46
click at [798, 27] on link "[DOMAIN_NAME]" at bounding box center [783, 20] width 272 height 36
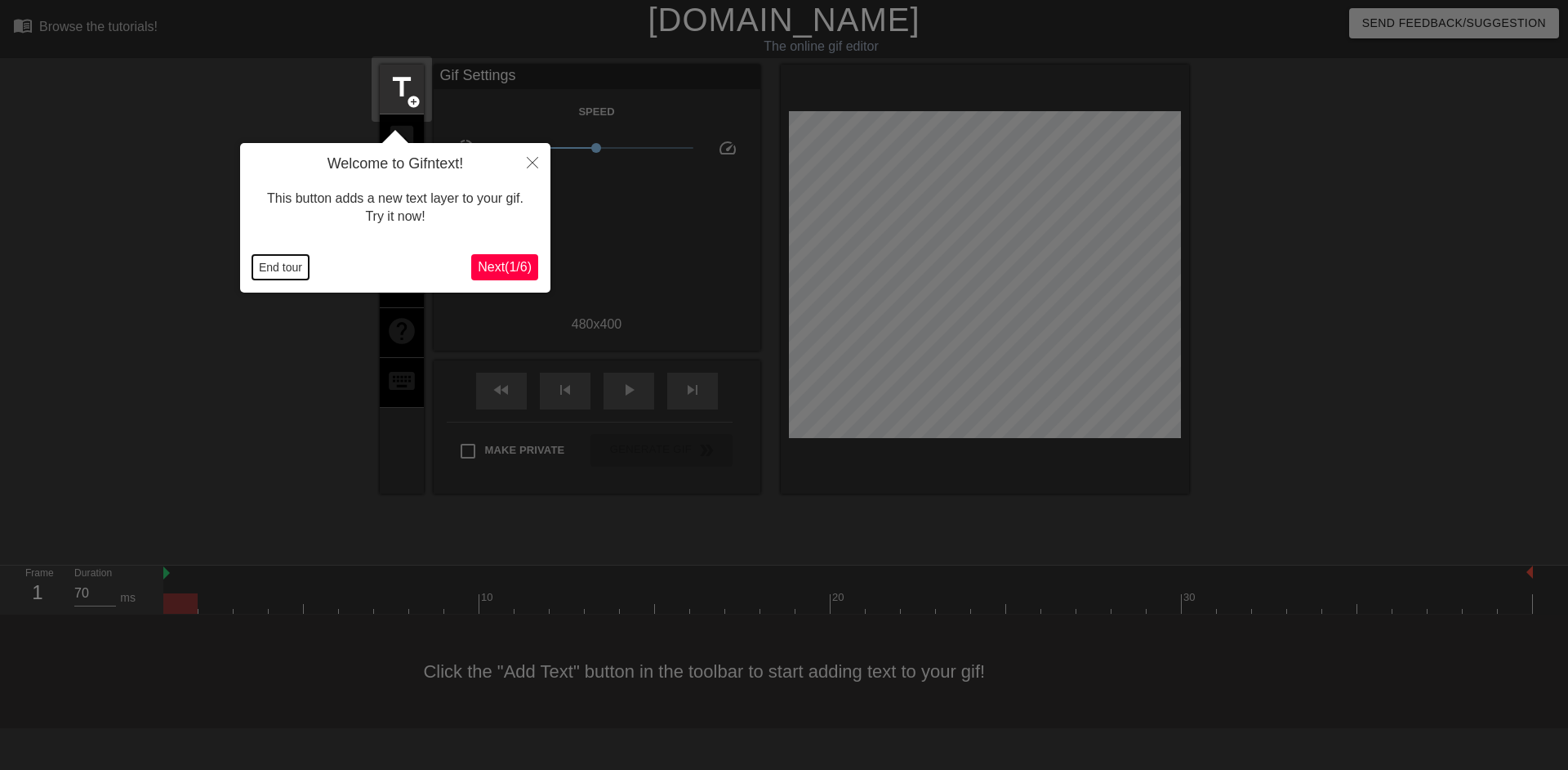
click at [291, 261] on button "End tour" at bounding box center [280, 267] width 56 height 24
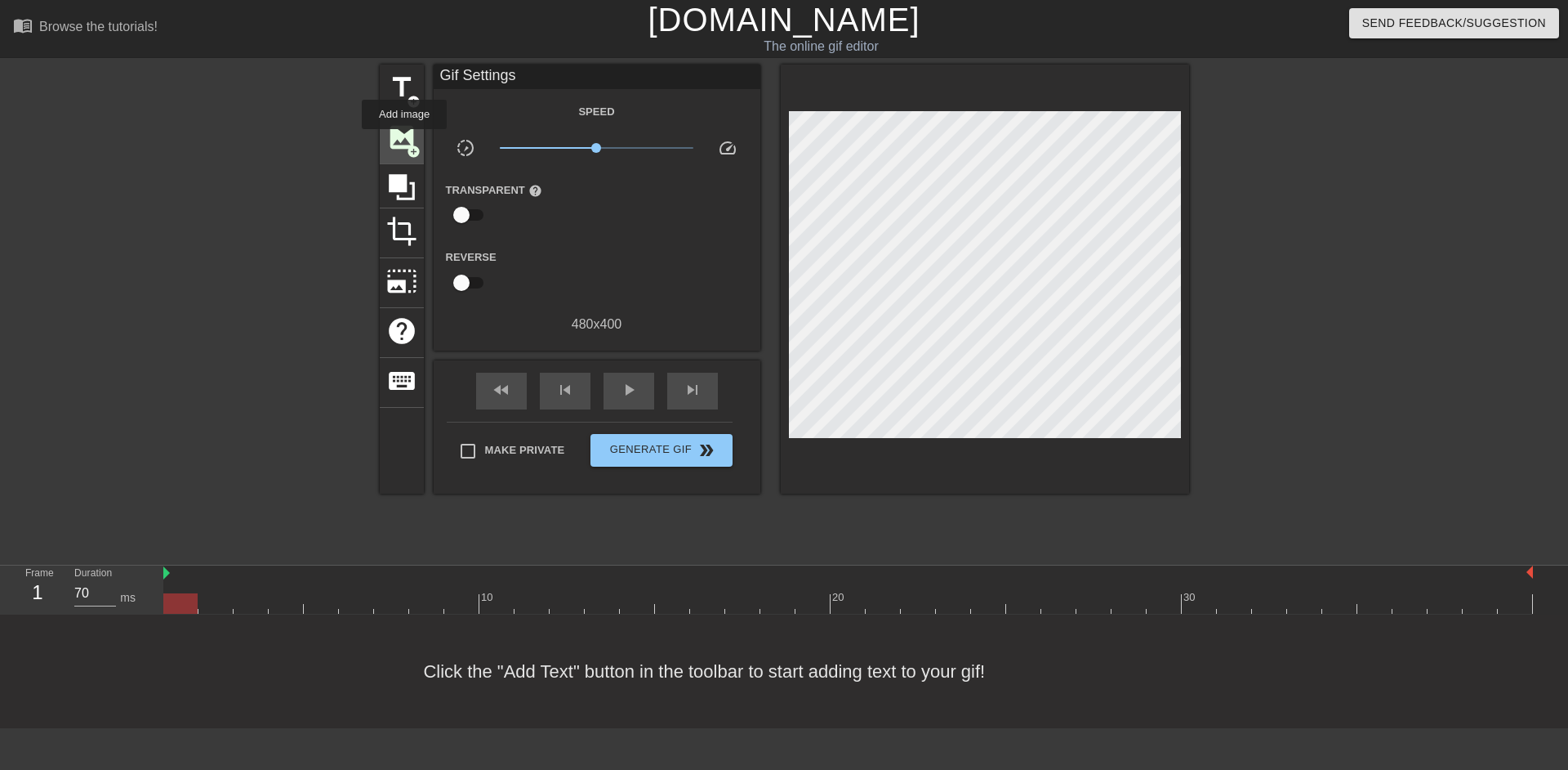
click at [404, 140] on span "image" at bounding box center [401, 137] width 31 height 31
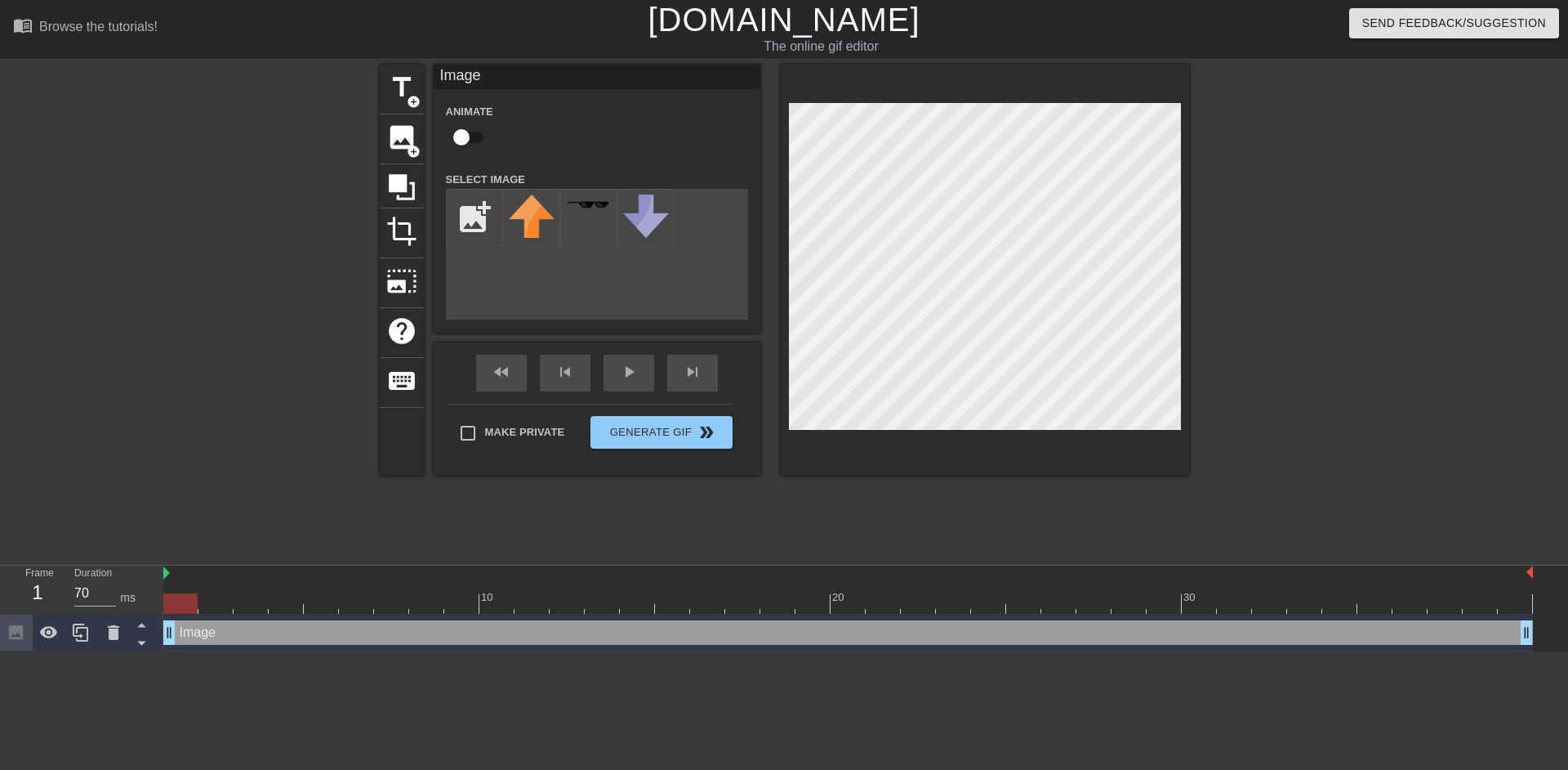
click at [451, 127] on input "checkbox" at bounding box center [461, 137] width 93 height 31
checkbox input "true"
click at [477, 212] on input "file" at bounding box center [475, 217] width 55 height 55
type input "C:\fakepath\USE THIS LOGO! RESIZE IF NEED@2x.png"
click at [529, 227] on img at bounding box center [531, 220] width 46 height 52
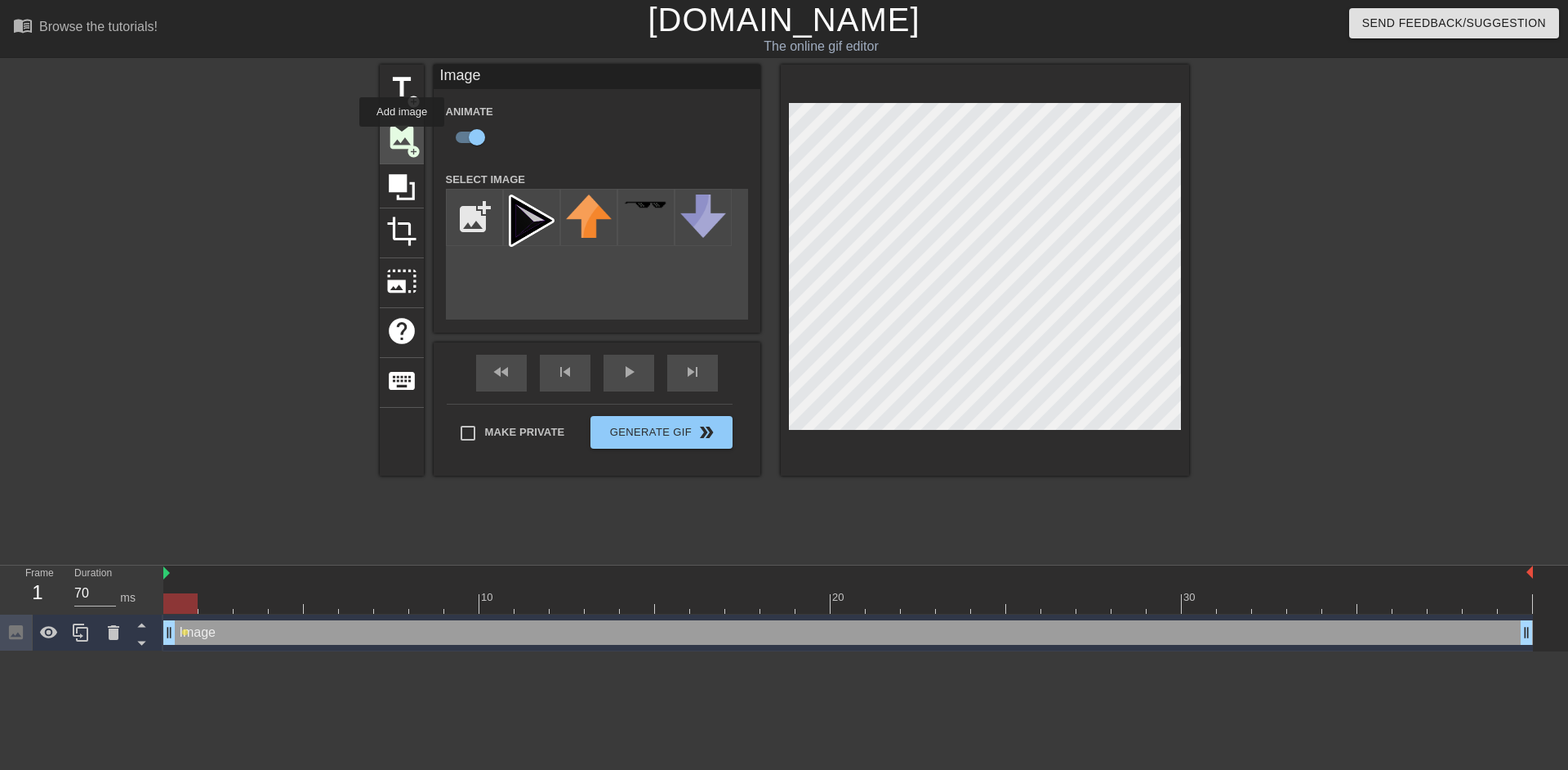
click at [401, 138] on span "image" at bounding box center [401, 137] width 31 height 31
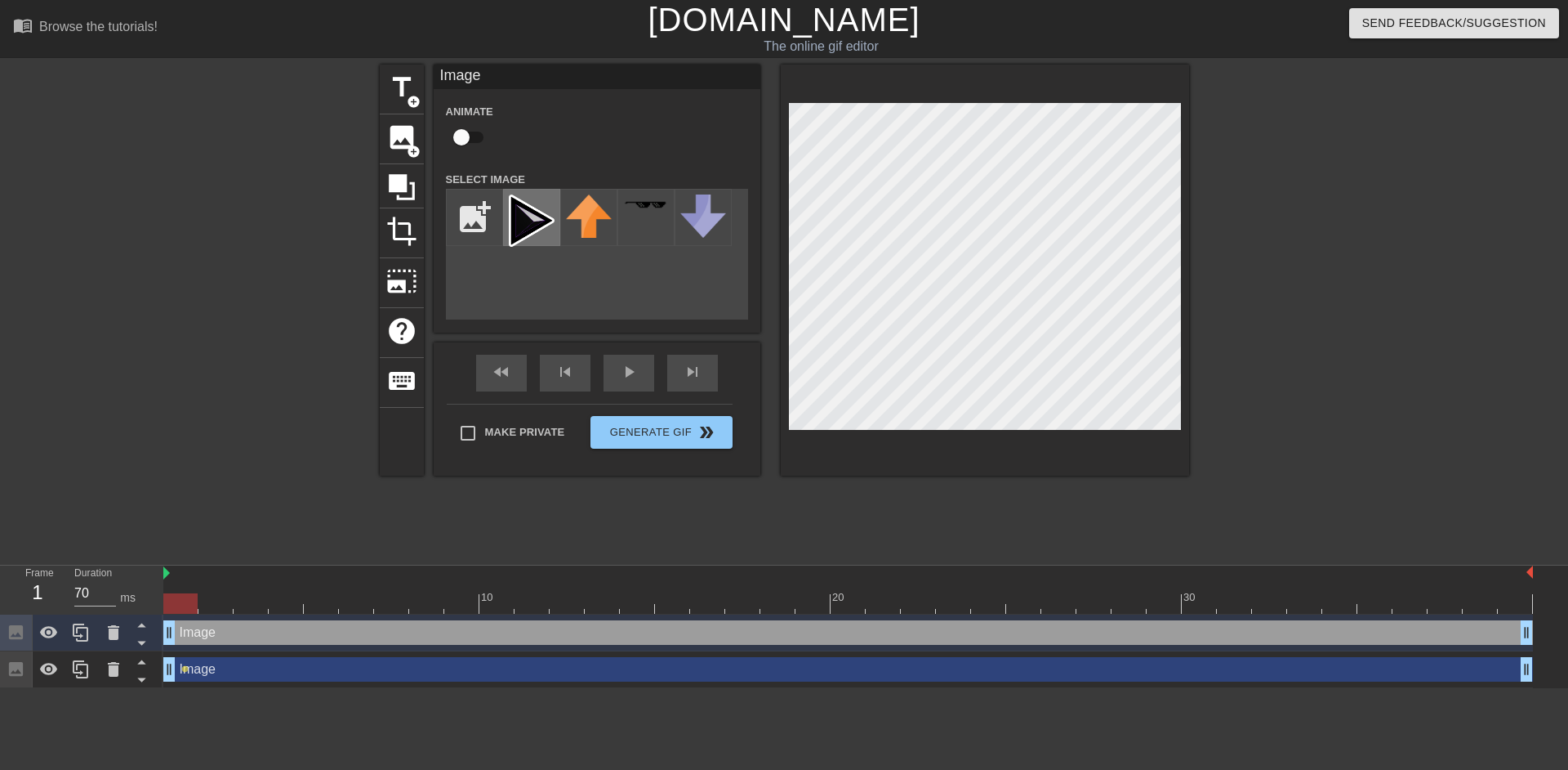
click at [552, 221] on div at bounding box center [532, 217] width 57 height 57
click at [476, 138] on input "checkbox" at bounding box center [461, 137] width 93 height 31
checkbox input "true"
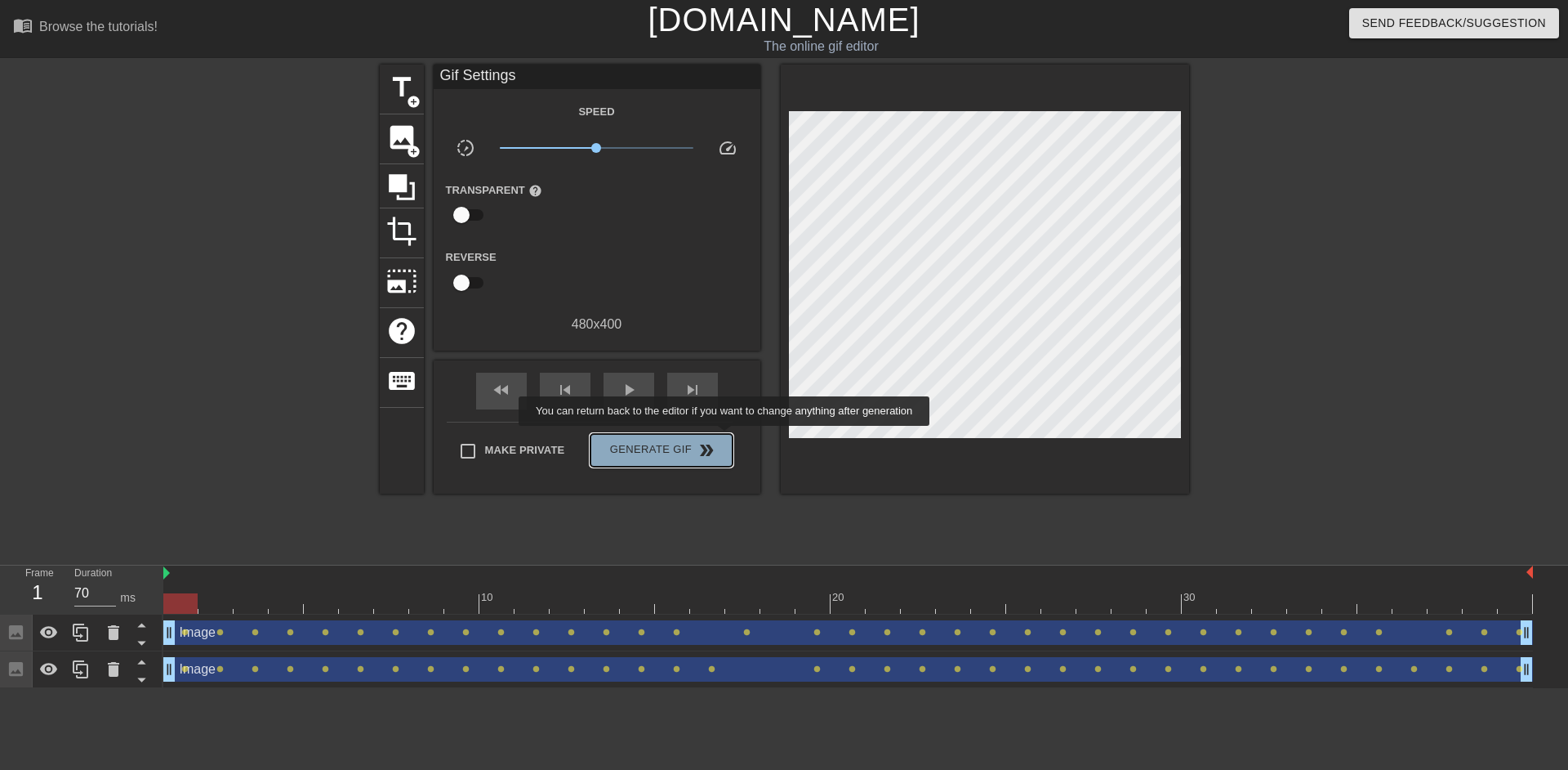
click at [726, 437] on button "Generate Gif double_arrow" at bounding box center [661, 450] width 141 height 33
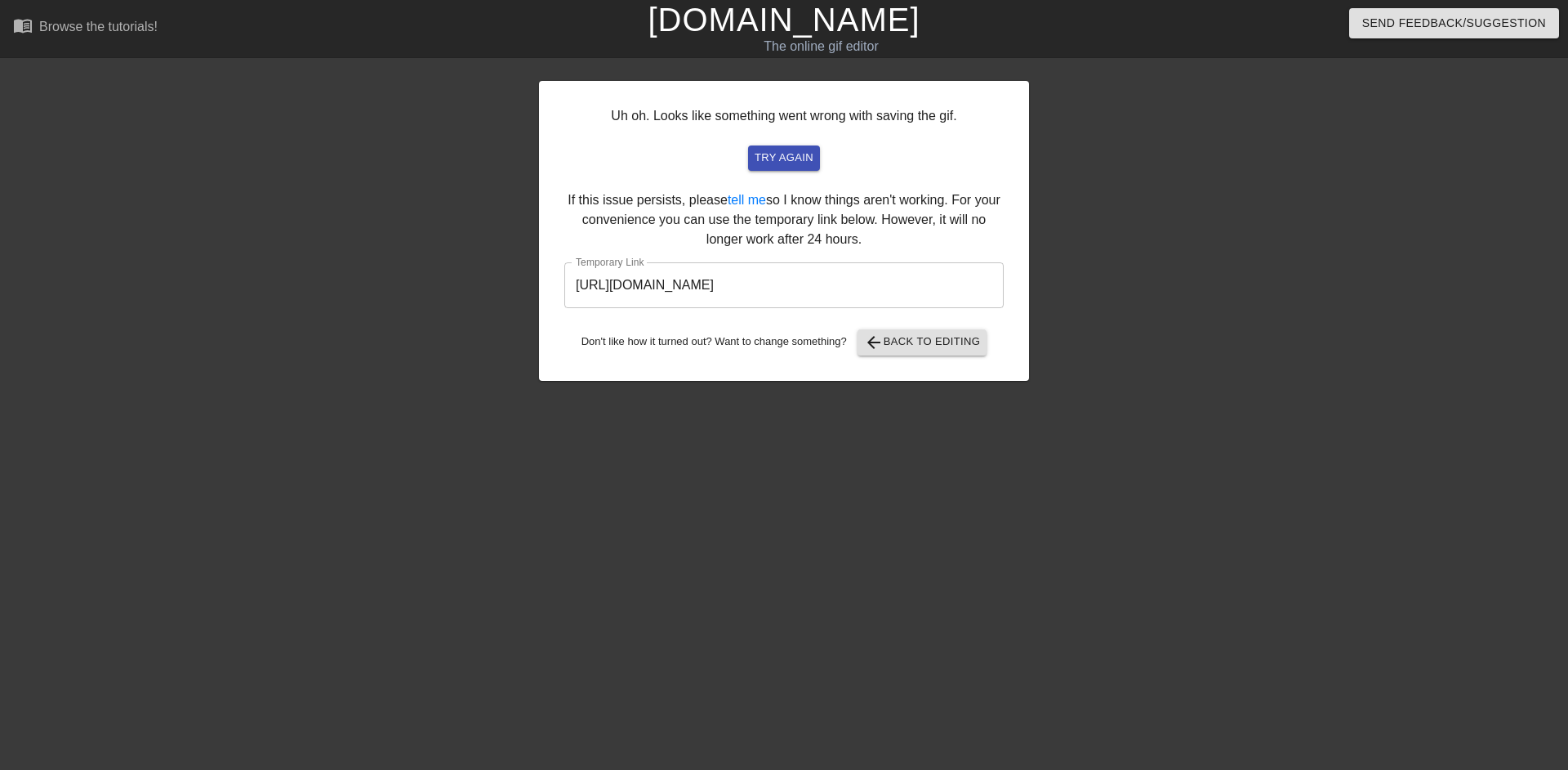
click at [816, 298] on input "[URL][DOMAIN_NAME]" at bounding box center [783, 284] width 439 height 46
click at [811, 282] on input "[URL][DOMAIN_NAME]" at bounding box center [783, 284] width 439 height 46
